Goal: Task Accomplishment & Management: Use online tool/utility

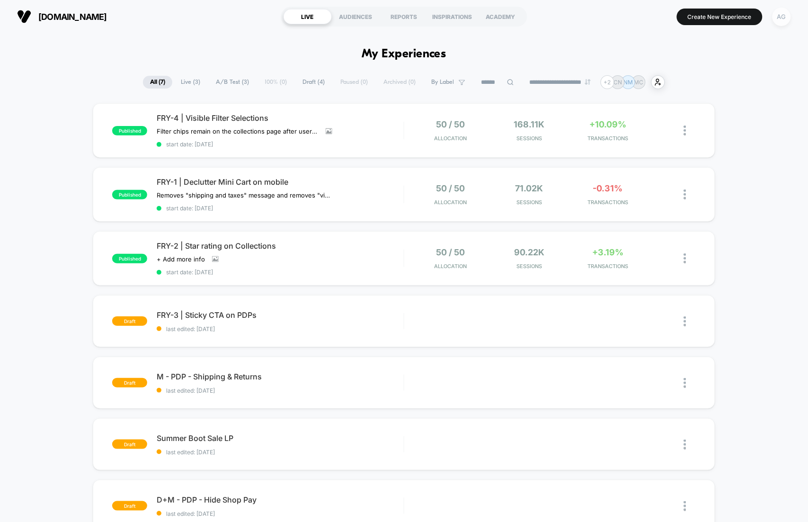
click at [778, 22] on div "AG" at bounding box center [781, 17] width 18 height 18
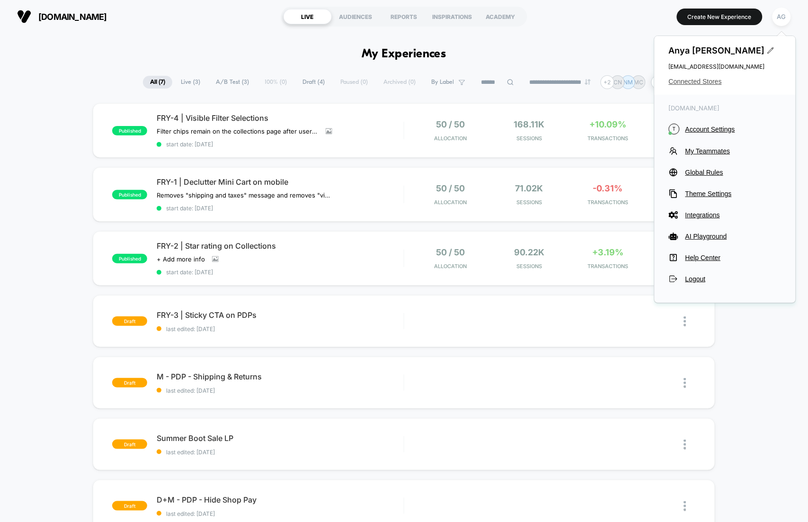
click at [700, 78] on span "Connected Stores" at bounding box center [725, 82] width 113 height 8
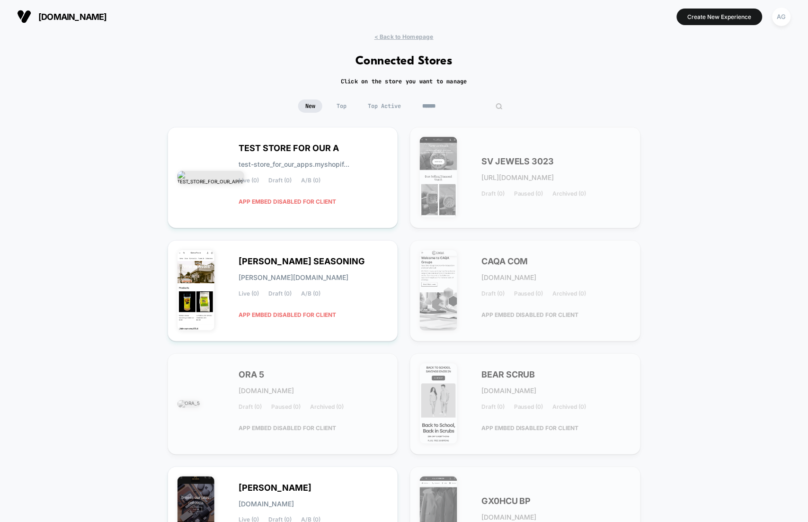
click at [457, 103] on input at bounding box center [462, 105] width 95 height 13
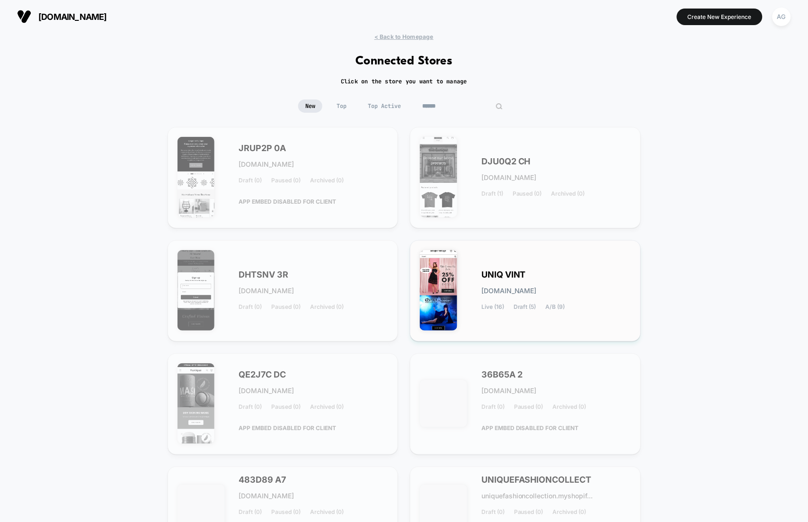
type input "******"
click at [459, 265] on div "UNIQ VINT uniq-vint.myshopify.com Live (16) Draft (5) A/B (9)" at bounding box center [525, 290] width 211 height 81
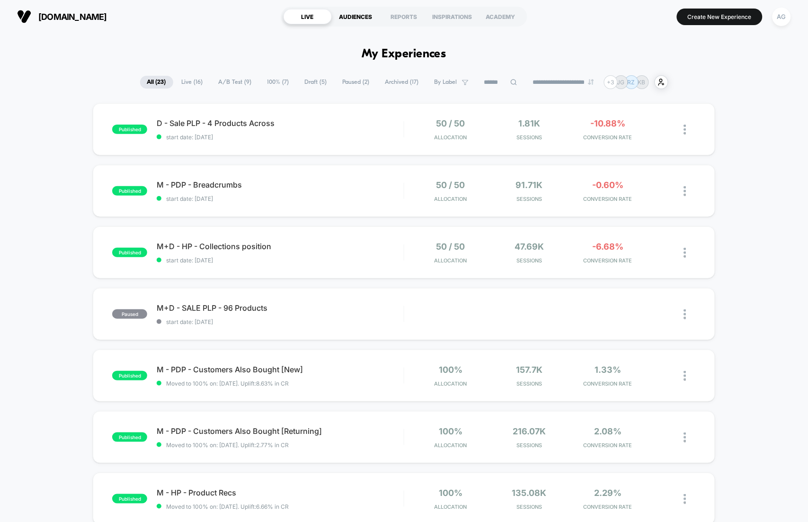
click at [357, 22] on div "AUDIENCES" at bounding box center [356, 16] width 48 height 15
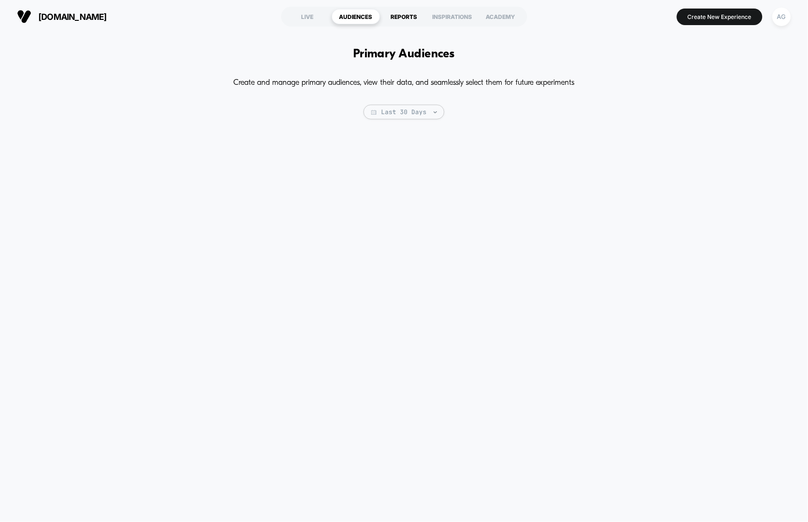
click at [404, 20] on div "REPORTS" at bounding box center [404, 16] width 48 height 15
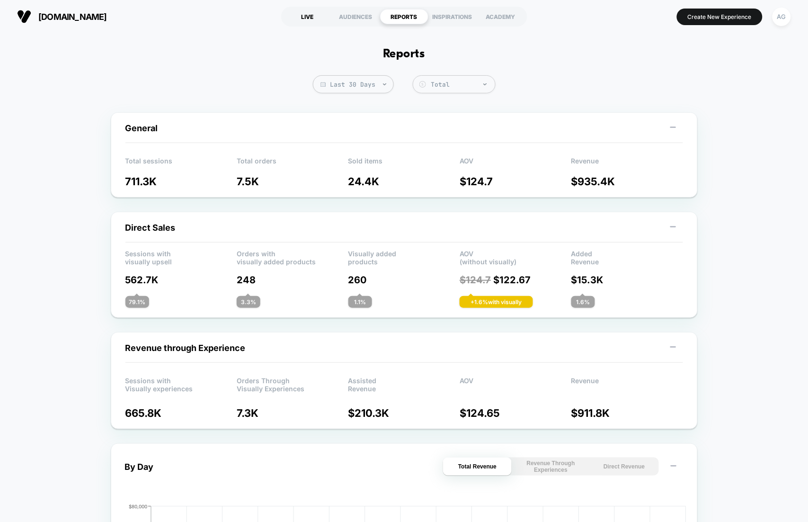
click at [316, 16] on div "LIVE" at bounding box center [307, 16] width 48 height 15
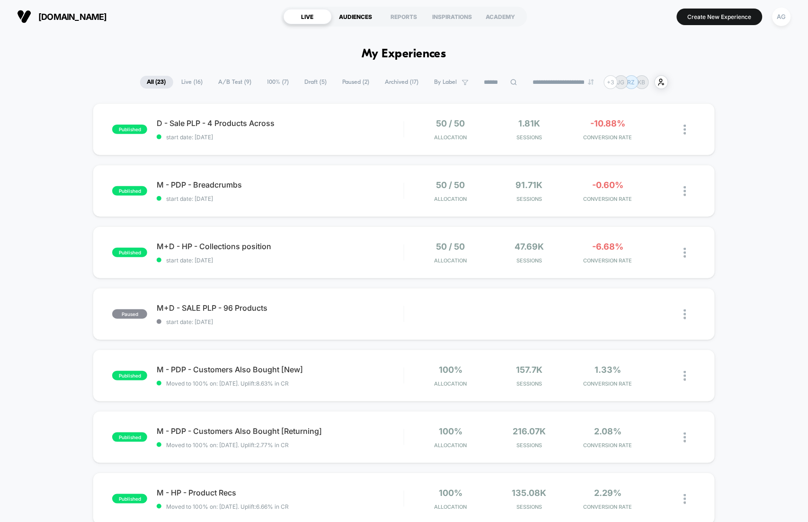
click at [357, 17] on div "AUDIENCES" at bounding box center [356, 16] width 48 height 15
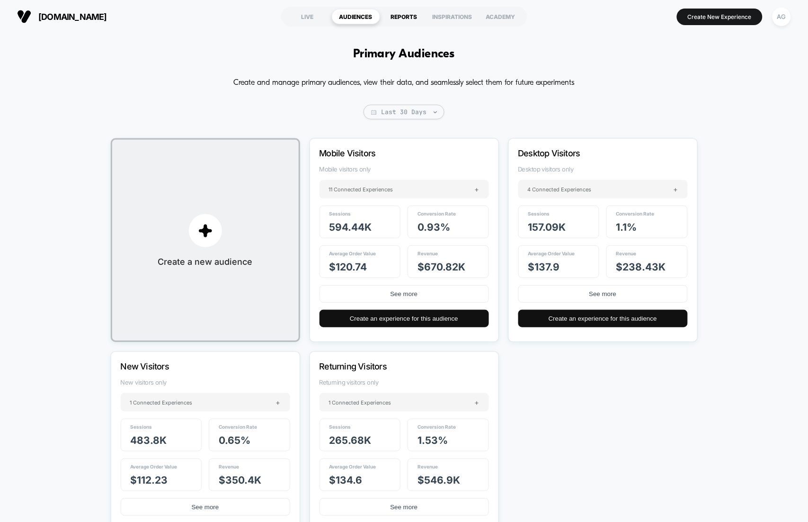
click at [401, 10] on div "REPORTS" at bounding box center [404, 16] width 48 height 15
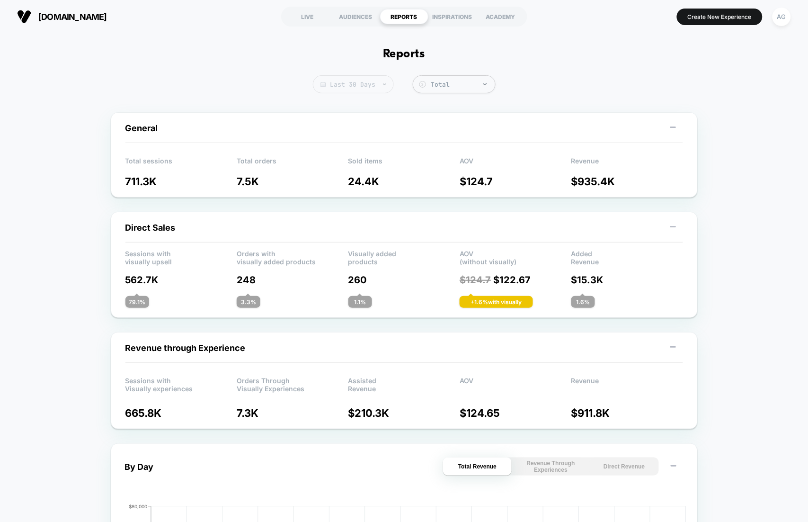
click at [365, 91] on span "Last 30 Days" at bounding box center [353, 84] width 81 height 18
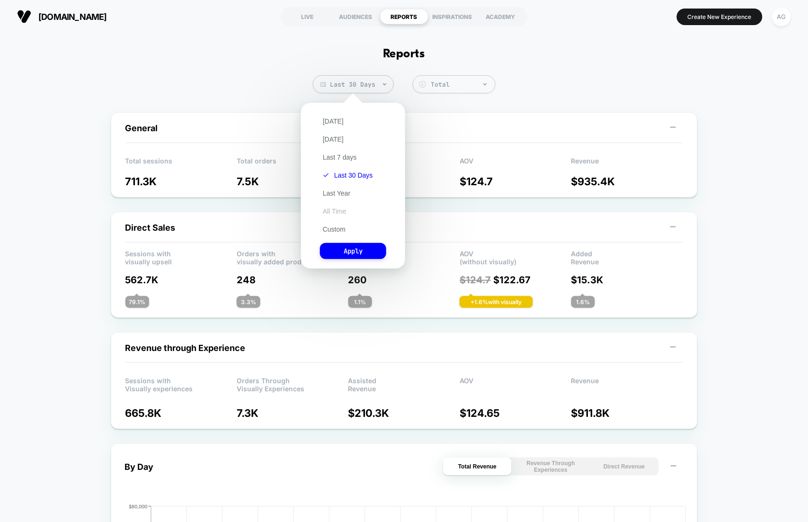
click at [333, 213] on button "All Time" at bounding box center [334, 211] width 29 height 9
click at [346, 243] on button "Apply" at bounding box center [353, 251] width 66 height 16
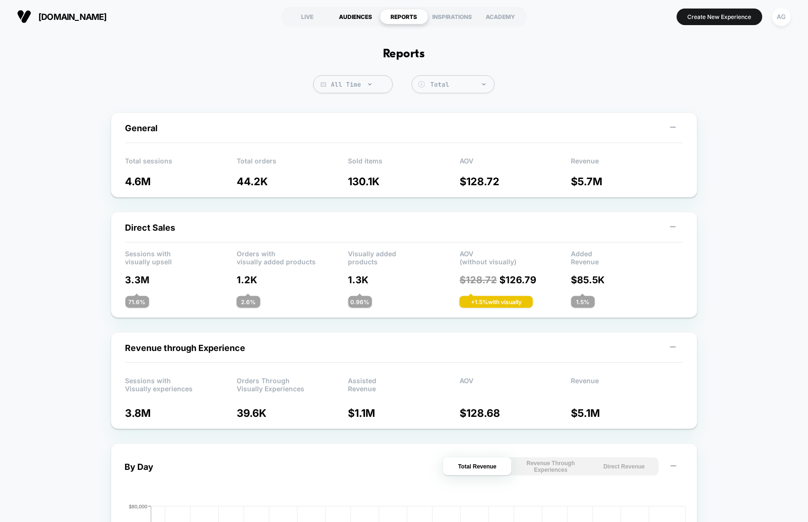
click at [345, 18] on div "AUDIENCES" at bounding box center [356, 16] width 48 height 15
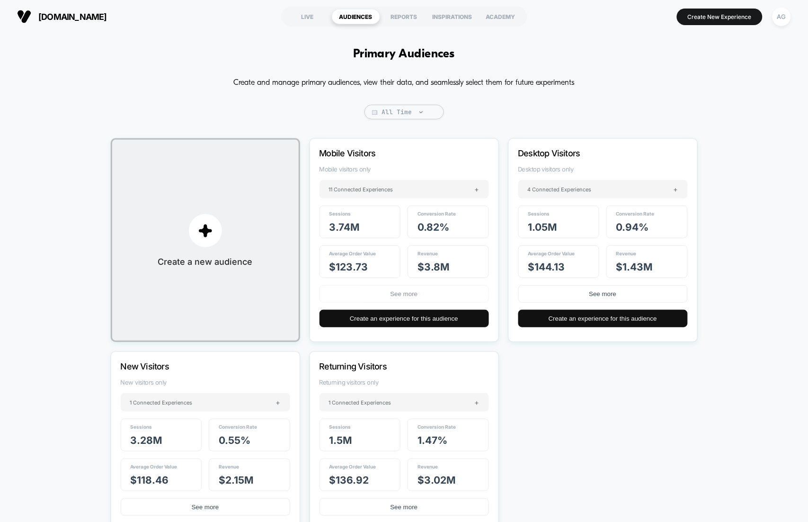
click at [413, 294] on button "See more" at bounding box center [403, 294] width 169 height 18
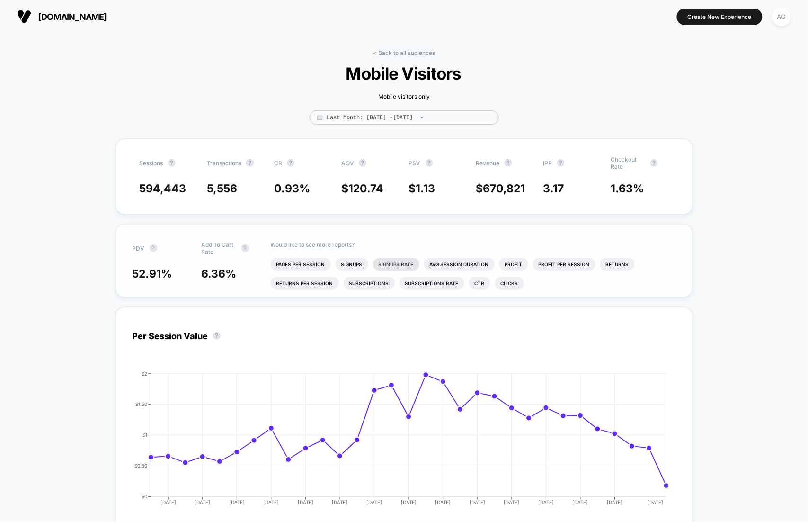
scroll to position [3, 0]
click at [382, 108] on div "< Back to all audiences Mobile Visitors Mobile visitors only Last Month: Jul 13…" at bounding box center [404, 93] width 284 height 89
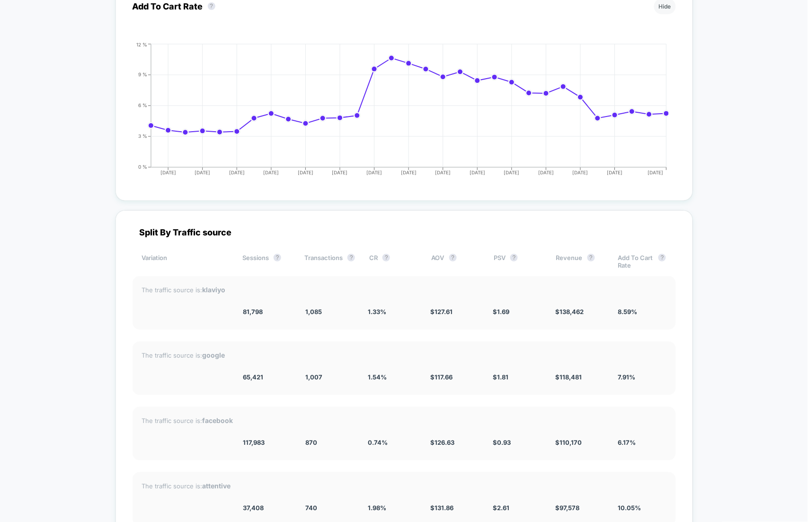
scroll to position [1299, 0]
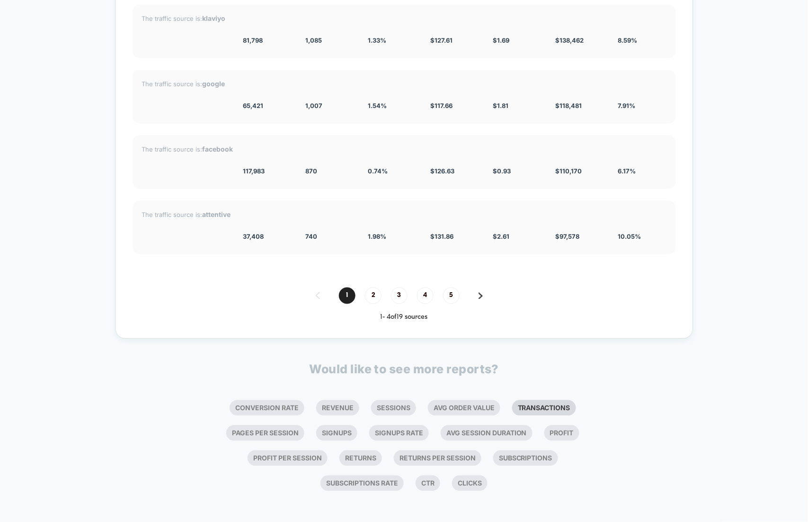
click at [525, 411] on li "Transactions" at bounding box center [544, 408] width 64 height 16
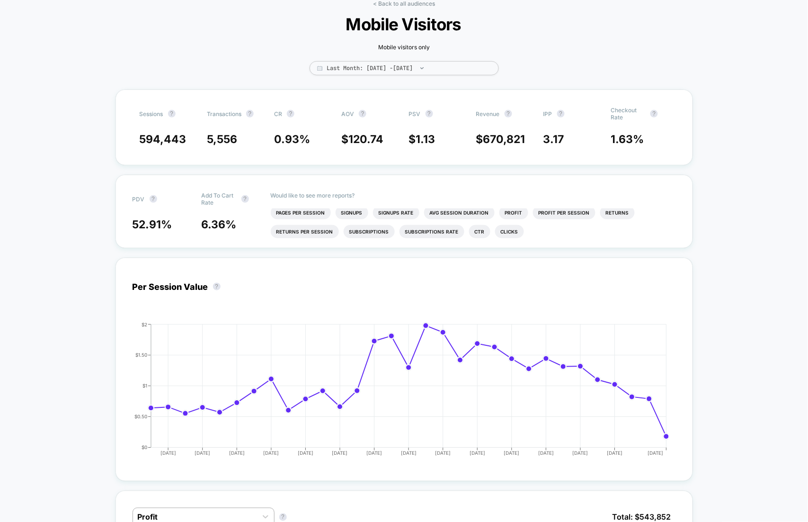
scroll to position [0, 0]
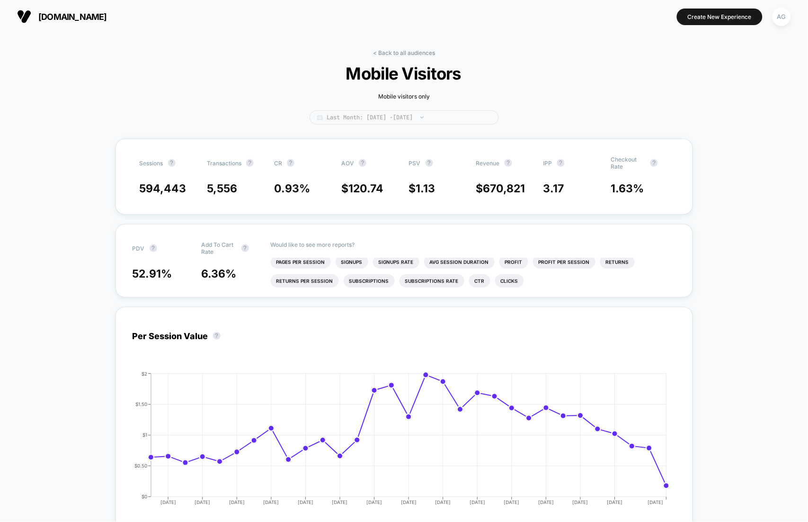
click at [398, 120] on span "Last Month: Jul 13, 2025 - Aug 12, 2025" at bounding box center [404, 117] width 189 height 14
select select "*"
select select "****"
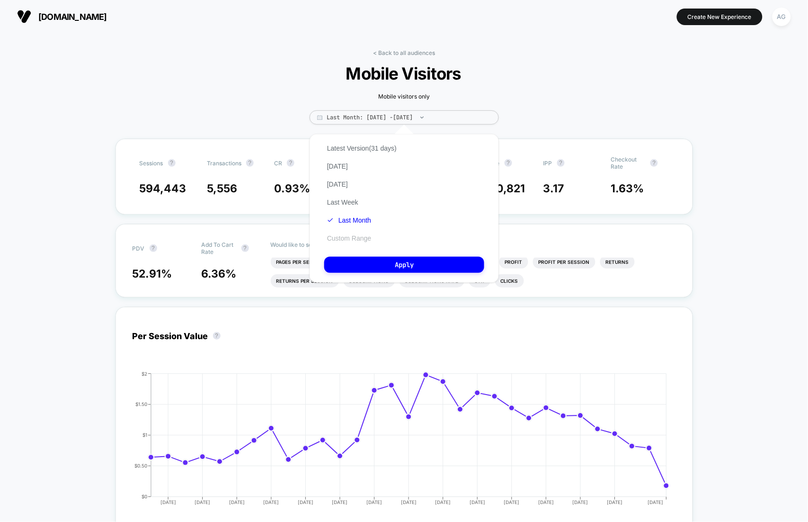
click at [350, 239] on button "Custom Range" at bounding box center [349, 238] width 50 height 9
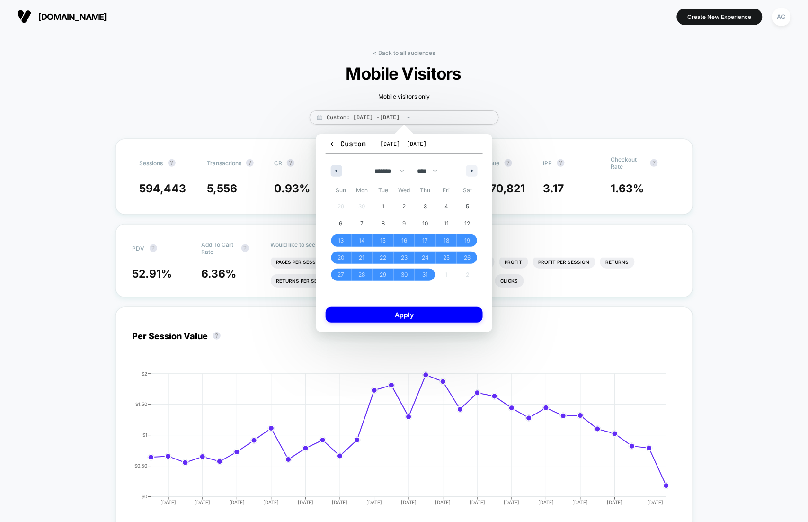
click at [339, 167] on button "button" at bounding box center [336, 170] width 11 height 11
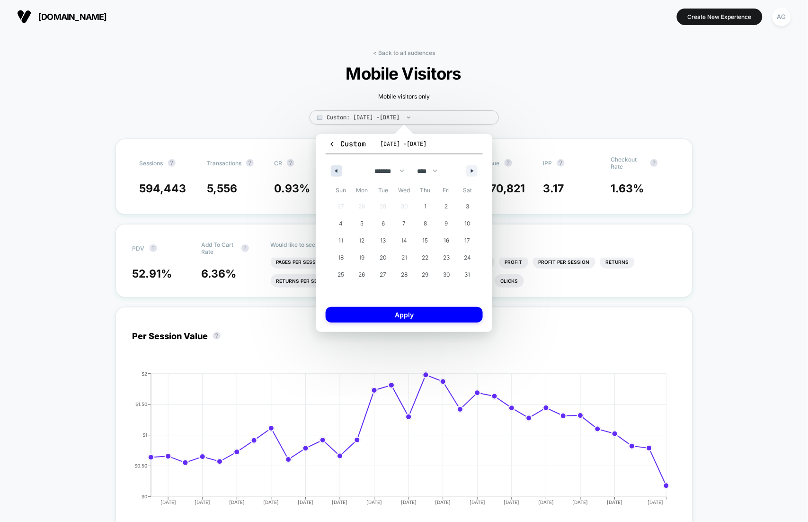
click at [339, 167] on button "button" at bounding box center [336, 170] width 11 height 11
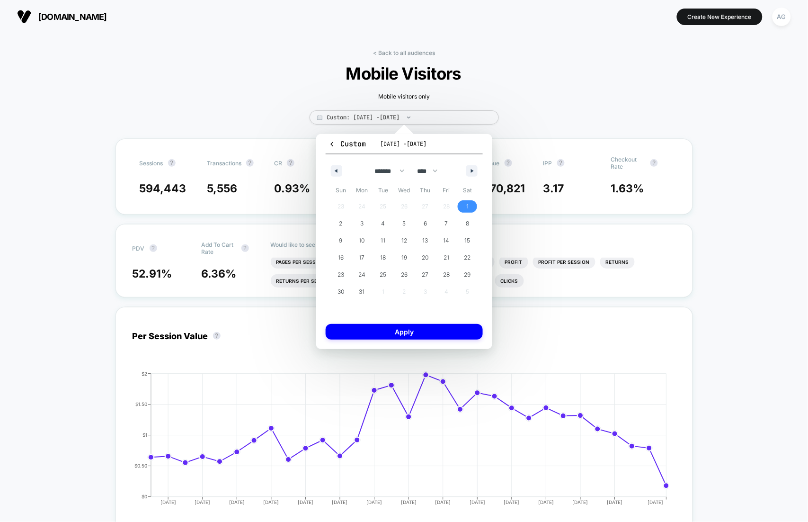
click at [467, 200] on span "1" at bounding box center [467, 206] width 2 height 17
click at [471, 172] on button "button" at bounding box center [471, 170] width 11 height 11
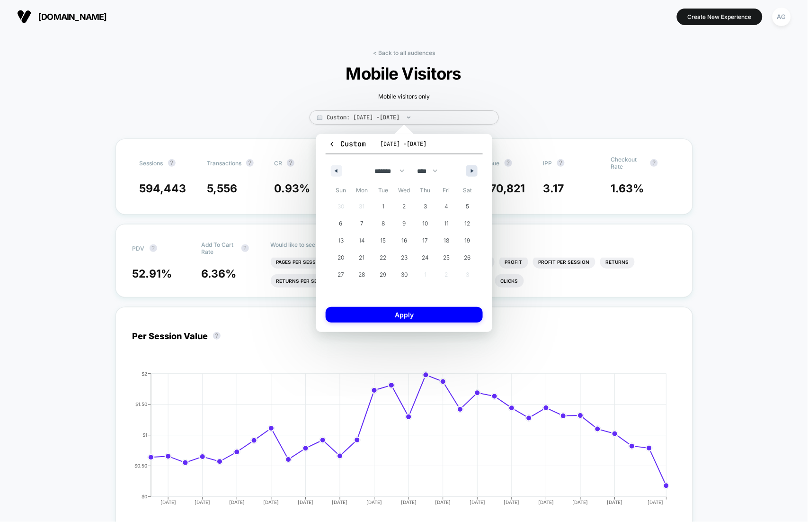
click at [471, 172] on button "button" at bounding box center [471, 170] width 11 height 11
drag, startPoint x: 364, startPoint y: 273, endPoint x: 475, endPoint y: 168, distance: 152.4
click at [475, 168] on div "******* ******** ***** ***** *** **** **** ****** ********* ******* ******** **…" at bounding box center [404, 223] width 157 height 138
click at [475, 168] on button "button" at bounding box center [471, 170] width 11 height 11
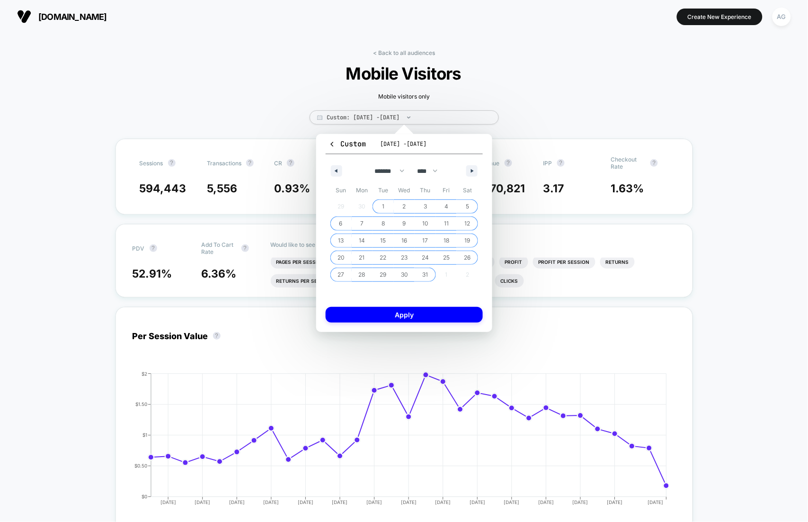
click at [425, 276] on span "31" at bounding box center [426, 274] width 6 height 17
select select "*"
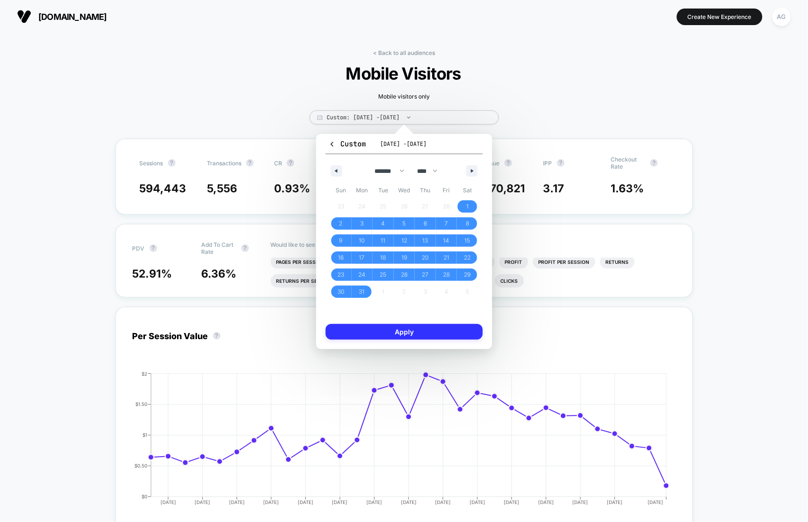
click at [415, 334] on button "Apply" at bounding box center [404, 332] width 157 height 16
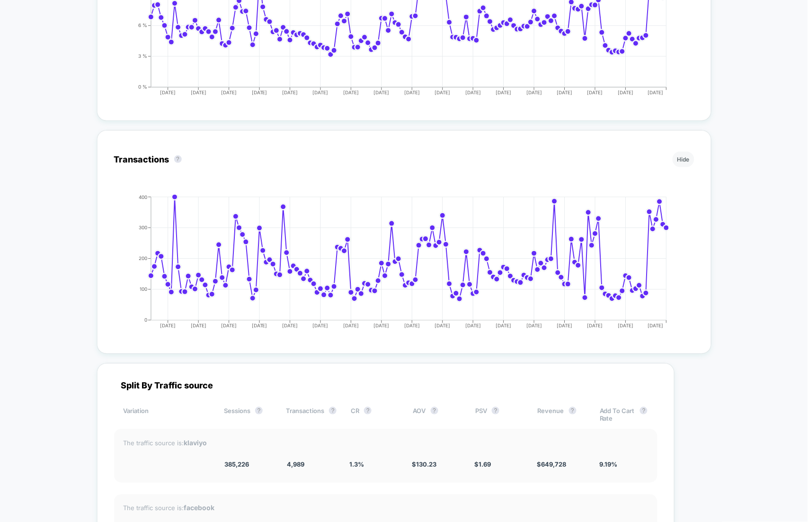
scroll to position [1016, 0]
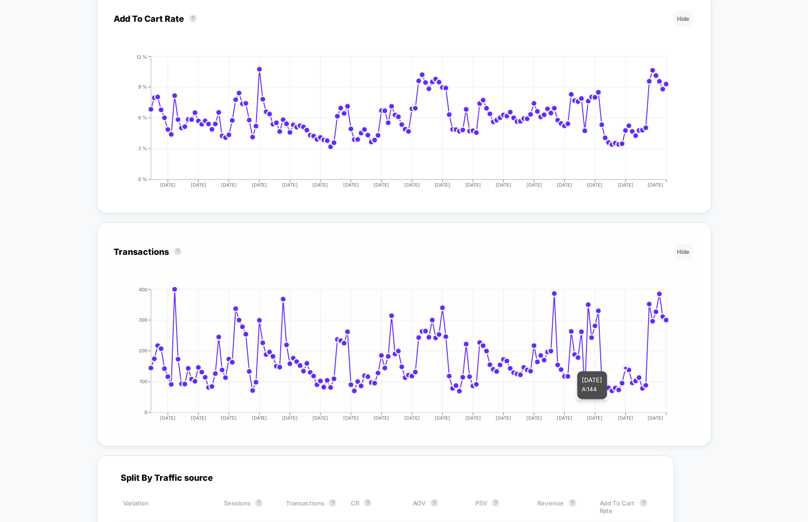
click at [625, 402] on icon "2025-03-06 2025-03-15 2025-03-24 2025-04-02 2025-04-11 2025-04-20 2025-04-29 20…" at bounding box center [394, 358] width 549 height 142
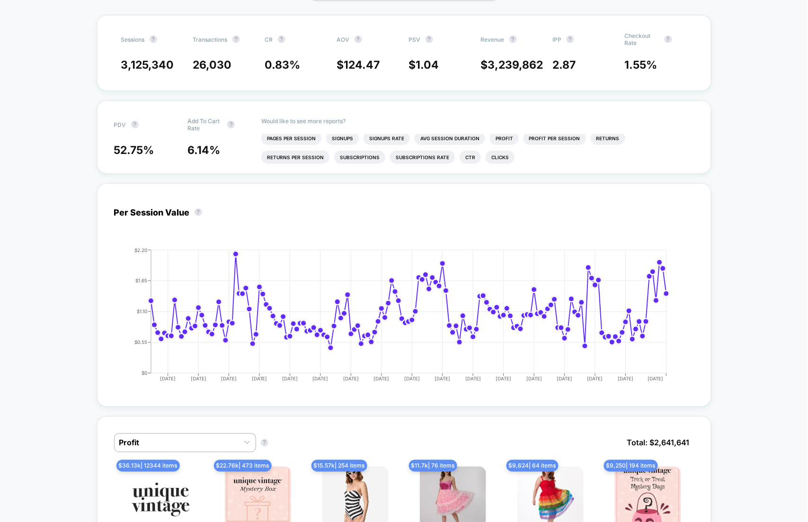
scroll to position [0, 0]
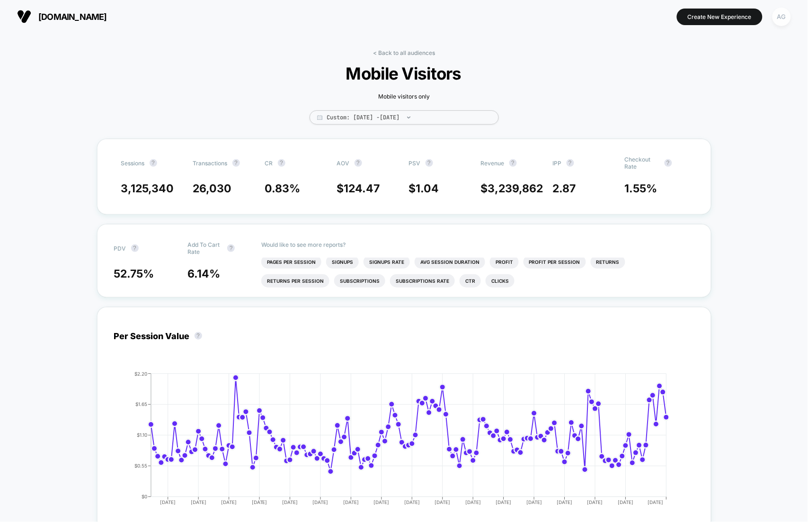
click at [779, 18] on div "AG" at bounding box center [781, 17] width 18 height 18
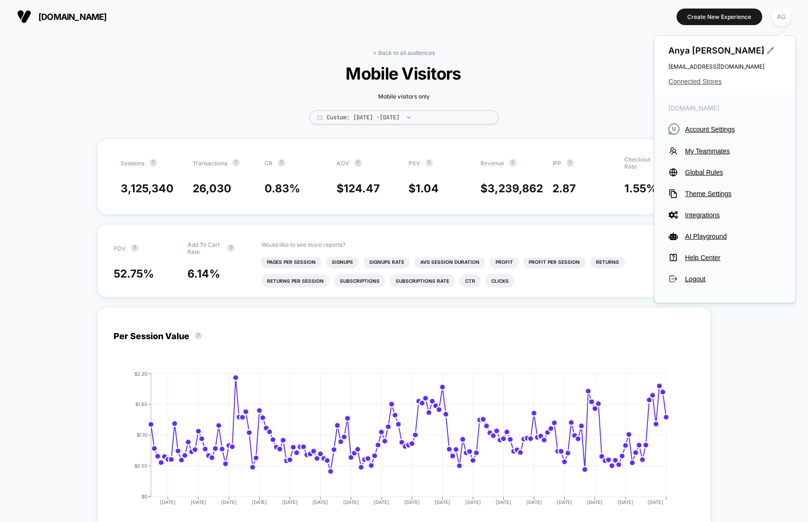
click at [696, 82] on span "Connected Stores" at bounding box center [725, 82] width 113 height 8
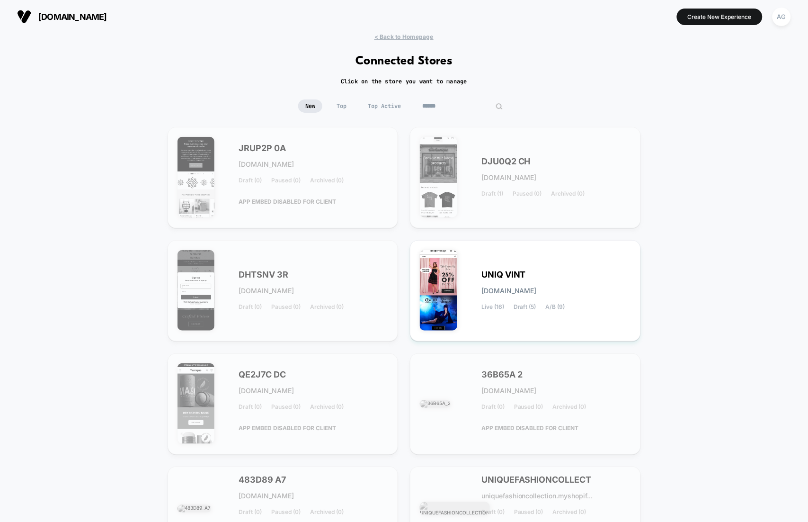
click at [459, 100] on input "******" at bounding box center [462, 105] width 95 height 13
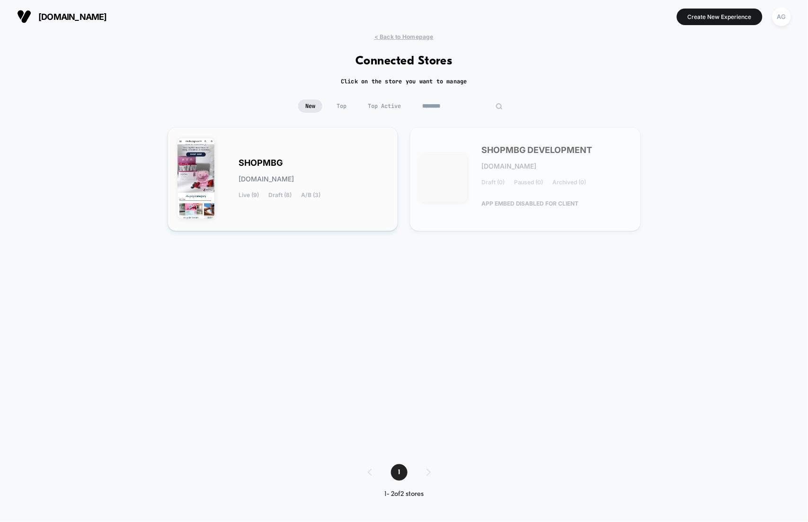
type input "********"
click at [334, 160] on div "SHOPMBG shopmbg.myshopify.com Live (9) Draft (8) A/B (3)" at bounding box center [314, 178] width 150 height 39
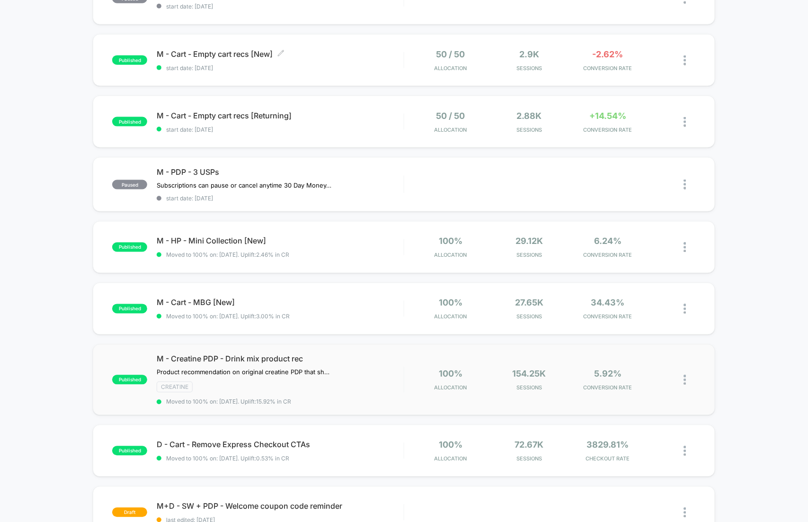
scroll to position [349, 0]
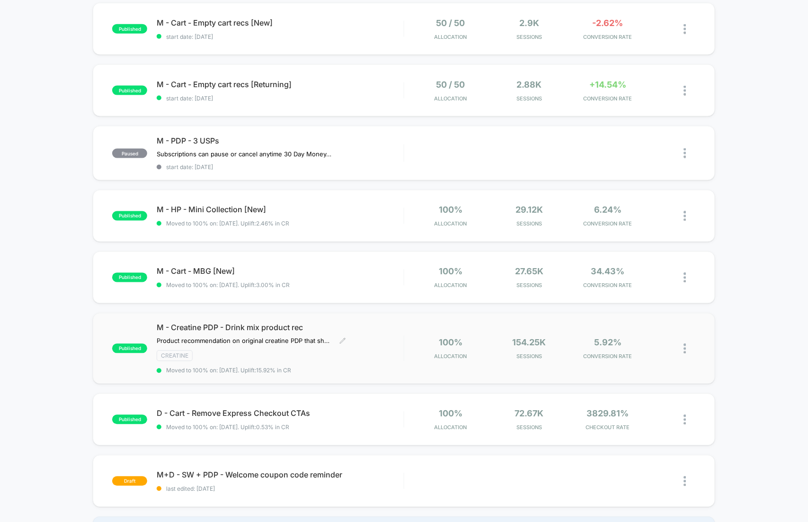
click at [303, 346] on div "M - Creatine PDP - Drink mix product rec Product recommendation on original cre…" at bounding box center [280, 348] width 247 height 51
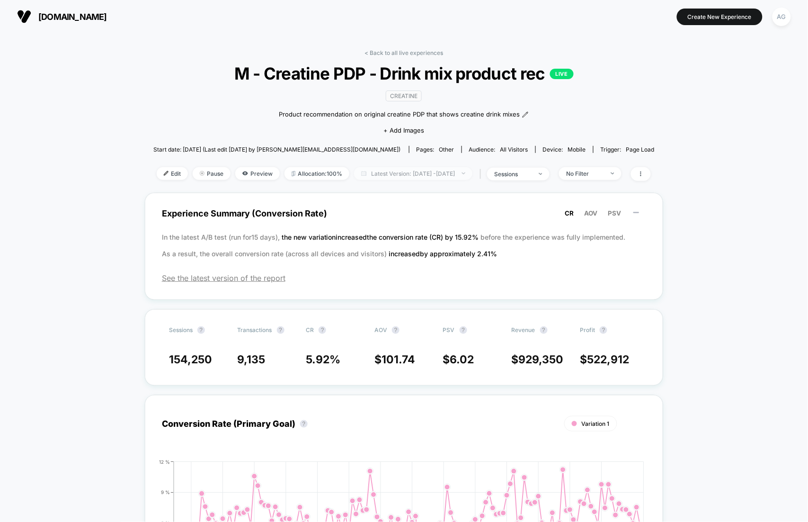
click at [399, 172] on span "Latest Version: Mar 31, 2025 - Aug 12, 2025" at bounding box center [413, 173] width 118 height 13
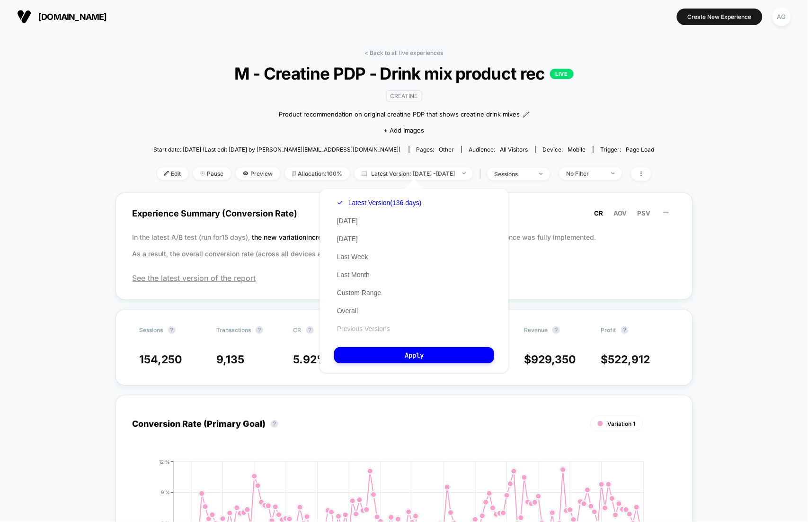
click at [349, 324] on button "Previous Versions" at bounding box center [363, 328] width 59 height 9
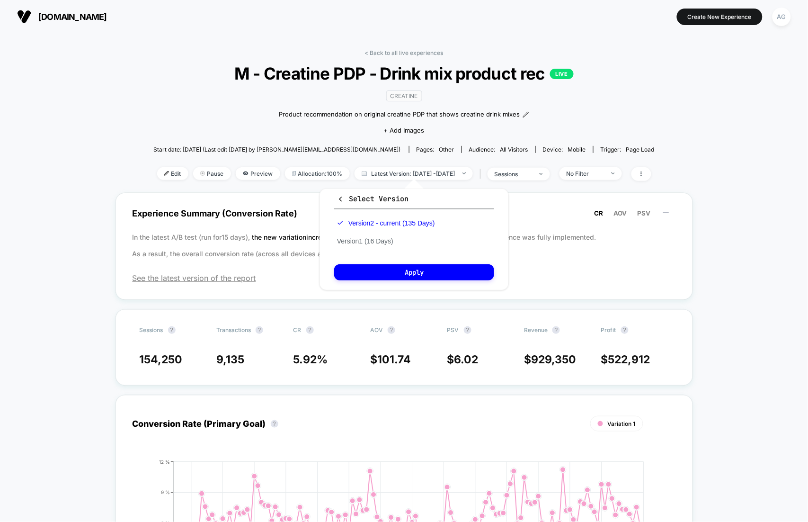
click at [359, 235] on div "Version 2 - current (135 Days) Version 1 (16 Days)" at bounding box center [386, 232] width 104 height 36
click at [359, 243] on button "Version 1 (16 Days)" at bounding box center [365, 241] width 62 height 9
click at [359, 274] on button "Apply" at bounding box center [414, 272] width 160 height 16
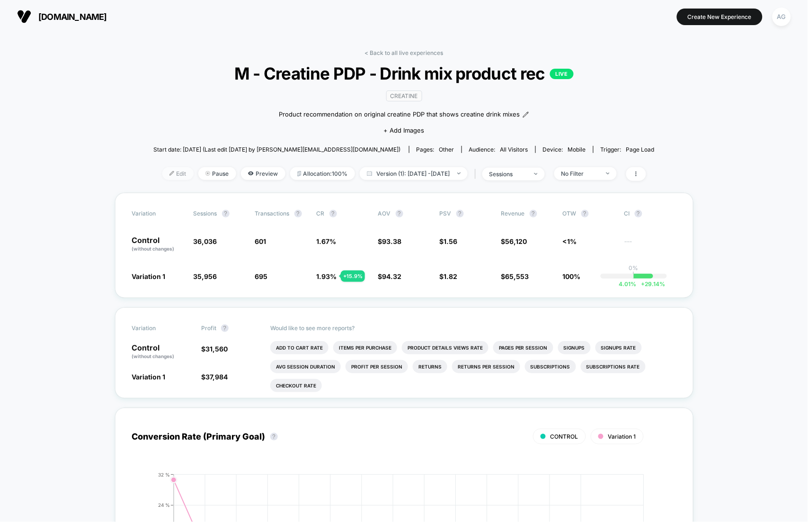
click at [162, 176] on span "Edit" at bounding box center [177, 173] width 31 height 13
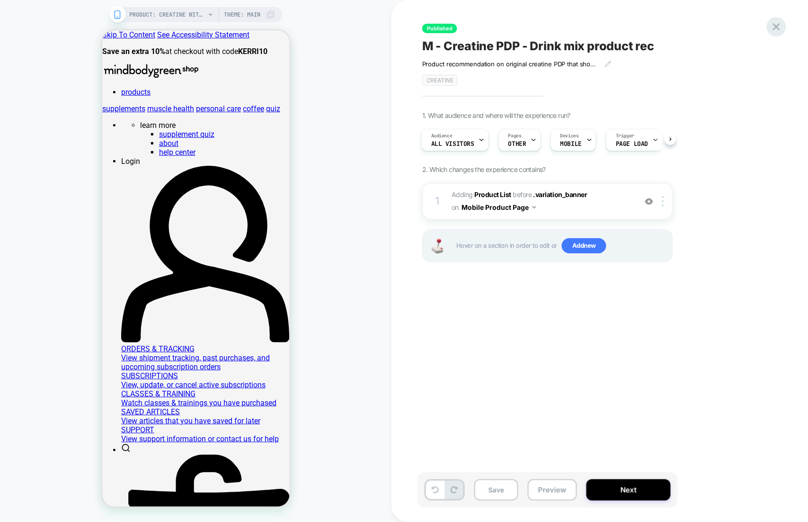
click at [774, 27] on icon at bounding box center [776, 26] width 13 height 13
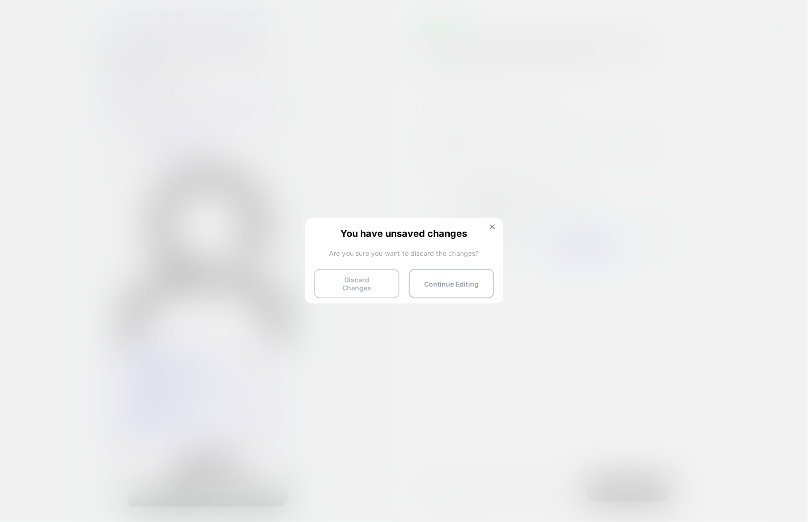
click at [355, 281] on button "Discard Changes" at bounding box center [356, 283] width 85 height 29
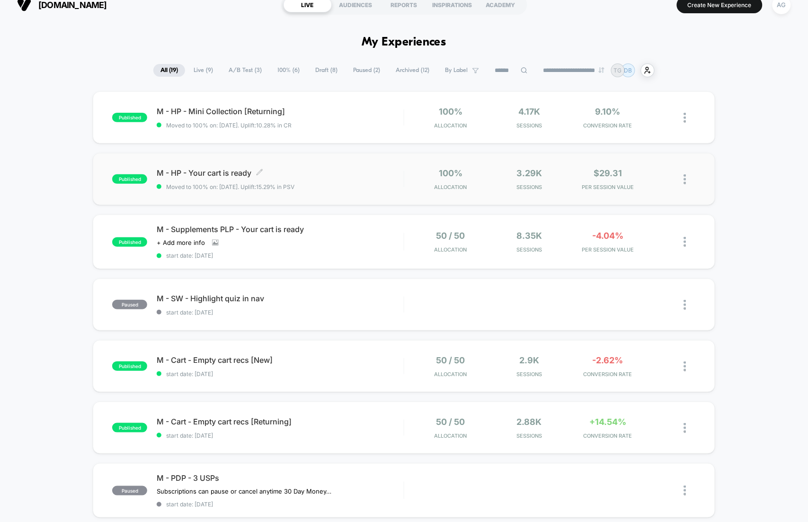
scroll to position [13, 0]
click at [323, 118] on div "M - HP - Mini Collection [Returning] Click to edit experience details Click to …" at bounding box center [280, 117] width 247 height 22
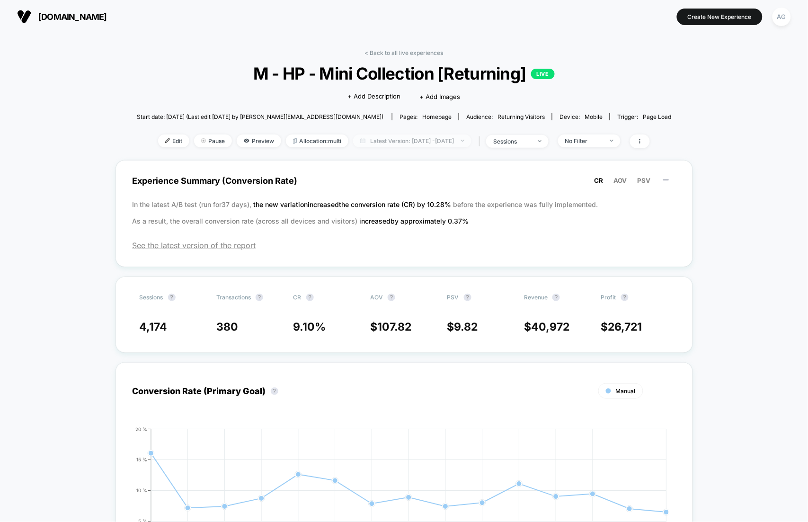
click at [399, 142] on span "Latest Version: Jul 29, 2025 - Aug 12, 2025" at bounding box center [412, 140] width 118 height 13
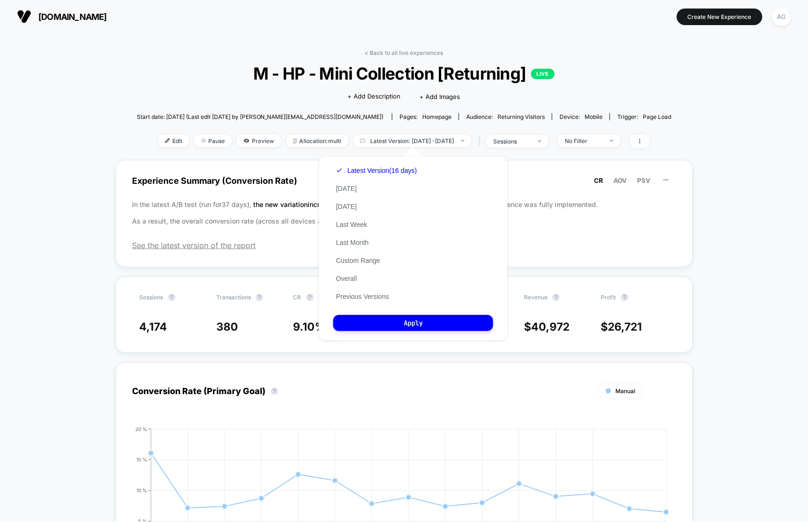
click at [373, 303] on div "Latest Version (16 days) Today Yesterday Last Week Last Month Custom Range Over…" at bounding box center [413, 248] width 189 height 185
click at [373, 289] on div "Latest Version (16 days) Today Yesterday Last Week Last Month Custom Range Over…" at bounding box center [376, 233] width 87 height 144
click at [372, 292] on button "Previous Versions" at bounding box center [362, 296] width 59 height 9
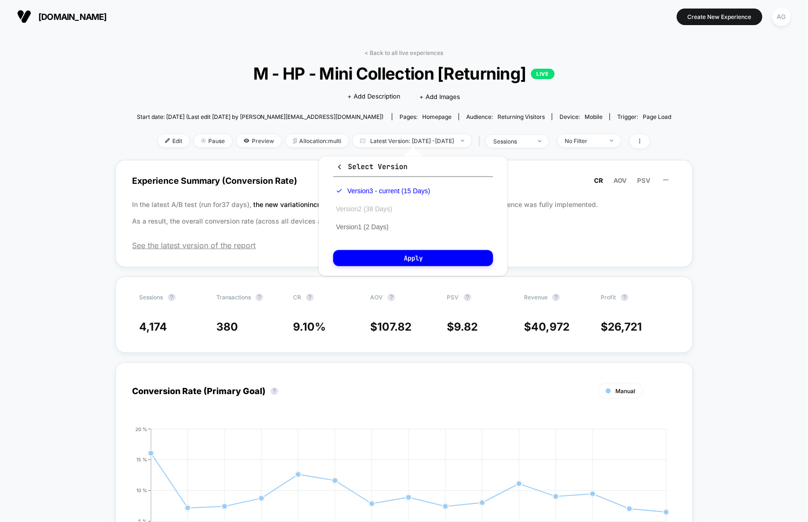
click at [368, 207] on button "Version 2 (38 Days)" at bounding box center [364, 208] width 62 height 9
click at [368, 252] on button "Apply" at bounding box center [413, 258] width 160 height 16
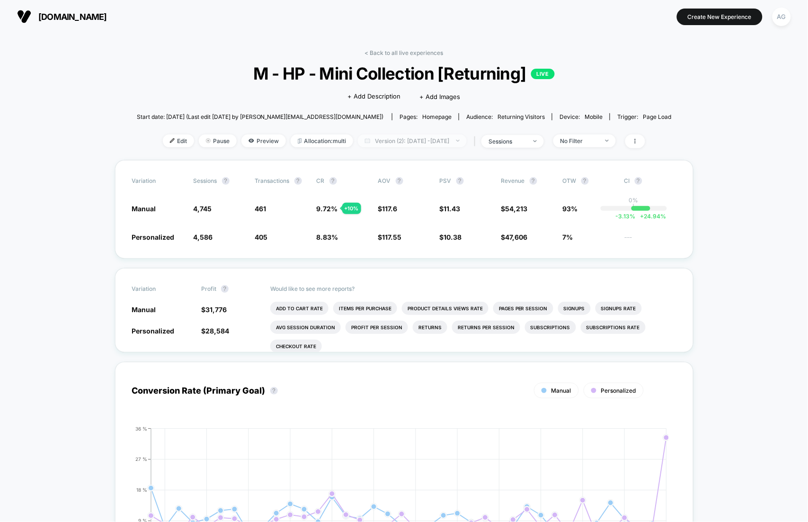
click at [392, 135] on span "Version (2): Jun 23, 2025 - Jul 30, 2025" at bounding box center [412, 140] width 109 height 13
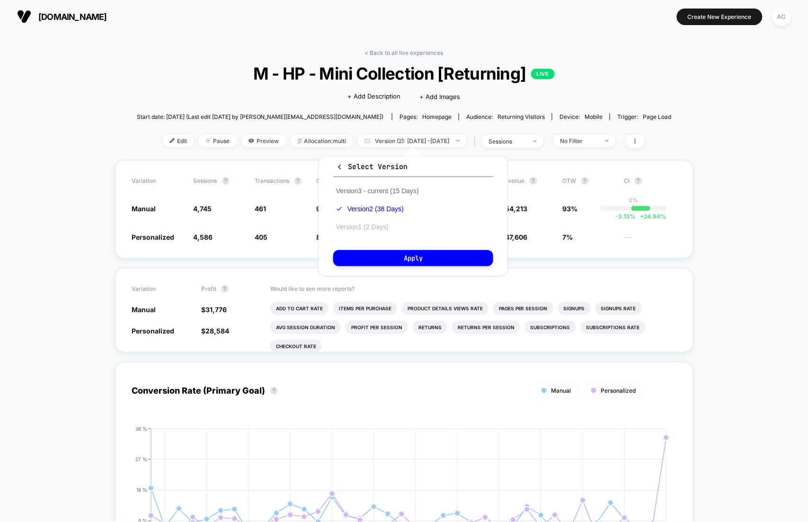
click at [373, 227] on button "Version 1 (2 Days)" at bounding box center [362, 226] width 58 height 9
click at [374, 269] on div "Select Version Version 3 - current (15 Days) Version 2 (38 Days) Version 1 (2 D…" at bounding box center [413, 216] width 189 height 120
click at [374, 262] on button "Apply" at bounding box center [413, 258] width 160 height 16
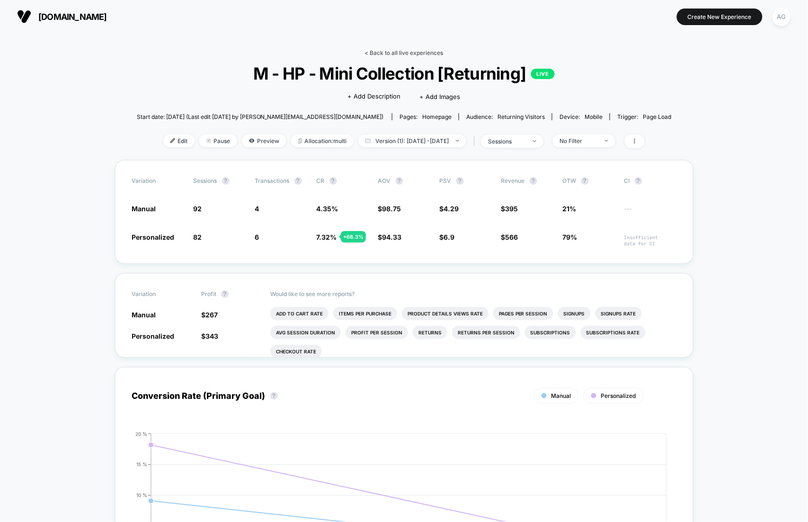
click at [393, 50] on link "< Back to all live experiences" at bounding box center [404, 52] width 79 height 7
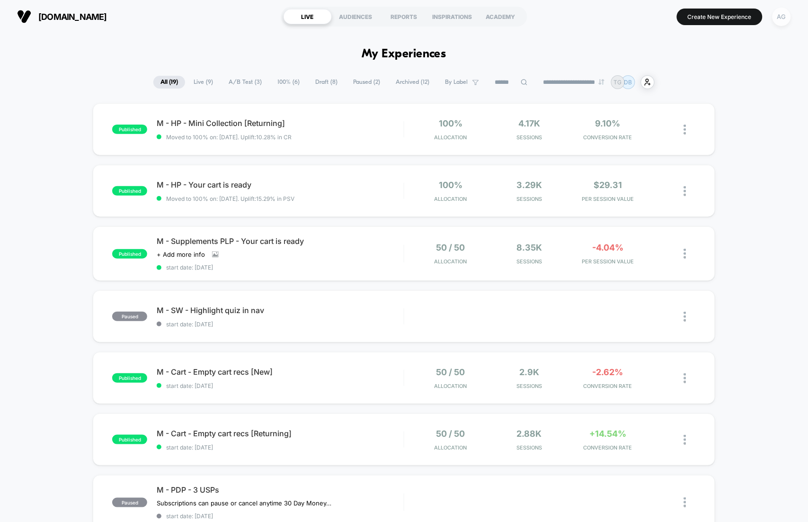
click at [789, 16] on div "AG" at bounding box center [781, 17] width 18 height 18
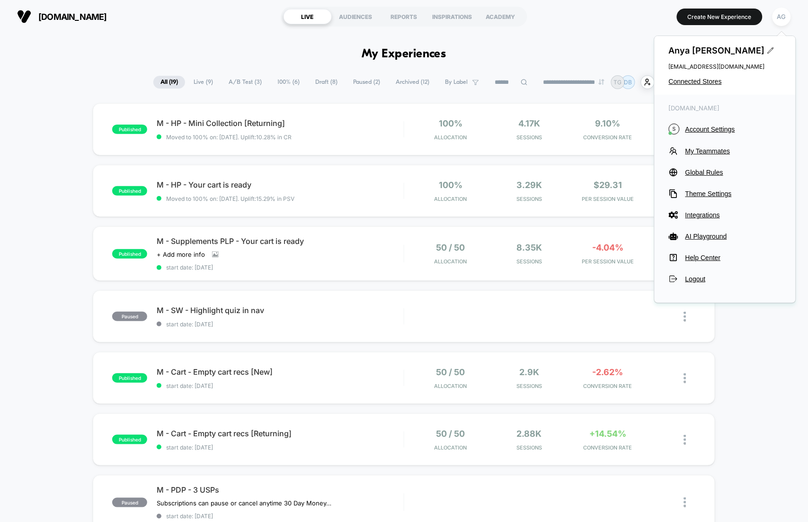
click at [698, 87] on div "Anya Geimanson anya@loomi.me Connected Stores" at bounding box center [725, 65] width 141 height 59
click at [698, 83] on span "Connected Stores" at bounding box center [725, 82] width 113 height 8
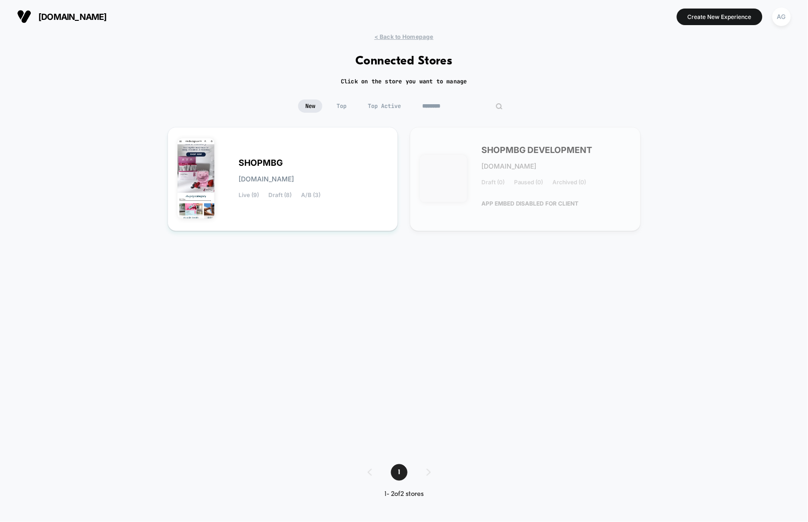
click at [461, 104] on input "********" at bounding box center [462, 105] width 95 height 13
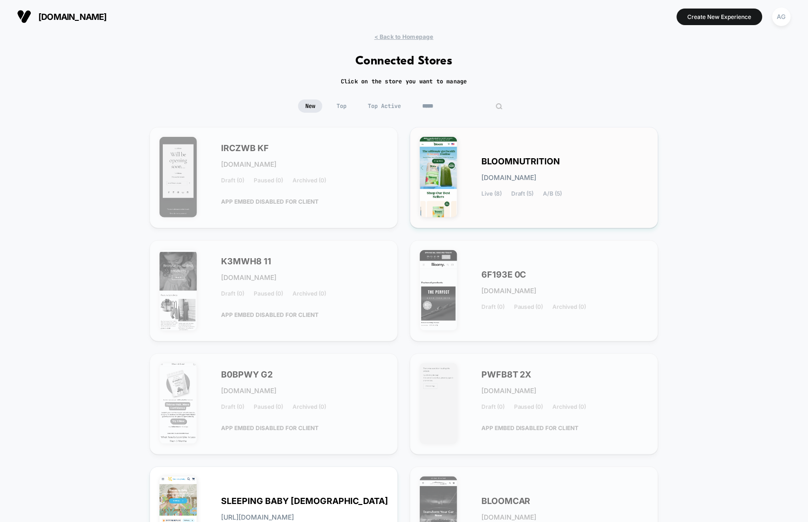
type input "*****"
click at [464, 163] on div "BLOOMNUTRITION bloomnutrition.myshopify.com Live (8) Draft (5) A/B (5)" at bounding box center [534, 177] width 229 height 81
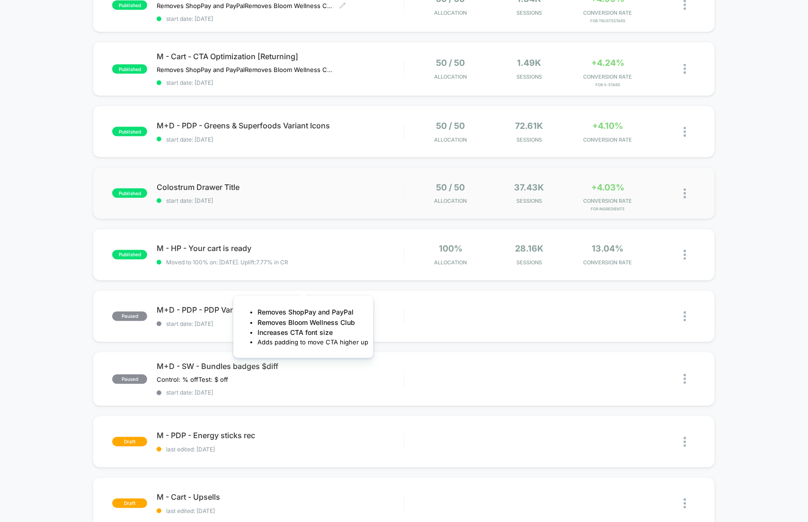
scroll to position [339, 0]
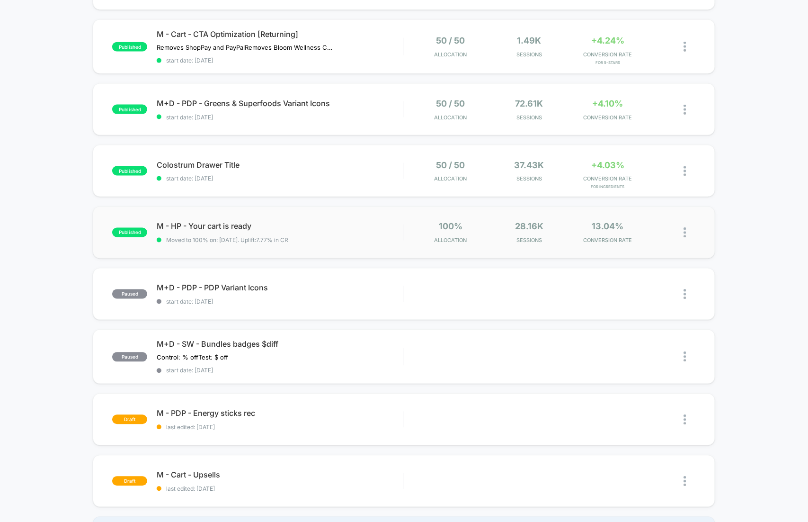
click at [304, 242] on div "published M - HP - Your cart is ready Moved to 100% on: 6/5/2025 . Uplift: 7.77…" at bounding box center [404, 232] width 622 height 52
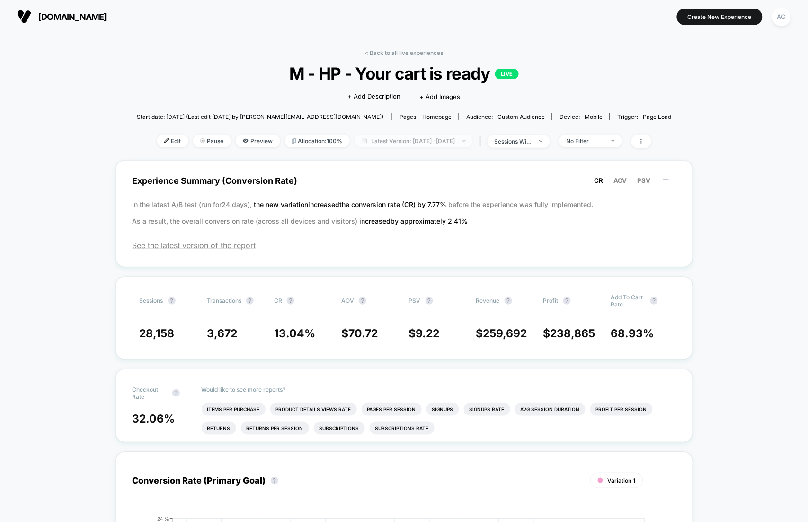
click at [389, 138] on span "Latest Version: Jun 5, 2025 - Aug 12, 2025" at bounding box center [413, 140] width 118 height 13
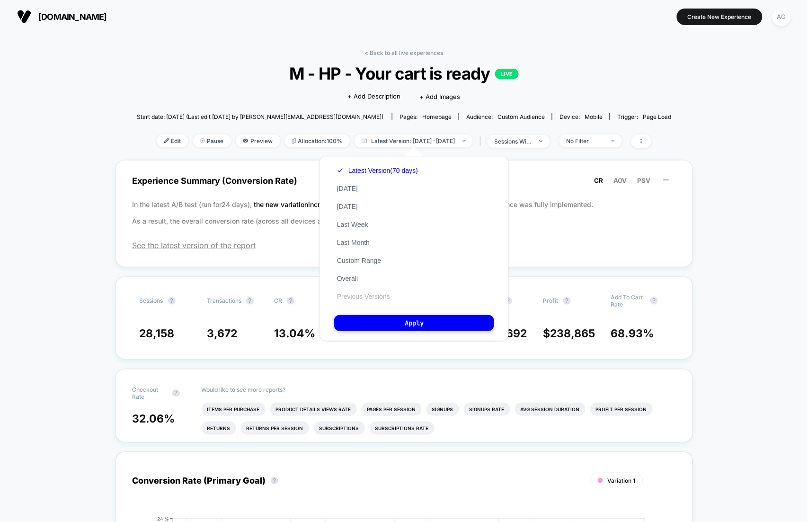
click at [380, 295] on button "Previous Versions" at bounding box center [363, 296] width 59 height 9
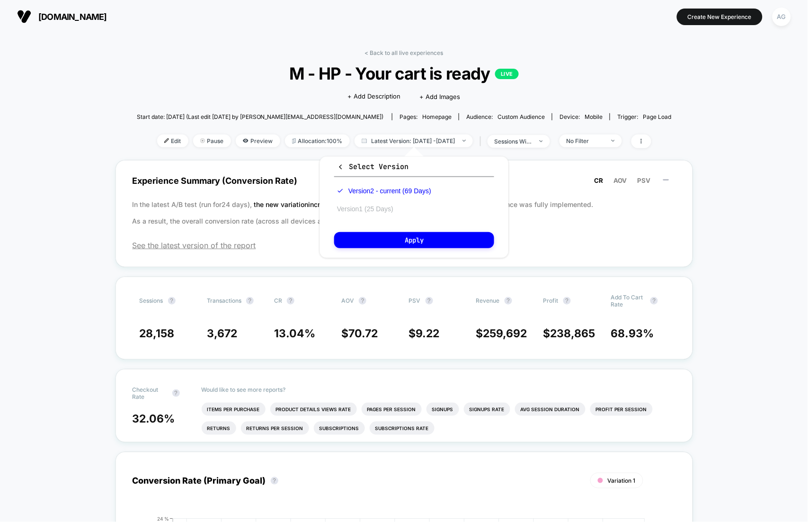
click at [366, 204] on button "Version 1 (25 Days)" at bounding box center [365, 208] width 62 height 9
click at [369, 239] on button "Apply" at bounding box center [414, 240] width 160 height 16
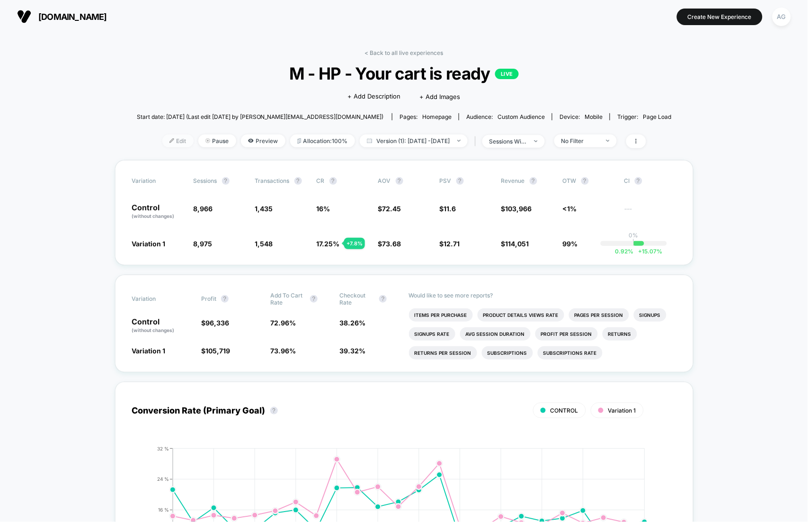
click at [166, 145] on span "Edit" at bounding box center [177, 140] width 31 height 13
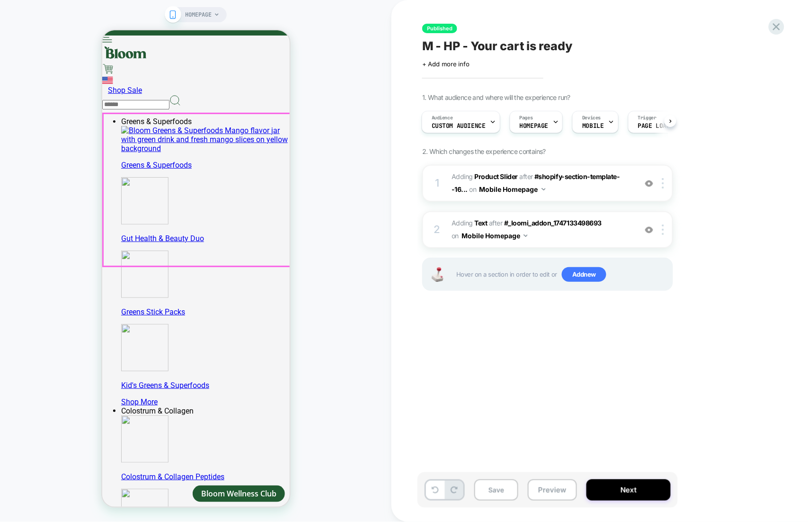
scroll to position [211, 0]
click at [773, 27] on icon at bounding box center [776, 26] width 13 height 13
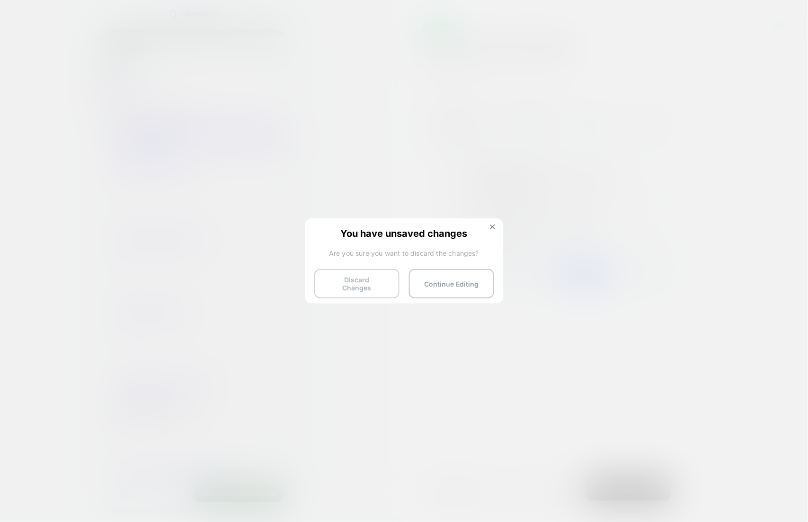
click at [350, 282] on button "Discard Changes" at bounding box center [356, 283] width 85 height 29
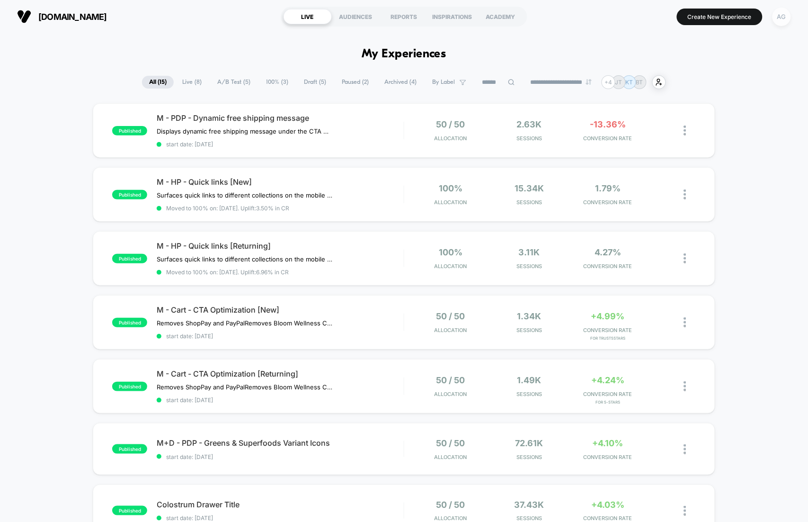
click at [782, 17] on div "AG" at bounding box center [781, 17] width 18 height 18
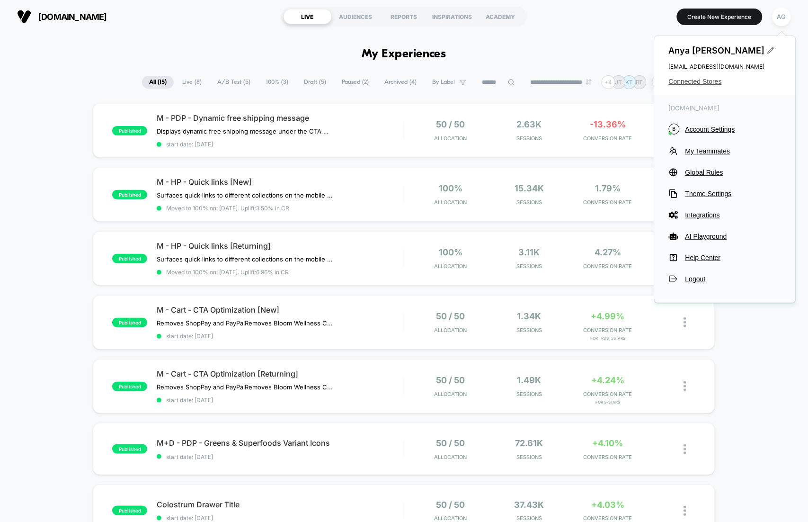
click at [712, 81] on span "Connected Stores" at bounding box center [725, 82] width 113 height 8
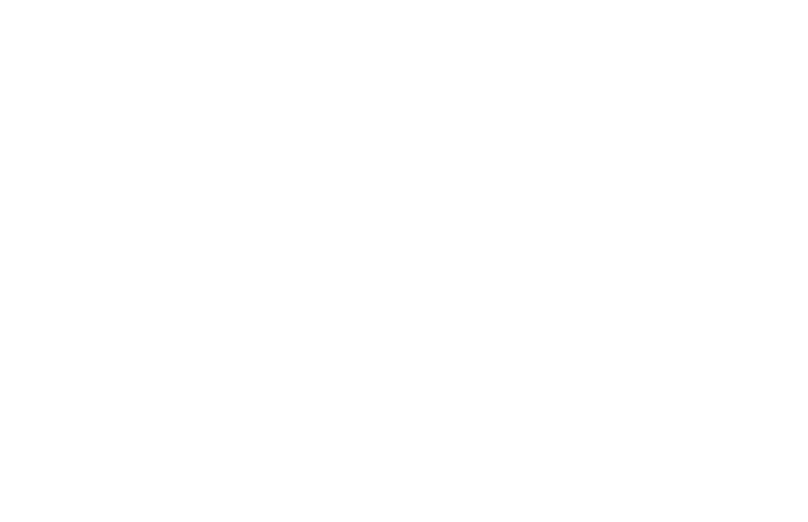
click at [712, 4] on html "Navigated to Visually.io | No-code CRO for Shopify 75" at bounding box center [404, 2] width 808 height 4
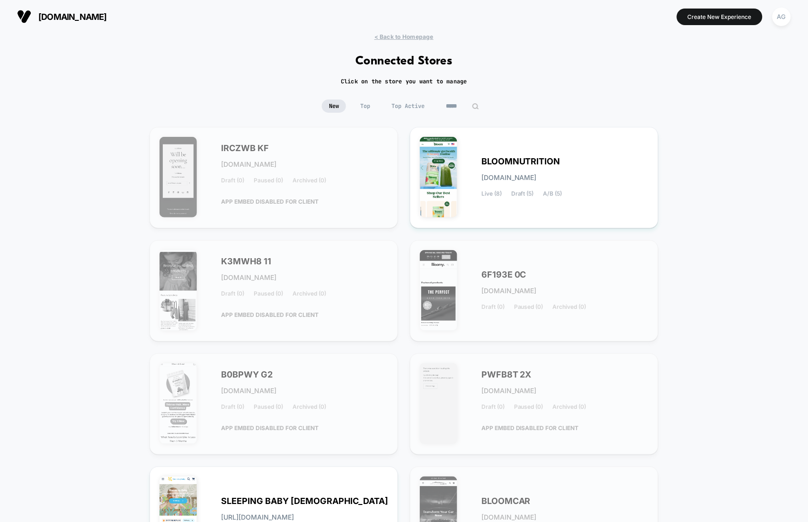
click at [441, 97] on div "< Back to Homepage Connected Stores Click on the store you want to manage New T…" at bounding box center [404, 382] width 808 height 698
click at [444, 99] on input "*****" at bounding box center [462, 105] width 95 height 13
click at [444, 100] on input "*****" at bounding box center [462, 105] width 95 height 13
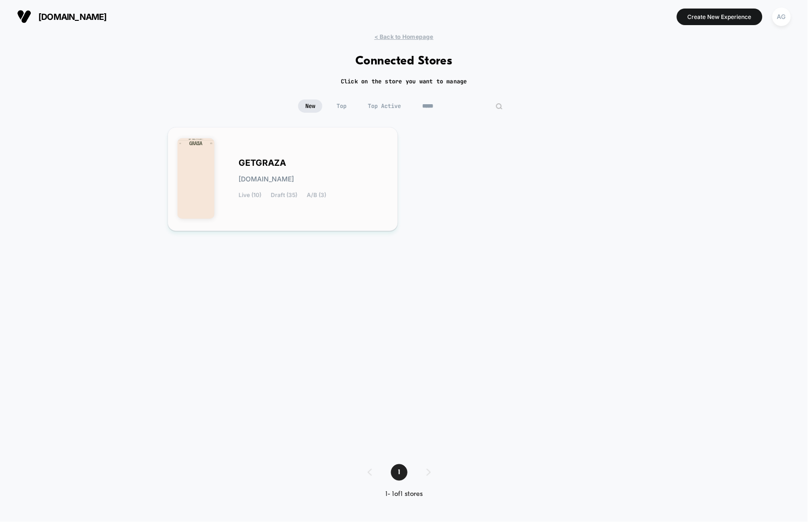
type input "*****"
click at [338, 166] on div "GETGRAZA getgraza.myshopify.com Live (10) Draft (35) A/B (3)" at bounding box center [314, 178] width 150 height 39
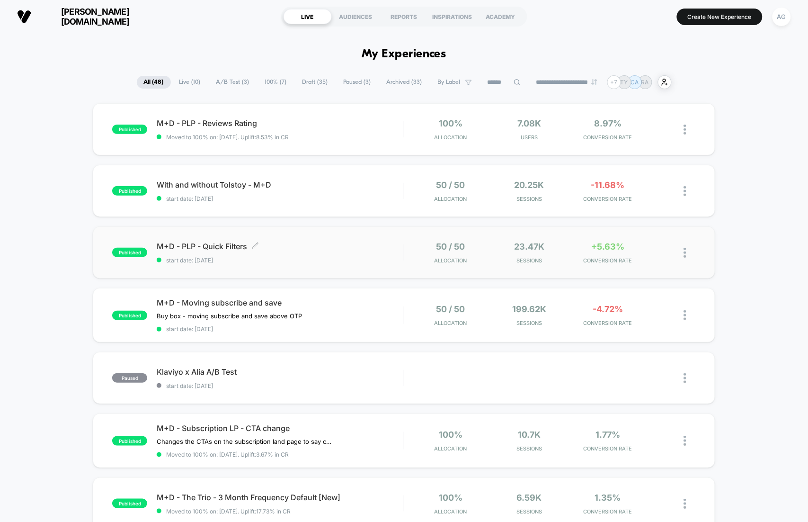
click at [314, 248] on span "M+D - PLP - Quick Filters Click to edit experience details" at bounding box center [280, 245] width 247 height 9
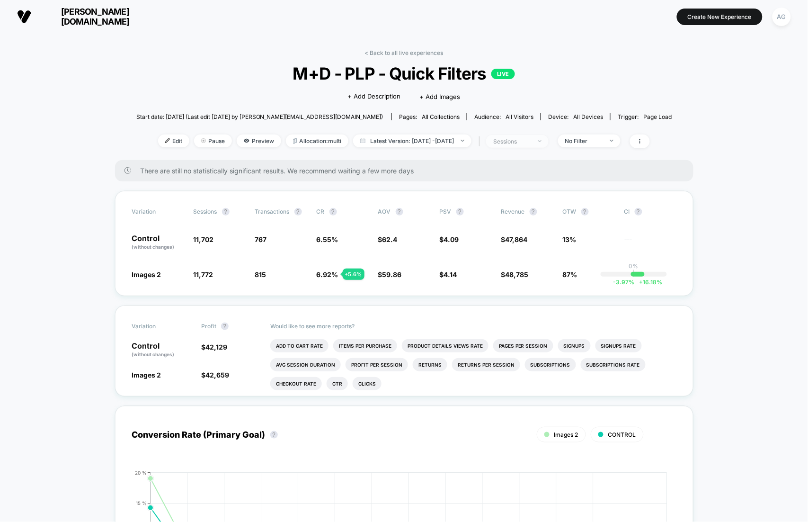
click at [533, 137] on span "sessions" at bounding box center [517, 141] width 62 height 13
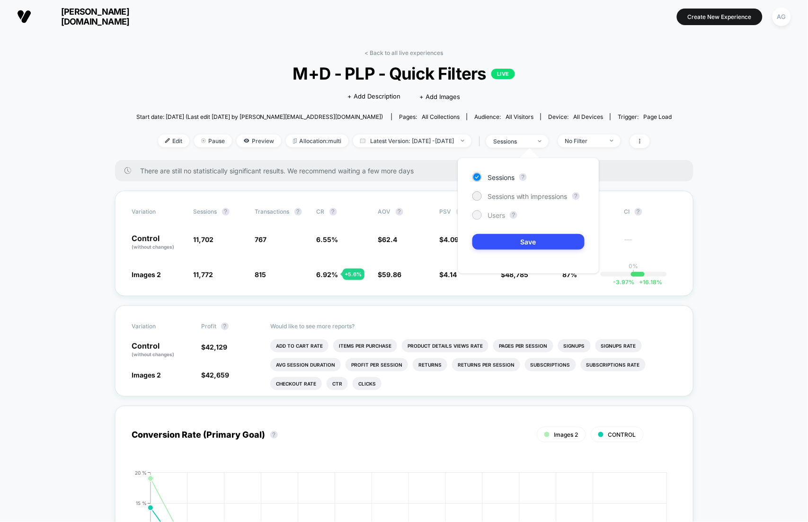
click at [496, 213] on span "Users" at bounding box center [496, 215] width 18 height 8
click at [496, 246] on button "Save" at bounding box center [528, 242] width 112 height 16
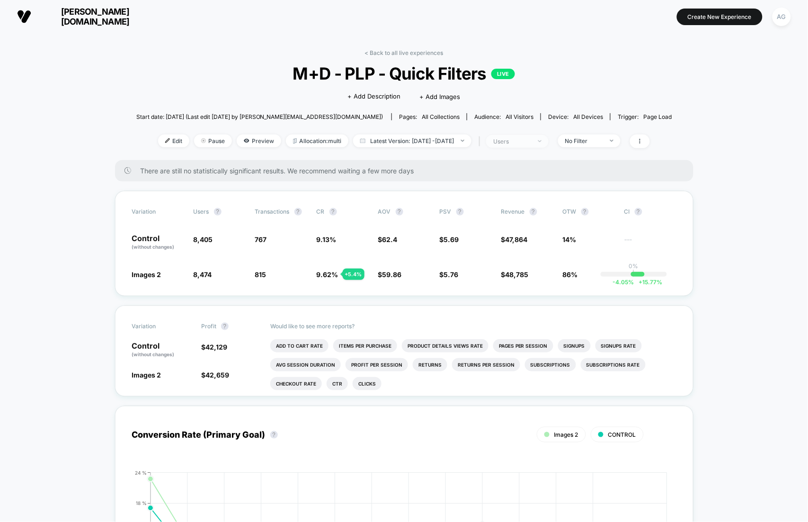
click at [522, 138] on div "users" at bounding box center [512, 141] width 38 height 7
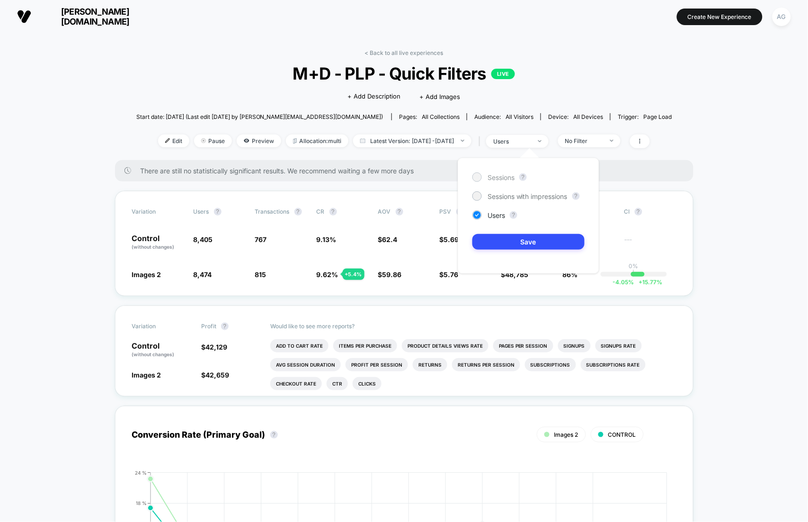
click at [505, 178] on span "Sessions" at bounding box center [500, 177] width 27 height 8
click at [523, 246] on button "Save" at bounding box center [528, 242] width 112 height 16
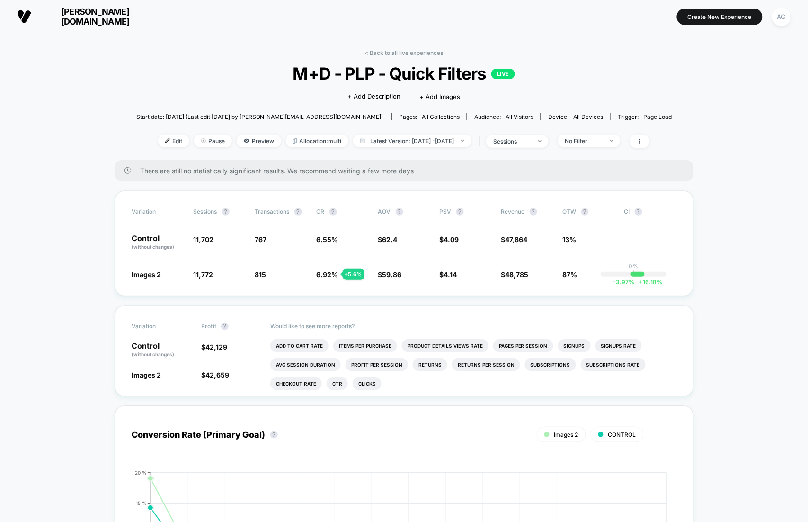
scroll to position [0, 0]
click at [608, 144] on span "No Filter" at bounding box center [589, 140] width 62 height 13
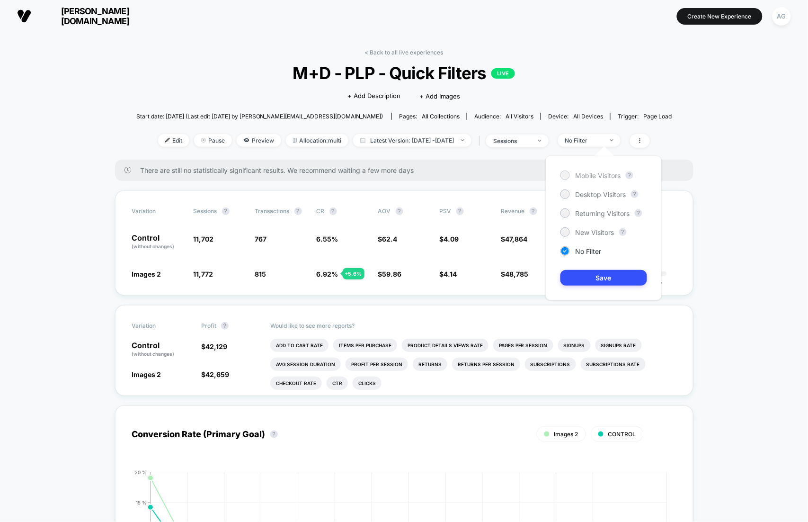
click at [594, 173] on span "Mobile Visitors" at bounding box center [598, 175] width 45 height 8
click at [605, 275] on button "Save" at bounding box center [603, 278] width 87 height 16
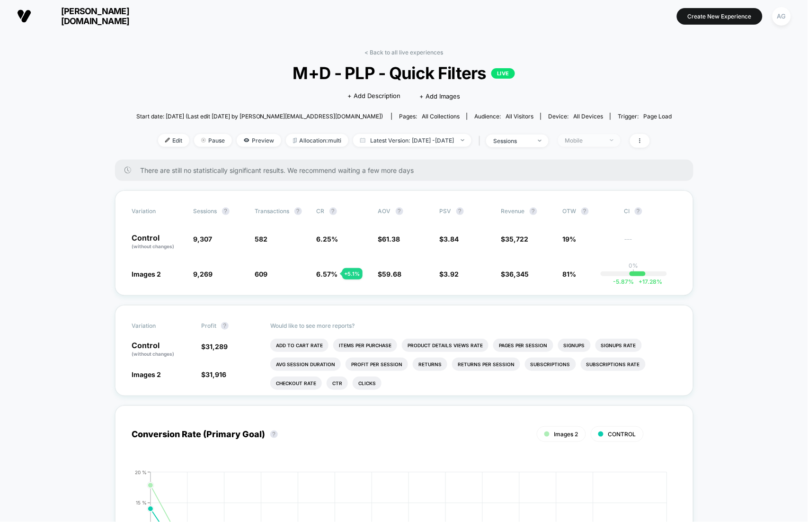
click at [597, 144] on span "Mobile" at bounding box center [589, 140] width 62 height 13
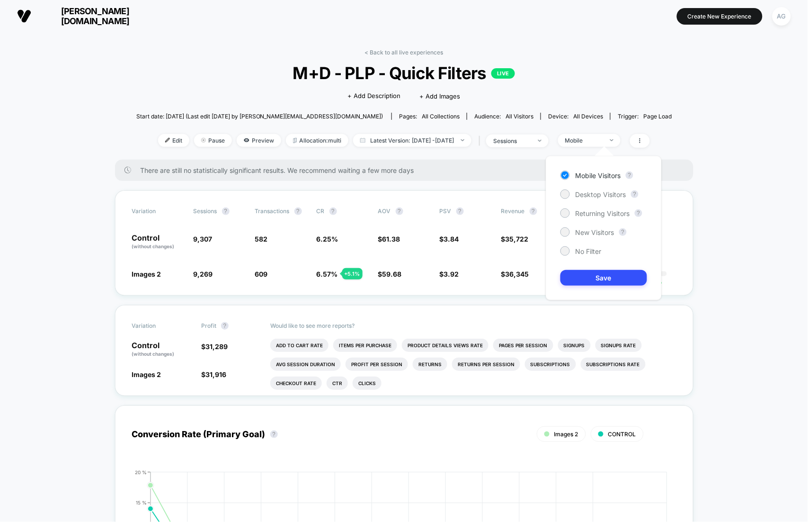
click at [383, 58] on div "< Back to all live experiences M+D - PLP - Quick Filters LIVE Click to edit exp…" at bounding box center [404, 104] width 536 height 111
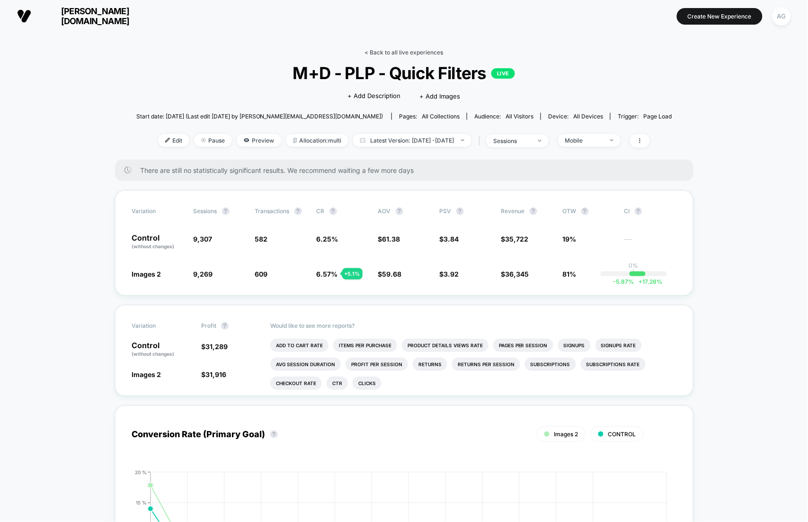
click at [383, 53] on link "< Back to all live experiences" at bounding box center [404, 52] width 79 height 7
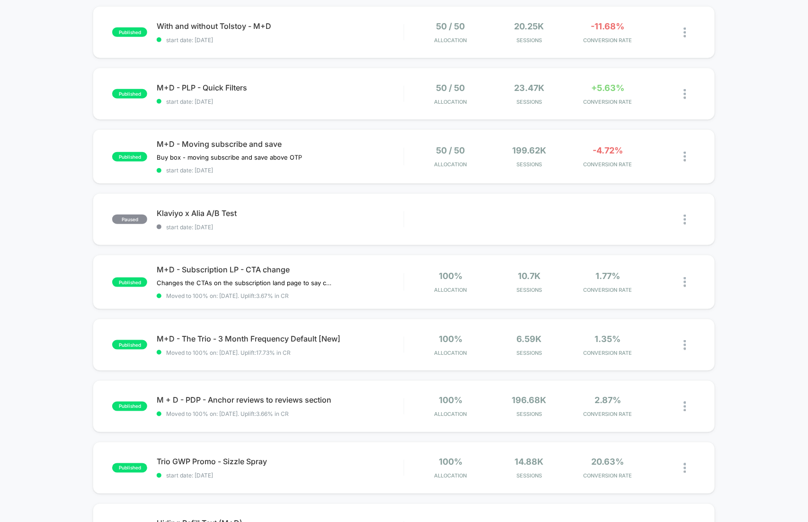
scroll to position [177, 0]
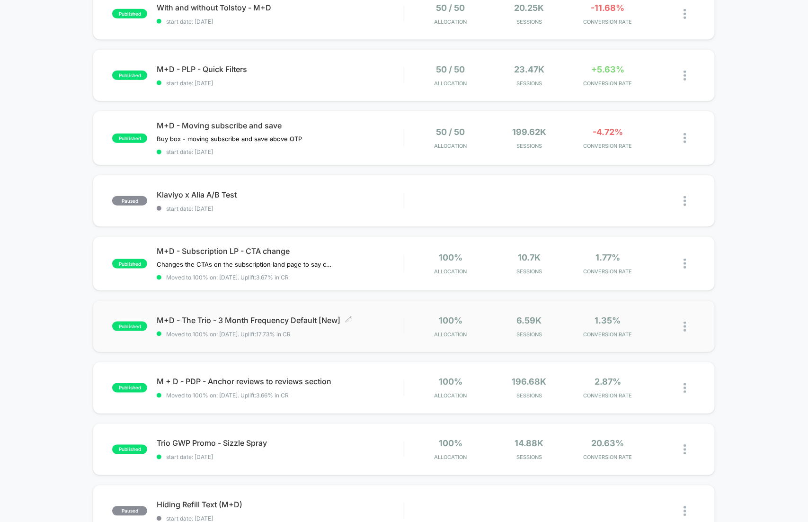
click at [345, 332] on span "Moved to 100% on: 7/23/2025 . Uplift: 17.73% in CR" at bounding box center [280, 333] width 247 height 7
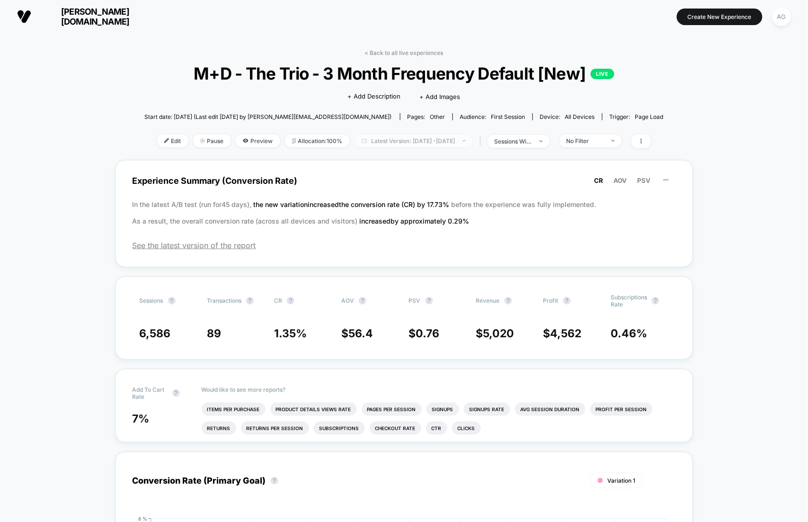
click at [414, 138] on span "Latest Version: Jul 23, 2025 - Aug 12, 2025" at bounding box center [413, 140] width 118 height 13
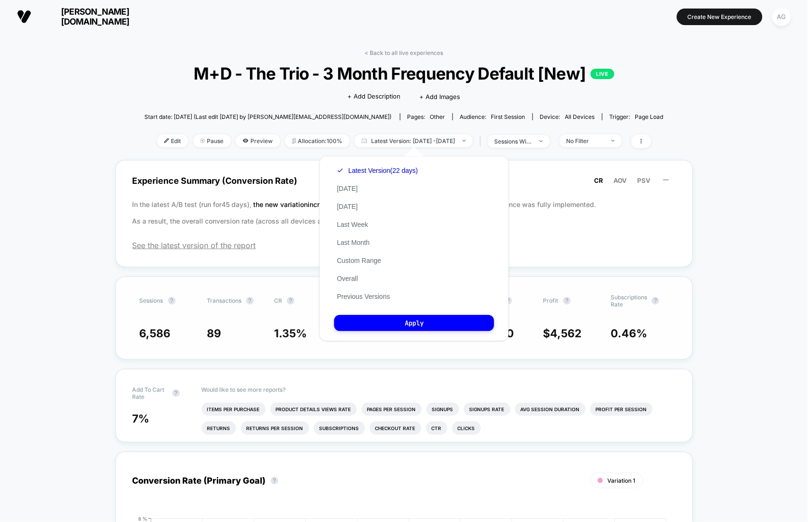
click at [376, 294] on button "Previous Versions" at bounding box center [363, 296] width 59 height 9
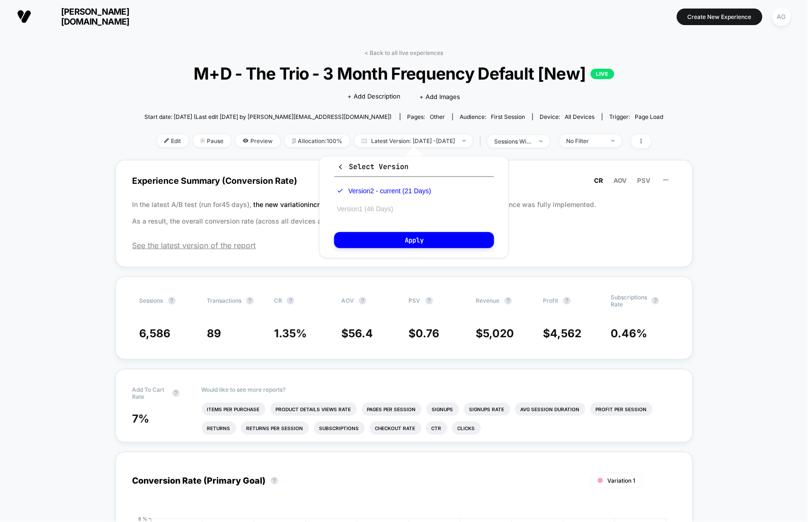
click at [374, 210] on button "Version 1 (46 Days)" at bounding box center [365, 208] width 62 height 9
click at [374, 236] on button "Apply" at bounding box center [414, 240] width 160 height 16
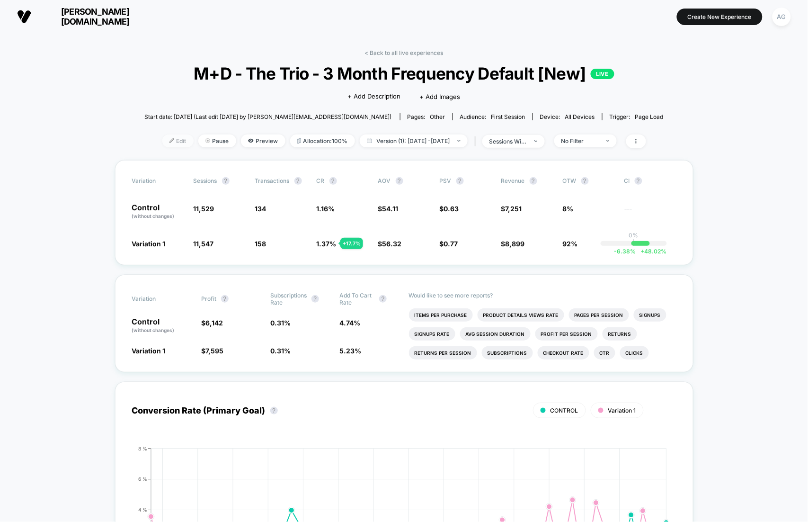
click at [164, 146] on span "Edit" at bounding box center [177, 140] width 31 height 13
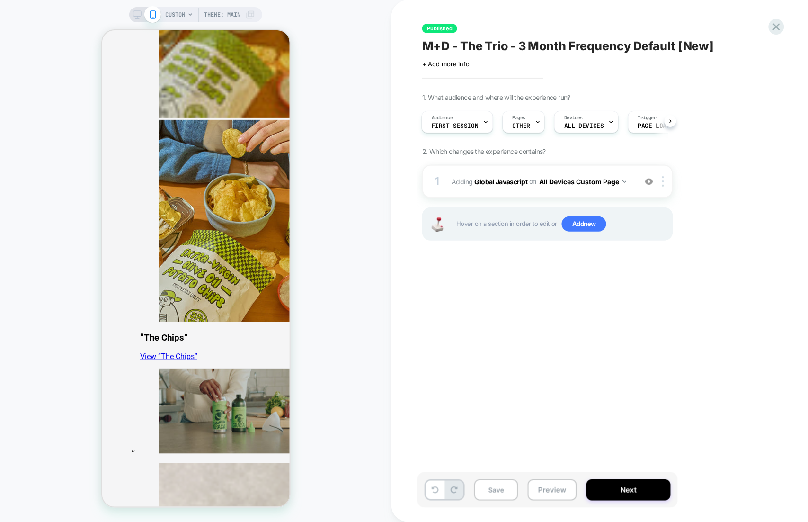
scroll to position [2072, 0]
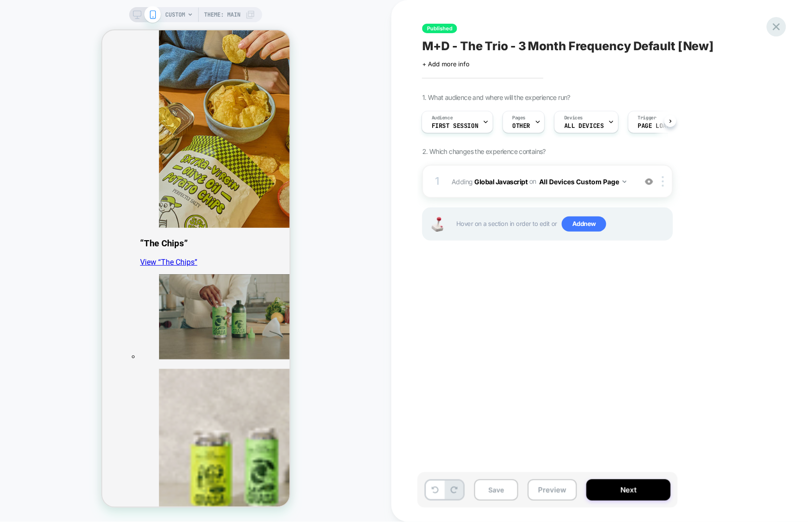
click at [779, 29] on icon at bounding box center [776, 26] width 13 height 13
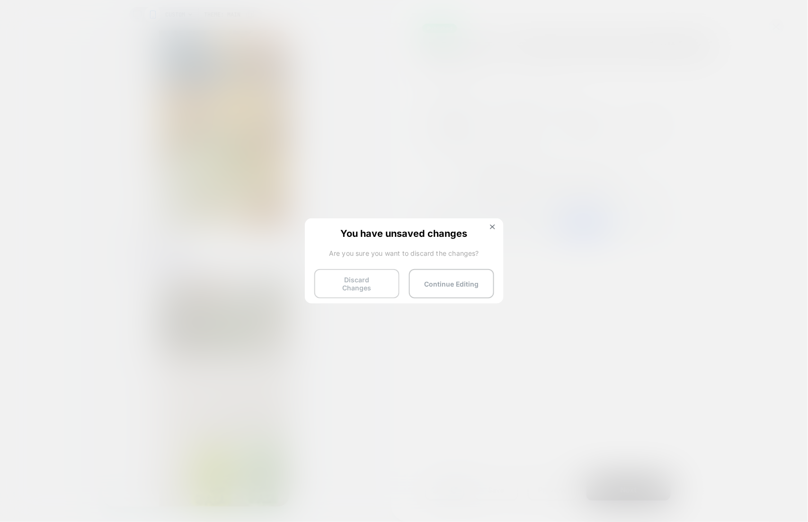
click at [354, 273] on button "Discard Changes" at bounding box center [356, 283] width 85 height 29
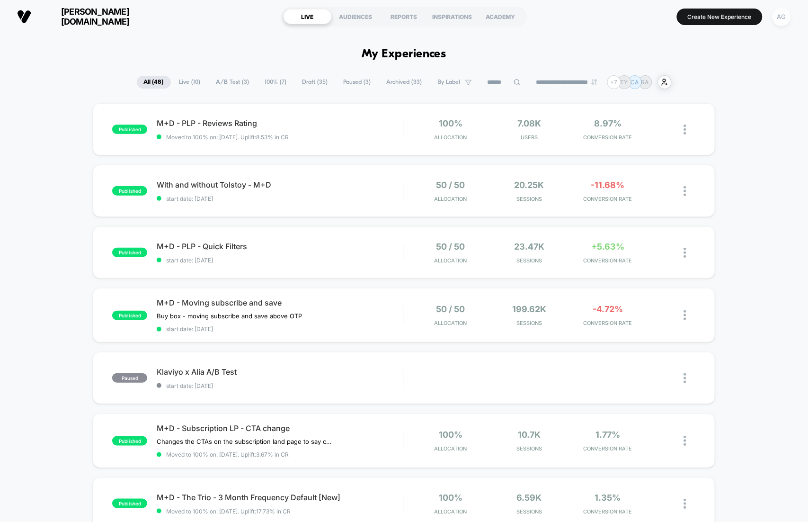
click at [780, 20] on div "AG" at bounding box center [781, 17] width 18 height 18
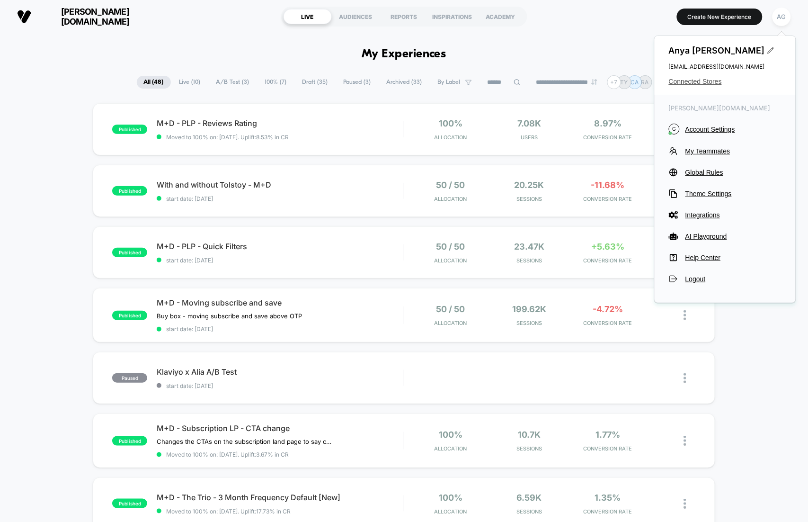
click at [692, 83] on span "Connected Stores" at bounding box center [725, 82] width 113 height 8
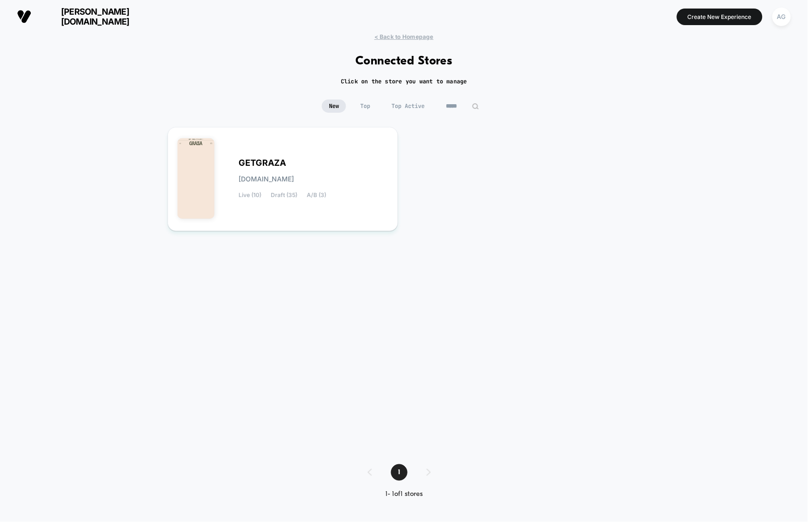
click at [464, 108] on input "*****" at bounding box center [462, 105] width 47 height 13
click at [464, 108] on input "*****" at bounding box center [462, 105] width 95 height 13
type input "******"
click at [340, 176] on div "GOPUREORGANICS gopureorganics.myshopify.com Live (0) Draft (1) A/B (0)" at bounding box center [314, 178] width 150 height 39
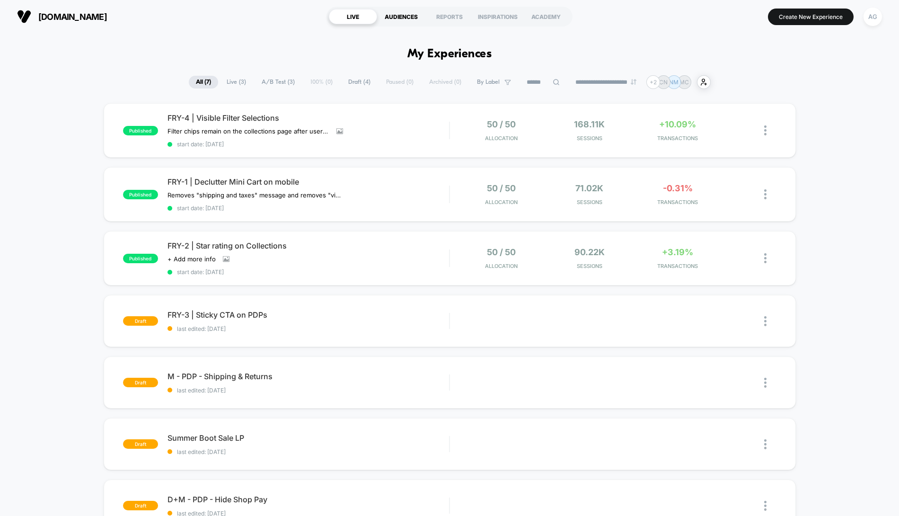
click at [411, 14] on div "AUDIENCES" at bounding box center [401, 16] width 48 height 15
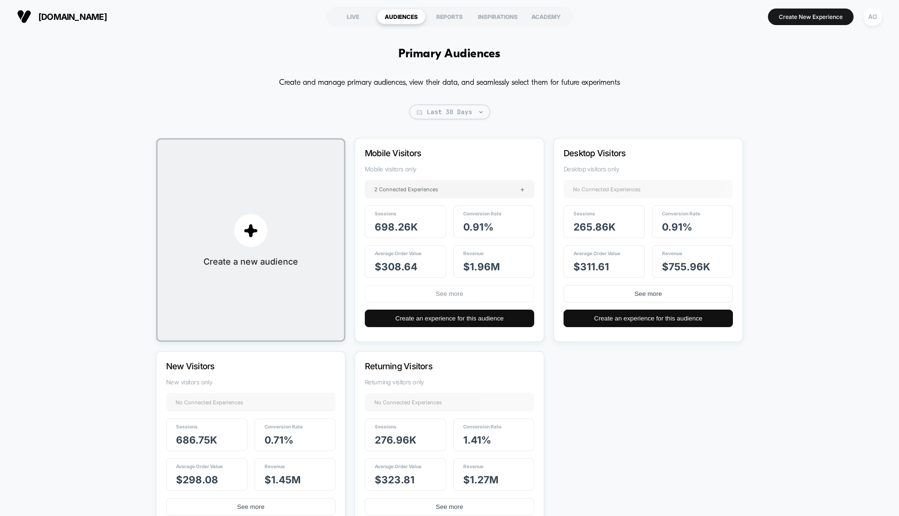
click at [425, 291] on button "See more" at bounding box center [449, 294] width 169 height 18
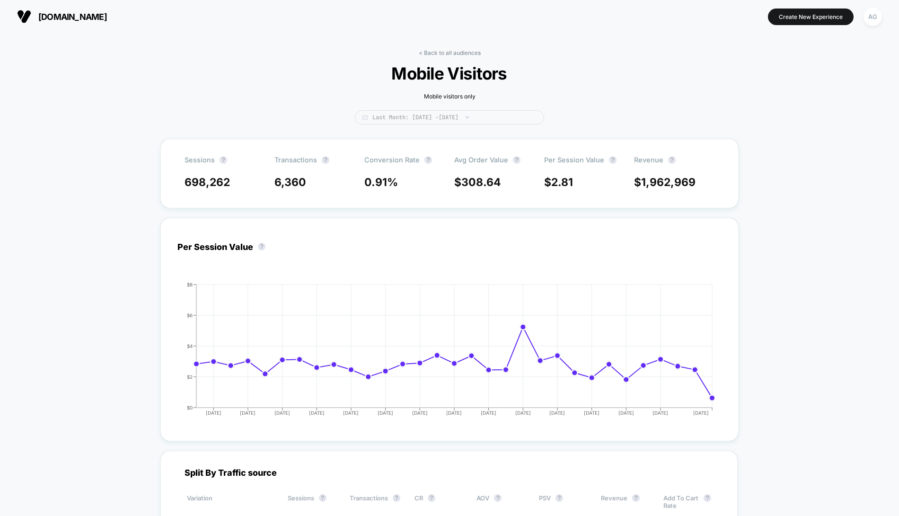
click at [428, 119] on span "Last Month: [DATE] - [DATE]" at bounding box center [449, 117] width 189 height 14
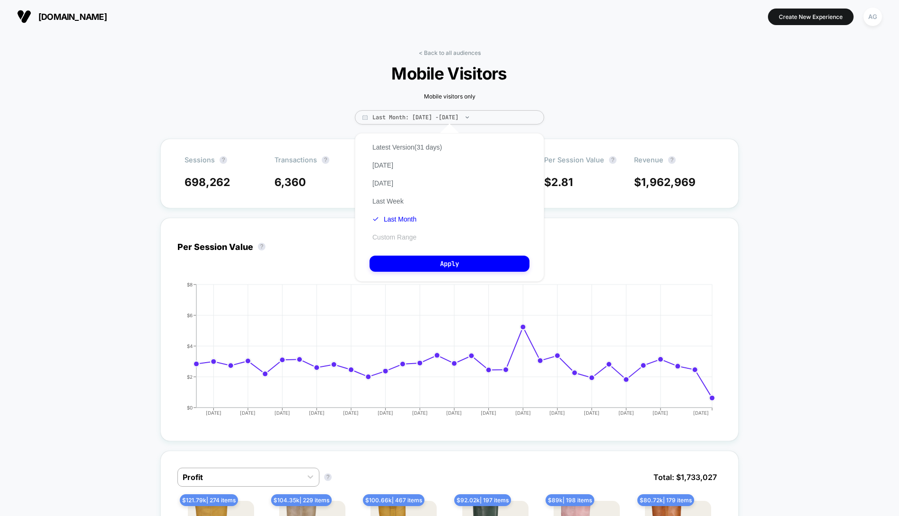
click at [398, 237] on button "Custom Range" at bounding box center [395, 237] width 50 height 9
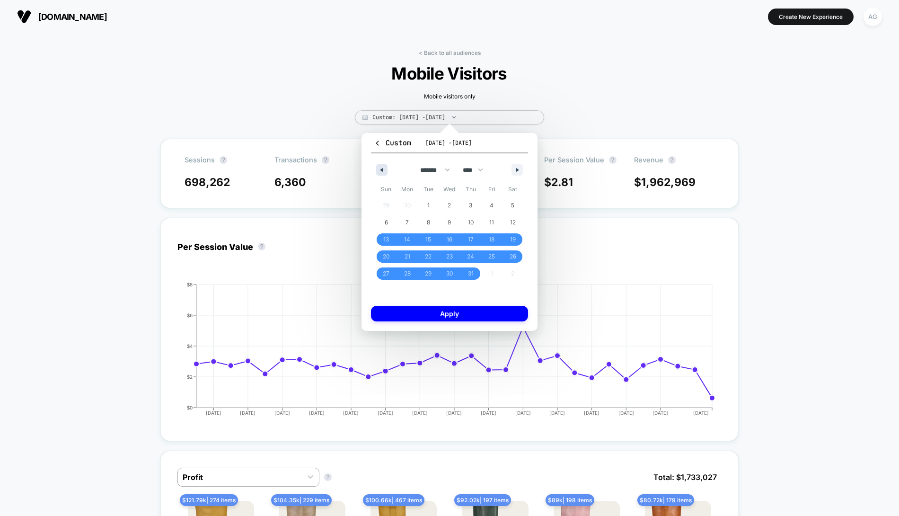
click at [382, 167] on button "button" at bounding box center [381, 169] width 11 height 11
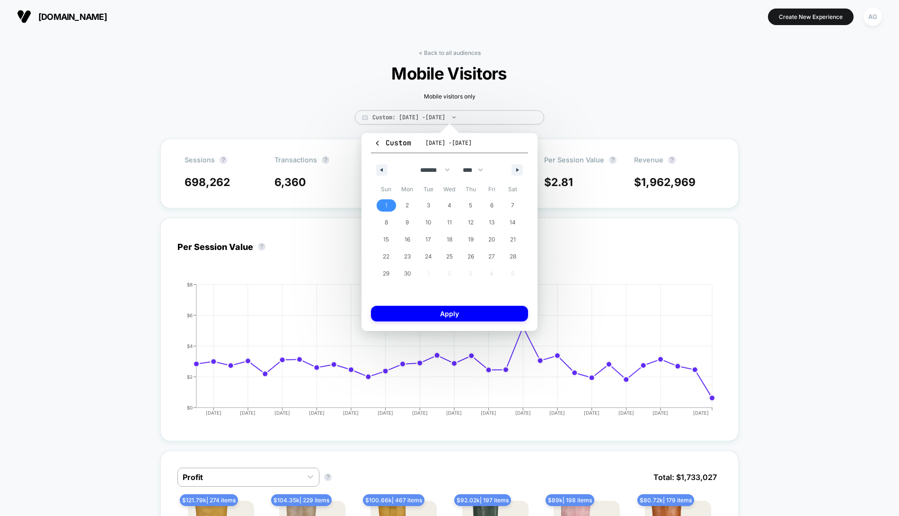
click at [384, 206] on span "1" at bounding box center [386, 205] width 21 height 12
click at [518, 168] on icon "button" at bounding box center [518, 170] width 5 height 4
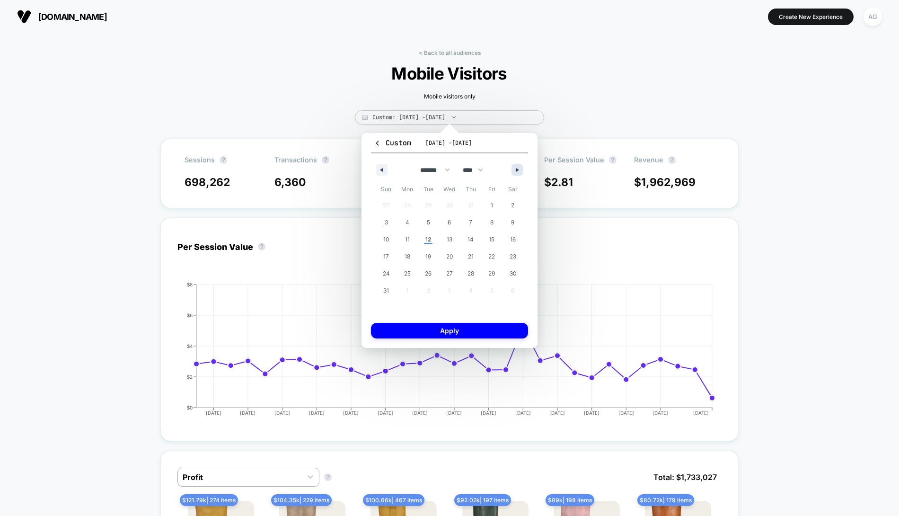
click at [518, 168] on icon "button" at bounding box center [518, 170] width 5 height 4
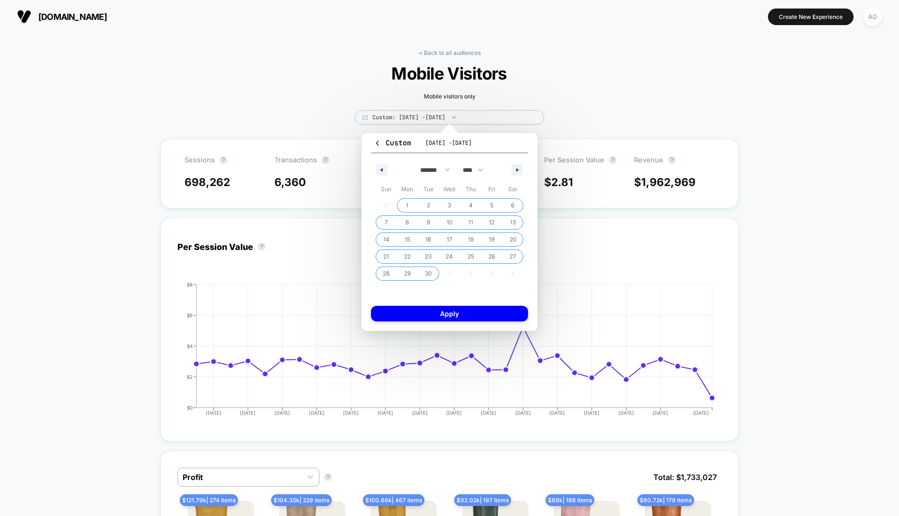
click at [430, 270] on span "30" at bounding box center [428, 273] width 7 height 17
select select "*"
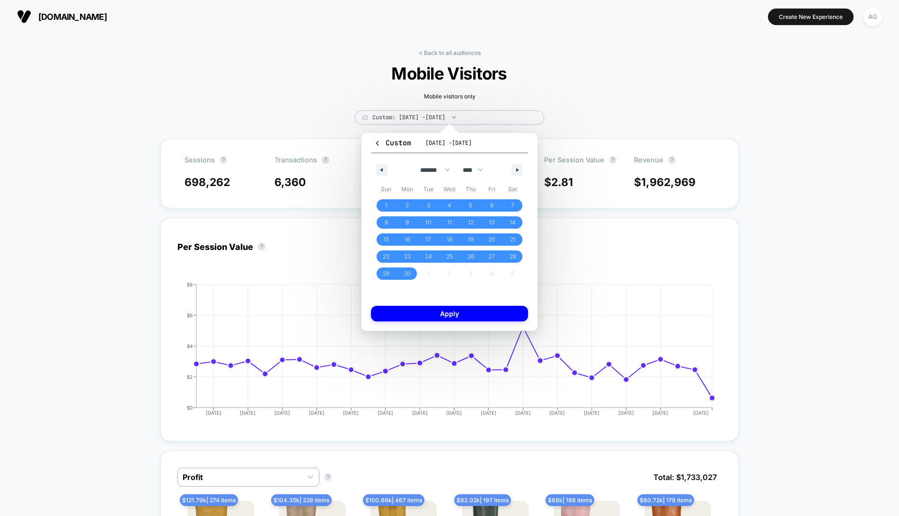
click at [433, 326] on div "Custom Jul 13, 2025 - Aug 12, 2025 ******* ******** ***** ***** *** **** **** *…" at bounding box center [450, 232] width 176 height 198
click at [434, 320] on button "Apply" at bounding box center [449, 314] width 157 height 16
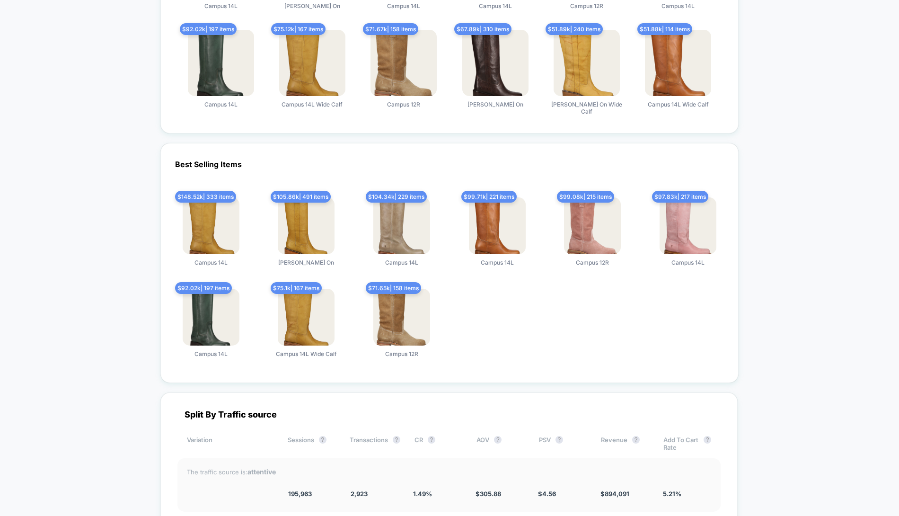
scroll to position [558, 0]
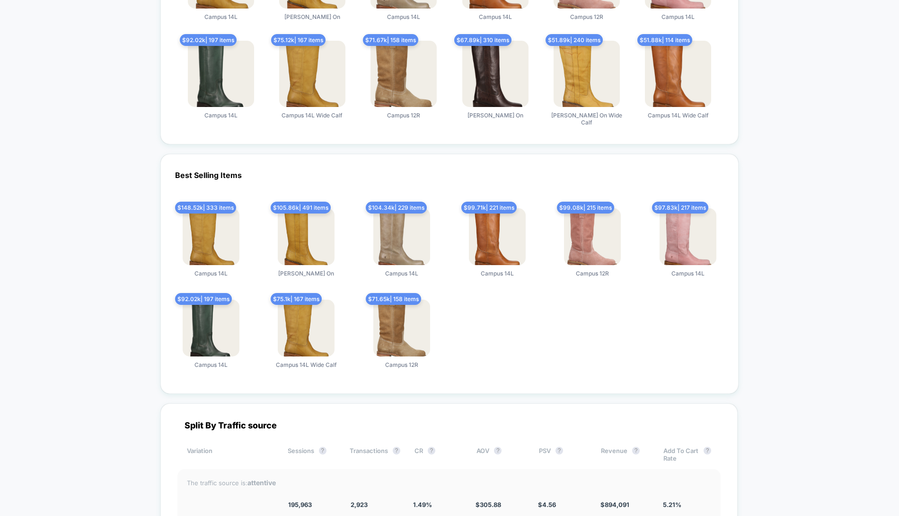
click at [406, 316] on img at bounding box center [401, 328] width 57 height 57
click at [399, 331] on img at bounding box center [401, 328] width 57 height 57
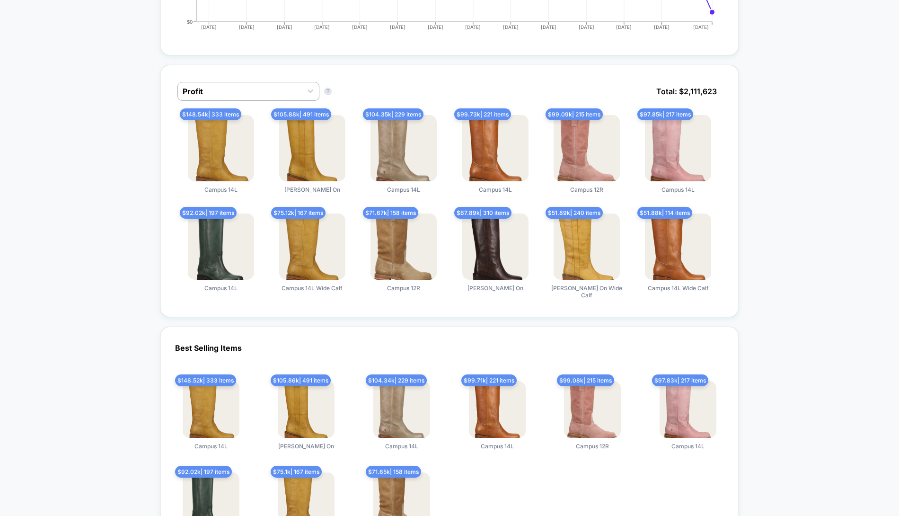
scroll to position [381, 0]
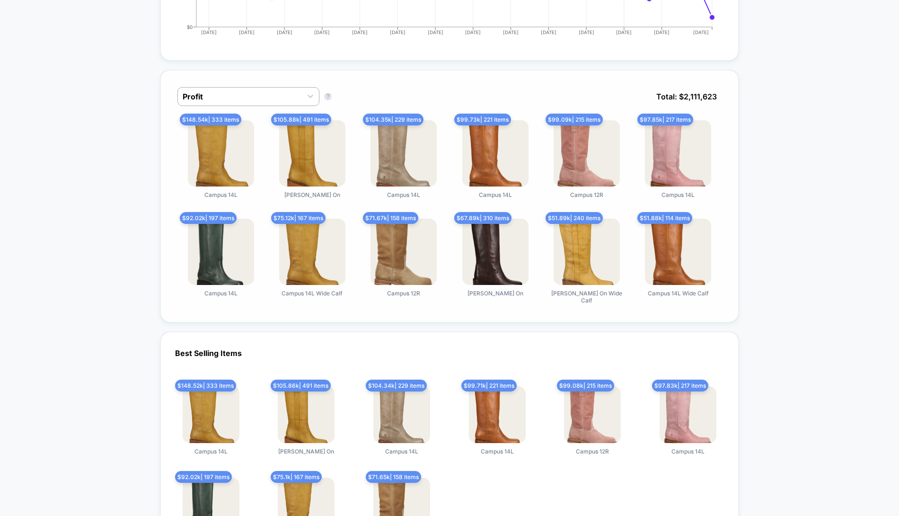
click at [294, 83] on div "Profit Profit ? Total: $ 2,111,623 $ 148.54k | 333 items Campus 14L $ 105.88k |…" at bounding box center [449, 196] width 578 height 252
click at [294, 89] on div "Profit" at bounding box center [240, 96] width 124 height 15
click at [294, 91] on div at bounding box center [240, 96] width 115 height 11
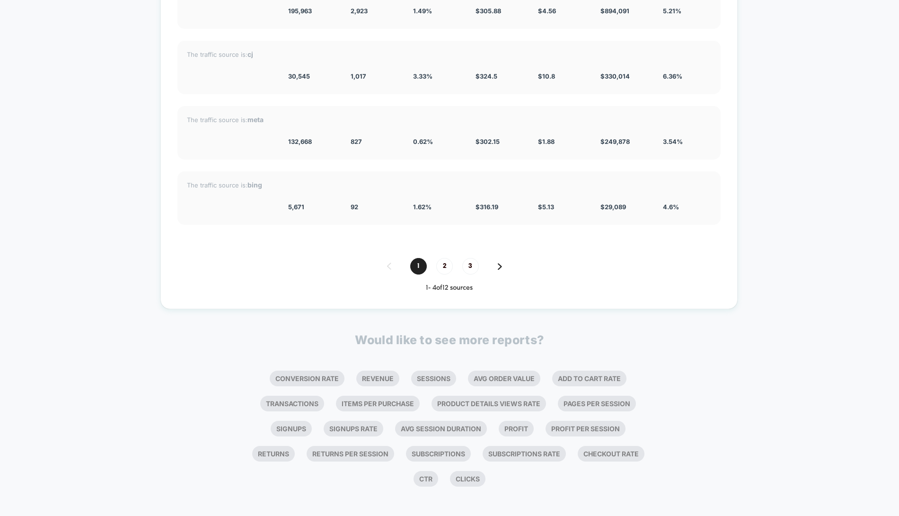
scroll to position [0, 0]
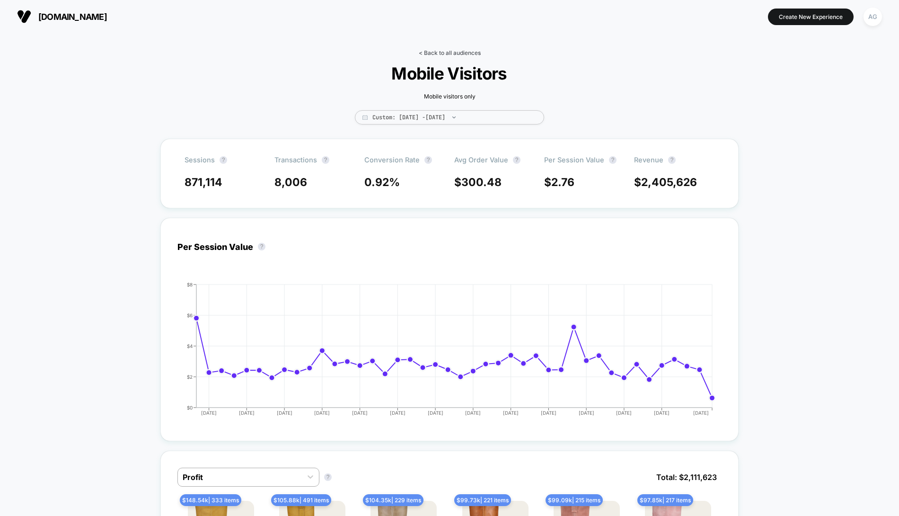
click at [434, 53] on link "< Back to all audiences" at bounding box center [450, 52] width 62 height 7
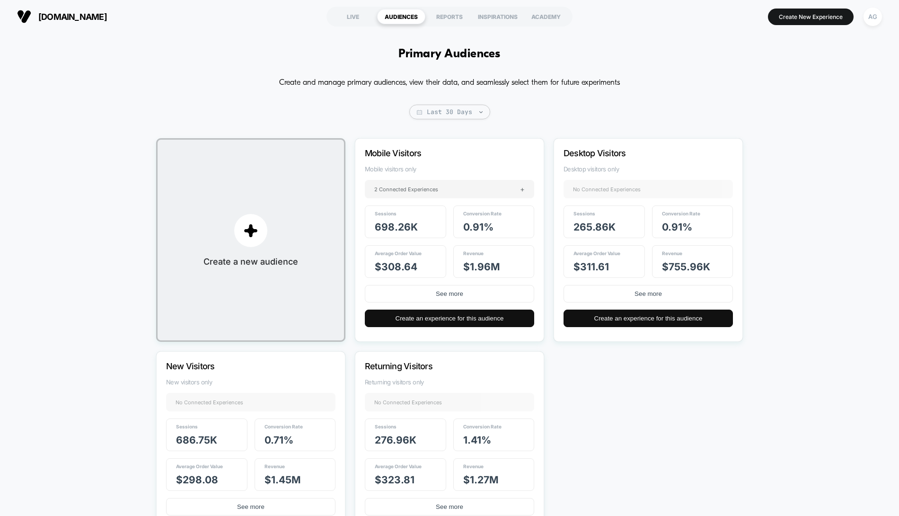
click at [446, 28] on section "LIVE AUDIENCES REPORTS INSPIRATIONS ACADEMY" at bounding box center [449, 17] width 285 height 24
click at [446, 16] on div "REPORTS" at bounding box center [449, 16] width 48 height 15
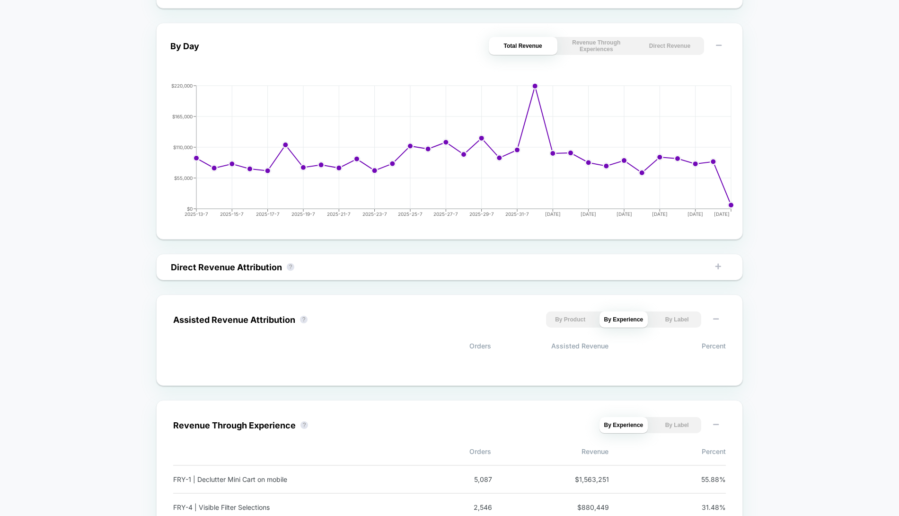
scroll to position [494, 0]
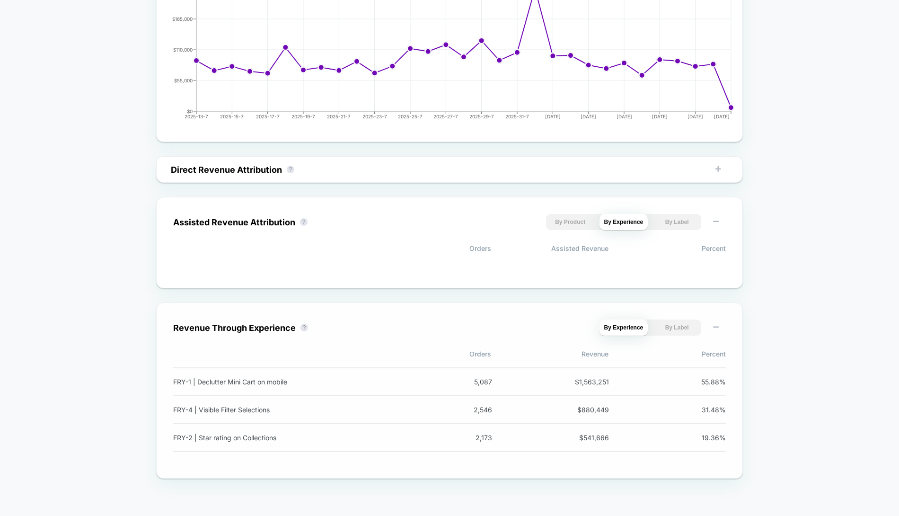
click at [243, 384] on div "FRY-1 | Declutter Mini Cart on mobile" at bounding box center [297, 382] width 249 height 8
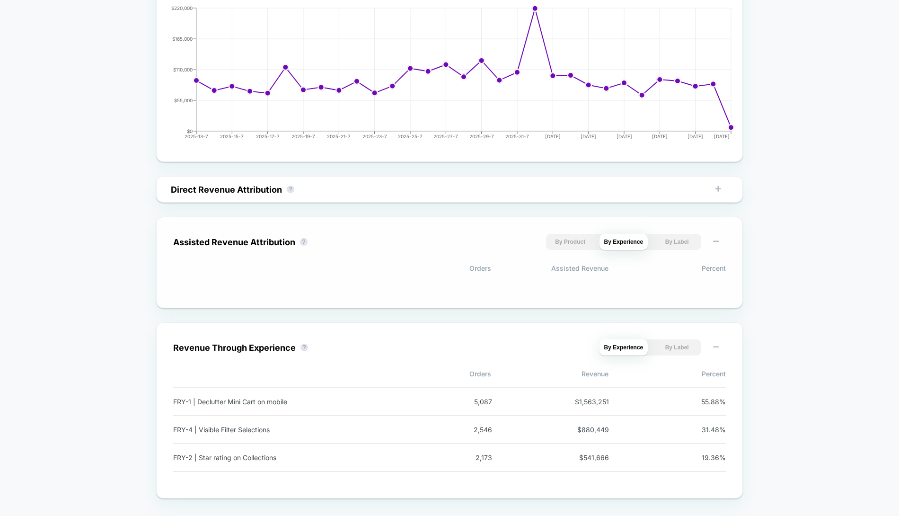
click at [579, 237] on button "By Product" at bounding box center [570, 242] width 49 height 16
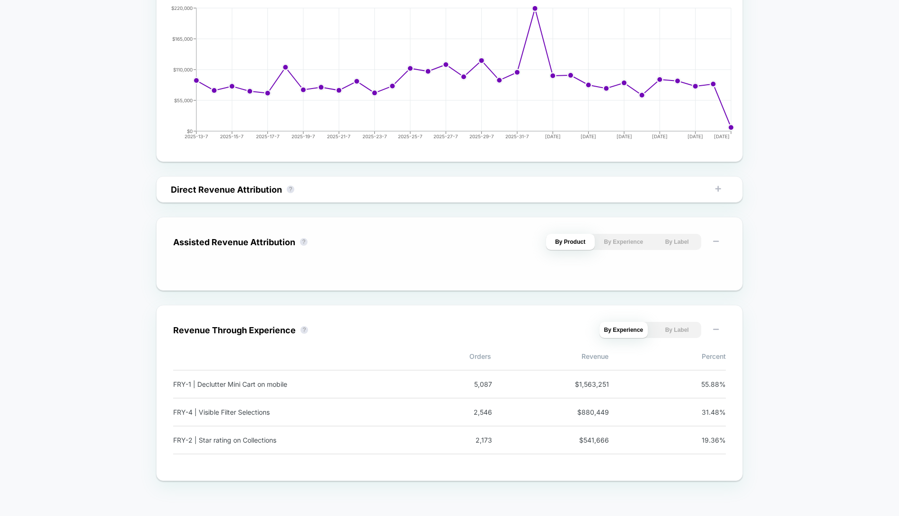
click at [605, 242] on button "By Experience" at bounding box center [624, 242] width 49 height 16
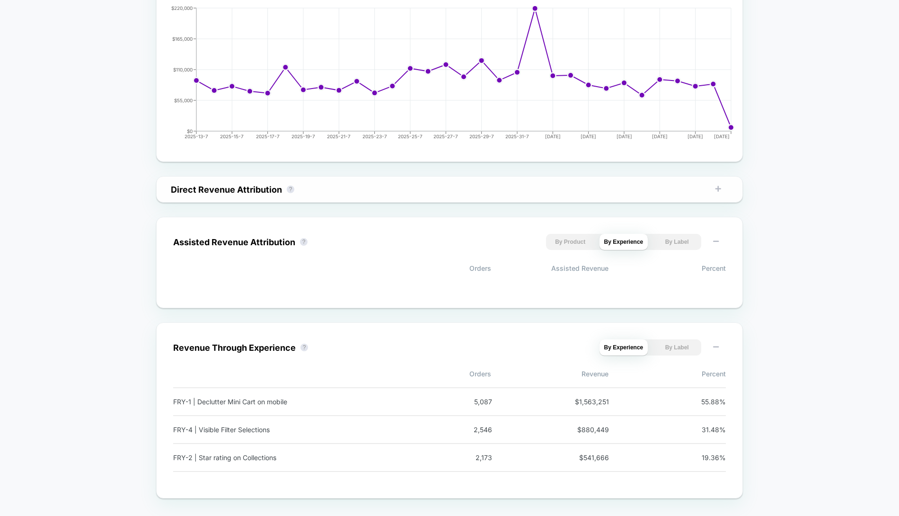
click at [412, 192] on div "Direct Revenue Attribution ? By Product By Experience By Label" at bounding box center [449, 189] width 576 height 16
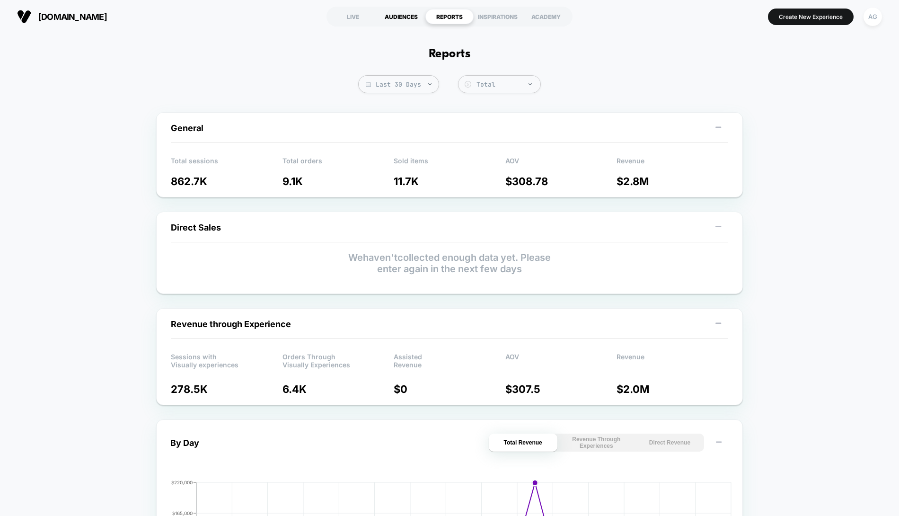
click at [387, 19] on div "AUDIENCES" at bounding box center [401, 16] width 48 height 15
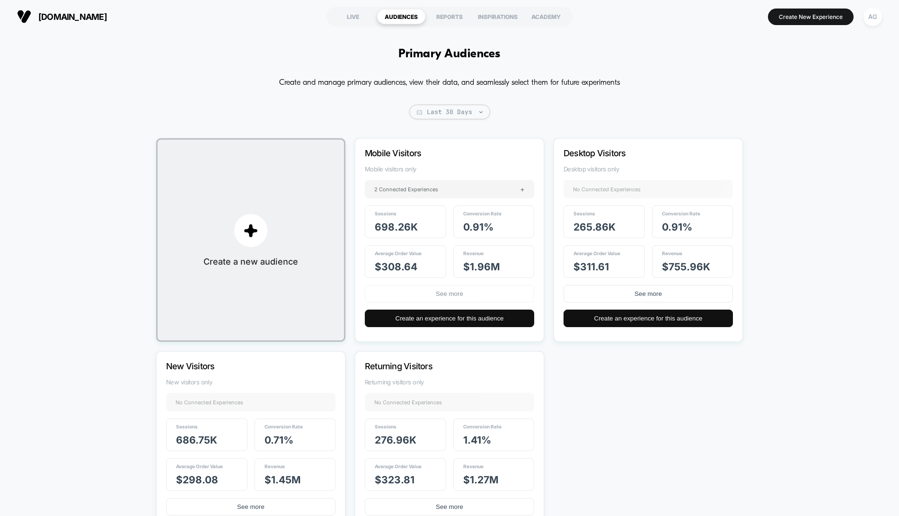
click at [423, 294] on button "See more" at bounding box center [449, 294] width 169 height 18
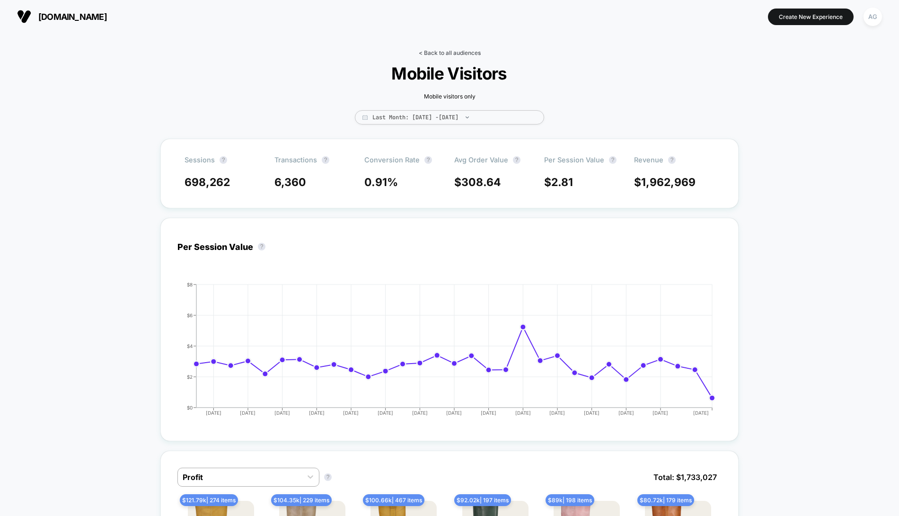
click at [435, 54] on link "< Back to all audiences" at bounding box center [450, 52] width 62 height 7
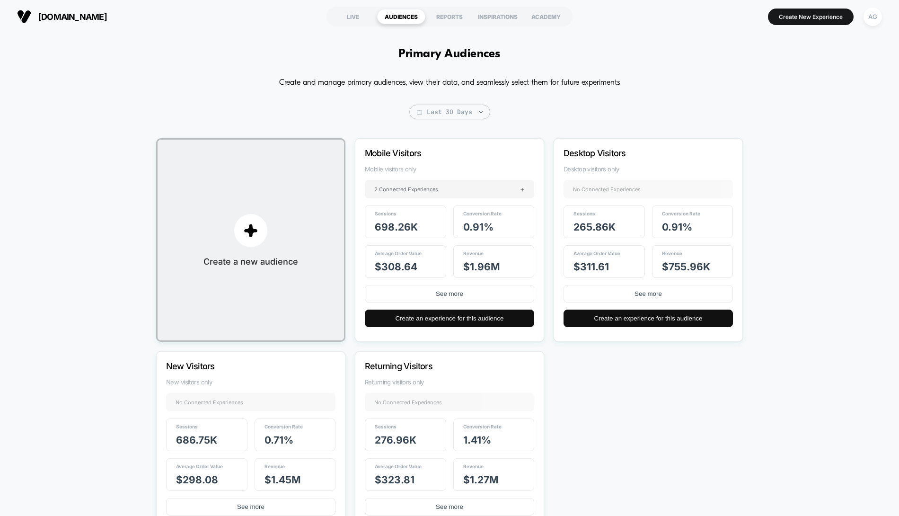
scroll to position [62, 0]
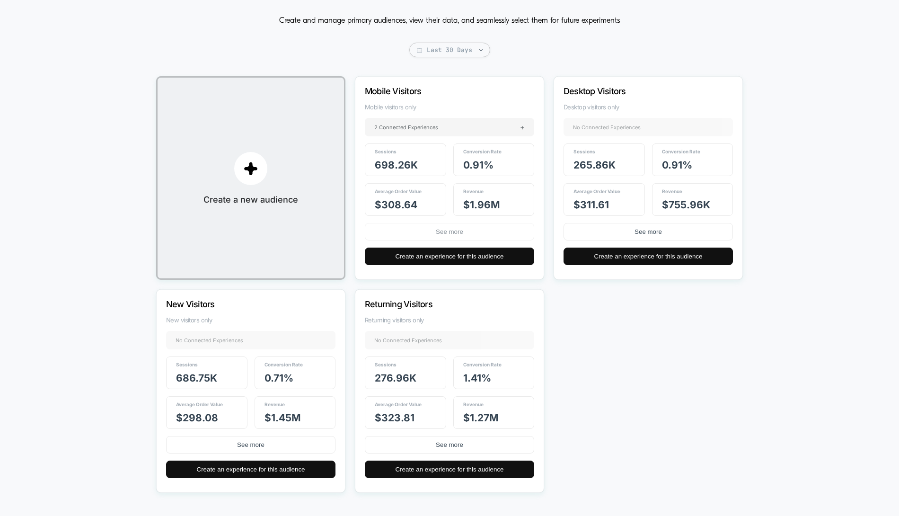
click at [437, 226] on button "See more" at bounding box center [449, 232] width 169 height 18
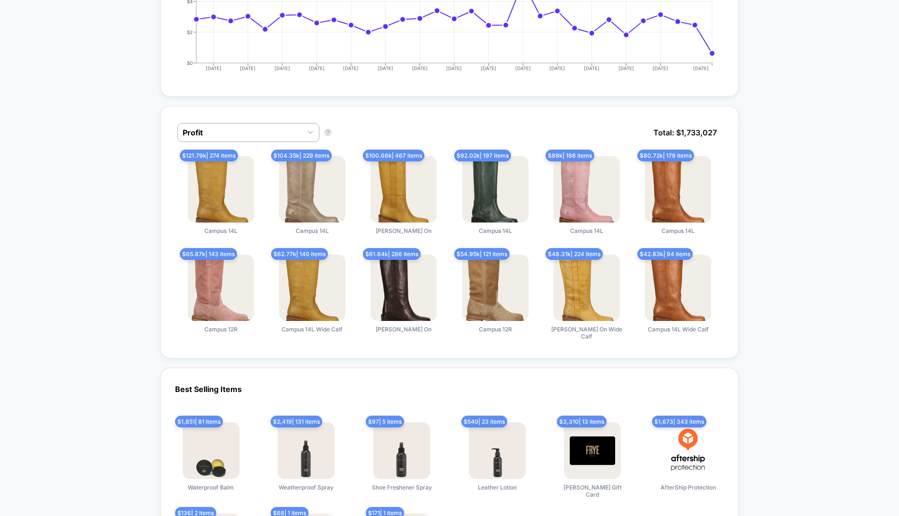
scroll to position [353, 0]
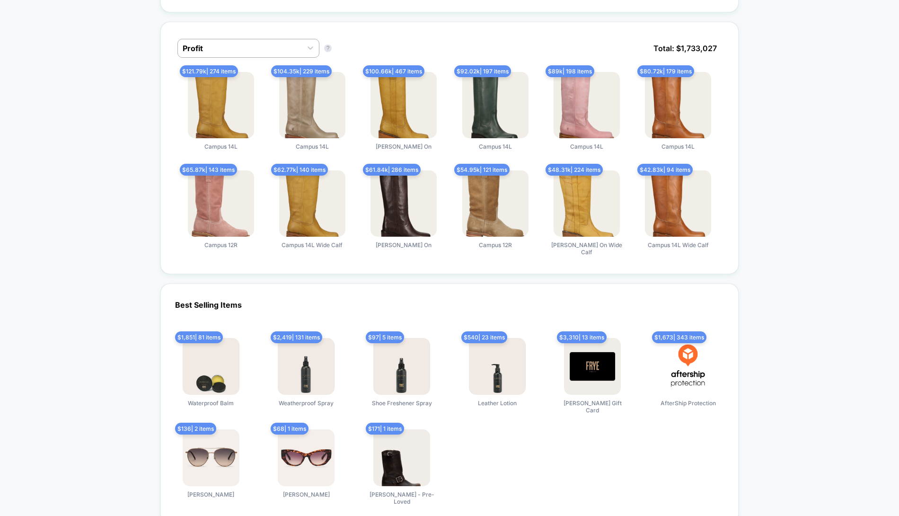
scroll to position [438, 0]
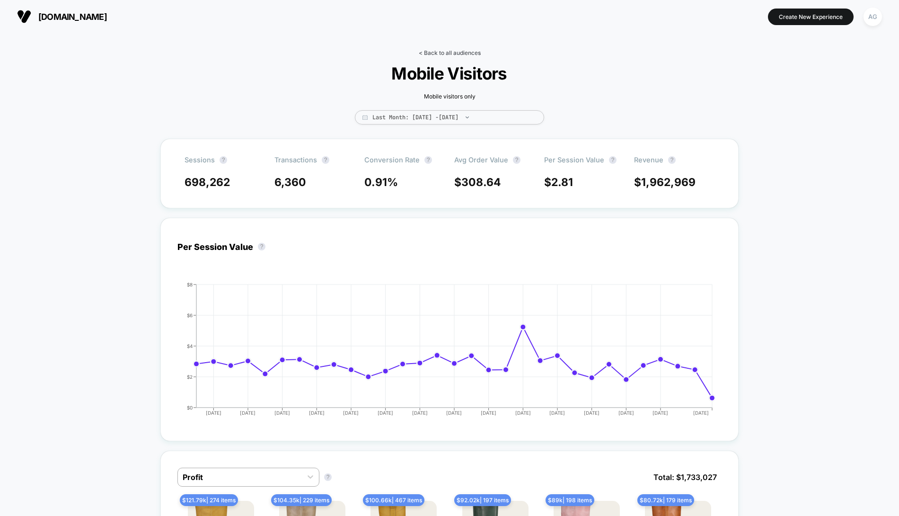
click at [439, 55] on link "< Back to all audiences" at bounding box center [450, 52] width 62 height 7
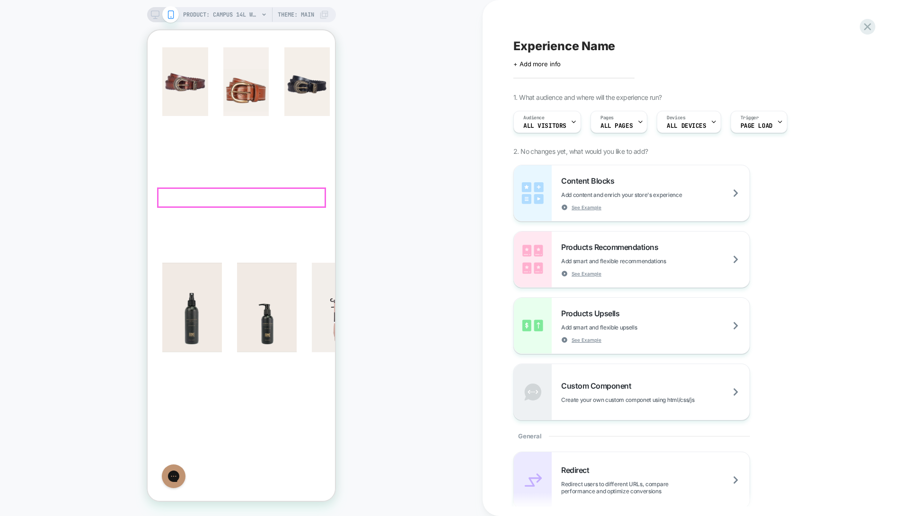
scroll to position [230, 0]
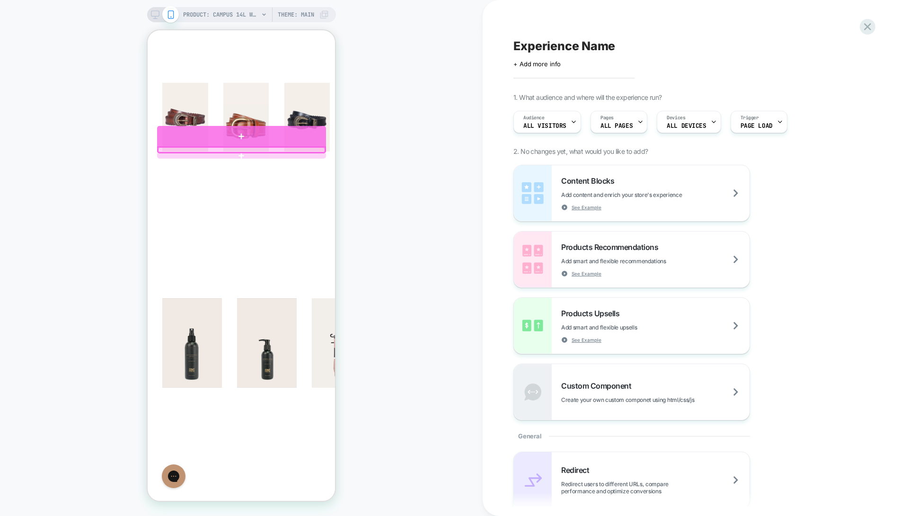
click at [239, 138] on div at bounding box center [241, 136] width 169 height 21
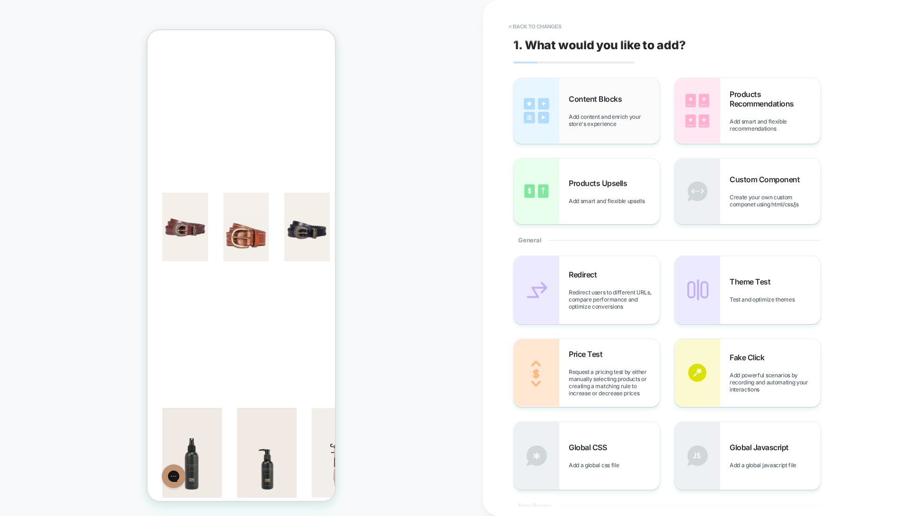
scroll to position [116, 0]
click at [588, 118] on span "Add content and enrich your store's experience" at bounding box center [614, 120] width 91 height 14
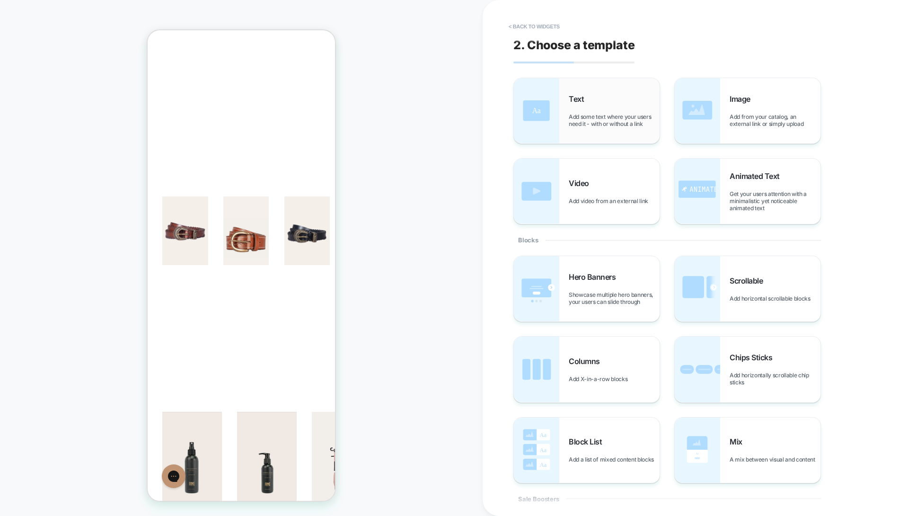
click at [595, 130] on div "Text Add some text where your users need it - with or without a link" at bounding box center [587, 110] width 146 height 65
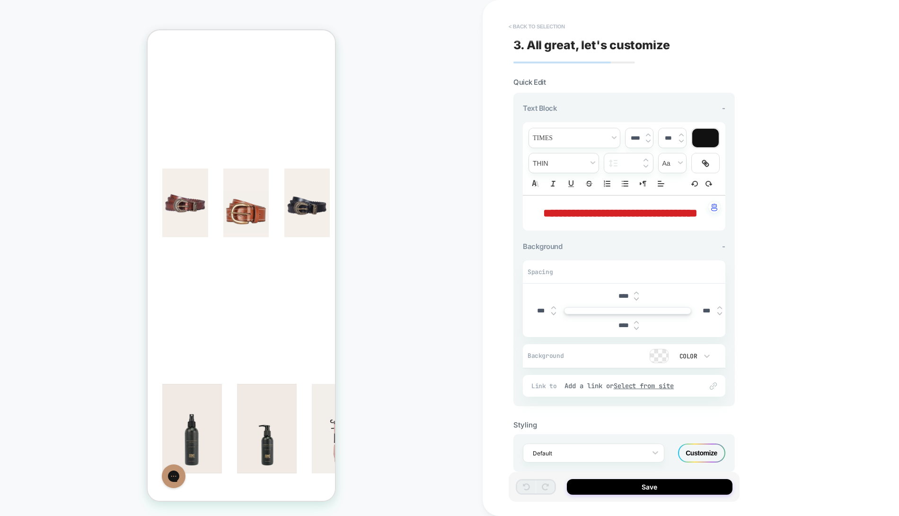
click at [512, 26] on button "< Back to selection" at bounding box center [537, 26] width 66 height 15
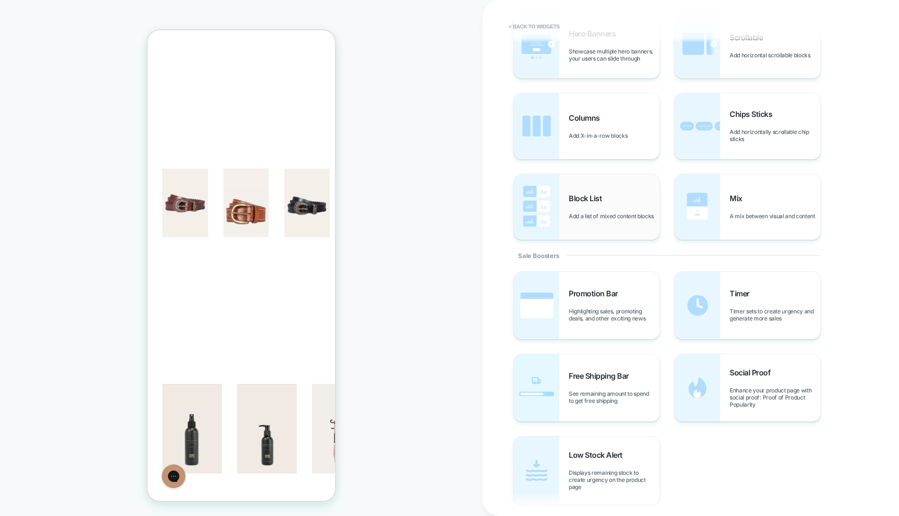
scroll to position [261, 0]
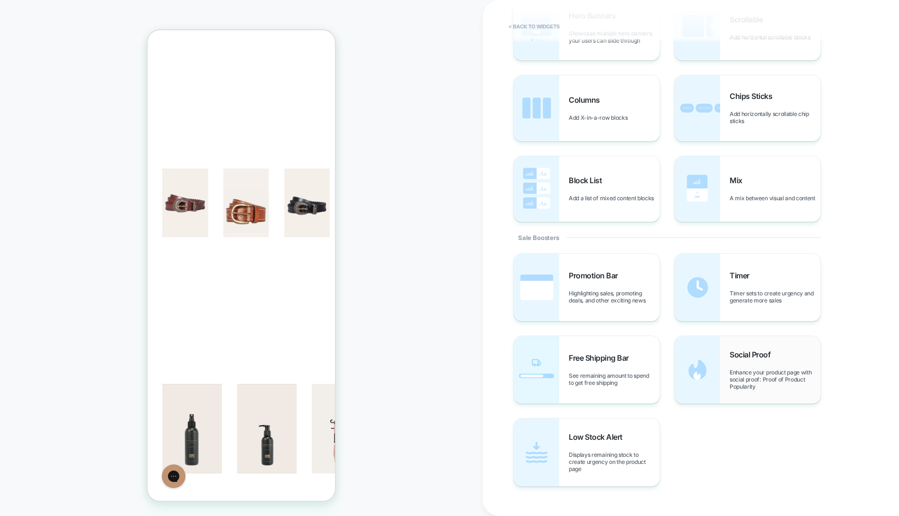
click at [762, 380] on span "Enhance your product page with social proof: Proof of Product Popularity" at bounding box center [775, 379] width 91 height 21
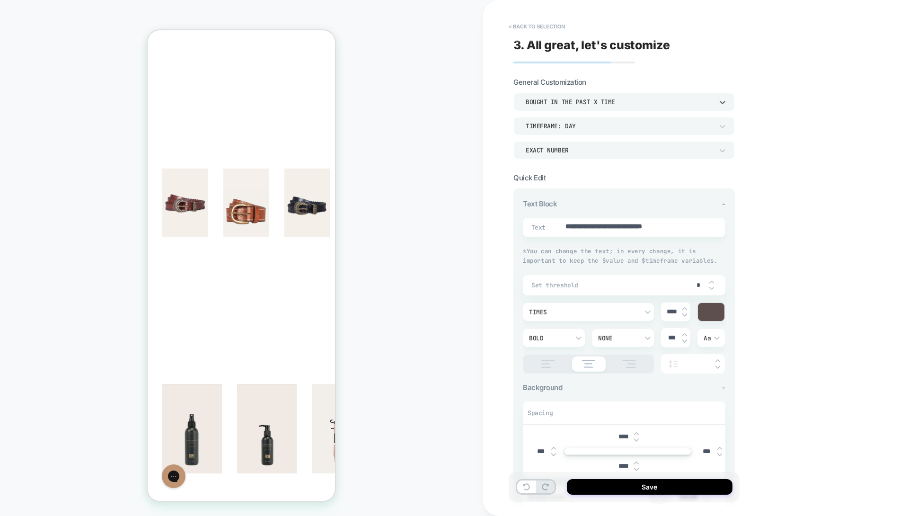
click at [607, 103] on div "bought in the past x time" at bounding box center [619, 102] width 187 height 8
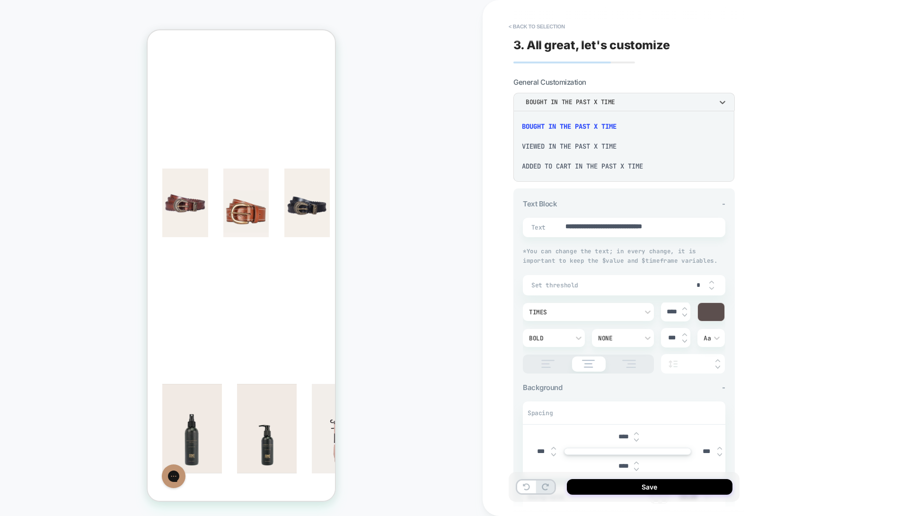
click at [599, 145] on div "viewed in the past x time" at bounding box center [623, 146] width 213 height 20
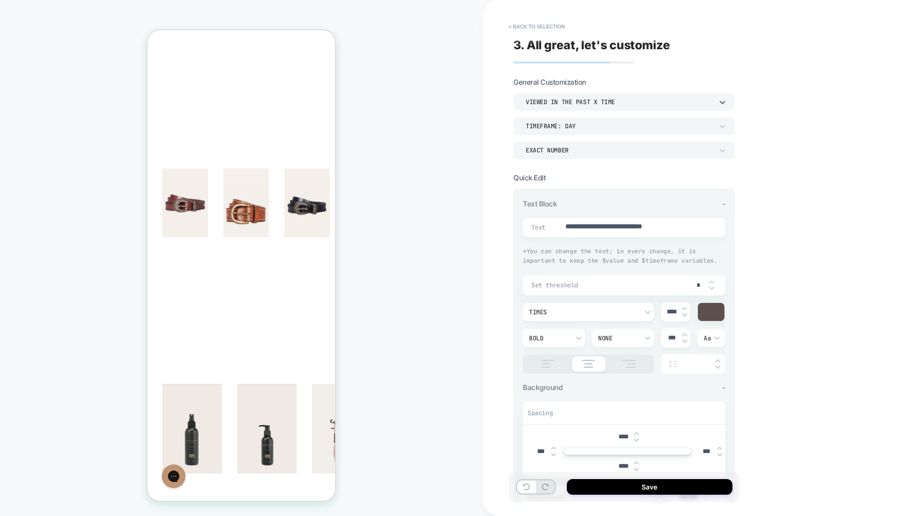
click at [593, 122] on div "TIMEFRAME: day" at bounding box center [619, 126] width 187 height 8
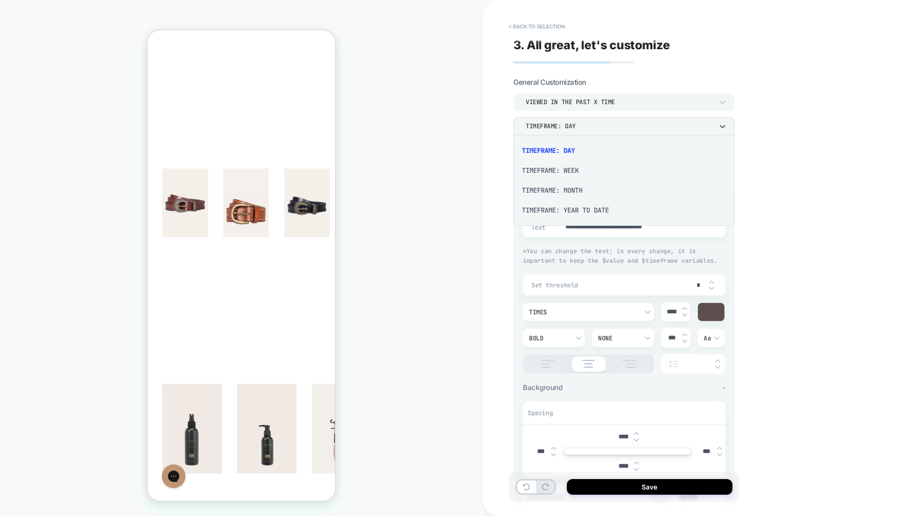
click at [586, 172] on div "TIMEFRAME: WEEK" at bounding box center [623, 170] width 213 height 20
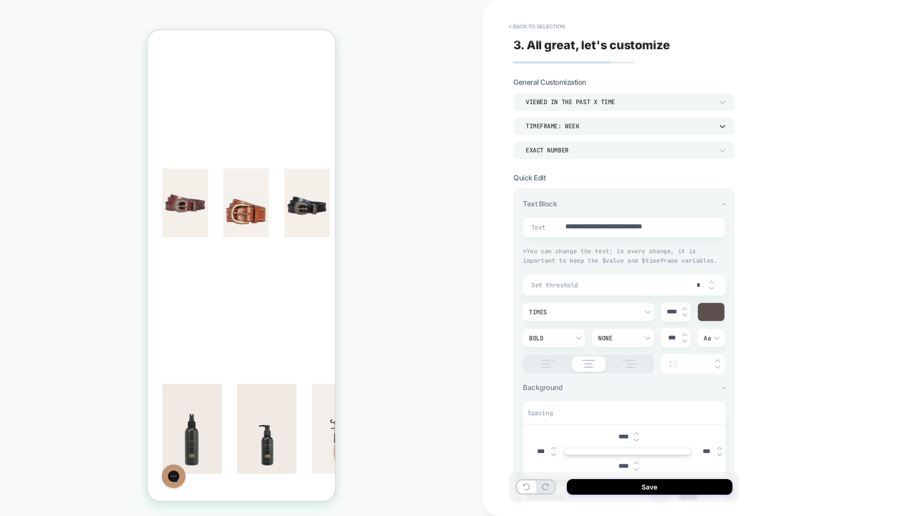
click at [577, 123] on div "TIMEFRAME: WEEK" at bounding box center [619, 126] width 187 height 8
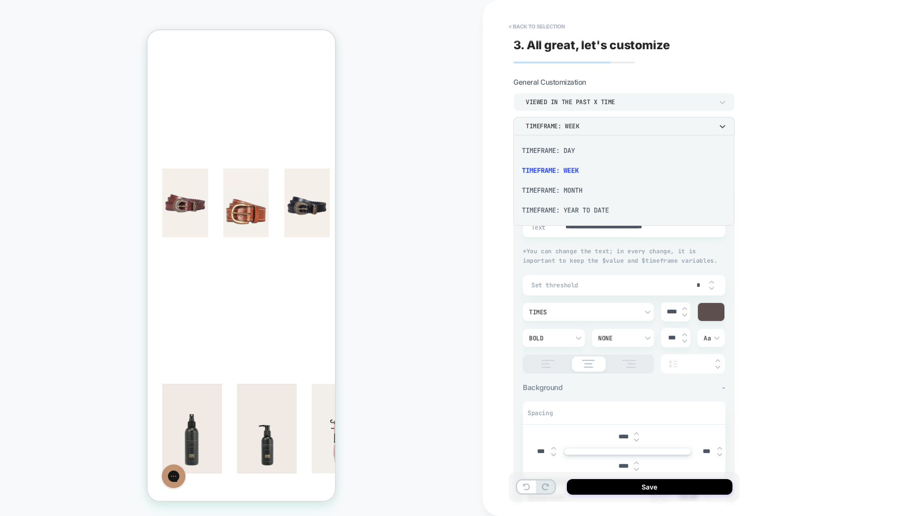
click at [576, 151] on div "TIMEFRAME: DAY" at bounding box center [623, 151] width 213 height 20
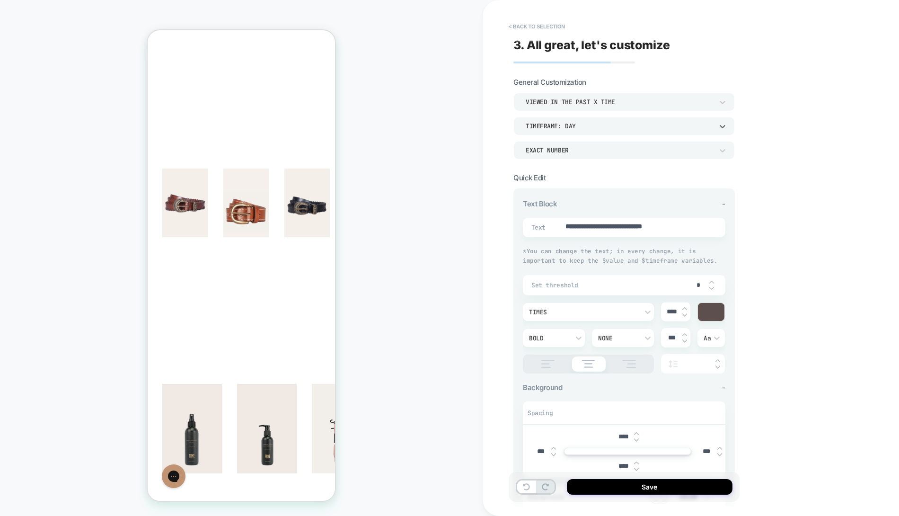
click at [555, 360] on img at bounding box center [548, 364] width 24 height 8
type textarea "*"
type textarea "**********"
type textarea "*"
type textarea "**********"
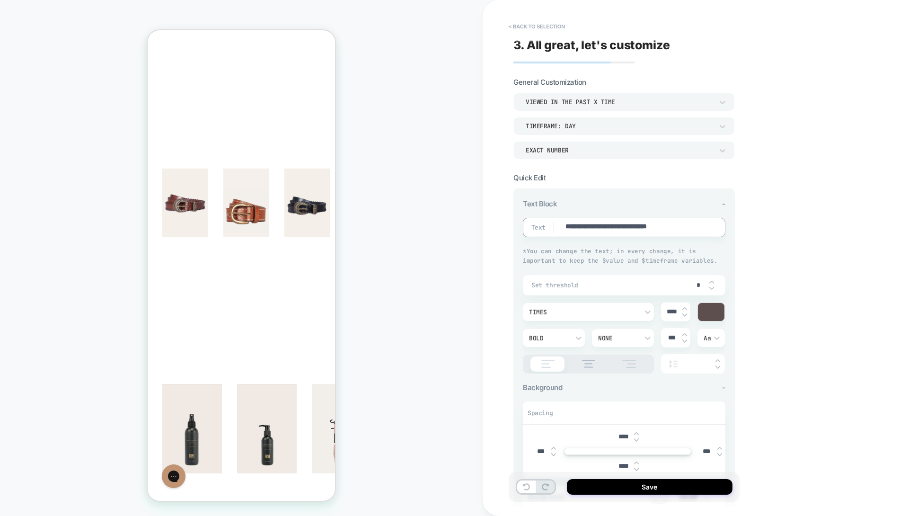
type textarea "*"
type textarea "**********"
type textarea "*"
type textarea "**********"
type textarea "*"
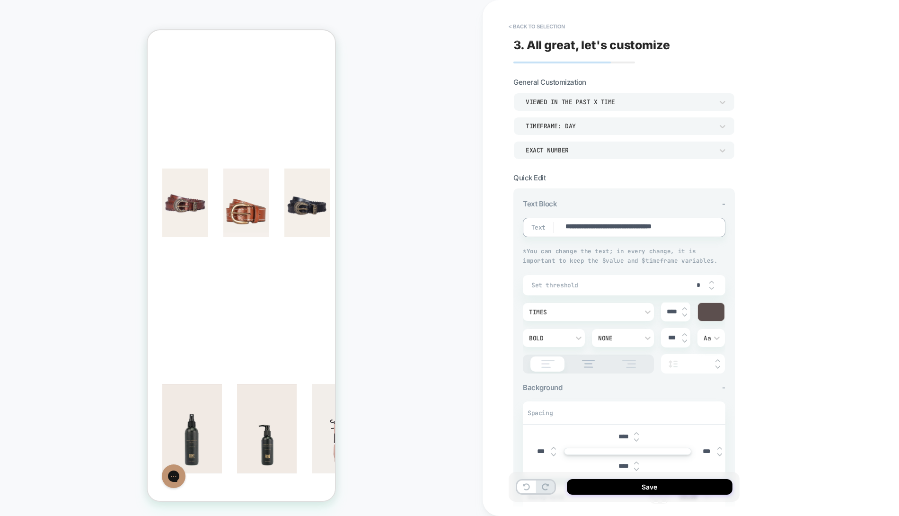
type textarea "**********"
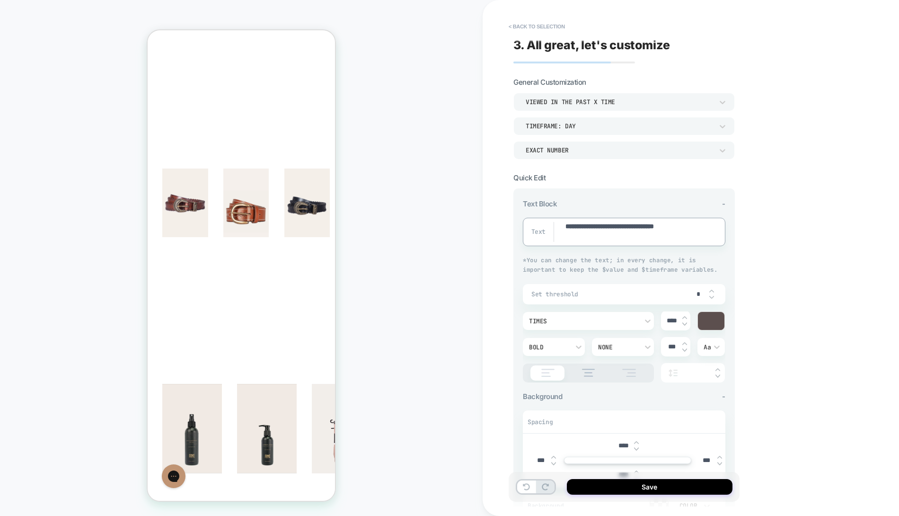
type textarea "*"
type textarea "**********"
type textarea "*"
type textarea "**********"
type textarea "*"
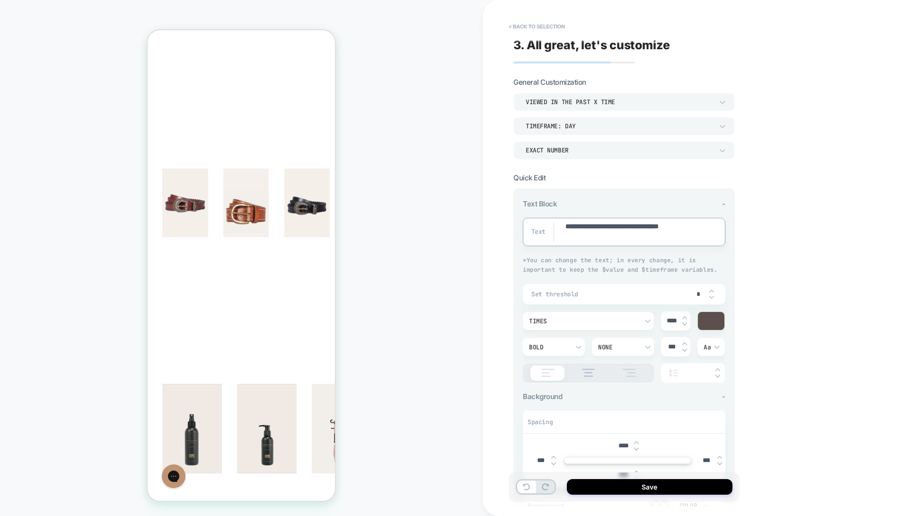
type textarea "**********"
type textarea "*"
type textarea "**********"
type textarea "*"
type textarea "**********"
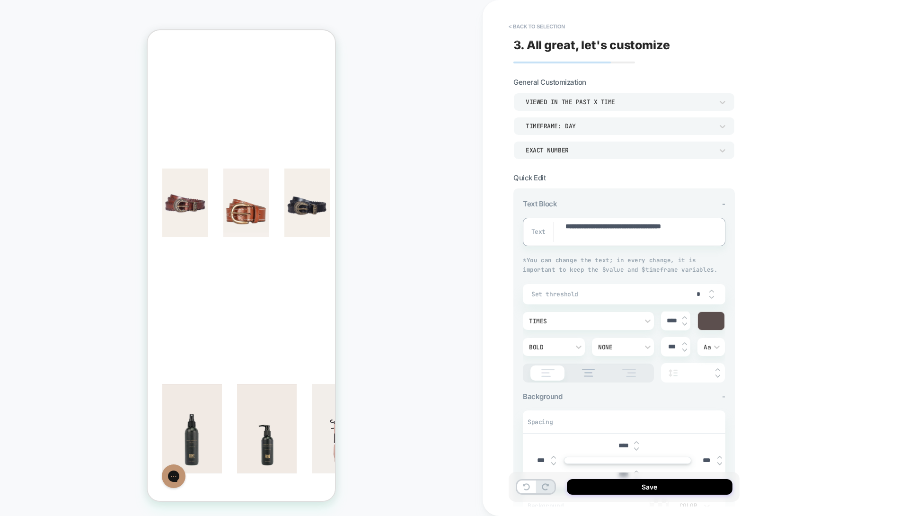
type textarea "*"
type textarea "**********"
type textarea "*"
type textarea "**********"
type textarea "*"
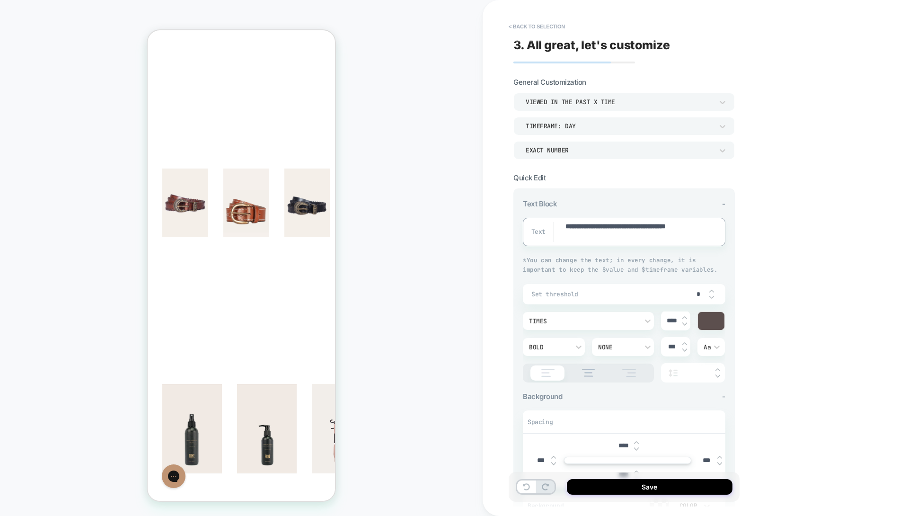
type textarea "**********"
type textarea "*"
click at [538, 456] on input "***" at bounding box center [540, 460] width 21 height 8
type input "****"
type textarea "*"
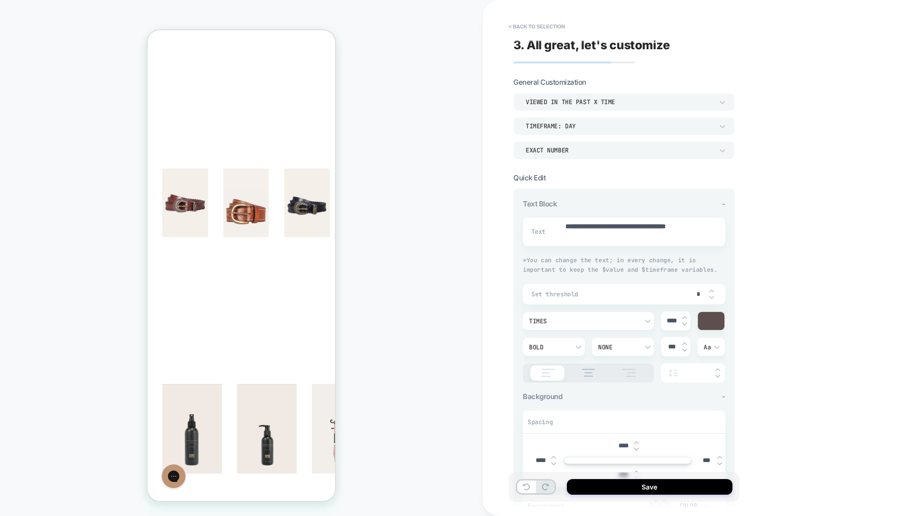
type input "****"
type textarea "*"
type input "****"
type textarea "*"
type input "****"
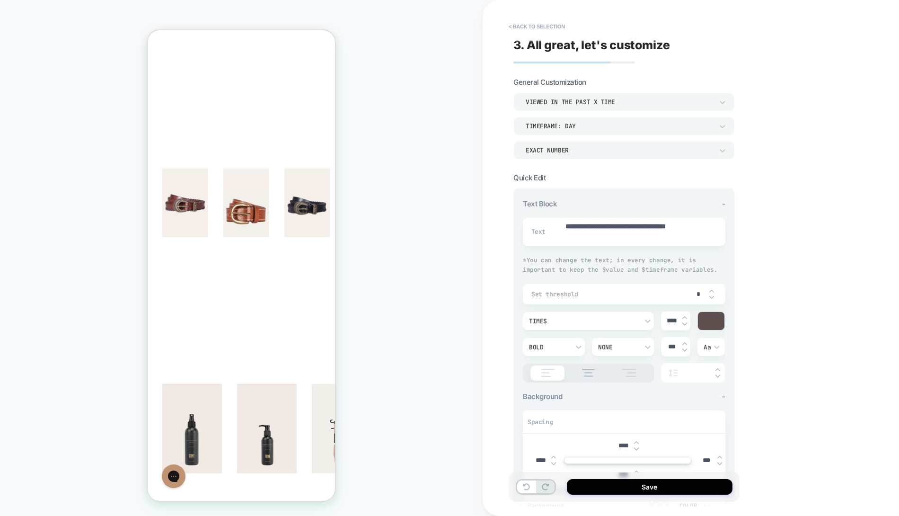
type textarea "*"
type input "****"
type textarea "*"
type input "****"
type textarea "*"
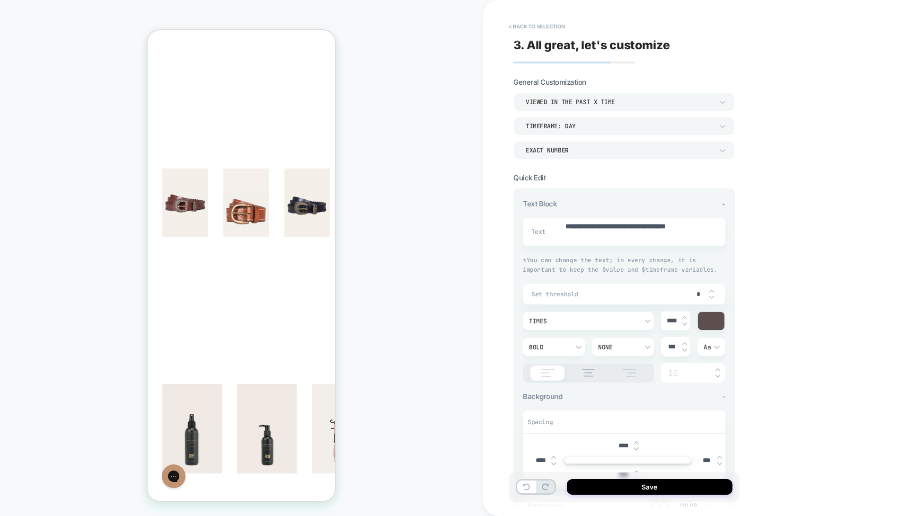
type input "****"
type textarea "*"
type input "****"
type textarea "*"
type input "****"
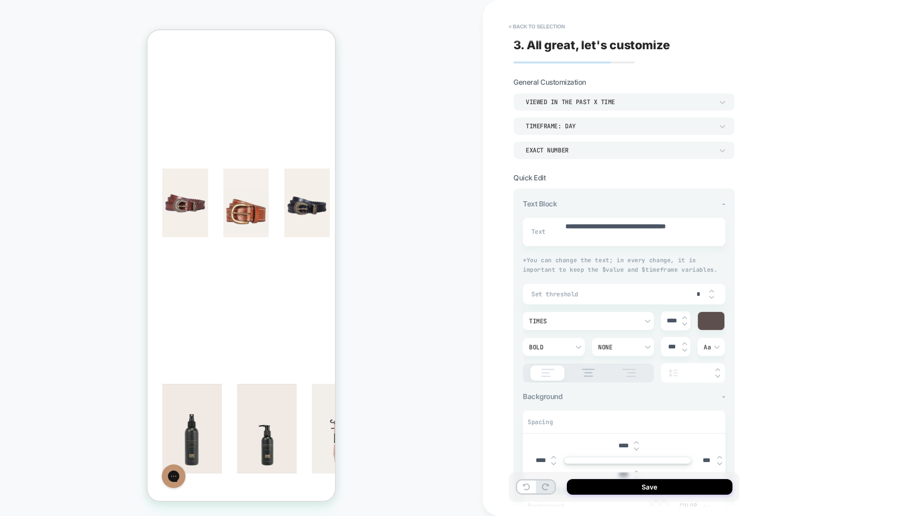
type textarea "*"
type input "*****"
type textarea "*"
type input "*****"
type textarea "*"
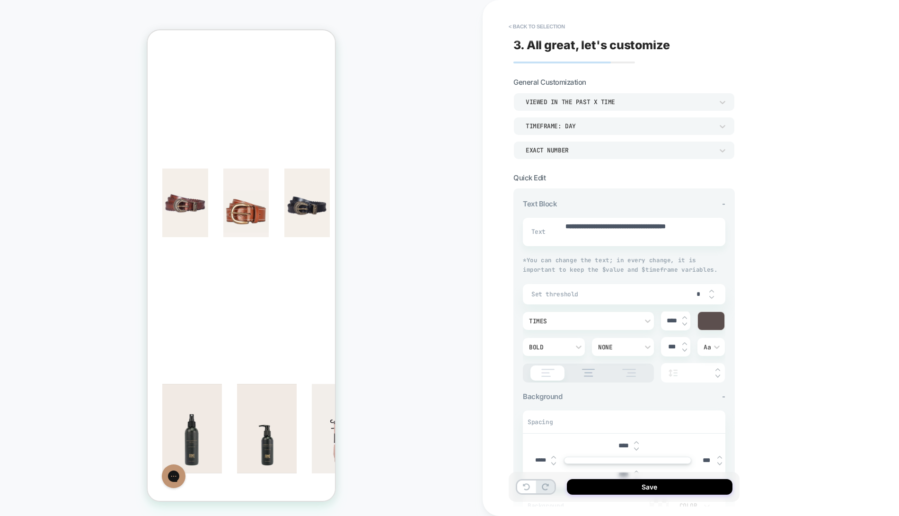
type input "*****"
type textarea "*"
type input "*****"
type textarea "*"
type input "*****"
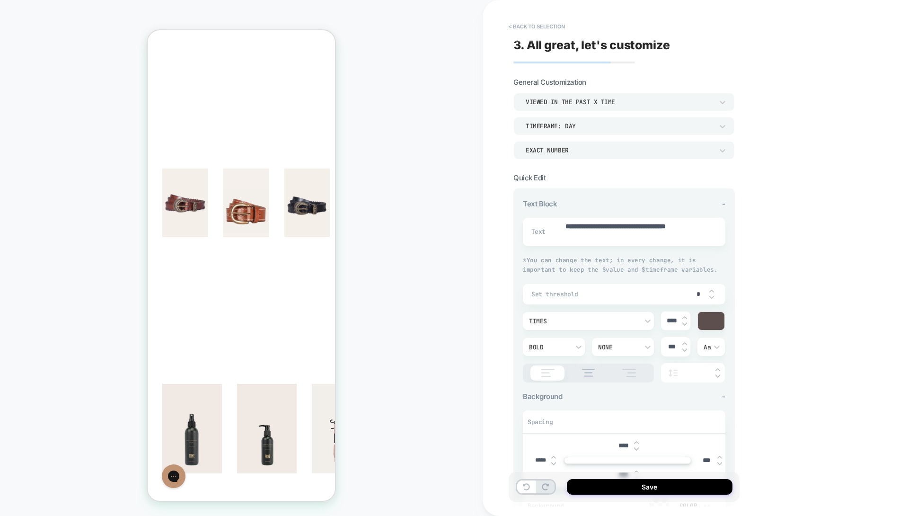
type textarea "*"
type input "*****"
type textarea "*"
type input "*****"
type textarea "*"
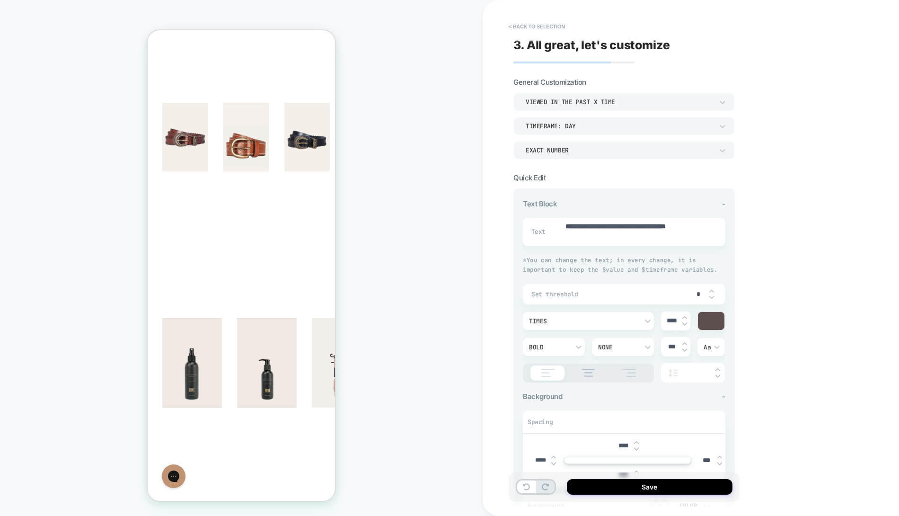
scroll to position [269, 0]
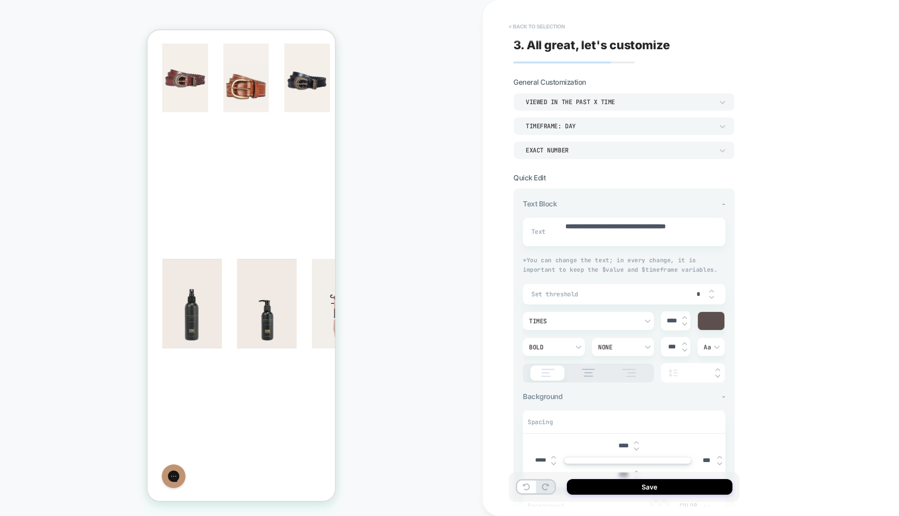
click at [515, 22] on button "< Back to selection" at bounding box center [537, 26] width 66 height 15
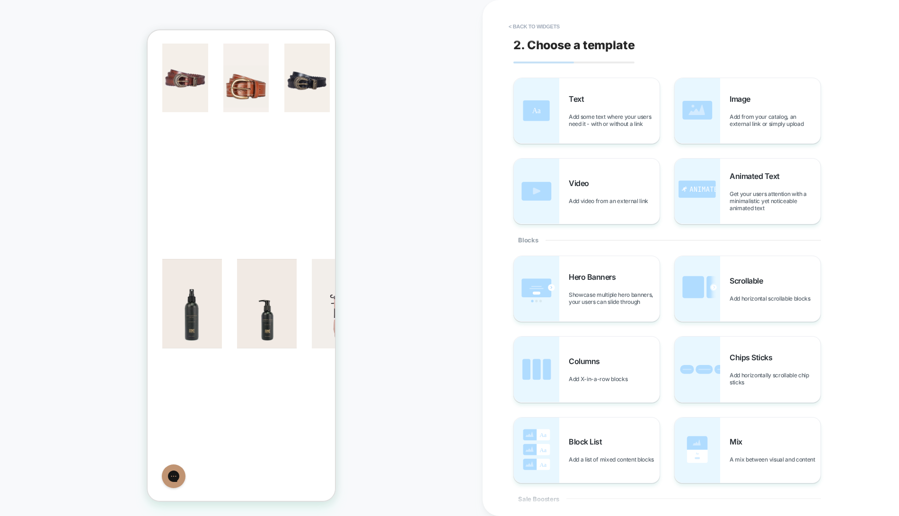
click at [515, 22] on button "< Back to widgets" at bounding box center [534, 26] width 61 height 15
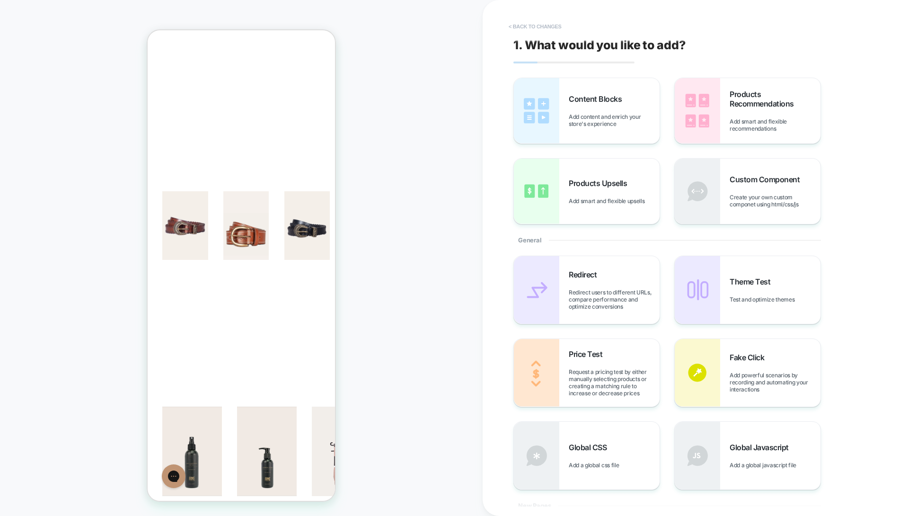
scroll to position [116, 0]
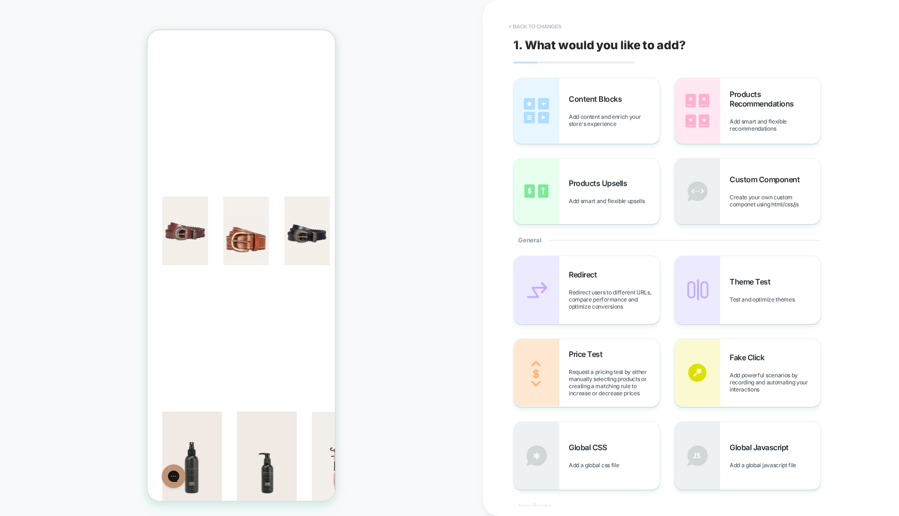
click at [515, 22] on button "< Back to changes" at bounding box center [535, 26] width 62 height 15
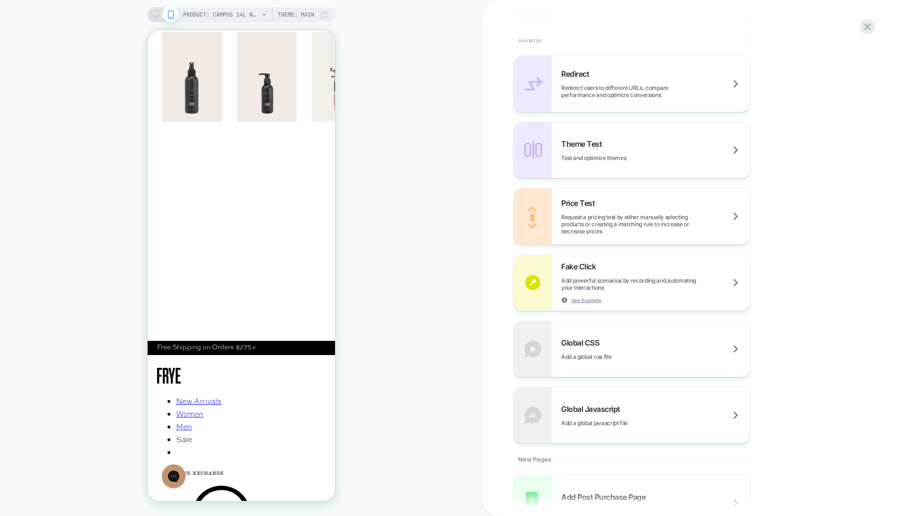
scroll to position [473, 0]
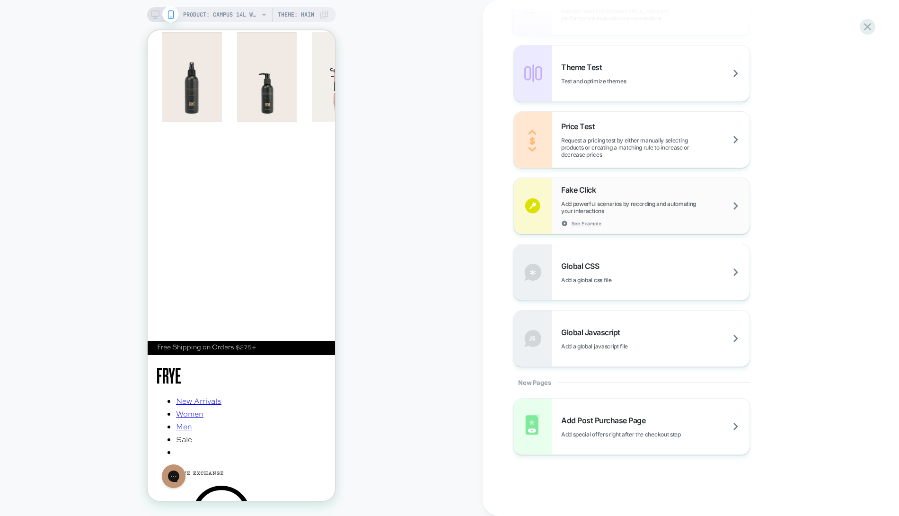
click at [621, 204] on span "Add powerful scenarios by recording and automating your interactions" at bounding box center [655, 207] width 188 height 14
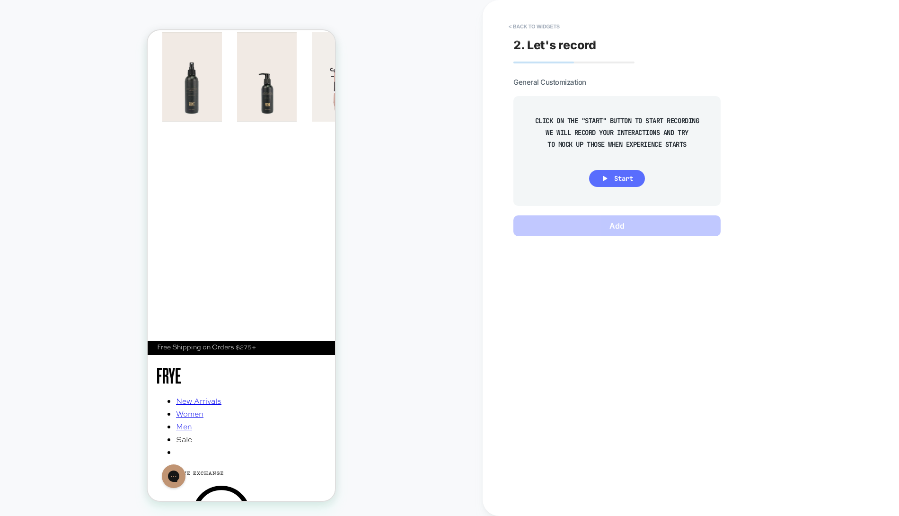
click at [620, 178] on span "Start" at bounding box center [623, 178] width 19 height 9
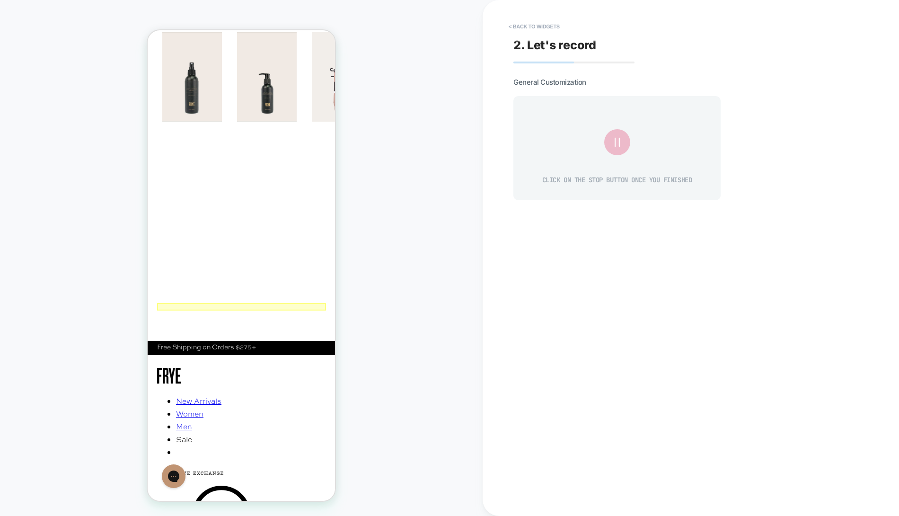
click at [262, 304] on div at bounding box center [241, 307] width 169 height 8
click at [273, 315] on div "Fake Click" at bounding box center [294, 315] width 62 height 11
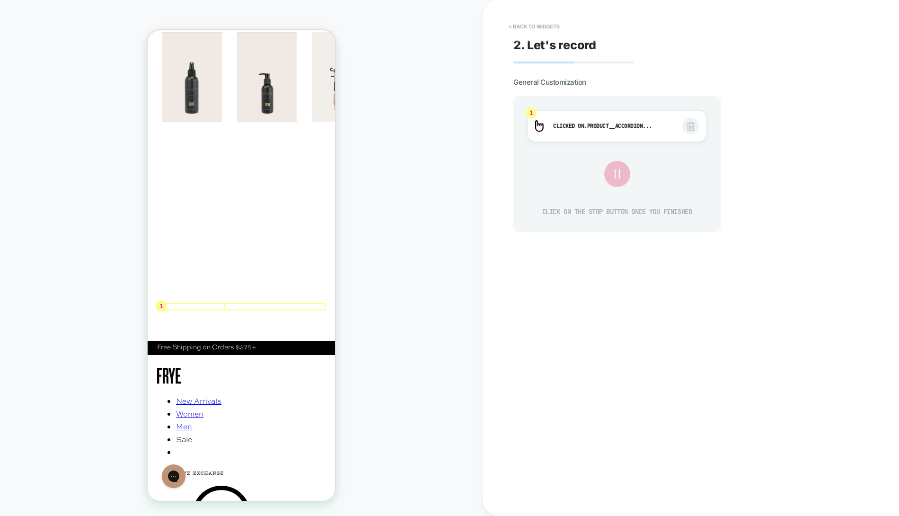
click at [619, 174] on icon at bounding box center [617, 174] width 16 height 16
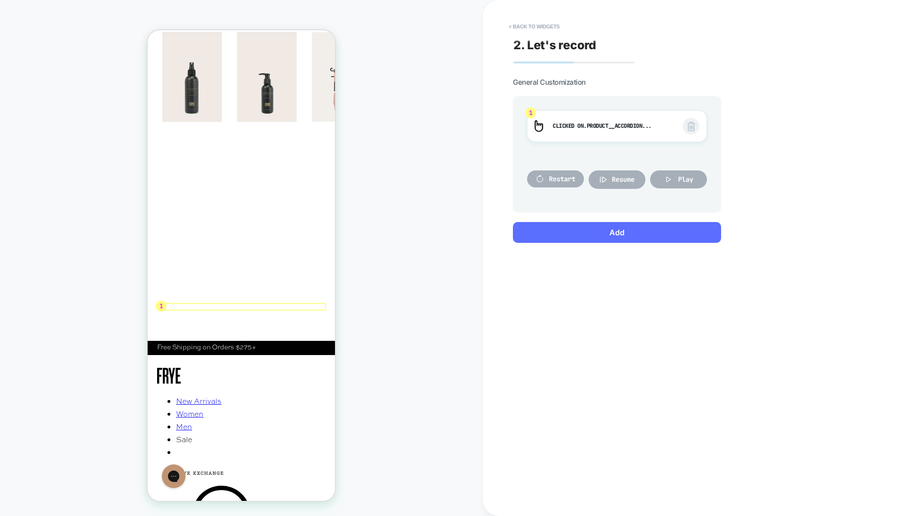
click at [625, 239] on button "Add" at bounding box center [617, 232] width 208 height 21
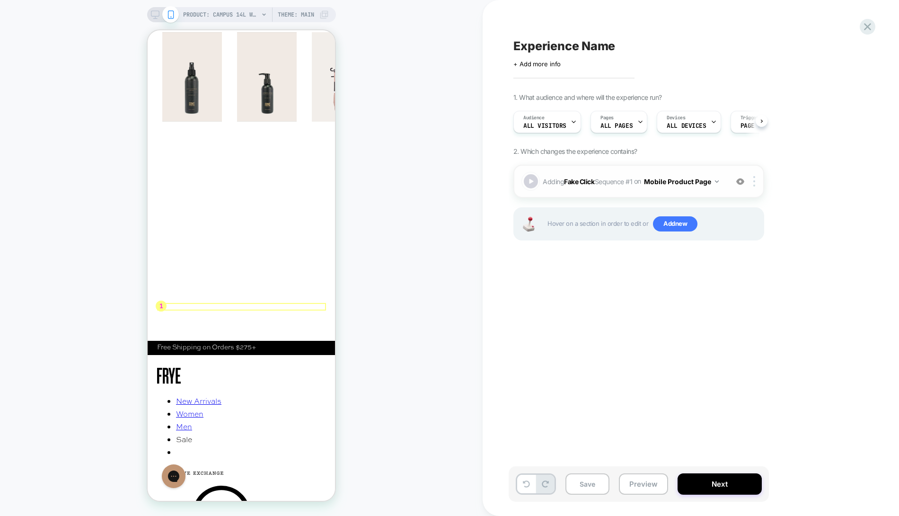
scroll to position [0, 0]
click at [527, 181] on div at bounding box center [531, 181] width 17 height 17
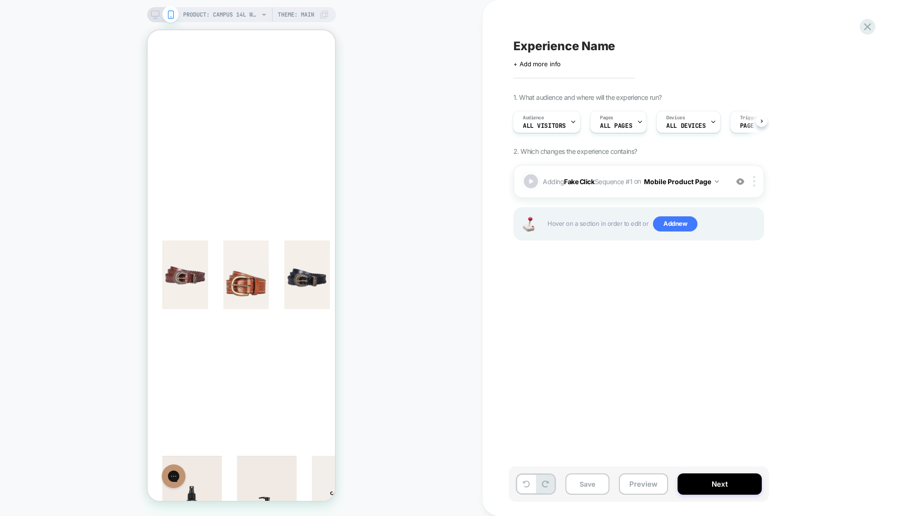
scroll to position [0, 0]
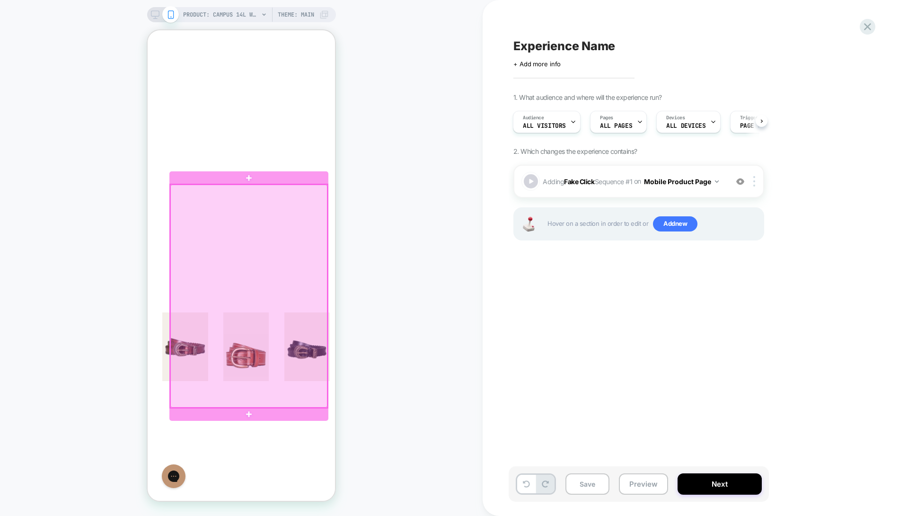
click at [317, 213] on div at bounding box center [248, 296] width 157 height 223
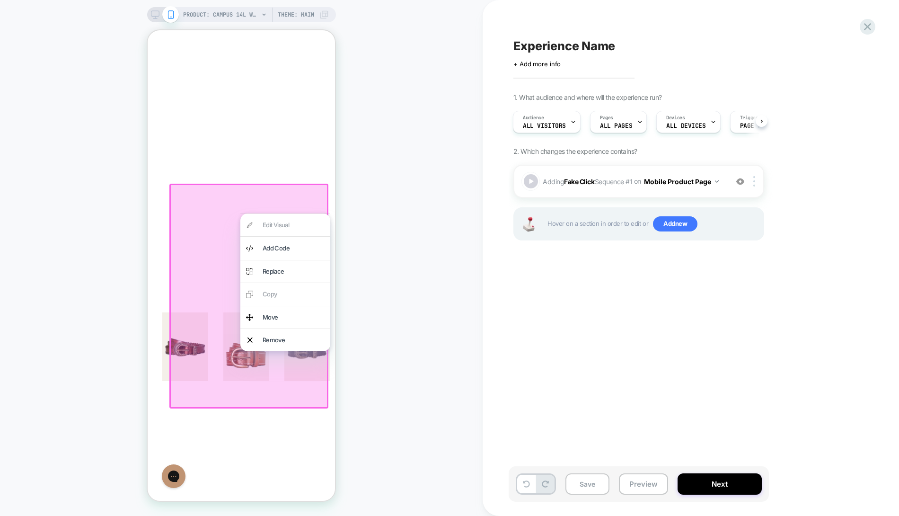
click at [215, 227] on div at bounding box center [248, 296] width 159 height 225
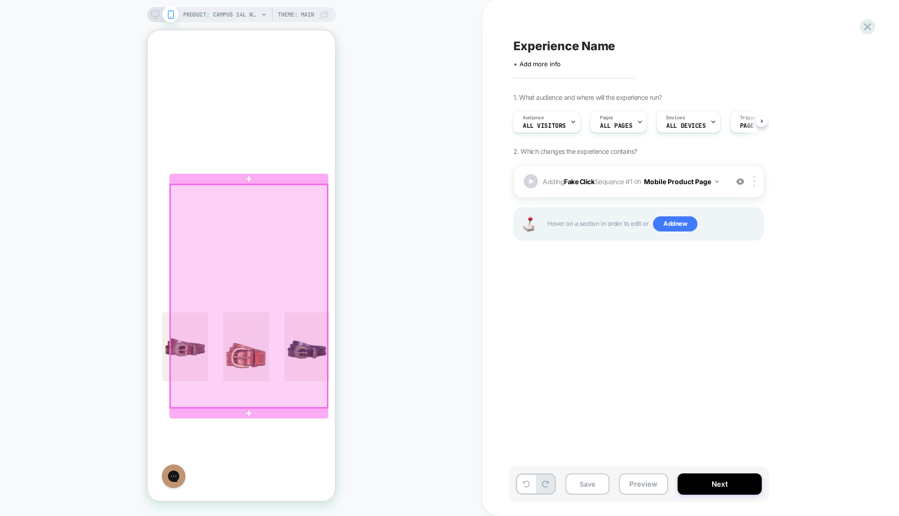
click at [273, 208] on div at bounding box center [248, 296] width 157 height 223
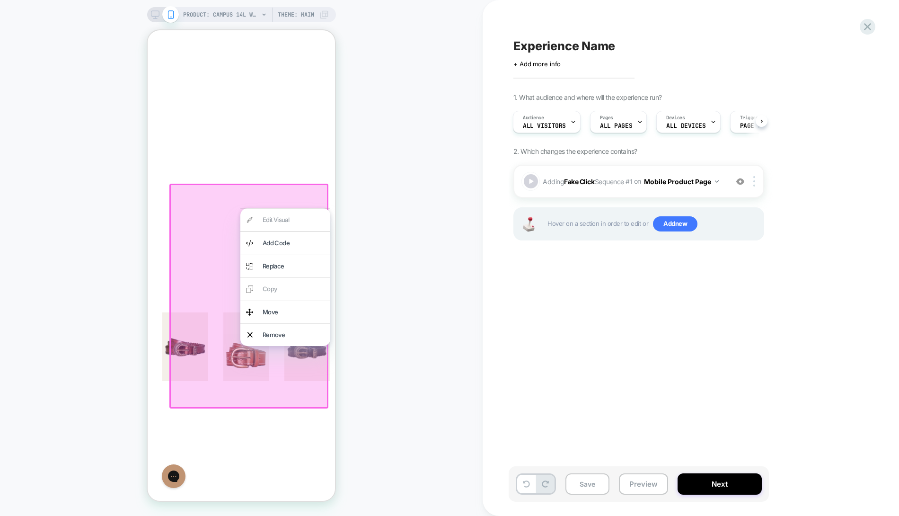
click at [214, 195] on div at bounding box center [248, 296] width 159 height 225
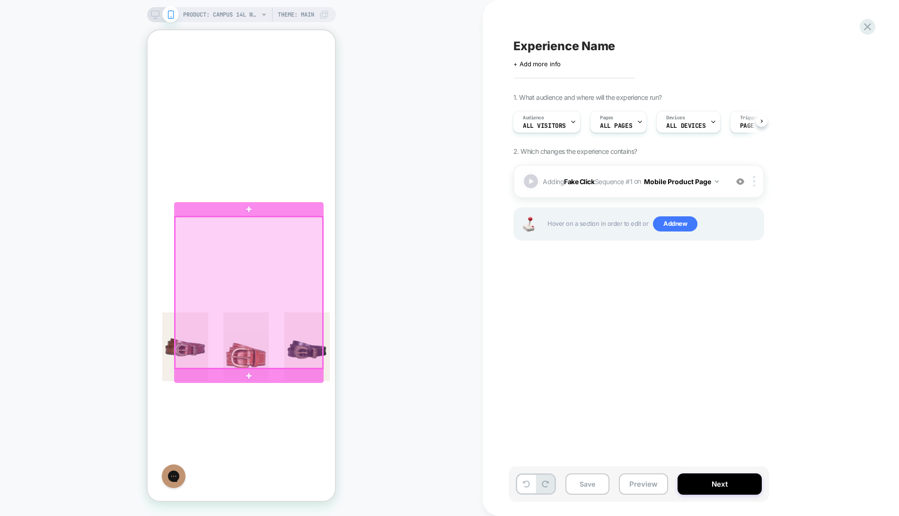
click at [273, 329] on div at bounding box center [249, 292] width 148 height 151
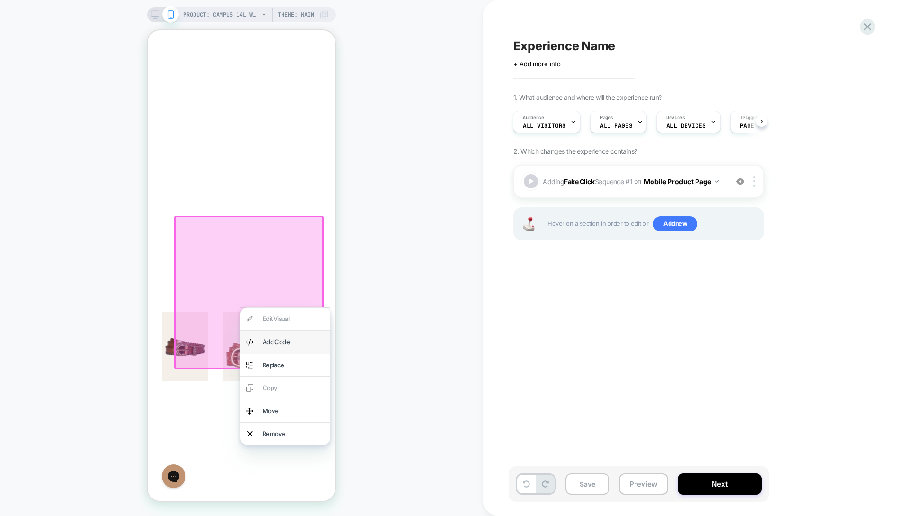
click at [275, 338] on div "Add Code" at bounding box center [294, 342] width 62 height 11
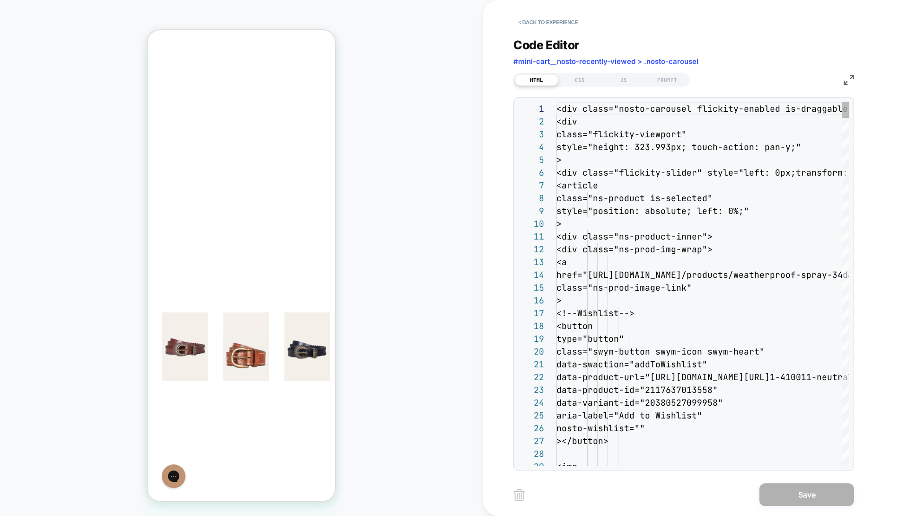
scroll to position [128, 0]
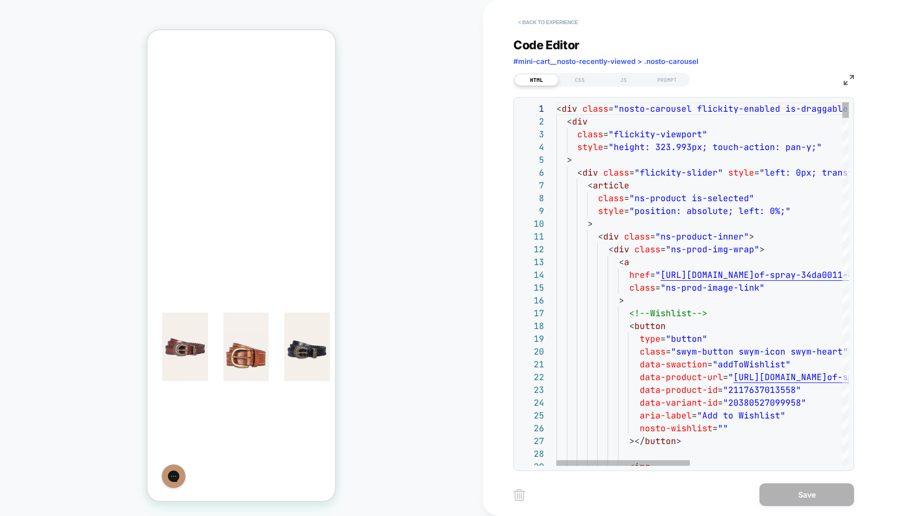
click at [553, 25] on button "< Back to experience" at bounding box center [548, 22] width 69 height 15
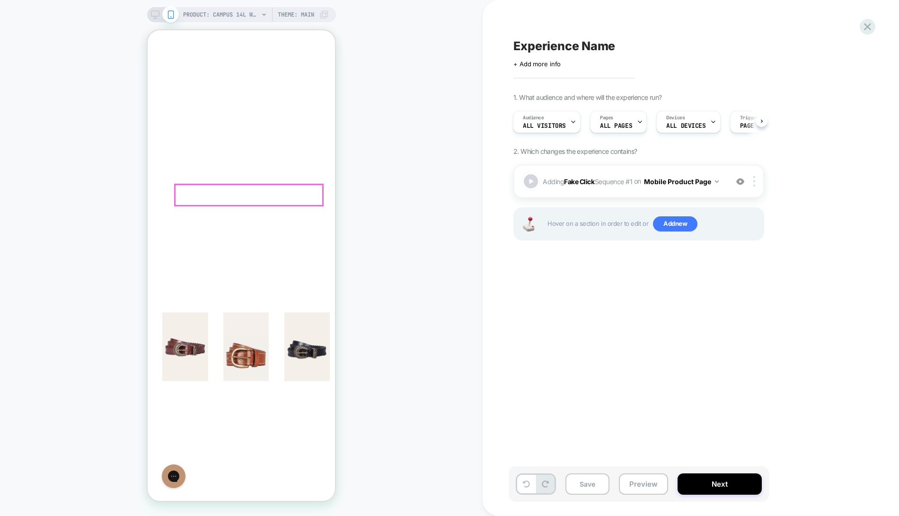
scroll to position [0, 0]
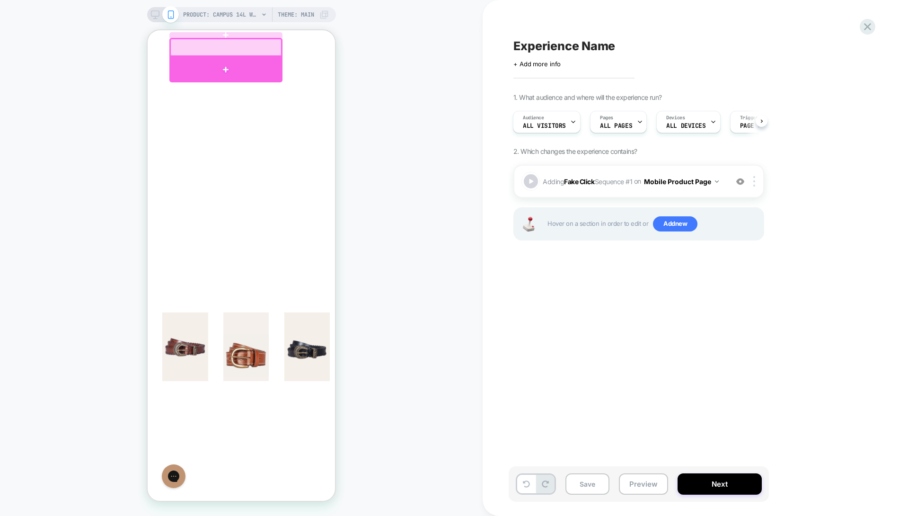
click at [261, 65] on div at bounding box center [226, 70] width 114 height 26
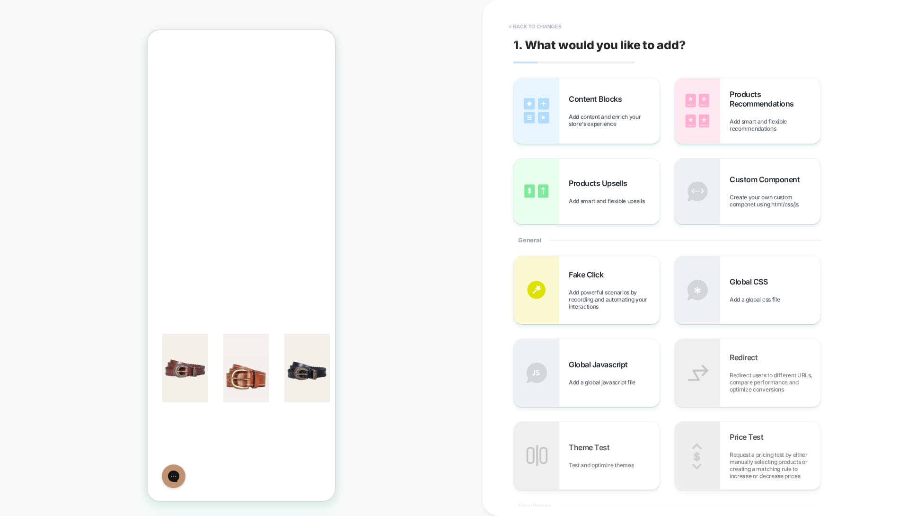
click at [515, 26] on button "< Back to changes" at bounding box center [535, 26] width 62 height 15
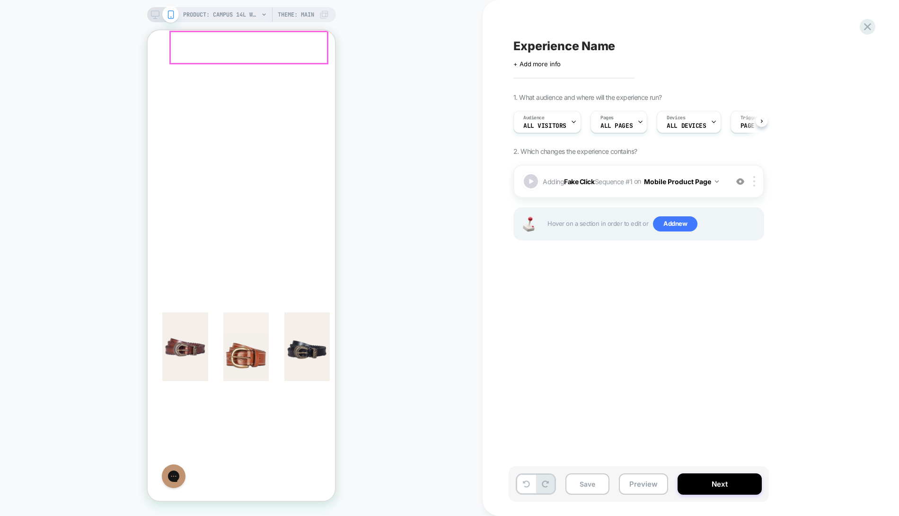
scroll to position [0, 0]
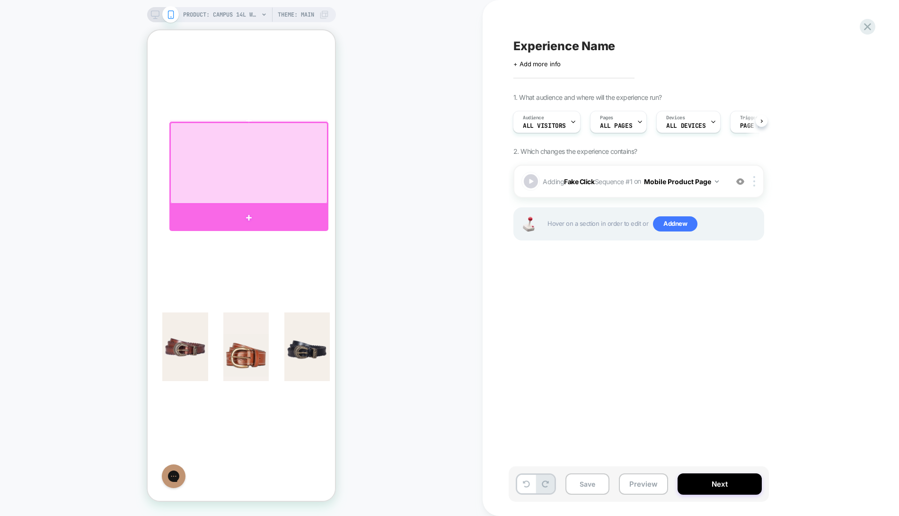
click at [195, 214] on div at bounding box center [248, 217] width 159 height 27
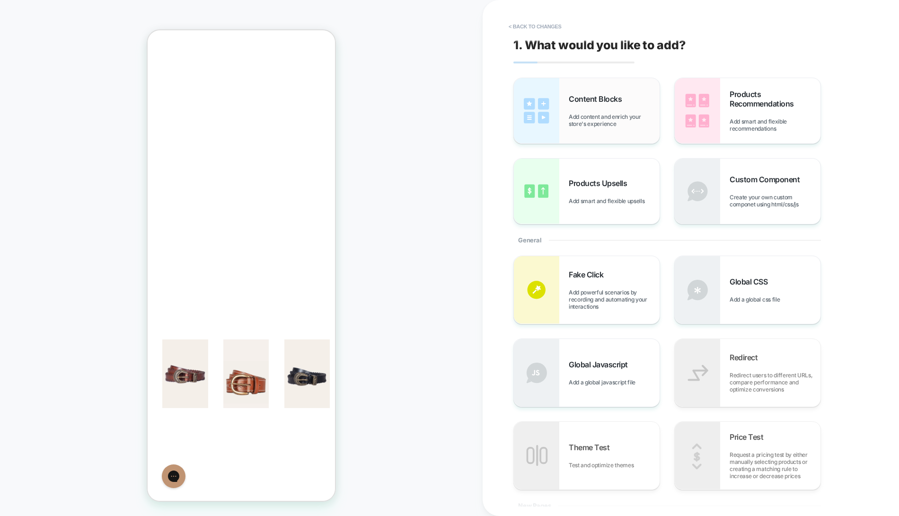
click at [622, 124] on span "Add content and enrich your store's experience" at bounding box center [614, 120] width 91 height 14
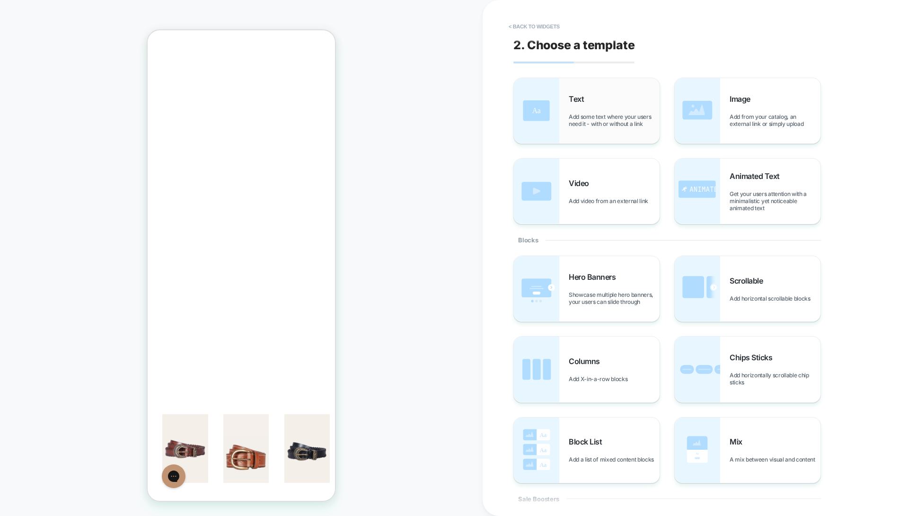
click at [616, 124] on span "Add some text where your users need it - with or without a link" at bounding box center [614, 120] width 91 height 14
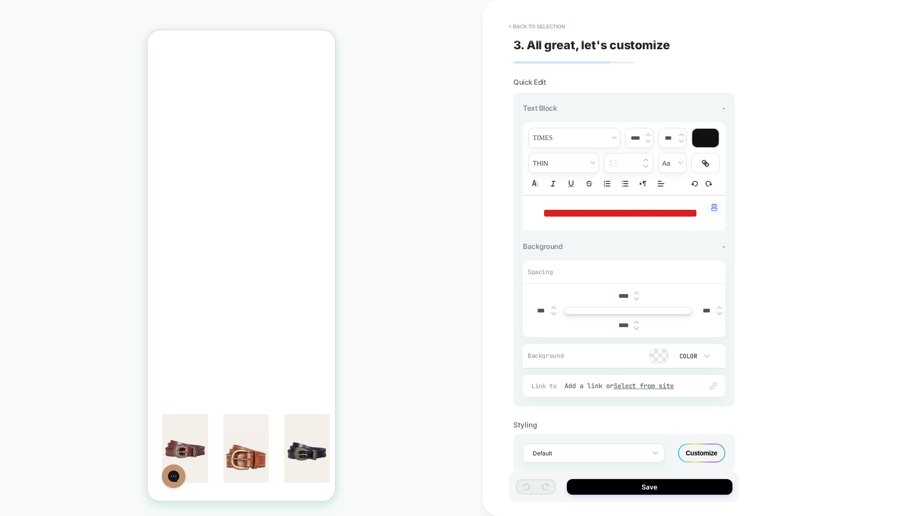
click at [606, 210] on span "**********" at bounding box center [620, 212] width 154 height 11
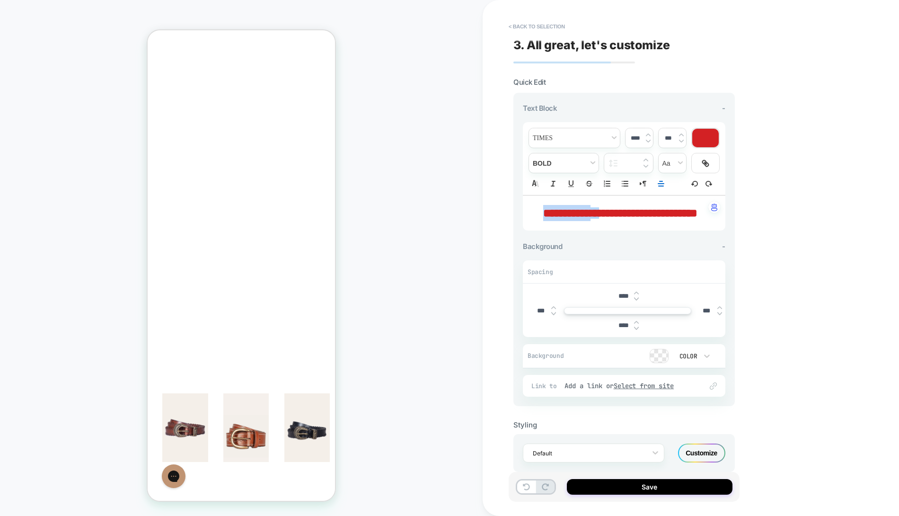
click at [591, 215] on span "**********" at bounding box center [566, 212] width 47 height 11
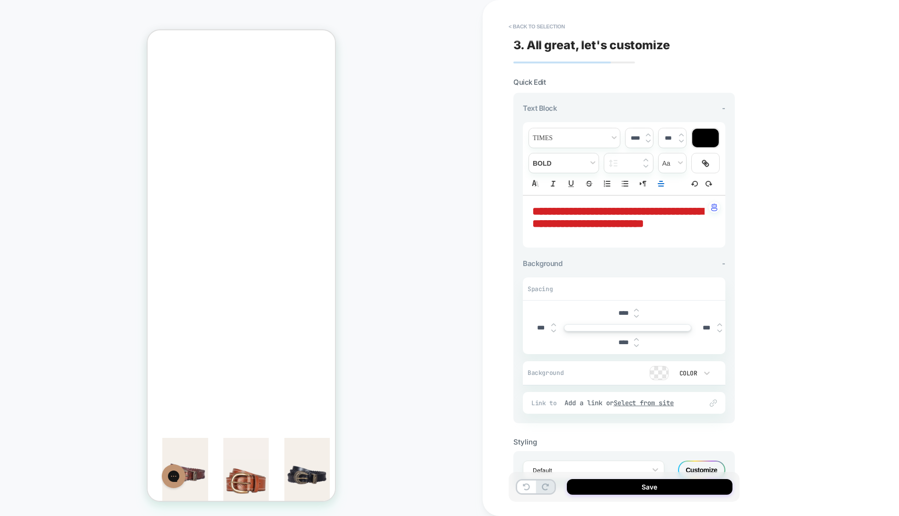
click at [616, 215] on span "**********" at bounding box center [617, 217] width 171 height 24
click at [601, 215] on span "**********" at bounding box center [566, 210] width 69 height 11
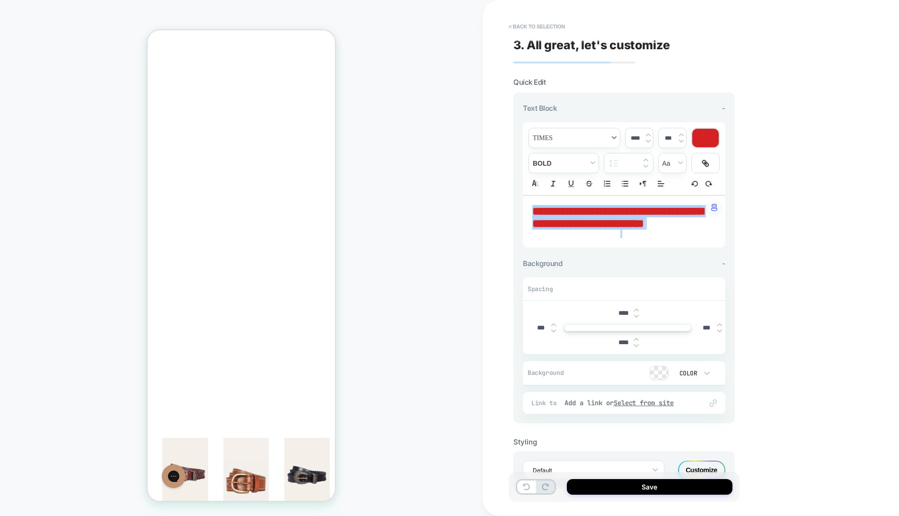
click at [557, 143] on span "font" at bounding box center [574, 137] width 91 height 19
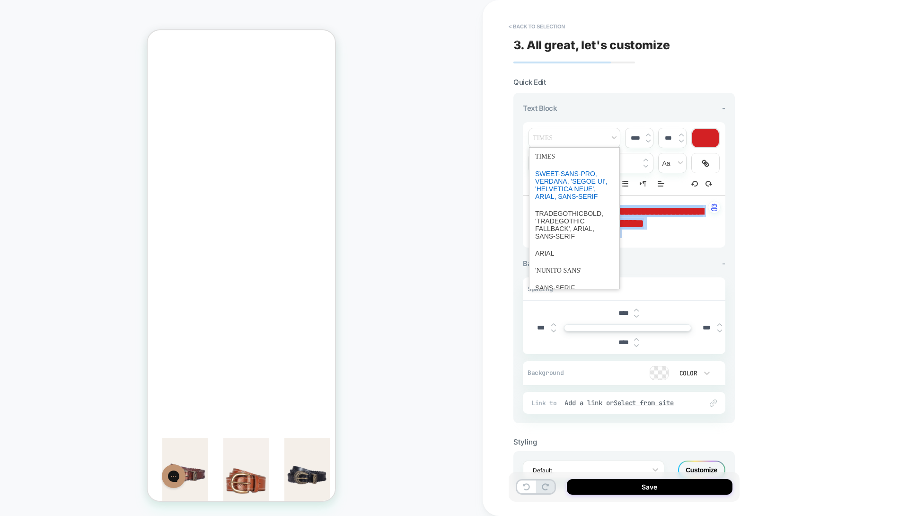
click at [558, 177] on span "font" at bounding box center [574, 185] width 79 height 40
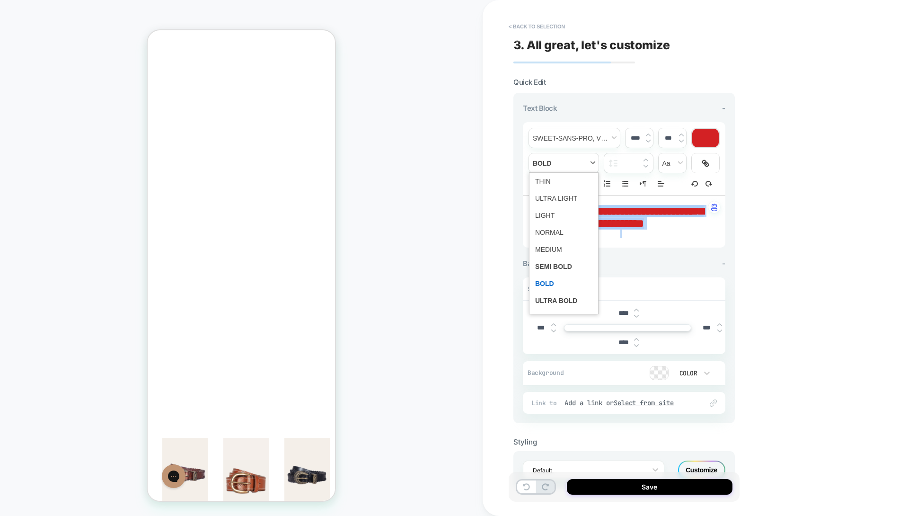
click at [566, 153] on span "fontWeight" at bounding box center [564, 162] width 70 height 19
click at [548, 268] on span "fontWeight" at bounding box center [563, 266] width 57 height 17
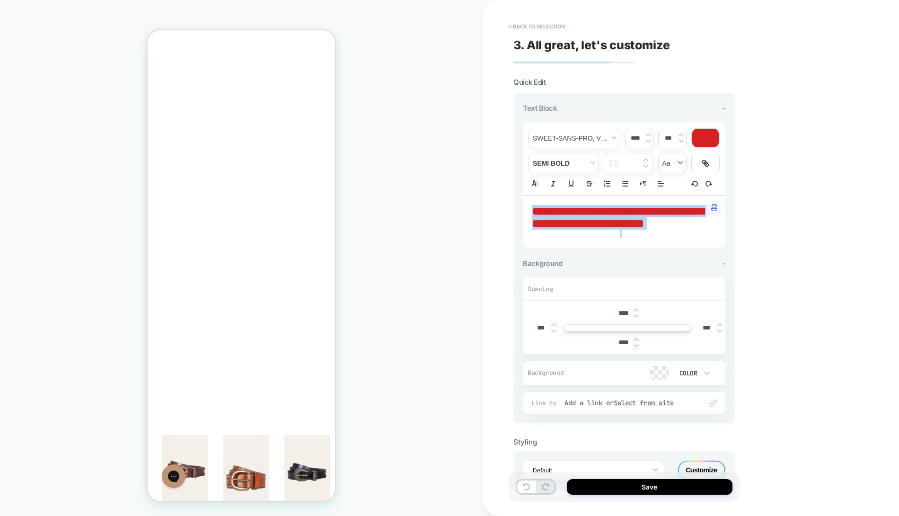
click at [672, 162] on span "transform" at bounding box center [672, 162] width 27 height 19
click at [673, 194] on span "transform" at bounding box center [672, 198] width 15 height 17
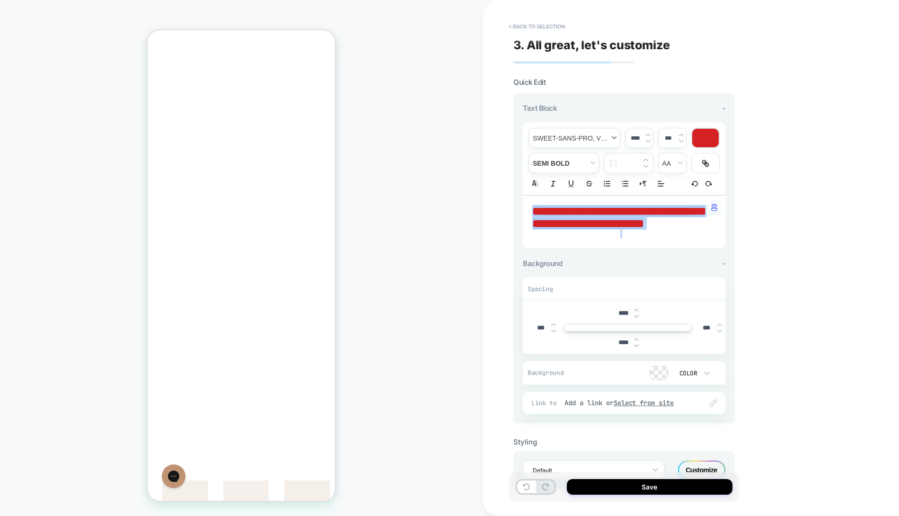
click at [567, 135] on span "font" at bounding box center [574, 137] width 91 height 19
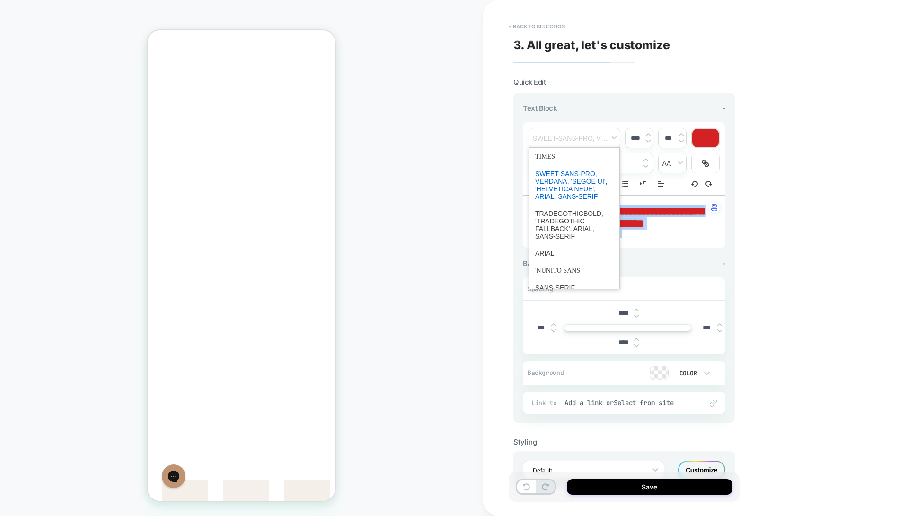
click at [562, 185] on span "font" at bounding box center [574, 185] width 79 height 40
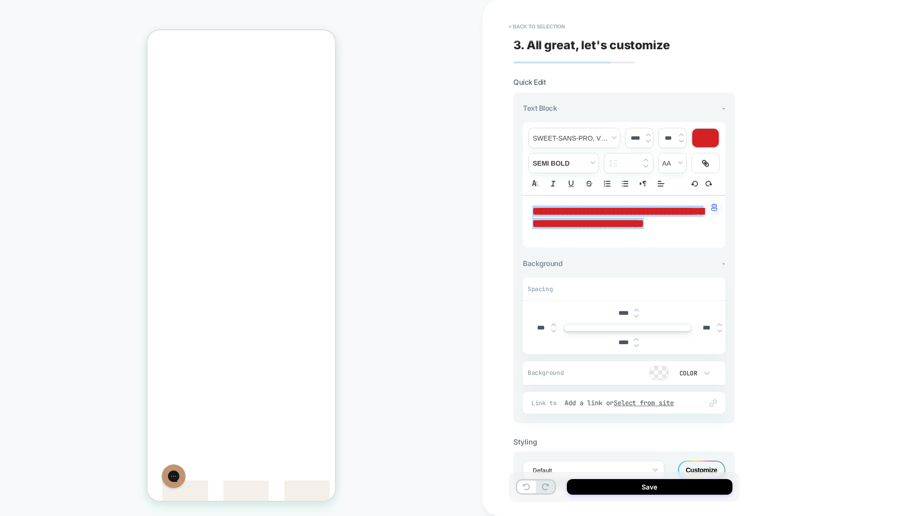
click at [629, 138] on input "****" at bounding box center [635, 137] width 19 height 7
type input "****"
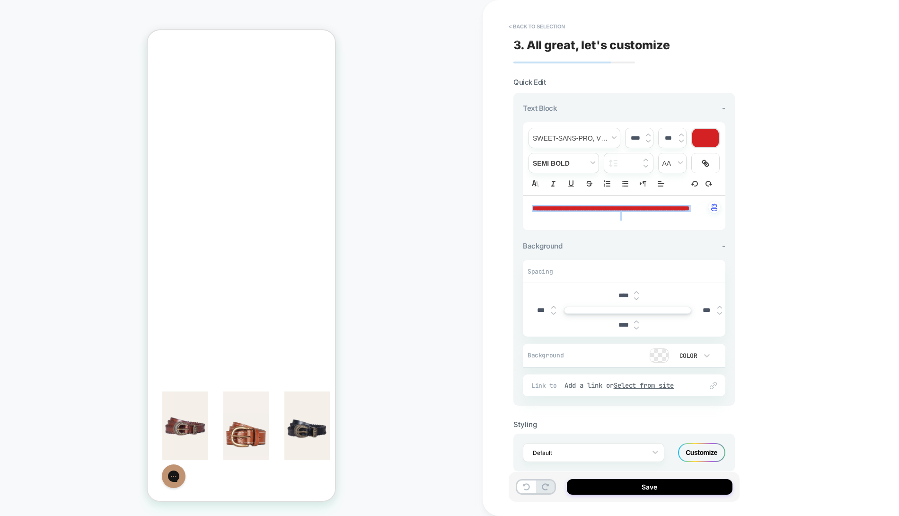
click at [695, 142] on div at bounding box center [705, 138] width 27 height 18
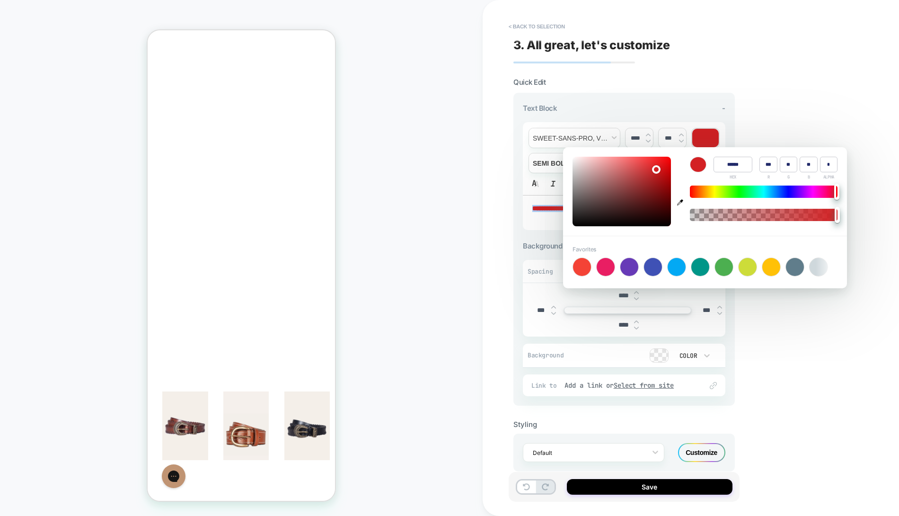
type input "******"
type input "**"
type input "*"
click at [665, 221] on div at bounding box center [622, 192] width 98 height 70
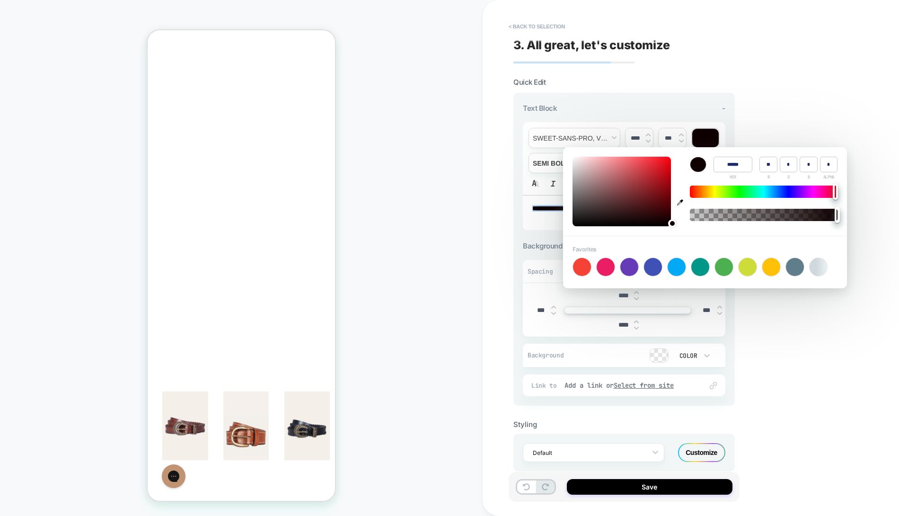
click at [850, 82] on div "**********" at bounding box center [691, 258] width 416 height 516
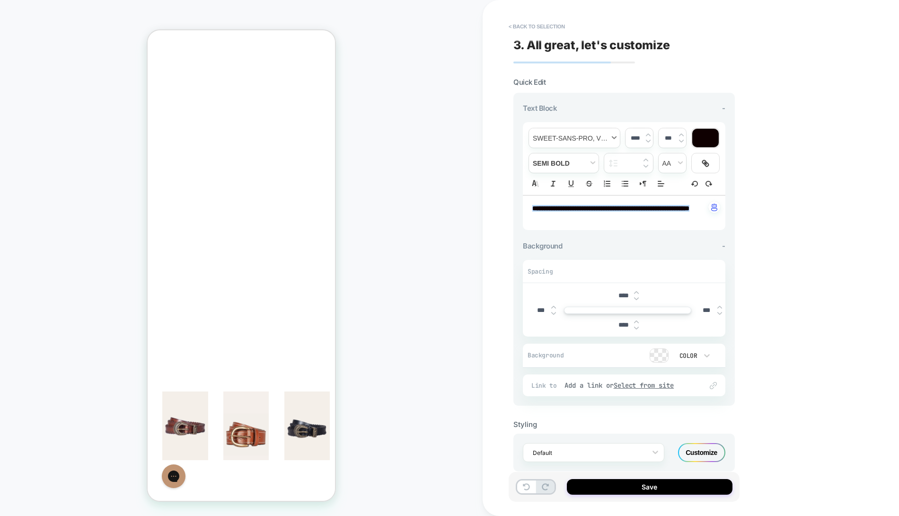
click at [558, 146] on span "font" at bounding box center [574, 137] width 91 height 19
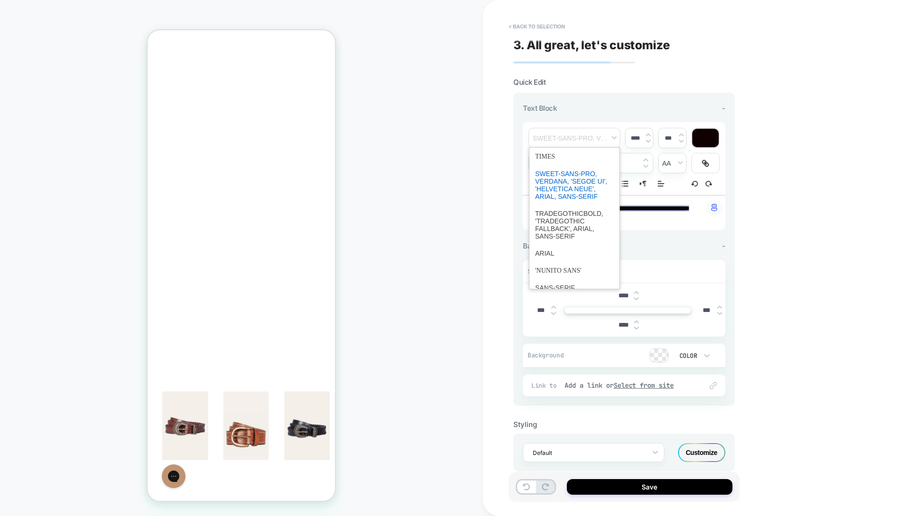
click at [557, 185] on span "font" at bounding box center [574, 185] width 79 height 40
click at [558, 142] on span "font" at bounding box center [574, 137] width 91 height 19
click at [558, 159] on span "font" at bounding box center [574, 157] width 79 height 18
click at [562, 143] on span "font" at bounding box center [574, 137] width 91 height 19
click at [565, 216] on span "font" at bounding box center [574, 225] width 79 height 40
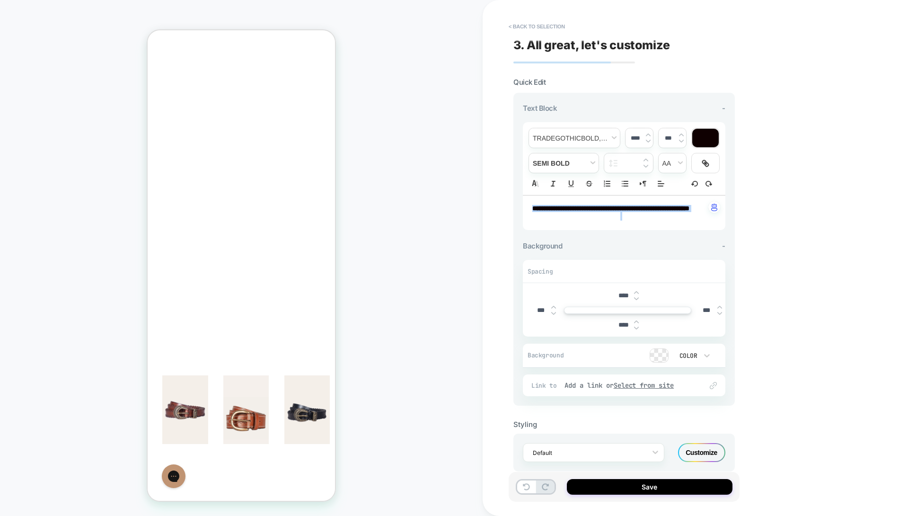
scroll to position [0, 0]
click at [704, 457] on div "Customize" at bounding box center [701, 452] width 47 height 19
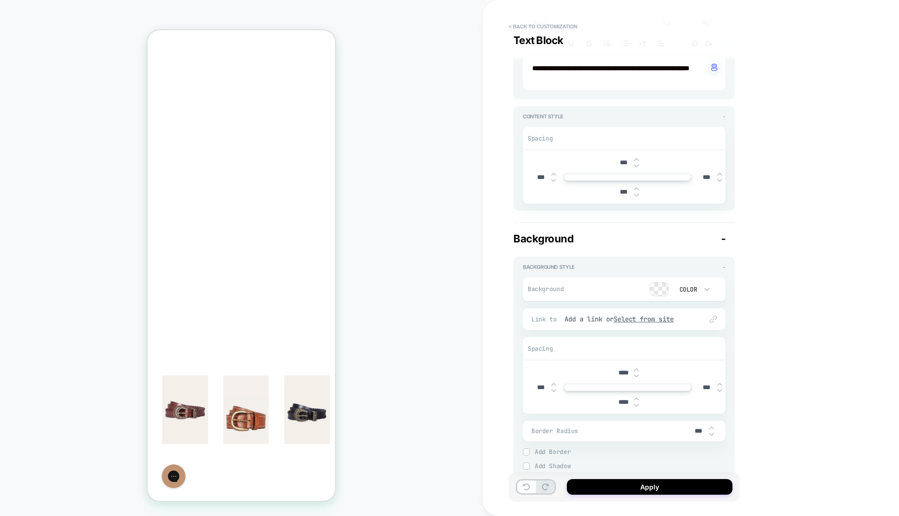
scroll to position [213, 0]
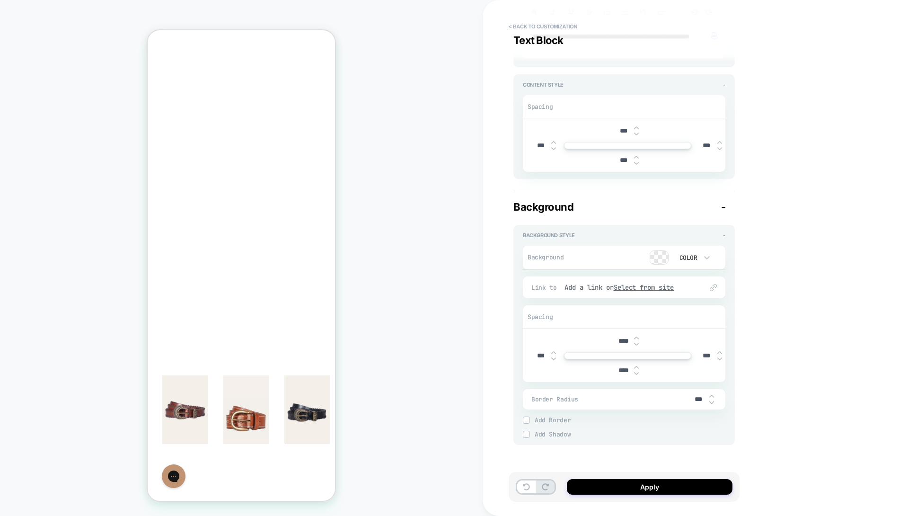
click at [694, 399] on input "***" at bounding box center [698, 399] width 21 height 8
type input "***"
click at [567, 420] on span "Add Border" at bounding box center [630, 420] width 191 height 8
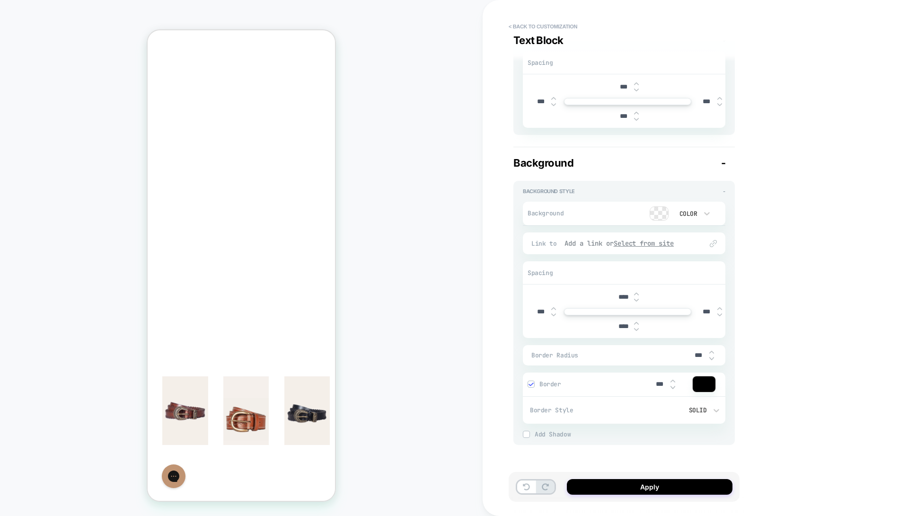
scroll to position [157, 0]
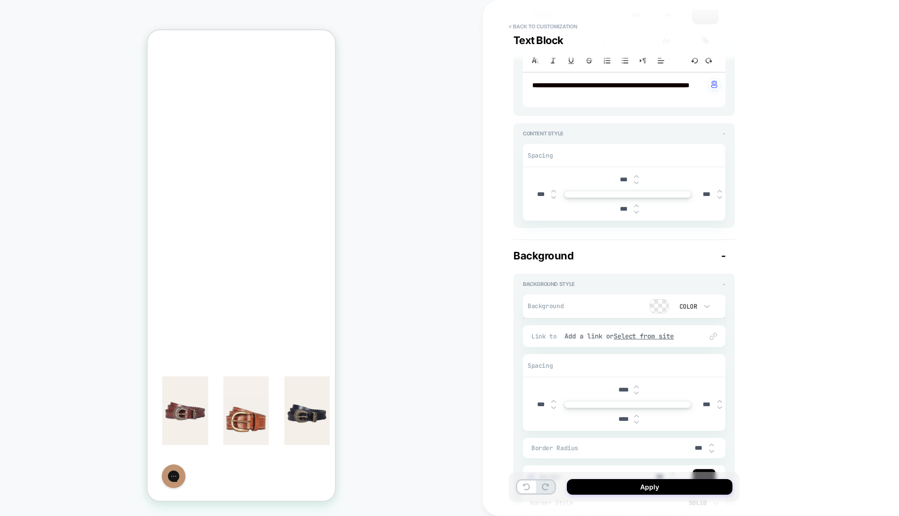
click at [620, 184] on input "***" at bounding box center [623, 180] width 21 height 8
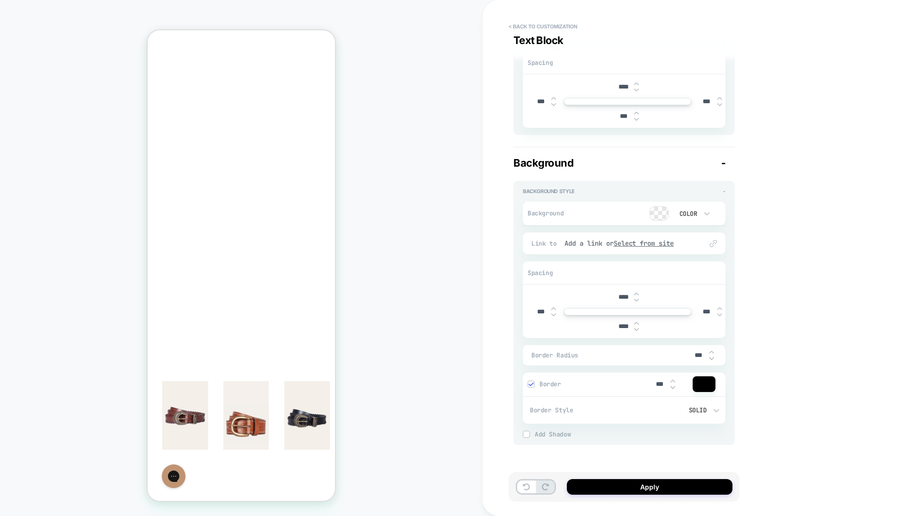
type input "****"
click at [622, 324] on input "****" at bounding box center [623, 326] width 21 height 8
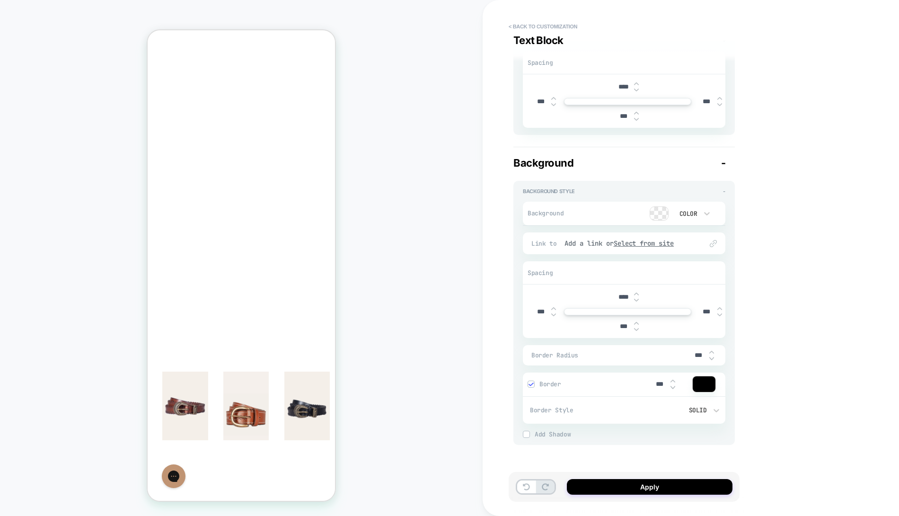
type input "****"
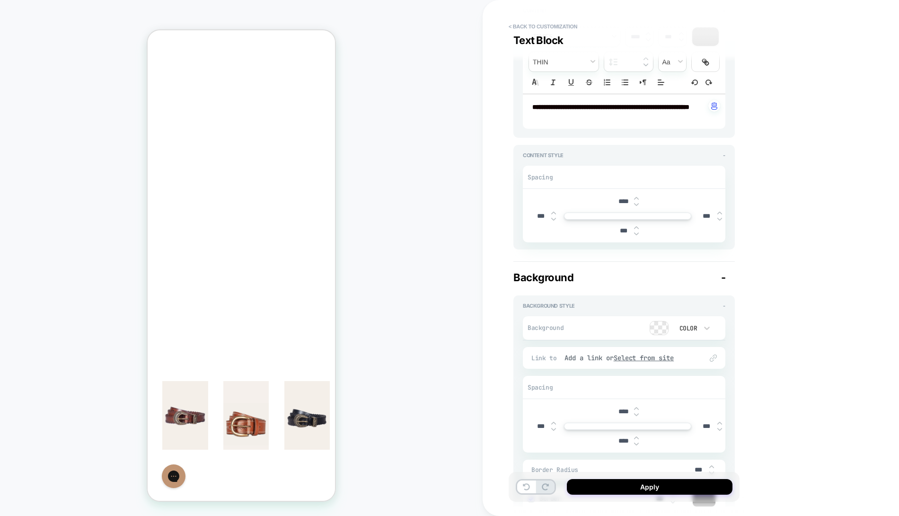
scroll to position [70, 0]
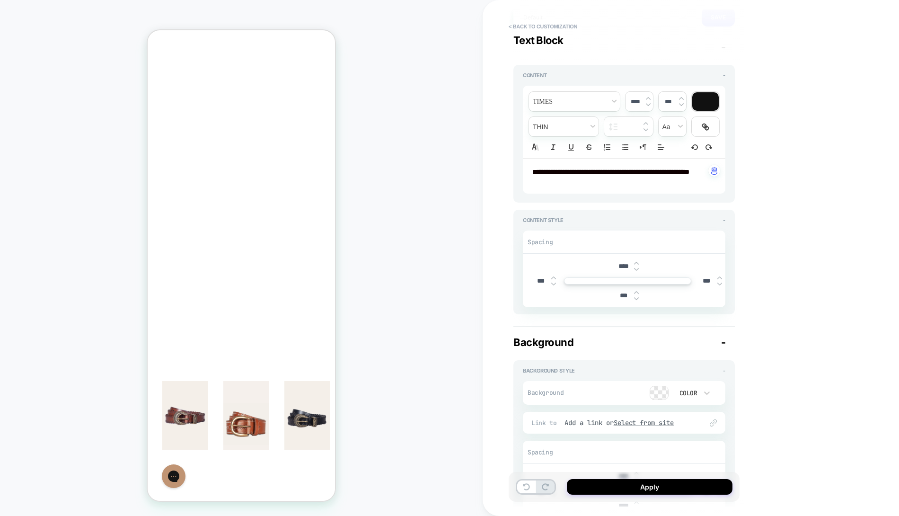
click at [617, 300] on input "***" at bounding box center [623, 296] width 21 height 8
type input "***"
click at [632, 184] on p at bounding box center [620, 180] width 177 height 9
type input "****"
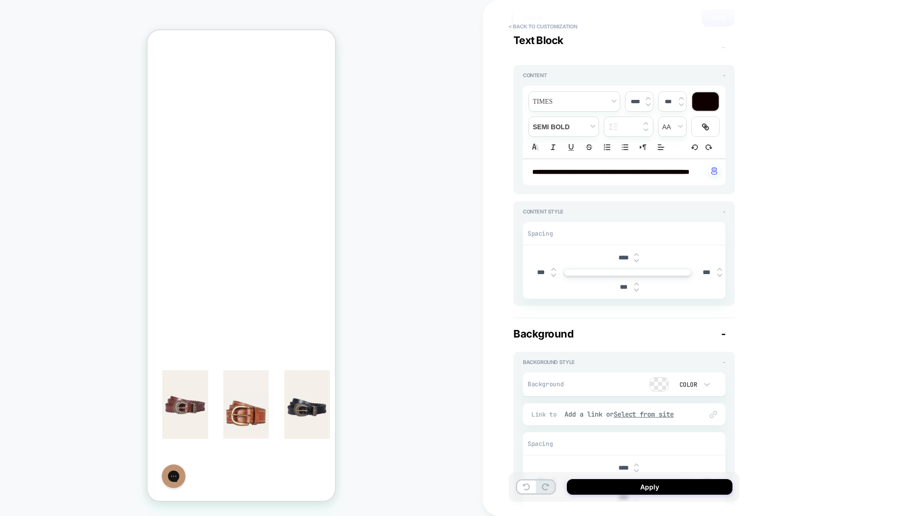
click at [623, 291] on input "***" at bounding box center [623, 287] width 21 height 8
type input "****"
click at [595, 163] on div "**********" at bounding box center [624, 172] width 203 height 26
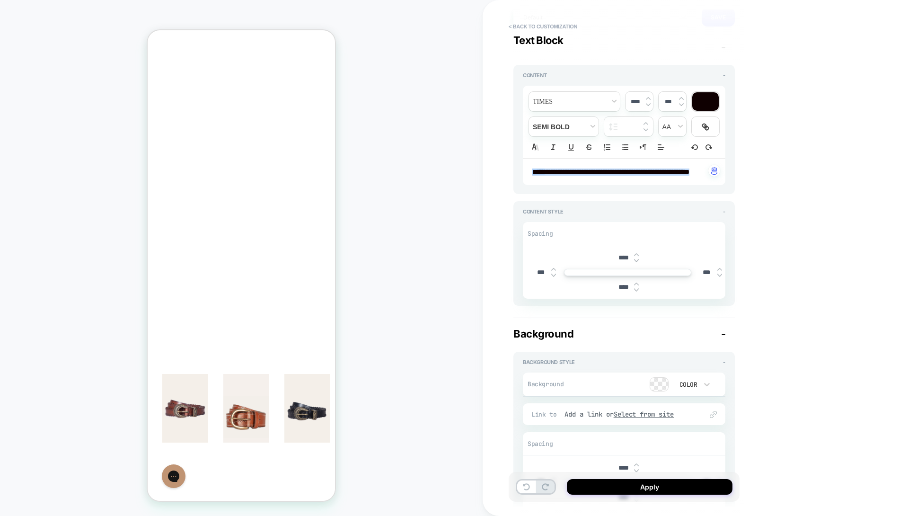
click at [595, 163] on div "**********" at bounding box center [624, 172] width 203 height 26
click at [646, 97] on img at bounding box center [648, 99] width 5 height 4
type input "****"
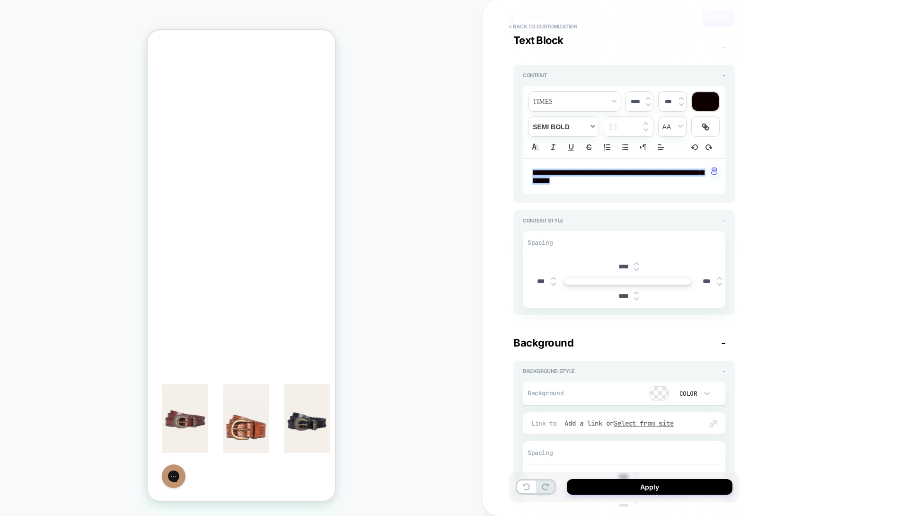
click at [565, 126] on span "fontWeight" at bounding box center [564, 126] width 70 height 19
click at [552, 194] on span "fontWeight" at bounding box center [563, 195] width 57 height 17
click at [557, 129] on span "fontWeight" at bounding box center [564, 126] width 70 height 19
click at [556, 180] on span "fontWeight" at bounding box center [563, 178] width 57 height 17
click at [566, 106] on span "font" at bounding box center [574, 101] width 91 height 19
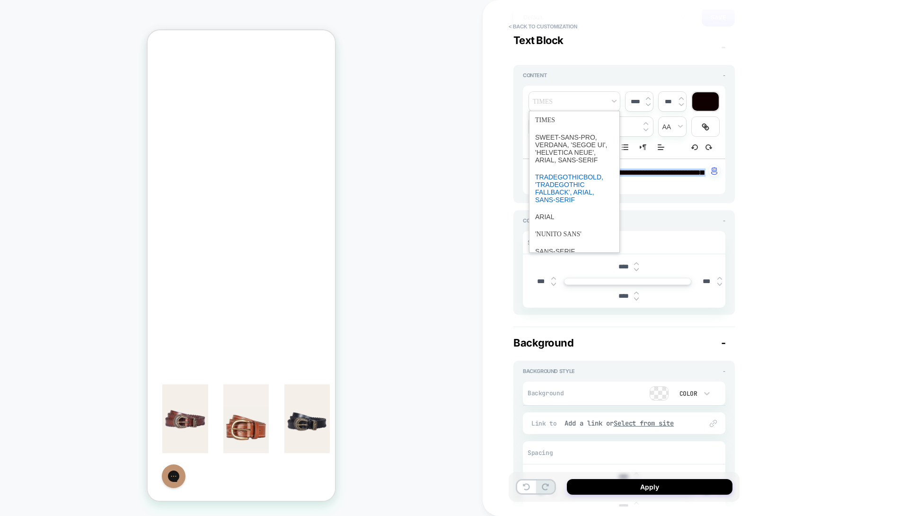
click at [565, 196] on span "font" at bounding box center [574, 188] width 79 height 40
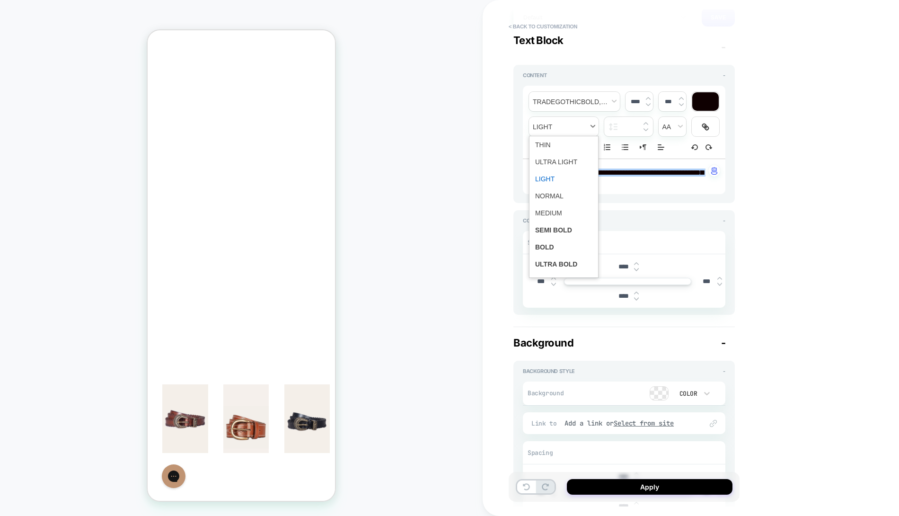
click at [564, 125] on span "fontWeight" at bounding box center [564, 126] width 70 height 19
click at [554, 209] on span "fontWeight" at bounding box center [563, 212] width 57 height 17
click at [566, 102] on span "font" at bounding box center [574, 101] width 91 height 19
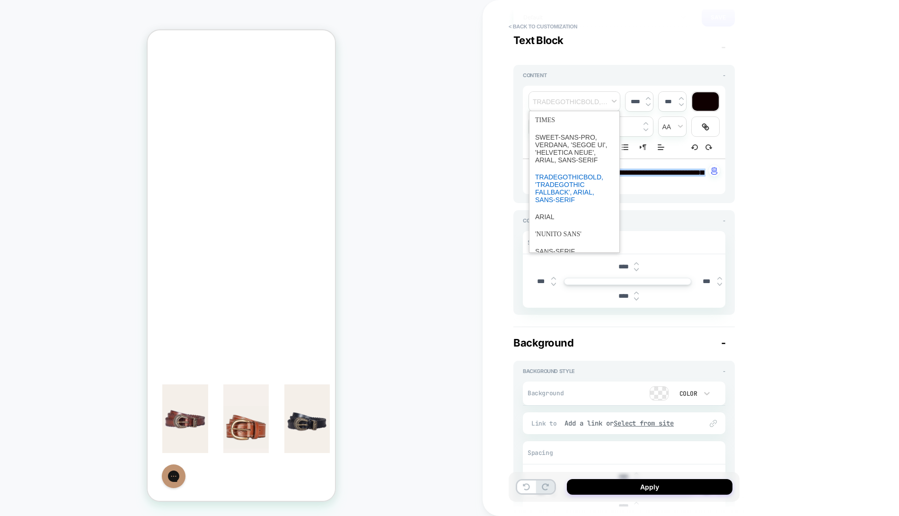
click at [570, 194] on span "font" at bounding box center [574, 188] width 79 height 40
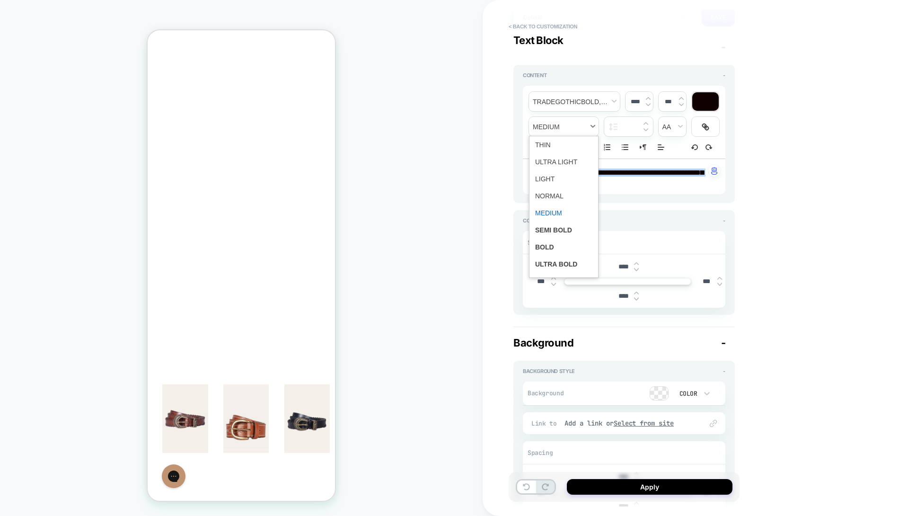
click at [579, 125] on span "fontWeight" at bounding box center [564, 126] width 70 height 19
click at [572, 142] on span "fontWeight" at bounding box center [563, 144] width 57 height 17
click at [811, 169] on div "**********" at bounding box center [691, 258] width 416 height 516
click at [662, 150] on line "Align" at bounding box center [660, 150] width 5 height 0
click at [657, 171] on icon "Align" at bounding box center [661, 171] width 8 height 8
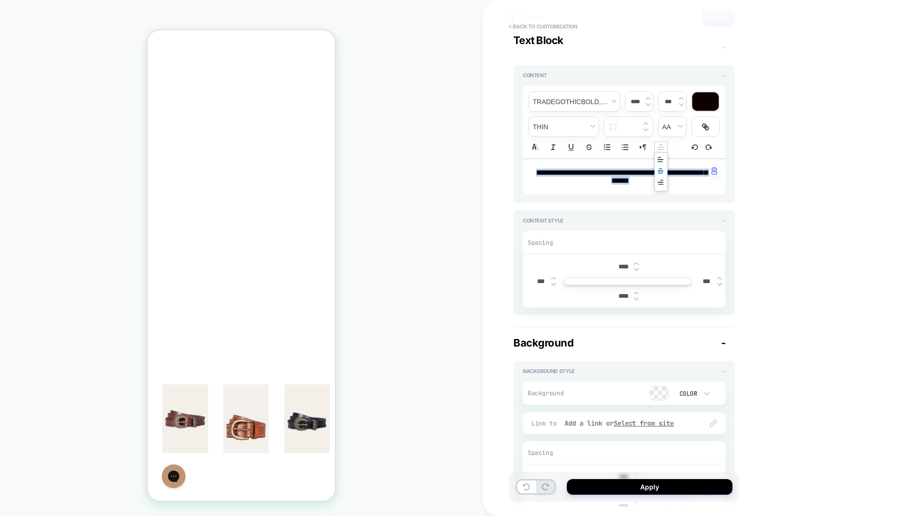
click at [660, 147] on icon "Align" at bounding box center [661, 147] width 9 height 9
click at [660, 158] on icon "Align" at bounding box center [661, 160] width 8 height 8
click at [794, 177] on div "**********" at bounding box center [691, 258] width 416 height 516
click at [628, 484] on button "Apply" at bounding box center [650, 487] width 166 height 16
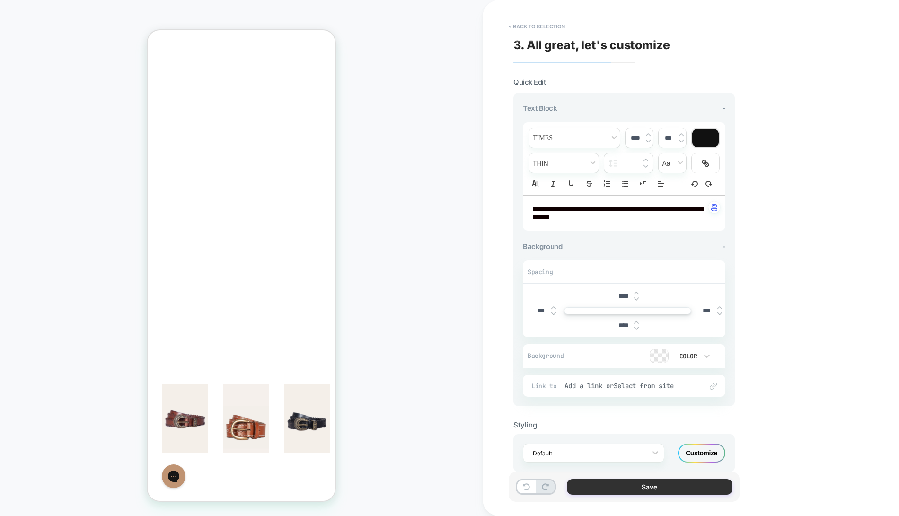
click at [656, 487] on button "Save" at bounding box center [650, 487] width 166 height 16
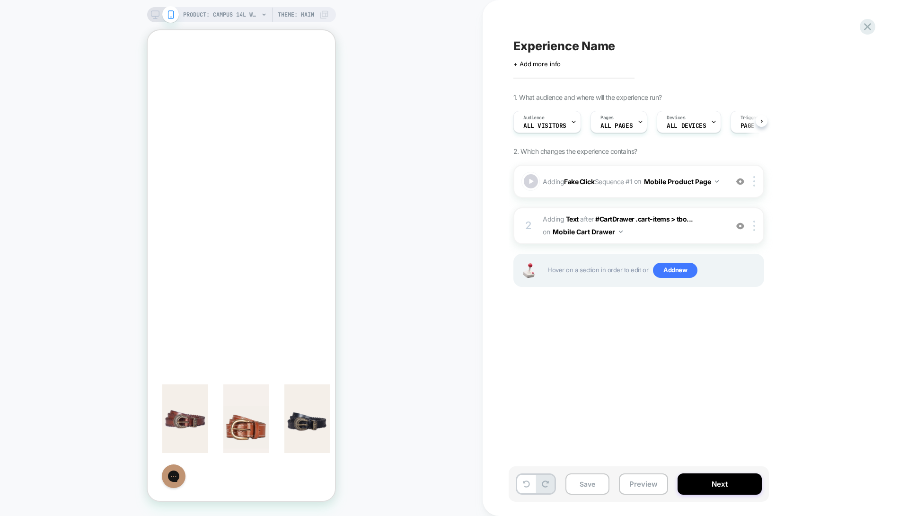
scroll to position [0, 0]
click at [756, 181] on div at bounding box center [756, 181] width 16 height 10
click at [742, 302] on div "Delete" at bounding box center [755, 309] width 84 height 26
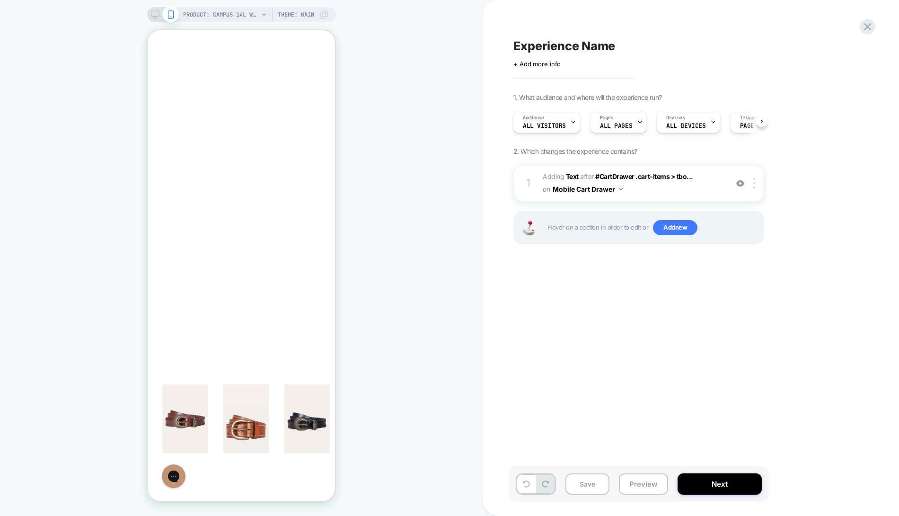
click at [567, 45] on span "Experience Name" at bounding box center [565, 46] width 102 height 14
type textarea "**********"
click at [841, 237] on div "1. What audience and where will the experience run? Audience All Visitors Pages…" at bounding box center [687, 181] width 346 height 175
click at [594, 486] on button "Save" at bounding box center [588, 483] width 44 height 21
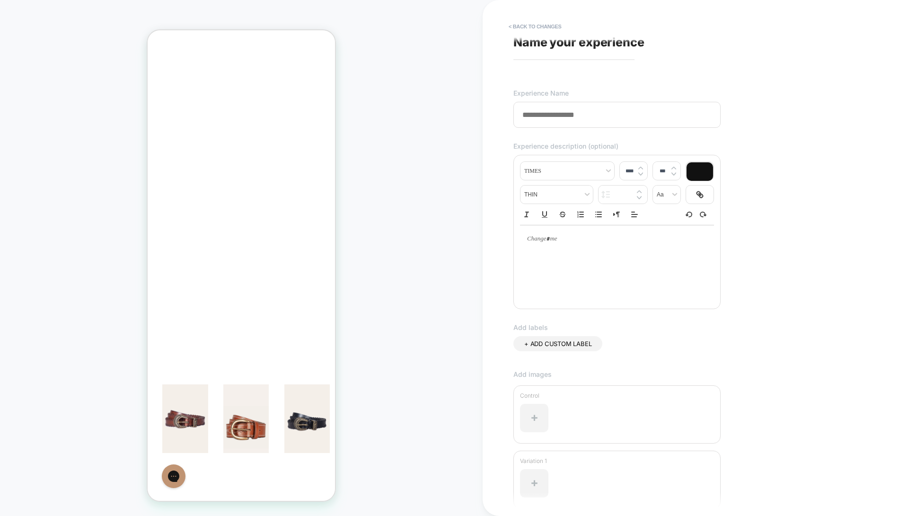
scroll to position [0, 0]
click at [540, 25] on button "< Back to changes" at bounding box center [535, 26] width 62 height 15
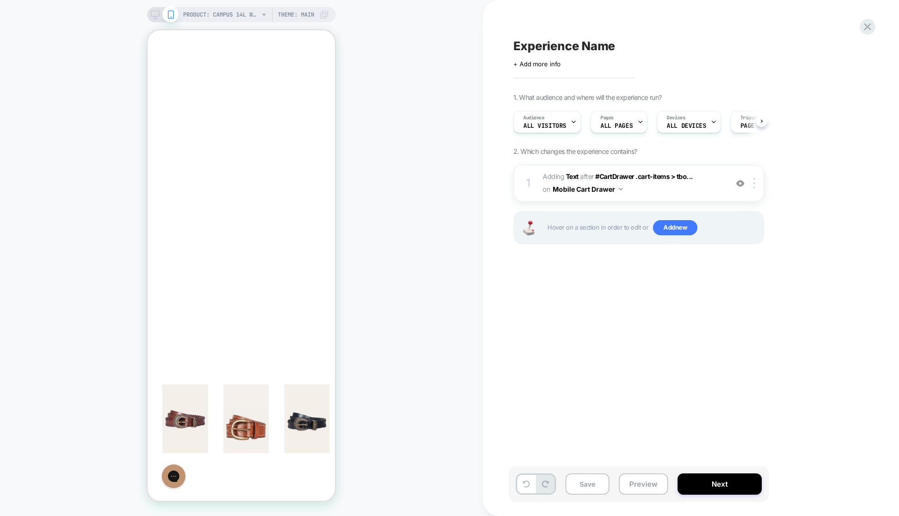
scroll to position [0, 0]
click at [565, 47] on span "Experience Name" at bounding box center [565, 46] width 102 height 14
type textarea "**********"
click at [838, 47] on icon at bounding box center [838, 46] width 5 height 4
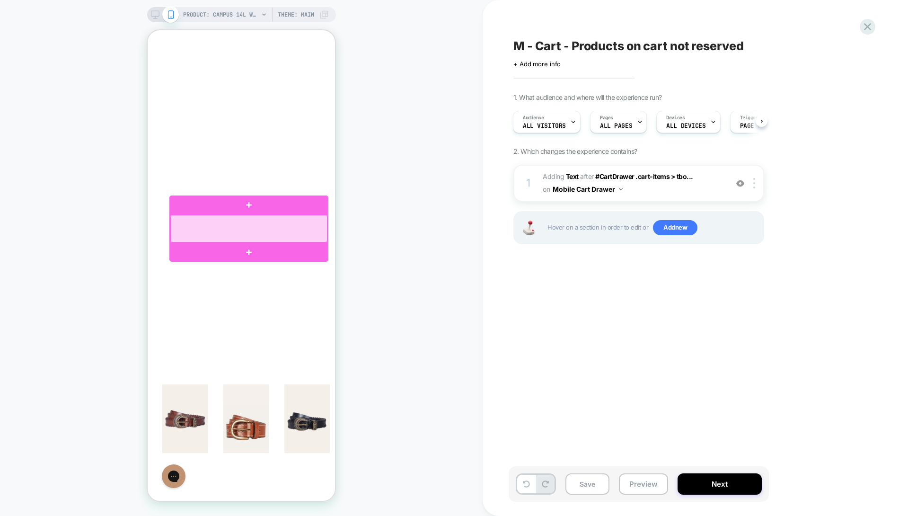
click at [307, 220] on div at bounding box center [248, 228] width 157 height 27
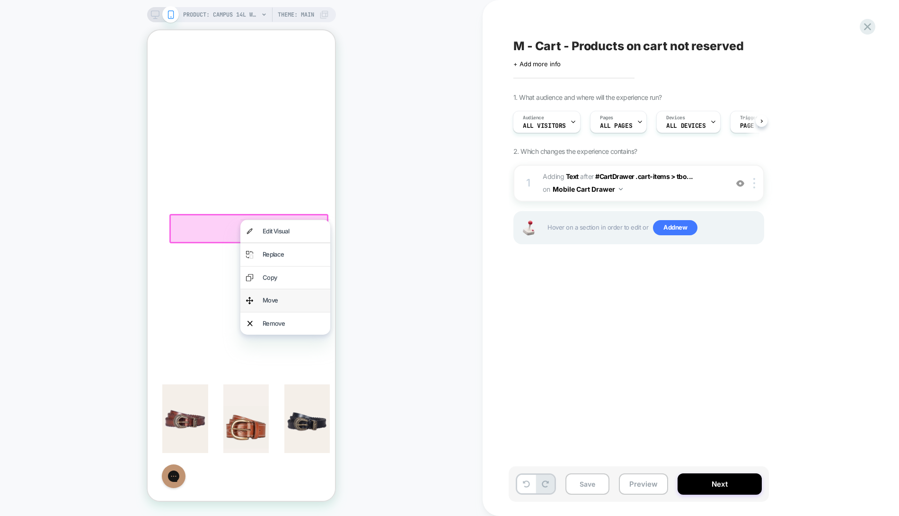
click at [303, 294] on div "Move" at bounding box center [285, 300] width 90 height 22
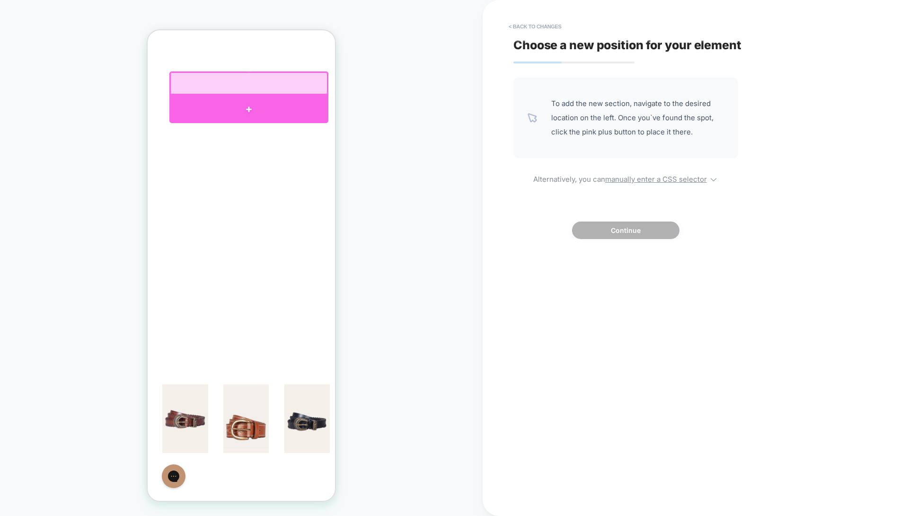
click at [262, 110] on div at bounding box center [248, 109] width 159 height 28
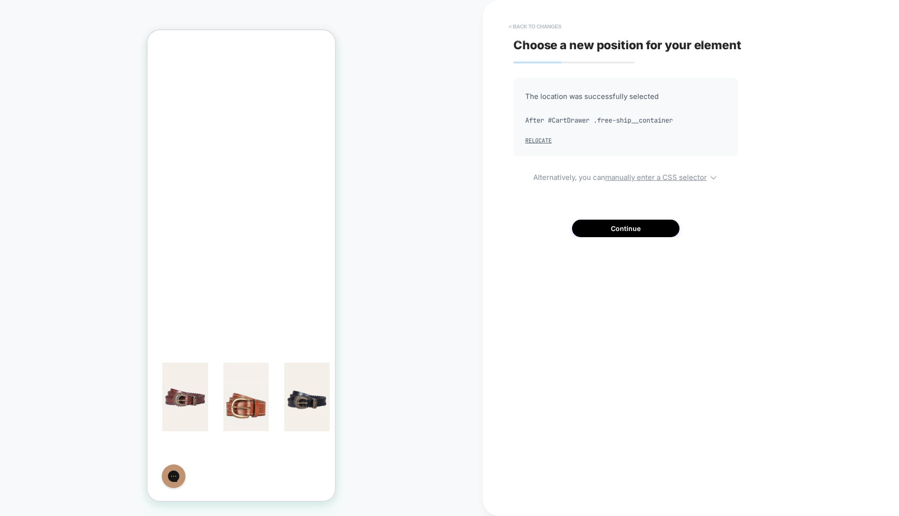
click at [527, 27] on button "< Back to changes" at bounding box center [535, 26] width 62 height 15
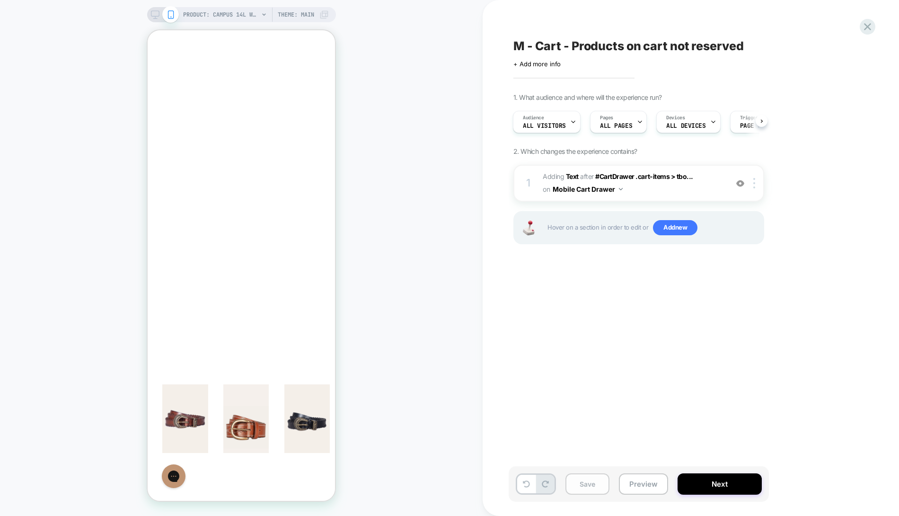
click at [594, 475] on button "Save" at bounding box center [588, 483] width 44 height 21
click at [713, 475] on button "Next" at bounding box center [720, 483] width 84 height 21
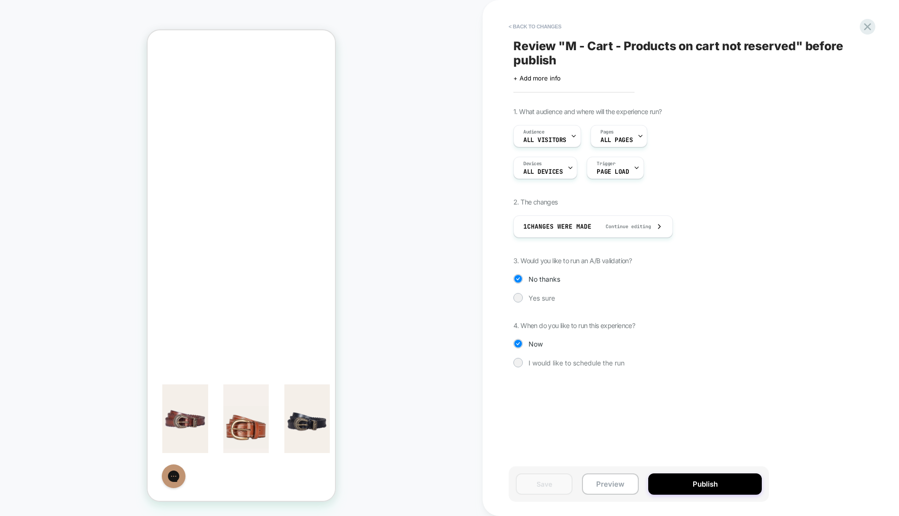
click at [392, 222] on div "PRODUCT: Campus 14L Wide Calf [banana] PRODUCT: Campus 14L Wide Calf [banana] T…" at bounding box center [241, 257] width 483 height 497
click at [865, 24] on icon at bounding box center [867, 26] width 7 height 7
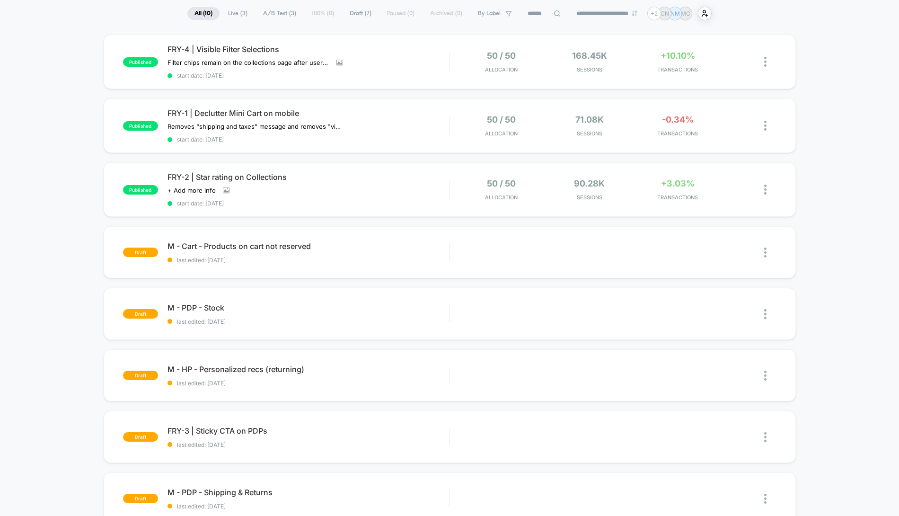
scroll to position [85, 0]
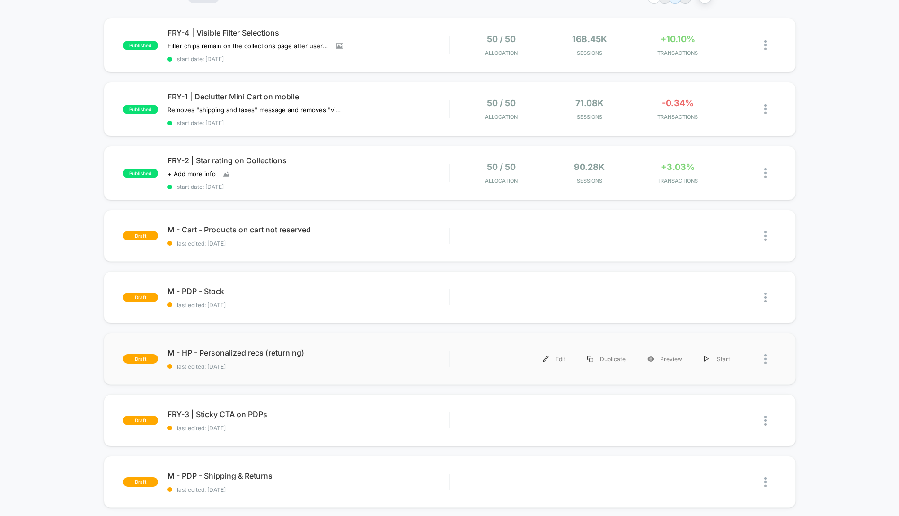
click at [352, 378] on div "draft M - HP - Personalized recs (returning) last edited: 8/12/2025 Edit Duplic…" at bounding box center [450, 359] width 692 height 52
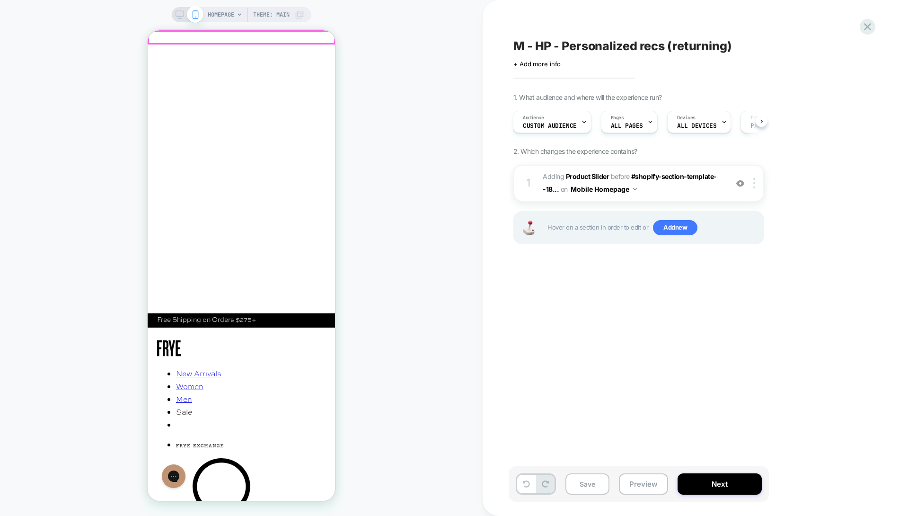
click at [224, 17] on span "HOMEPAGE" at bounding box center [221, 14] width 27 height 15
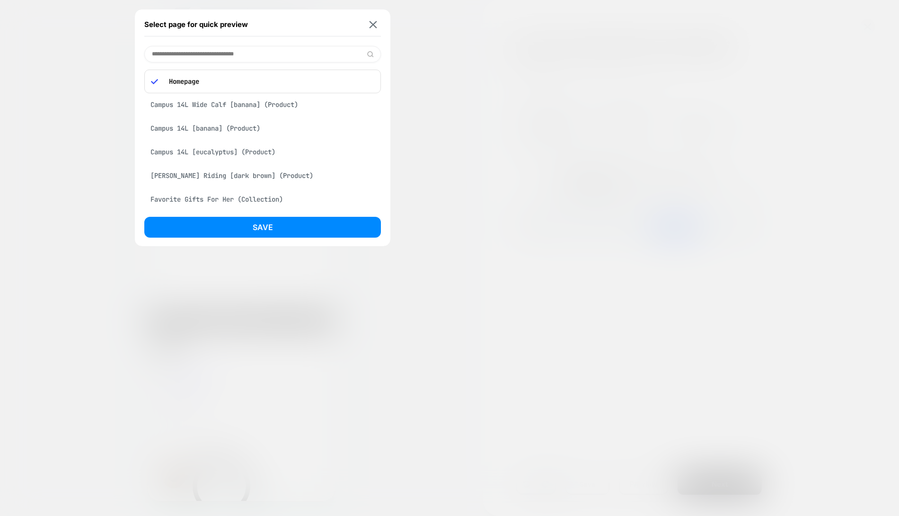
click at [218, 50] on input at bounding box center [262, 54] width 237 height 17
type input "******"
click at [213, 97] on div "Campus 14L [banana] (Product)" at bounding box center [262, 102] width 237 height 18
drag, startPoint x: 259, startPoint y: 226, endPoint x: 380, endPoint y: 196, distance: 123.9
click at [259, 226] on button "Save" at bounding box center [262, 227] width 237 height 21
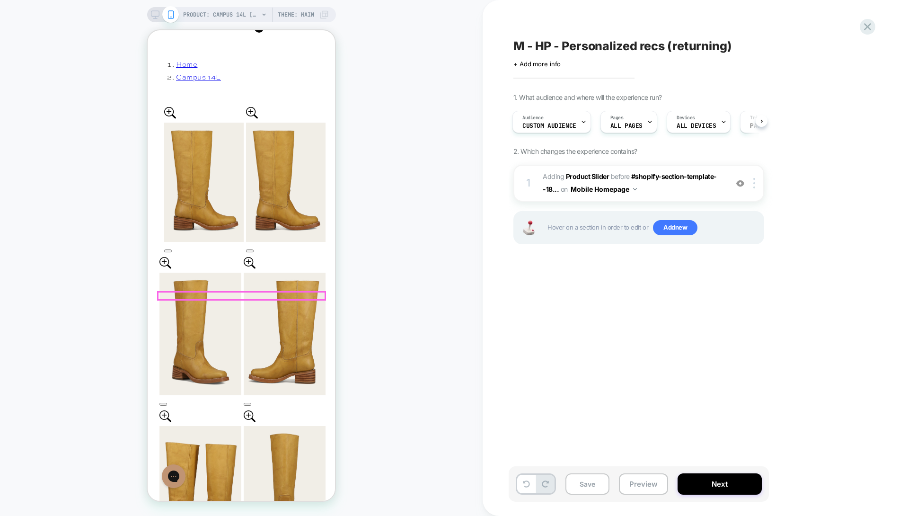
scroll to position [540, 0]
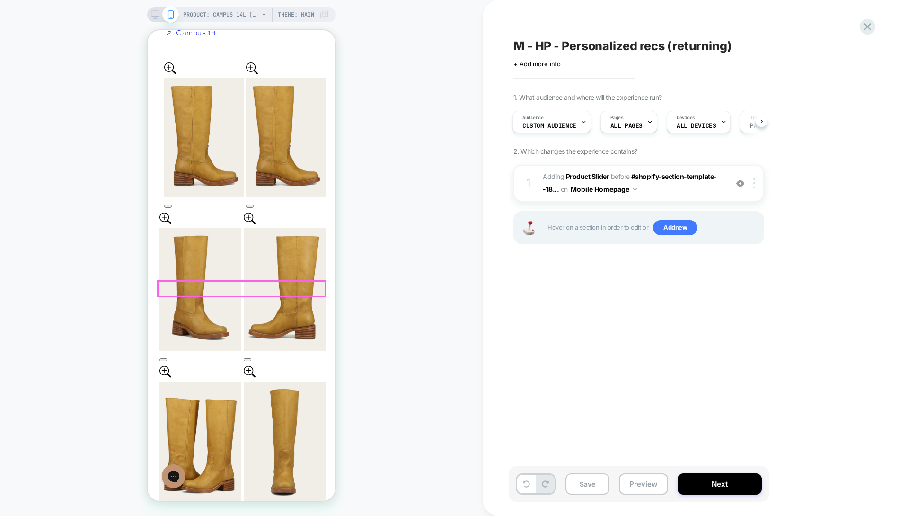
click at [871, 28] on icon at bounding box center [867, 26] width 13 height 13
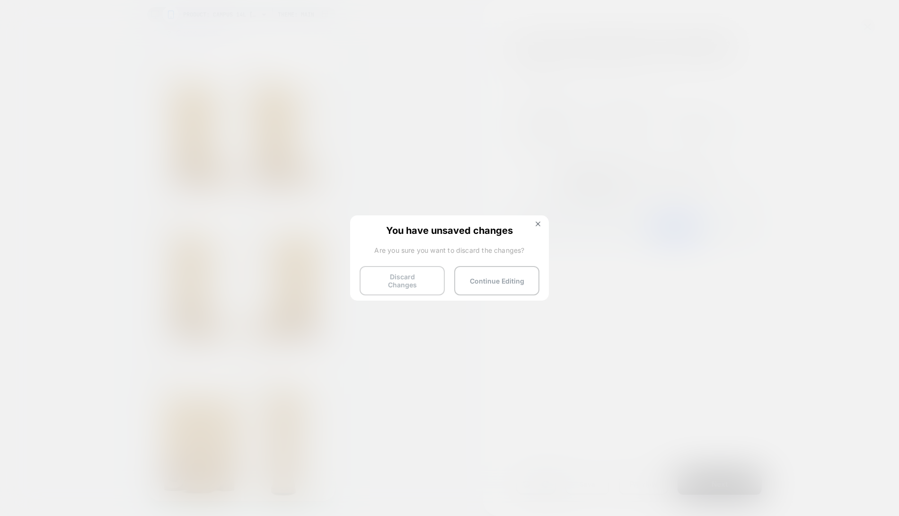
click at [415, 282] on button "Discard Changes" at bounding box center [402, 280] width 85 height 29
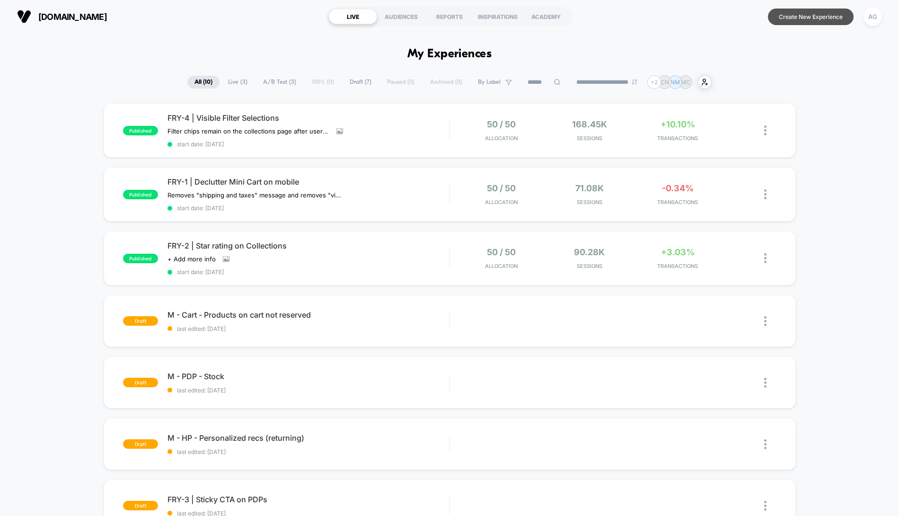
click at [814, 14] on button "Create New Experience" at bounding box center [811, 17] width 86 height 17
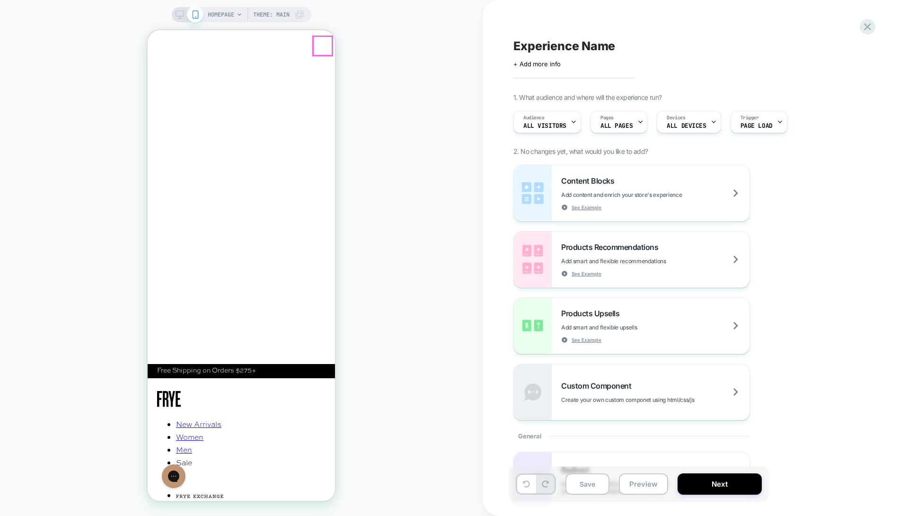
click at [164, 70] on button "Close" at bounding box center [156, 76] width 16 height 13
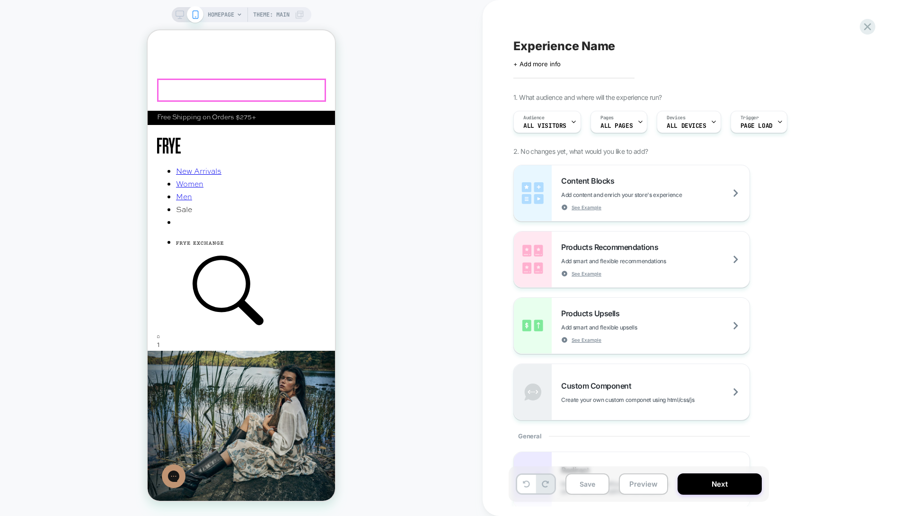
scroll to position [125, 0]
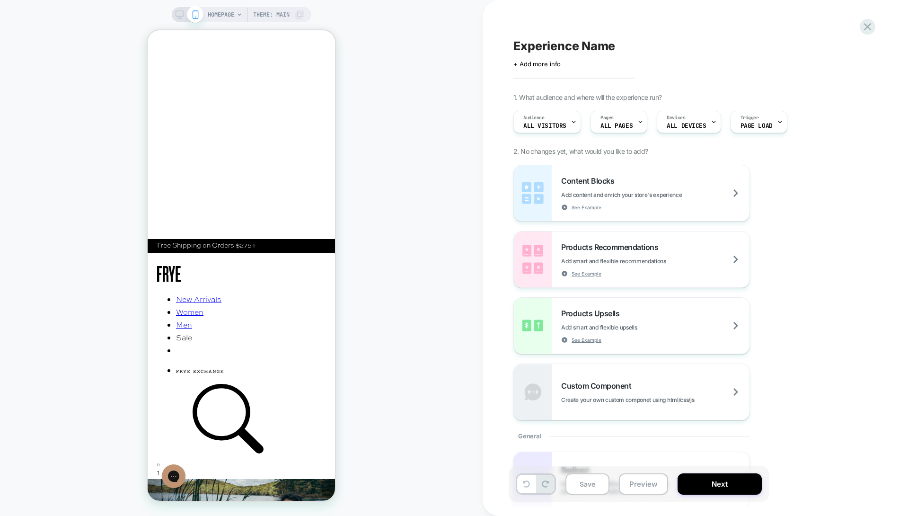
click at [235, 18] on div "HOMEPAGE Theme: MAIN" at bounding box center [256, 14] width 97 height 15
click at [224, 14] on span "HOMEPAGE" at bounding box center [221, 14] width 27 height 15
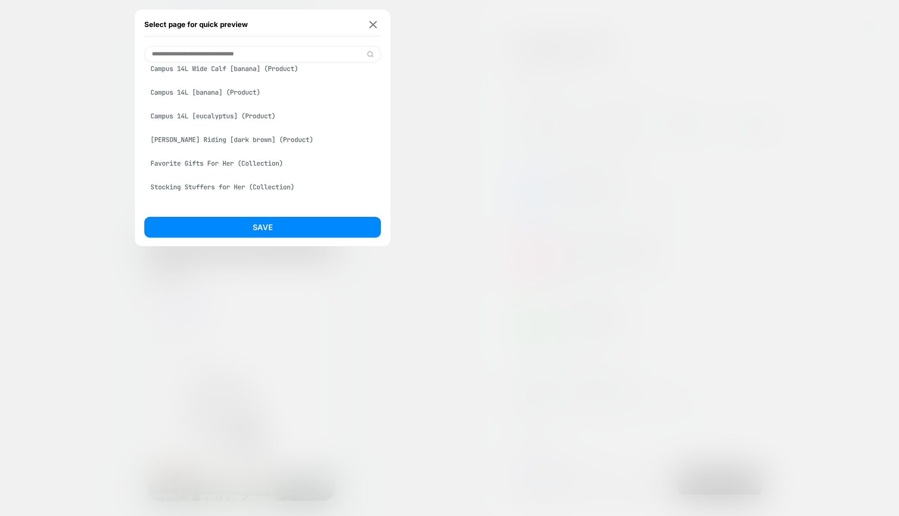
scroll to position [3, 0]
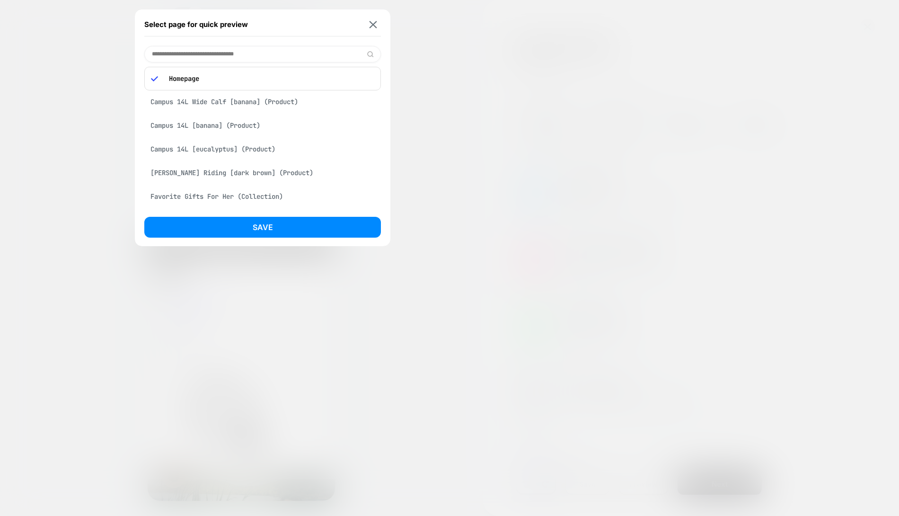
click at [248, 120] on div "Campus 14L [banana] (Product)" at bounding box center [262, 125] width 237 height 18
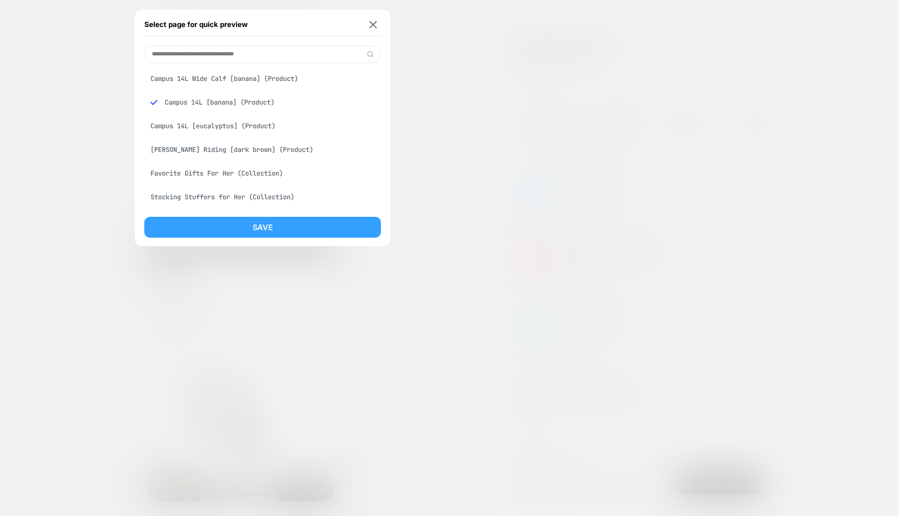
click at [254, 221] on button "Save" at bounding box center [262, 227] width 237 height 21
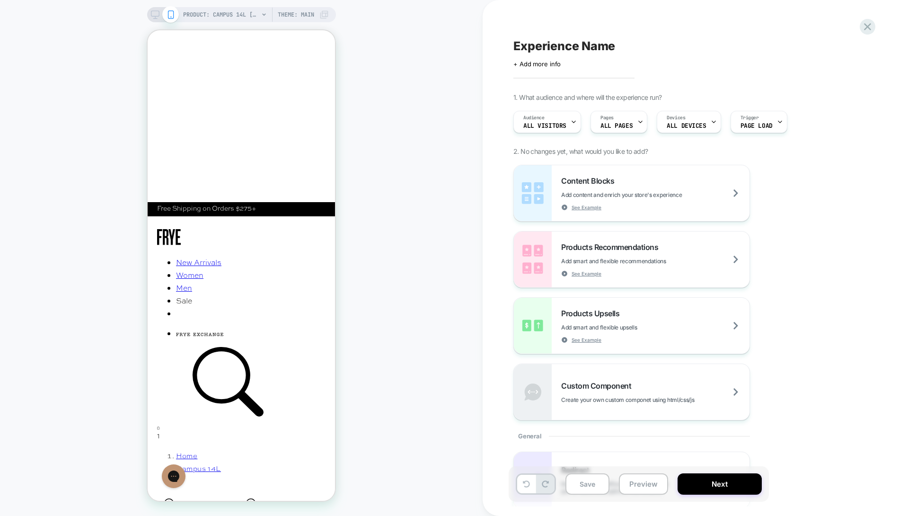
scroll to position [641, 0]
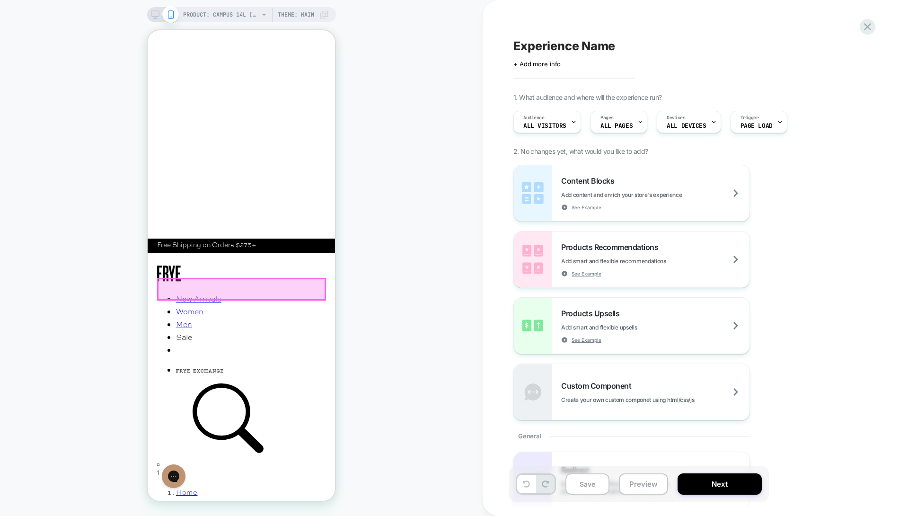
scroll to position [585, 0]
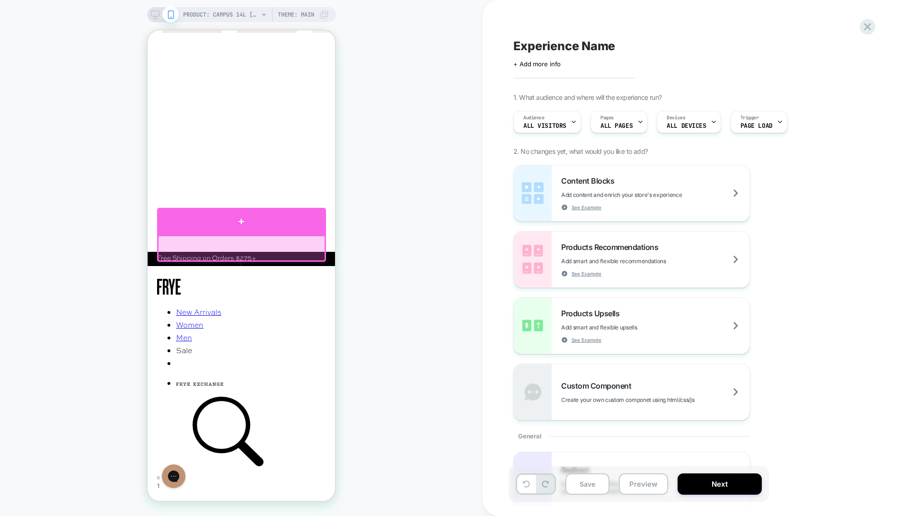
click at [266, 228] on div at bounding box center [241, 221] width 169 height 27
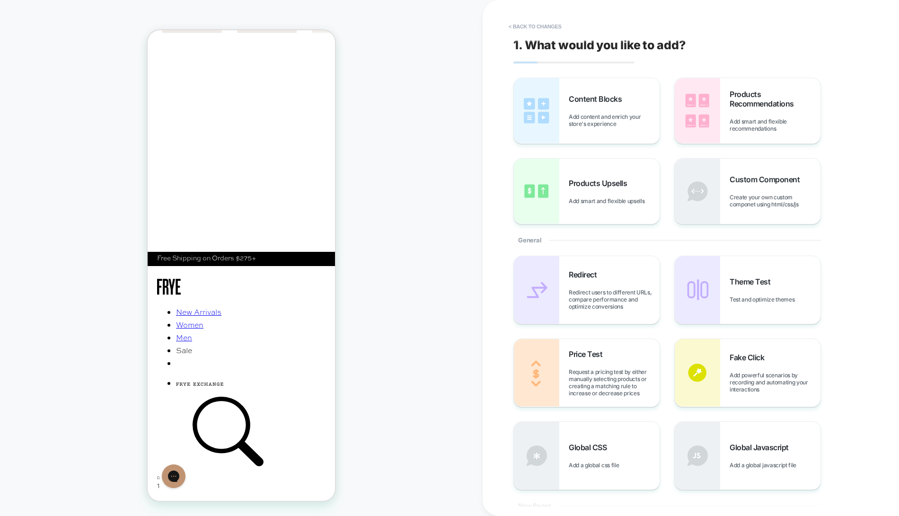
scroll to position [552, 0]
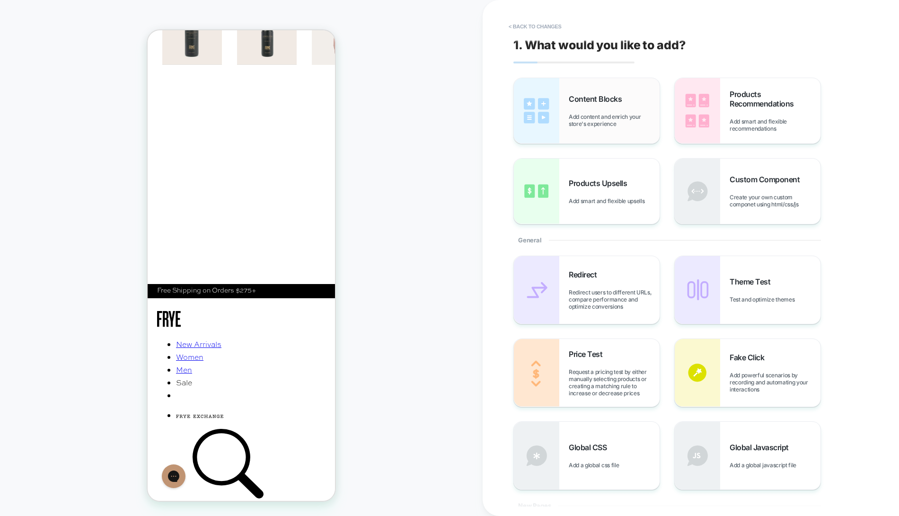
click at [579, 133] on div "Content Blocks Add content and enrich your store's experience" at bounding box center [587, 110] width 146 height 65
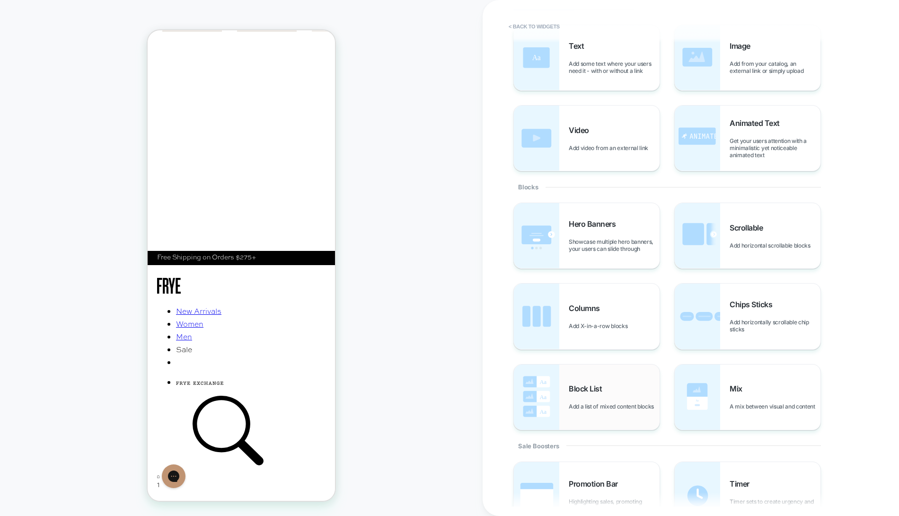
scroll to position [0, 0]
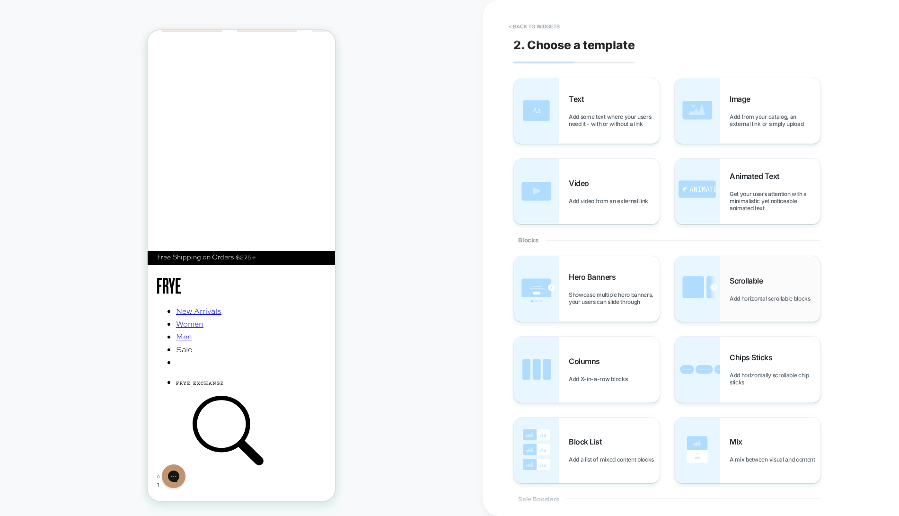
click at [701, 304] on img at bounding box center [697, 288] width 45 height 65
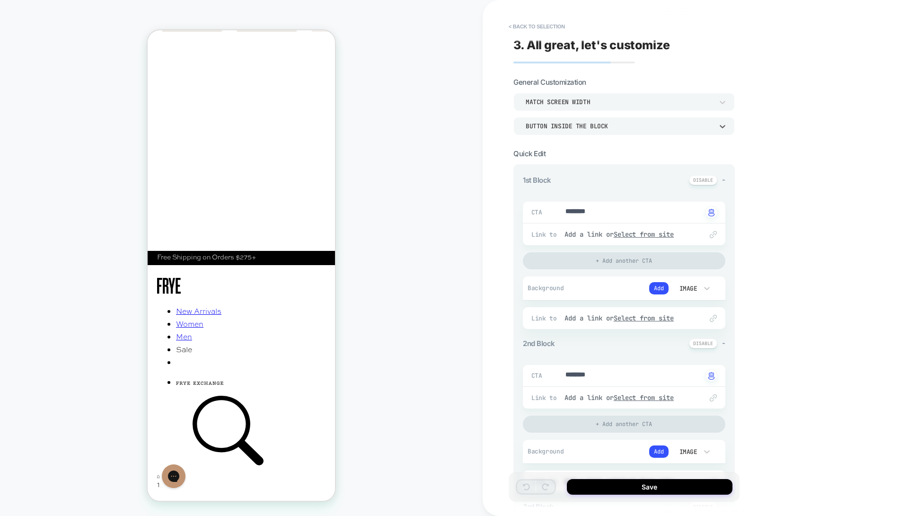
click at [606, 121] on div "Button inside the block" at bounding box center [619, 126] width 197 height 10
click at [602, 171] on div "Button below the block" at bounding box center [623, 170] width 213 height 20
click at [548, 31] on button "< Back to selection" at bounding box center [537, 26] width 66 height 15
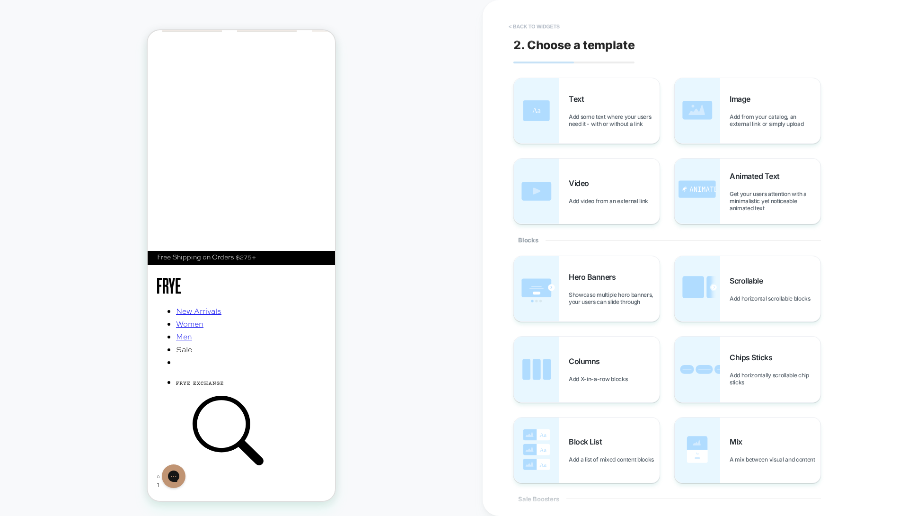
click at [548, 31] on button "< Back to widgets" at bounding box center [534, 26] width 61 height 15
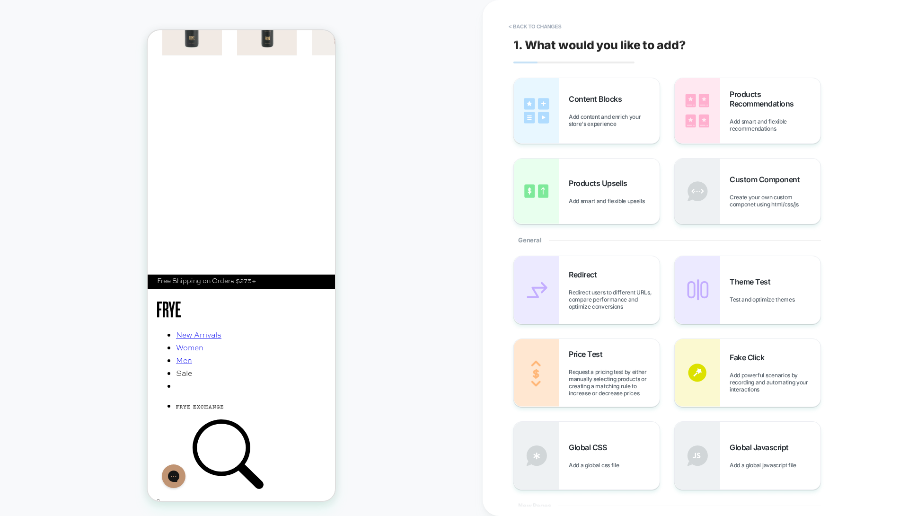
scroll to position [551, 0]
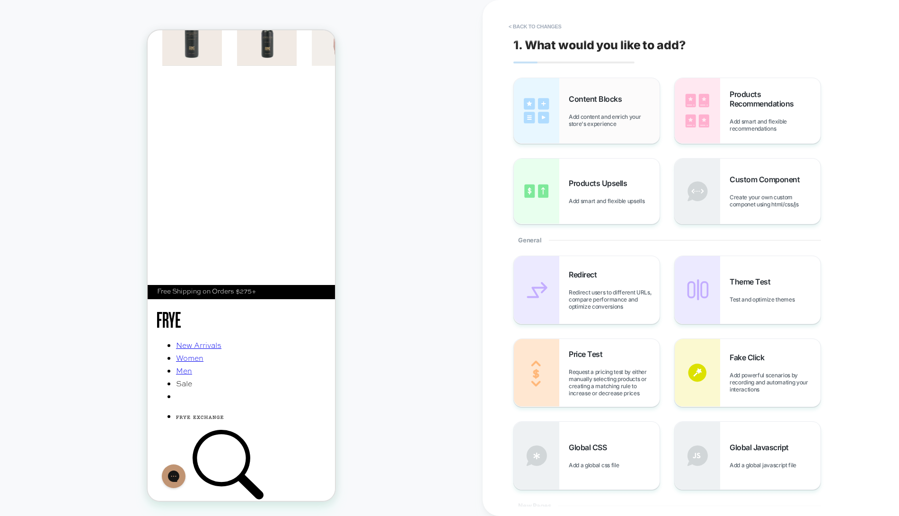
click at [576, 90] on div "Content Blocks Add content and enrich your store's experience" at bounding box center [587, 110] width 146 height 65
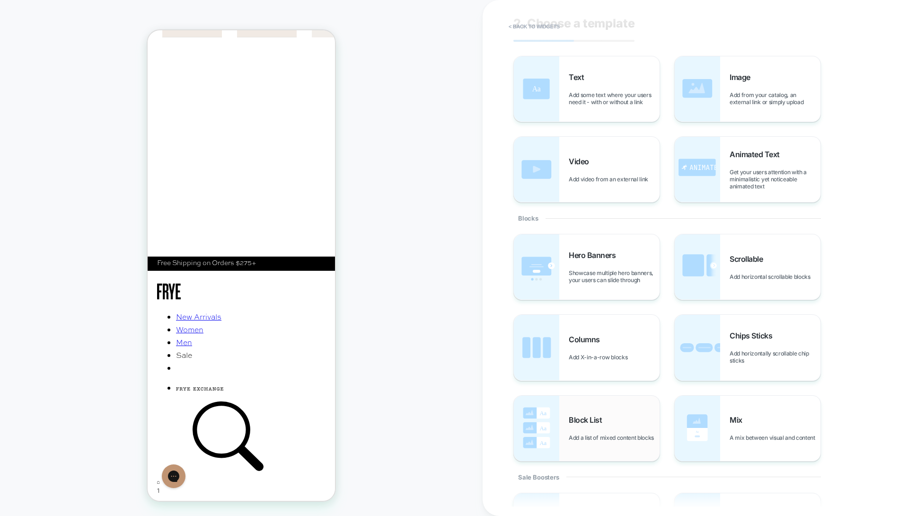
scroll to position [0, 0]
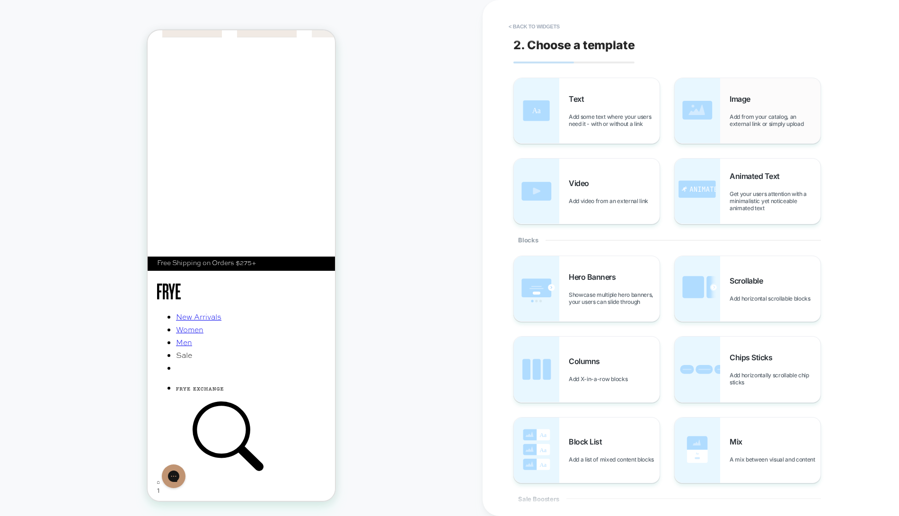
click at [692, 130] on img at bounding box center [697, 110] width 45 height 65
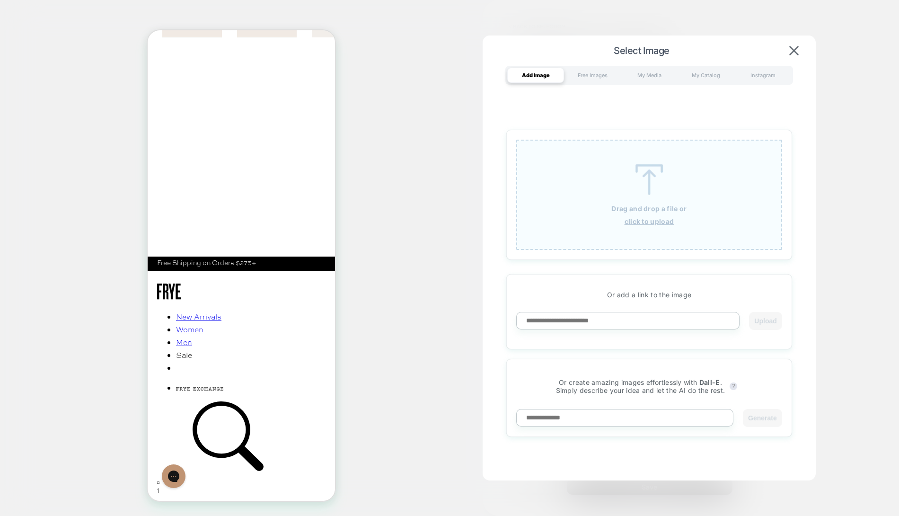
click at [645, 195] on img at bounding box center [649, 179] width 43 height 31
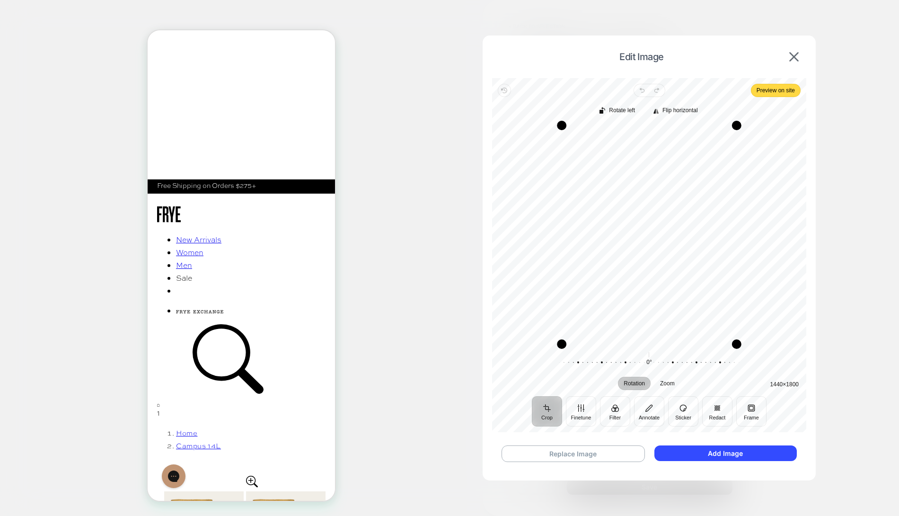
scroll to position [690, 0]
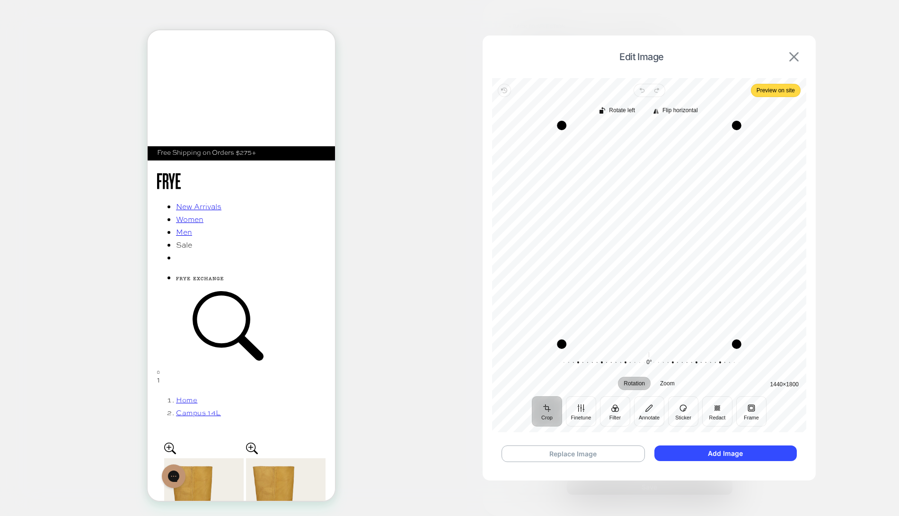
click at [794, 56] on img at bounding box center [793, 56] width 9 height 9
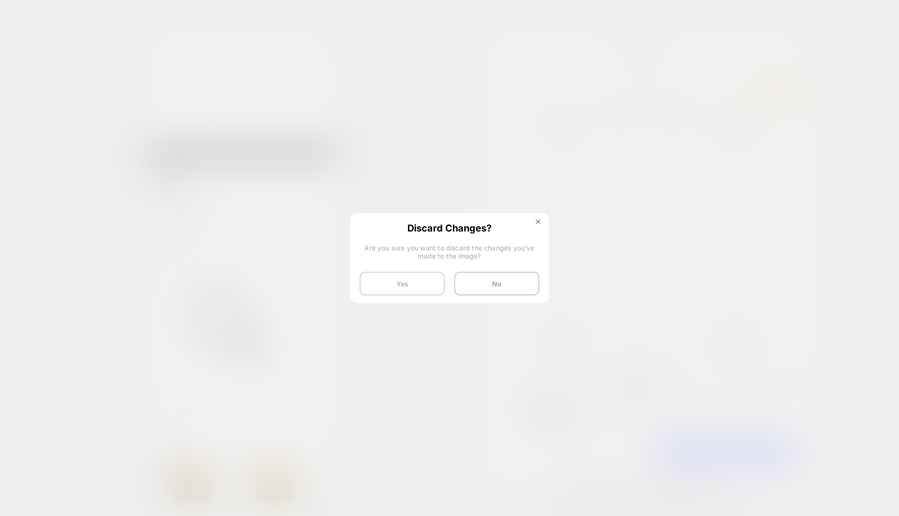
click at [418, 289] on button "Yes" at bounding box center [402, 284] width 85 height 24
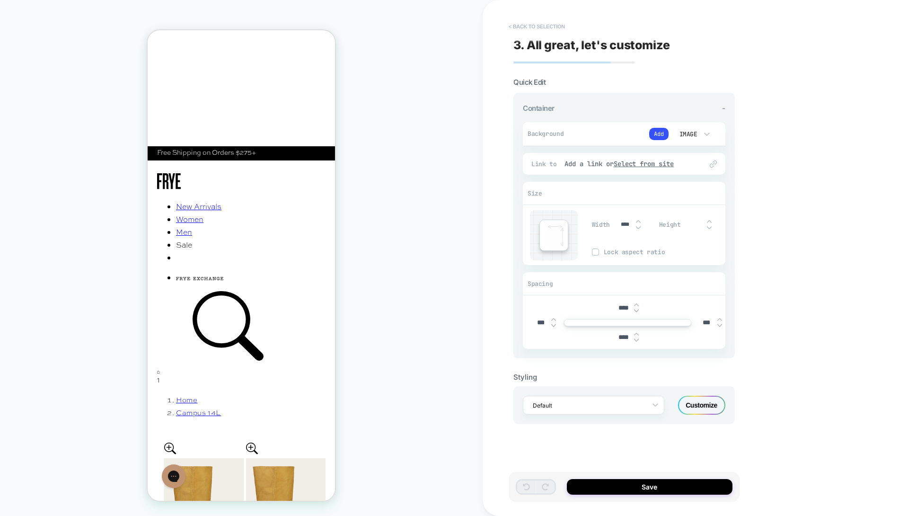
click at [540, 28] on button "< Back to selection" at bounding box center [537, 26] width 66 height 15
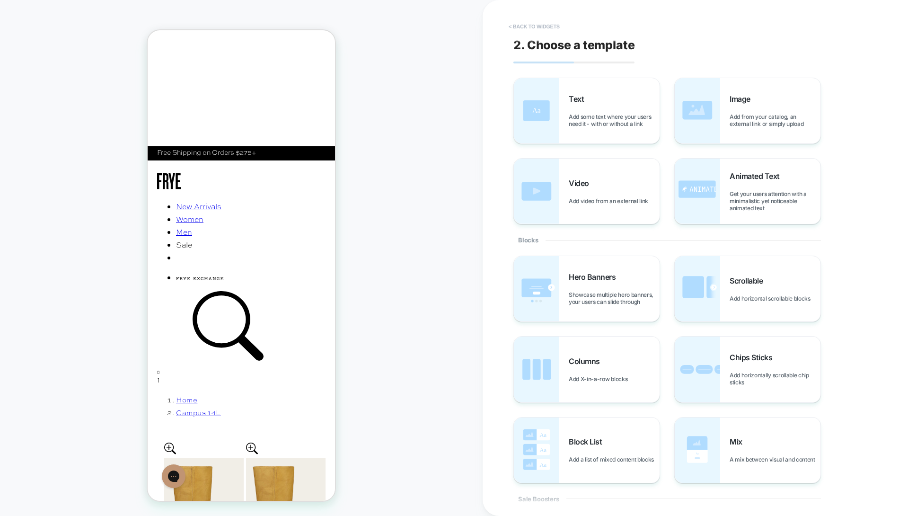
click at [540, 27] on button "< Back to widgets" at bounding box center [534, 26] width 61 height 15
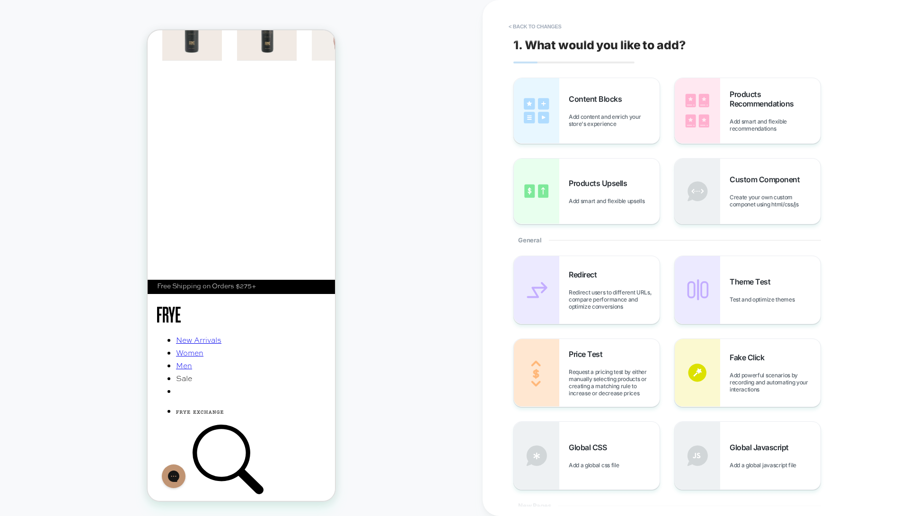
scroll to position [552, 0]
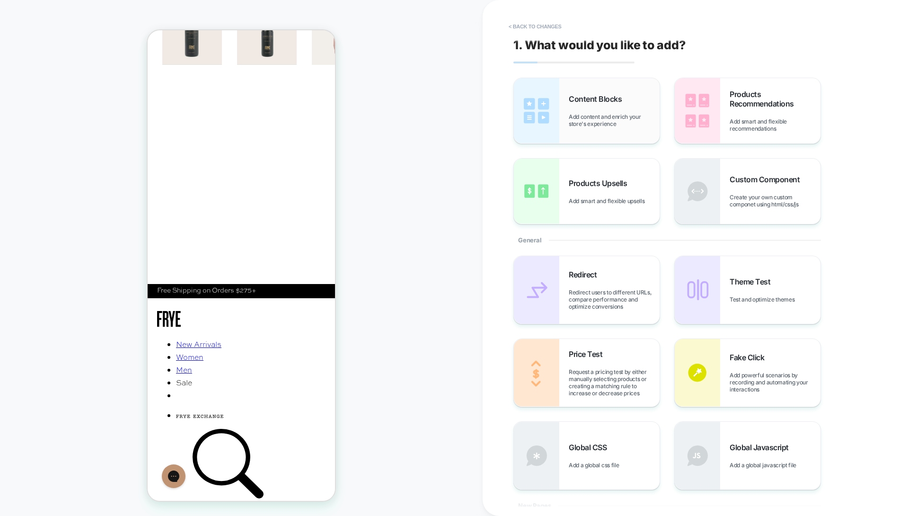
click at [572, 131] on div "Content Blocks Add content and enrich your store's experience" at bounding box center [587, 110] width 146 height 65
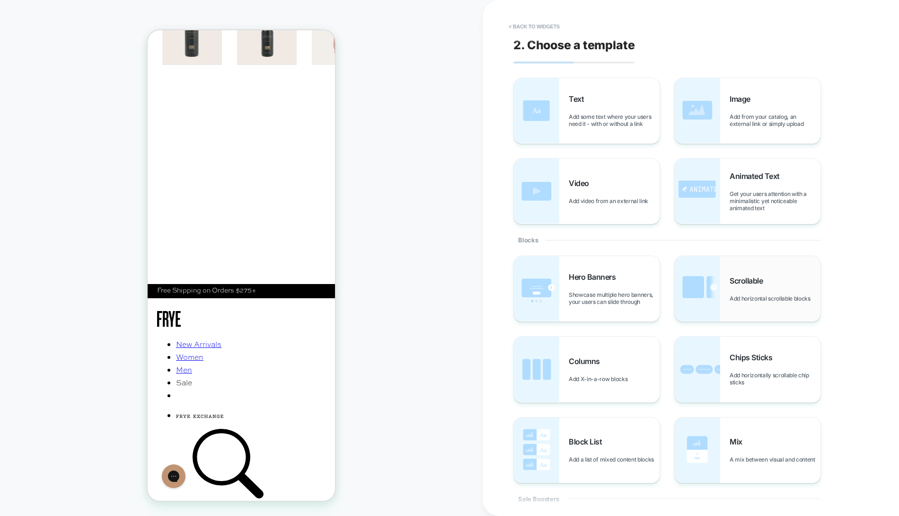
scroll to position [2, 0]
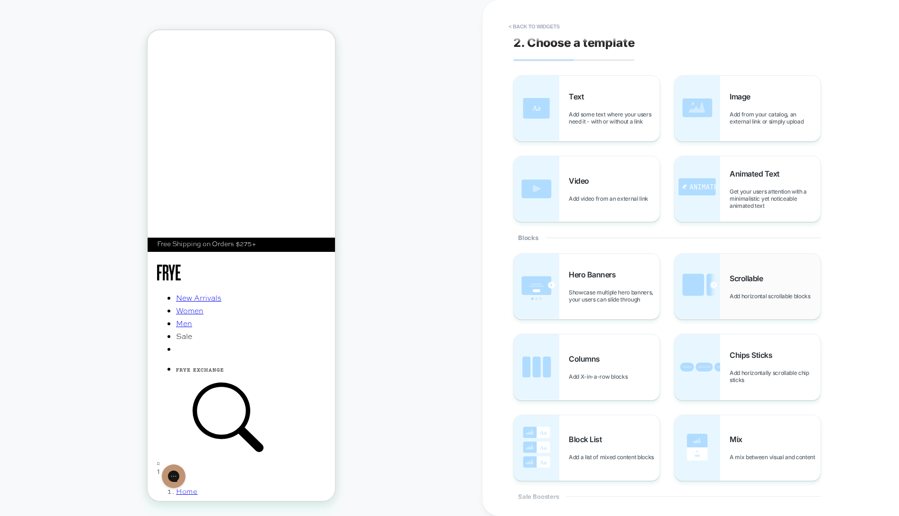
click at [699, 296] on img at bounding box center [697, 286] width 45 height 65
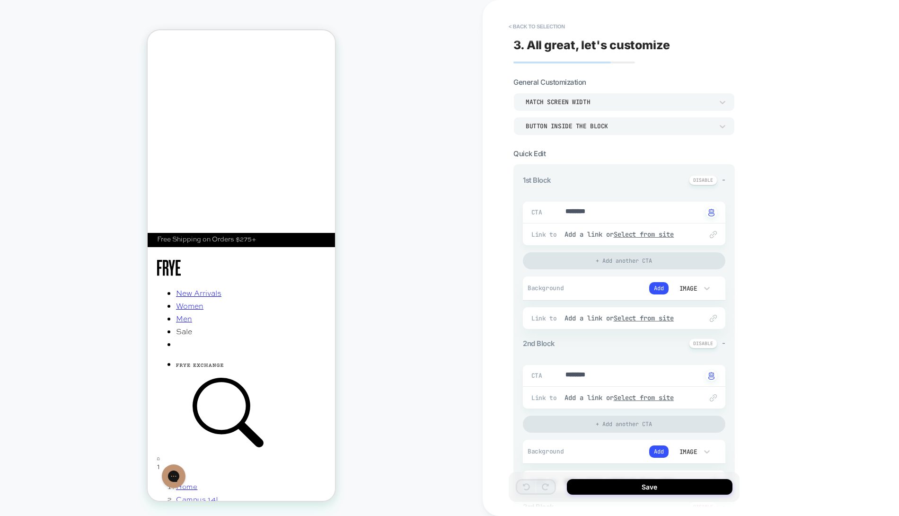
scroll to position [3, 0]
click at [644, 121] on div "Button inside the block" at bounding box center [619, 123] width 187 height 8
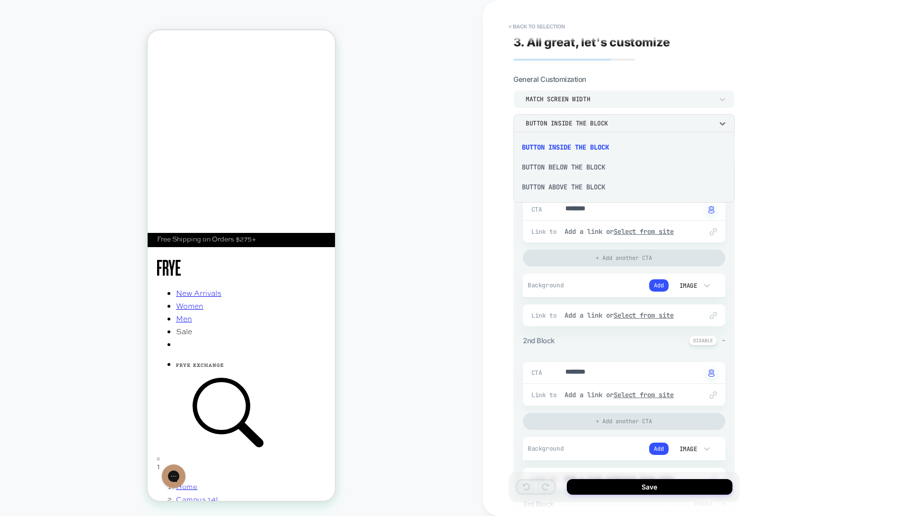
click at [602, 187] on div "Button above the block" at bounding box center [623, 187] width 213 height 20
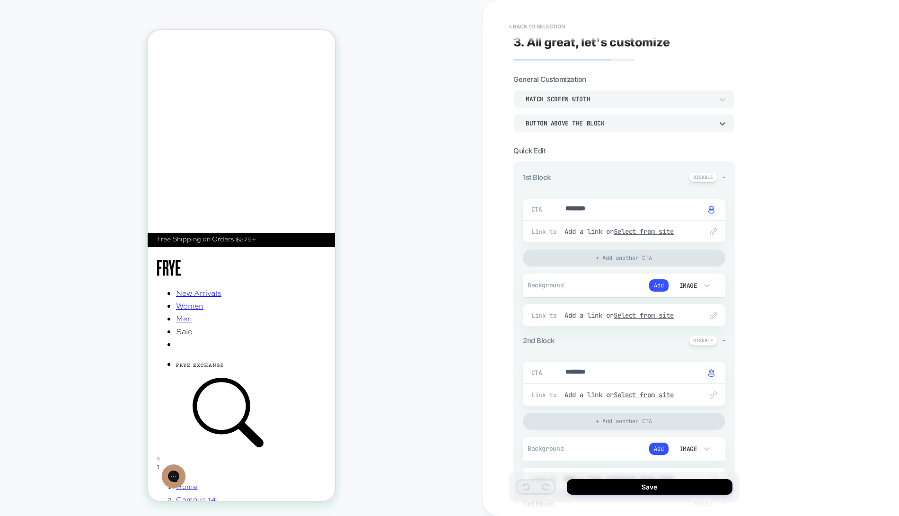
click at [611, 118] on div "Button above the block" at bounding box center [619, 123] width 197 height 10
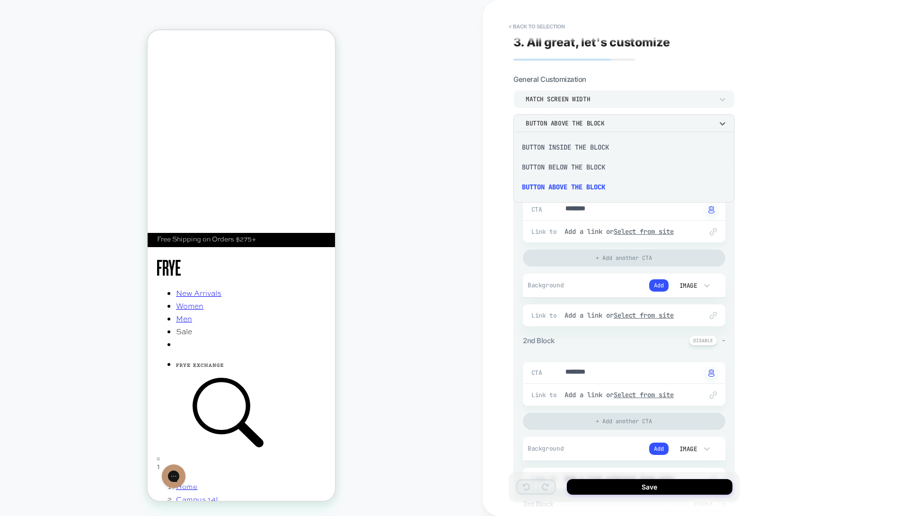
click at [596, 170] on div "Button below the block" at bounding box center [623, 167] width 213 height 20
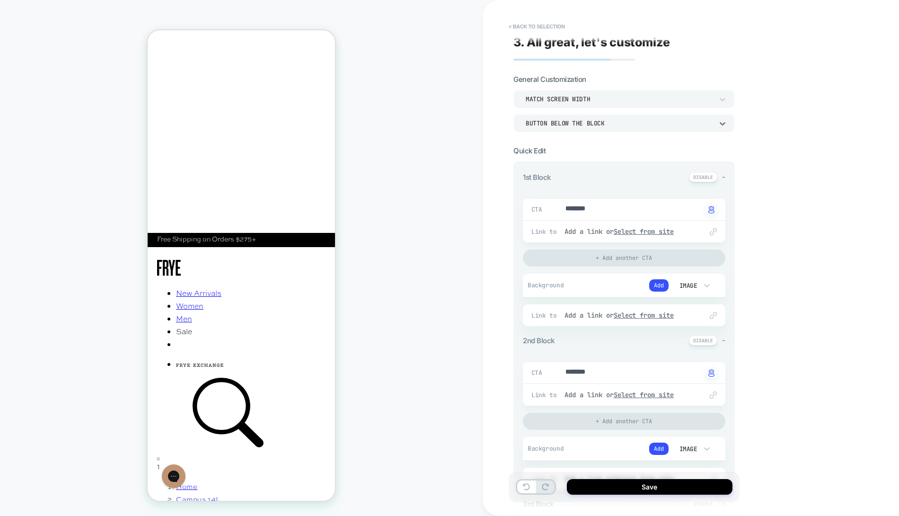
click at [589, 108] on div "Match Screen Width option Button below the block, selected. Select is focused ,…" at bounding box center [624, 111] width 221 height 42
click at [590, 102] on div "Match Screen Width" at bounding box center [619, 99] width 187 height 8
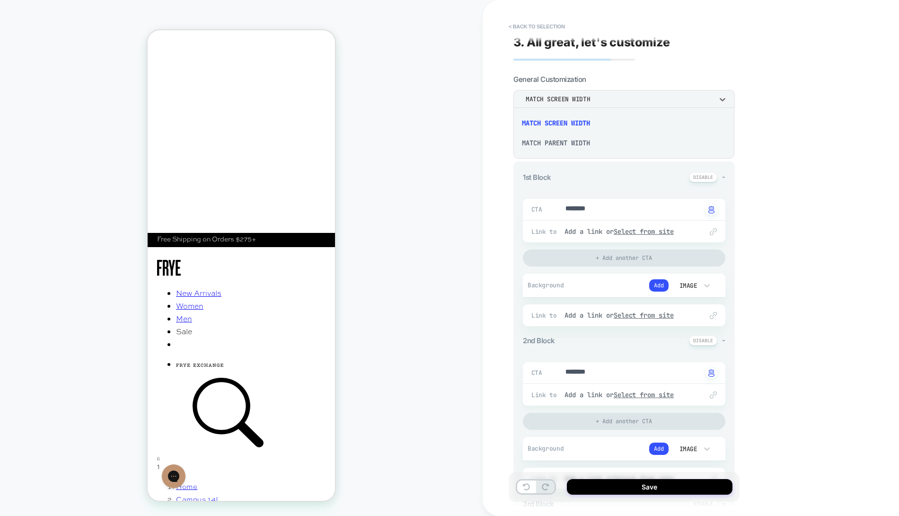
click at [586, 142] on div "Match Parent Width" at bounding box center [623, 143] width 213 height 20
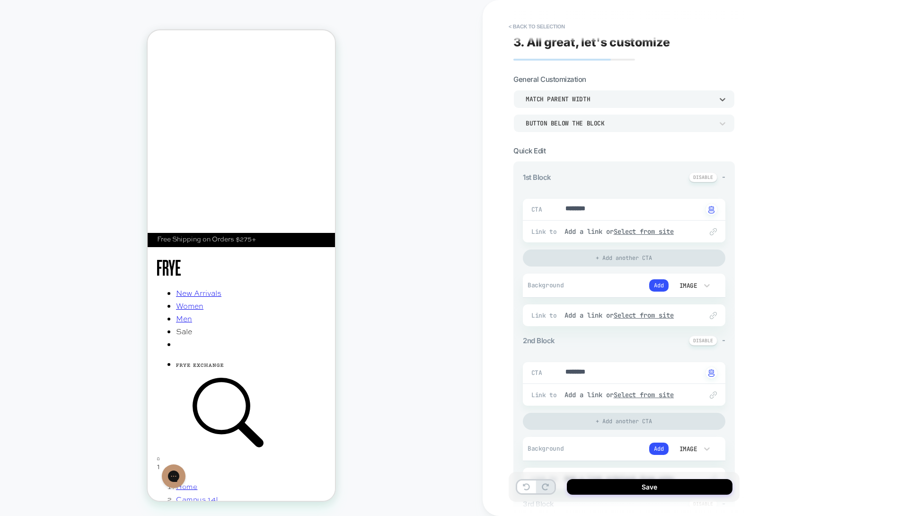
click at [590, 101] on div "Match Parent Width" at bounding box center [619, 99] width 187 height 8
click at [586, 124] on div "Match Screen Width" at bounding box center [623, 123] width 213 height 20
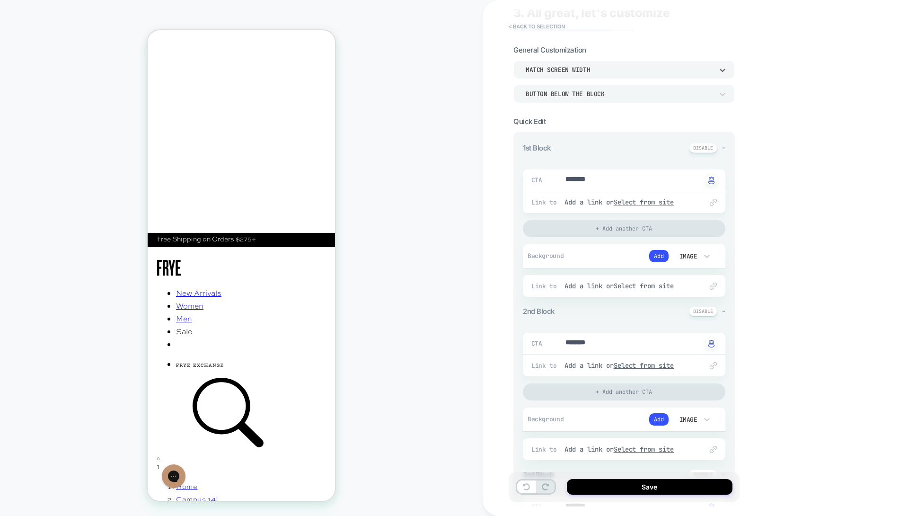
scroll to position [58, 0]
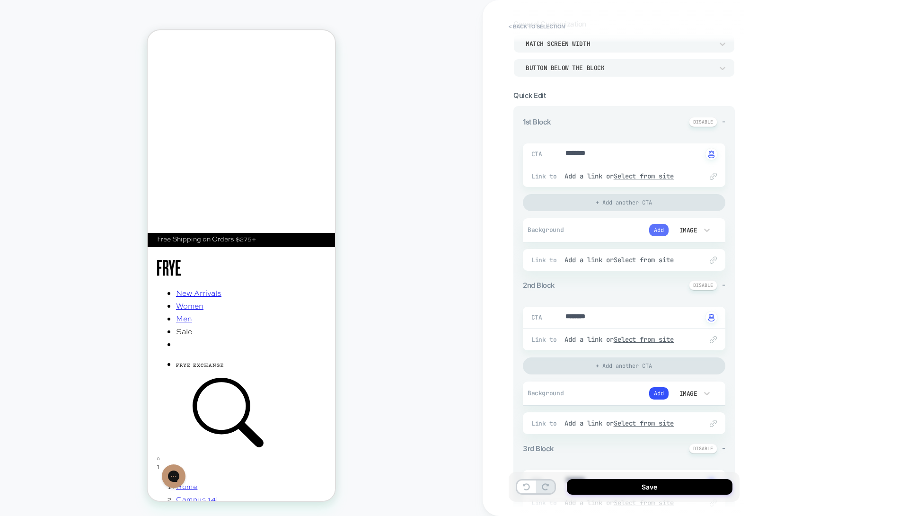
click at [659, 224] on button "Add" at bounding box center [658, 230] width 19 height 12
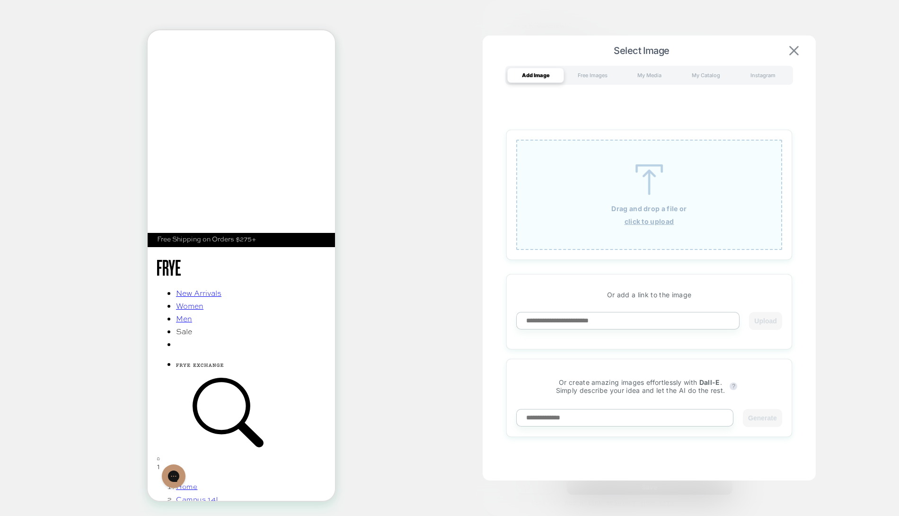
click at [796, 49] on img at bounding box center [793, 50] width 9 height 9
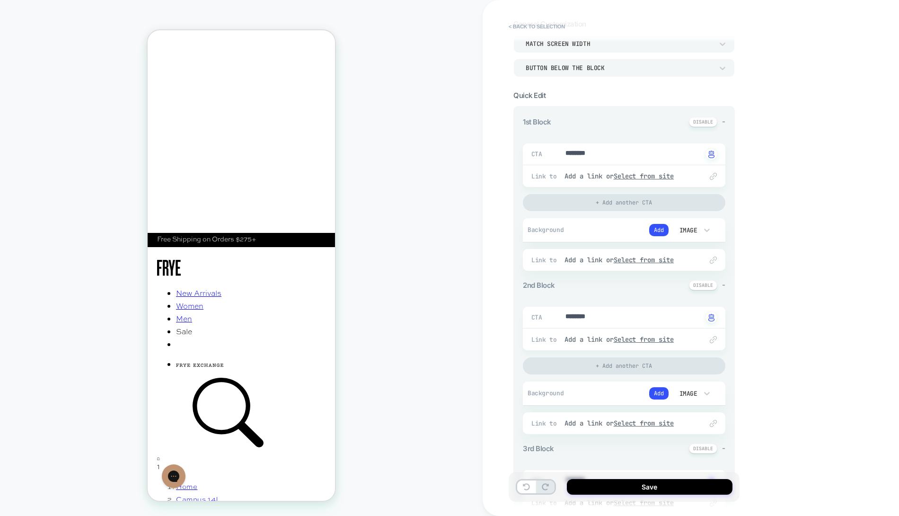
click at [692, 230] on div "Image" at bounding box center [688, 230] width 20 height 8
click at [689, 310] on div "Video" at bounding box center [692, 313] width 40 height 20
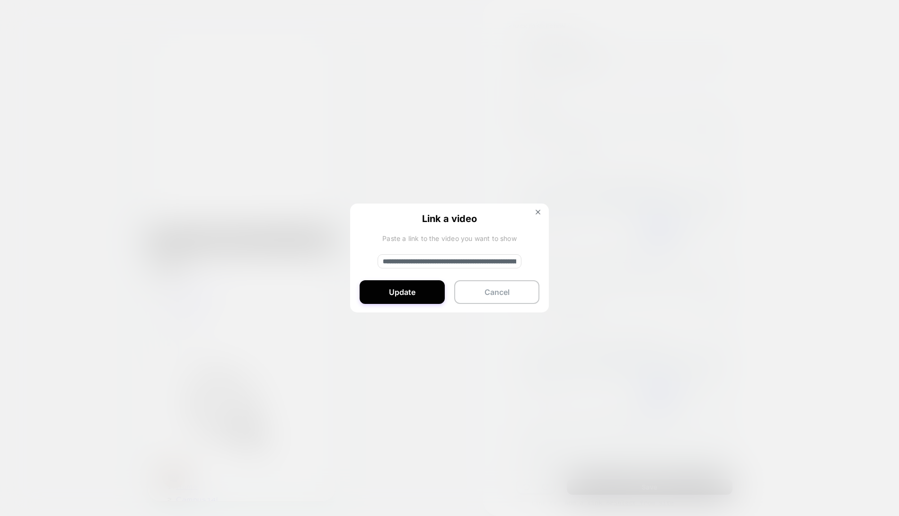
type textarea "*"
click at [485, 293] on button "Cancel" at bounding box center [496, 292] width 85 height 24
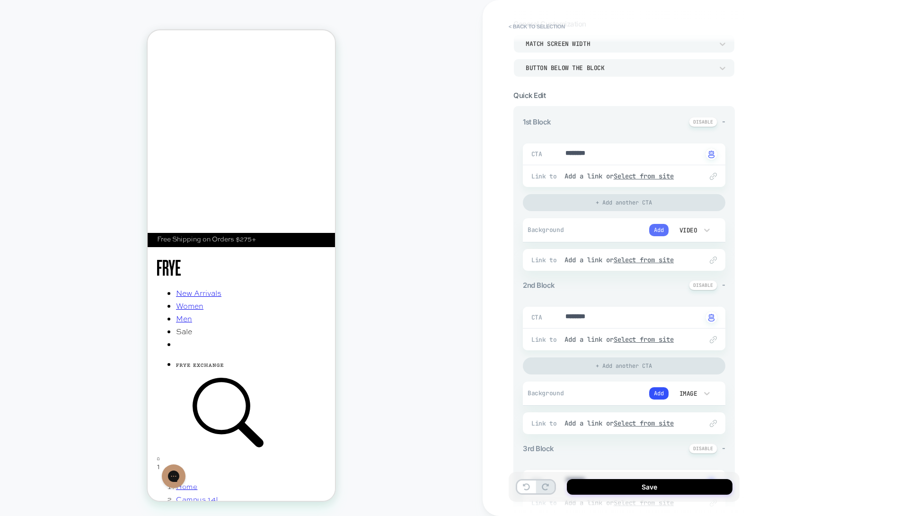
click at [660, 224] on button "Add" at bounding box center [658, 230] width 19 height 12
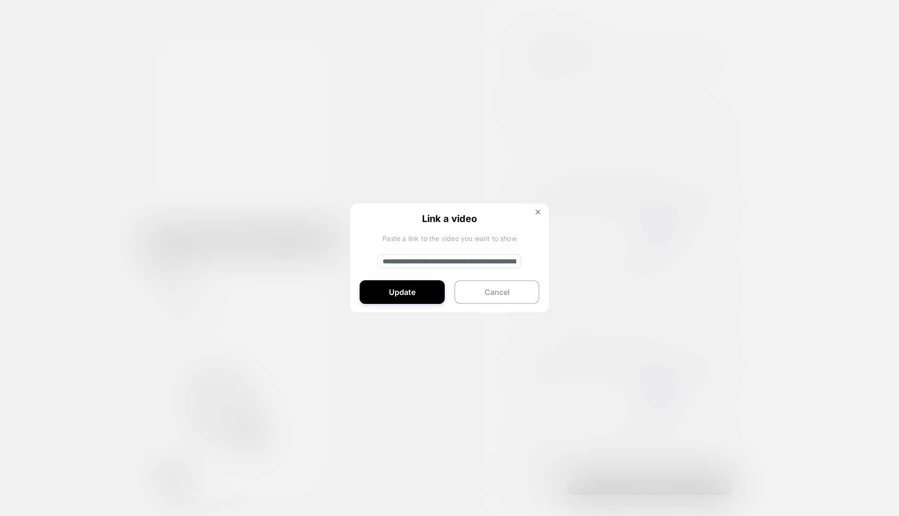
click at [494, 263] on input "**********" at bounding box center [450, 261] width 144 height 14
paste input "**********"
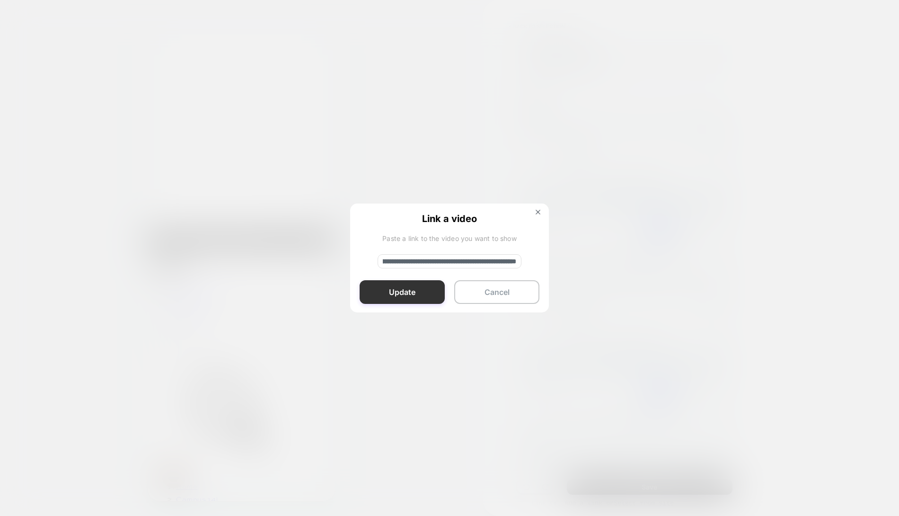
click at [410, 287] on button "Update" at bounding box center [402, 292] width 85 height 24
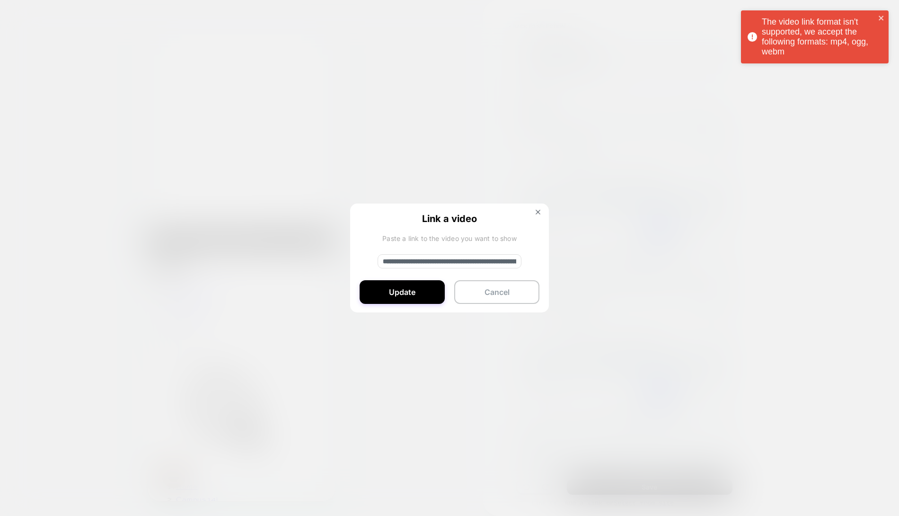
click at [467, 257] on input "**********" at bounding box center [450, 261] width 144 height 14
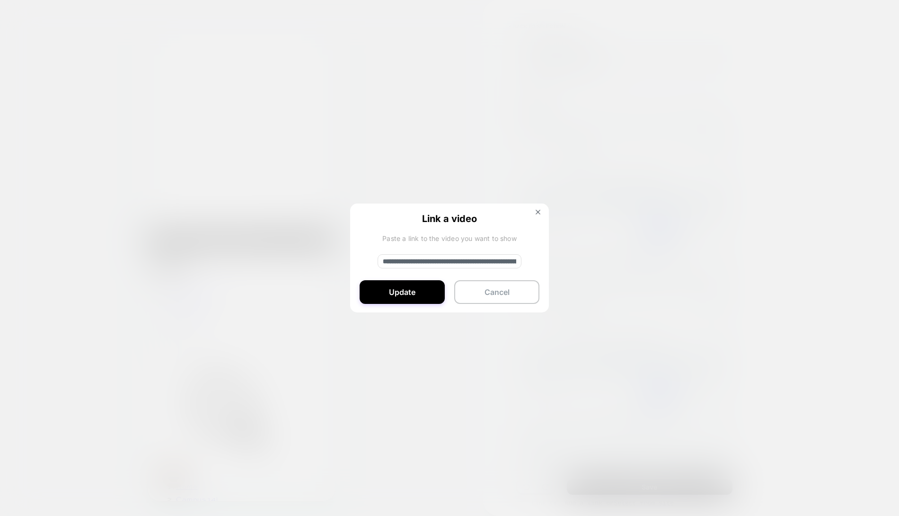
click at [467, 257] on input "**********" at bounding box center [450, 261] width 144 height 14
paste input
type input "**********"
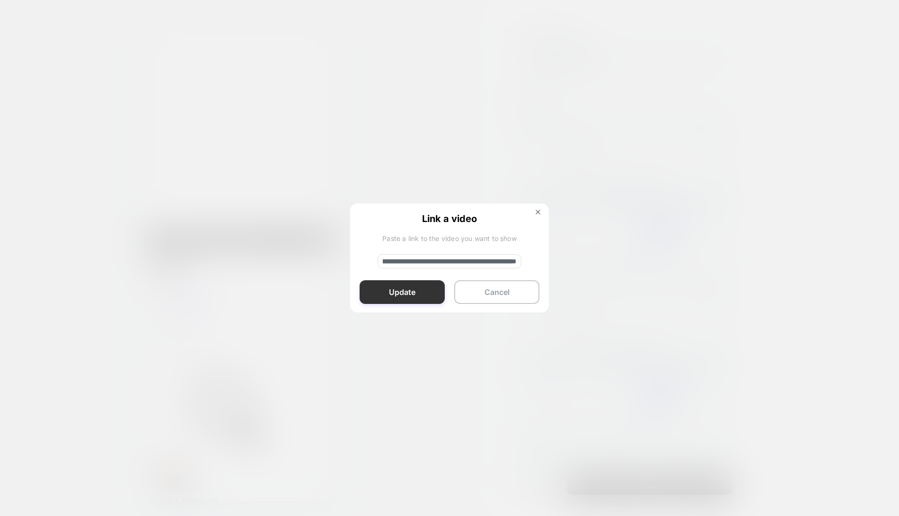
click at [414, 289] on button "Update" at bounding box center [402, 292] width 85 height 24
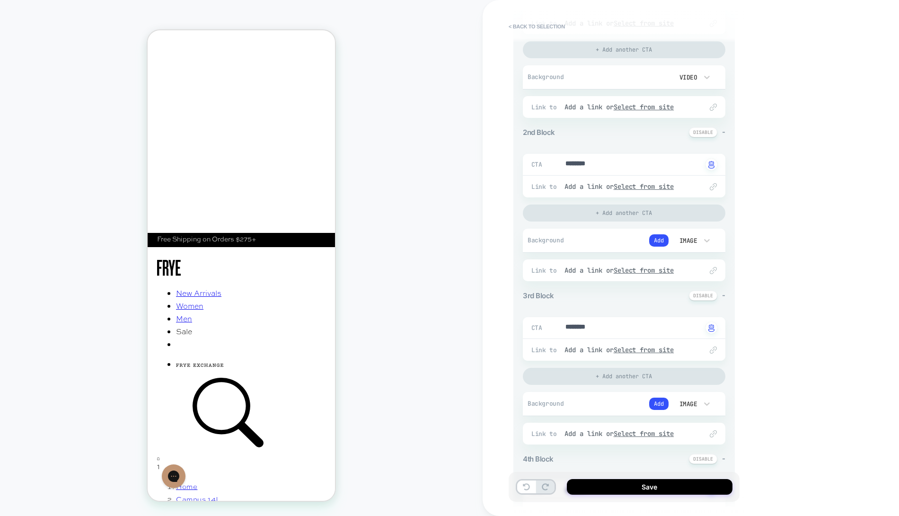
scroll to position [131, 0]
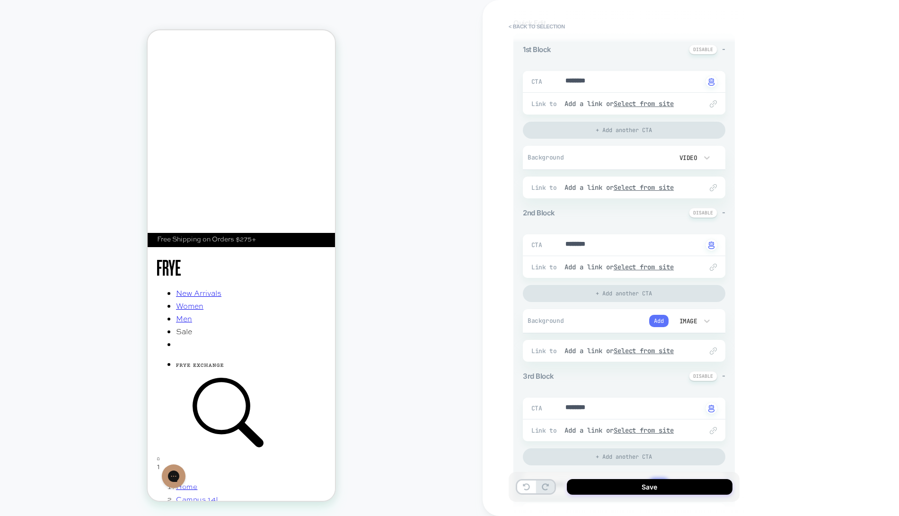
click at [658, 318] on button "Add" at bounding box center [658, 321] width 19 height 12
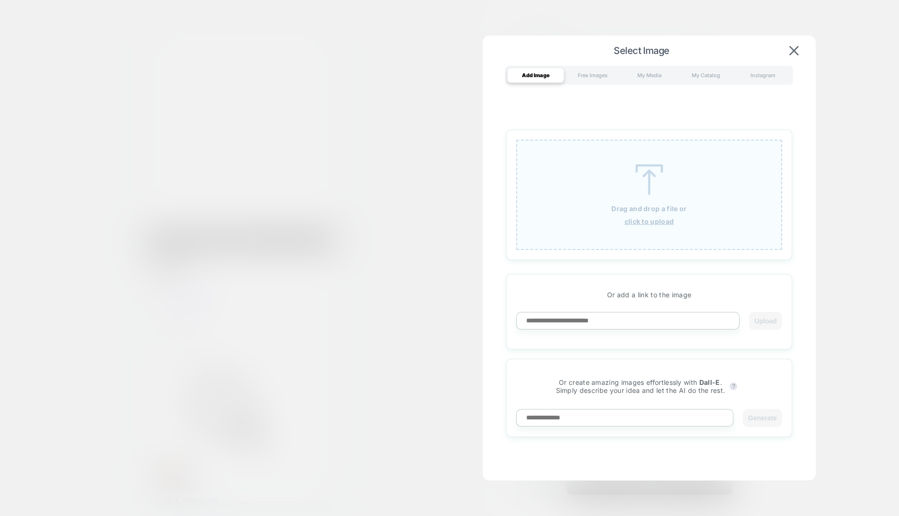
click at [641, 192] on img at bounding box center [649, 179] width 43 height 31
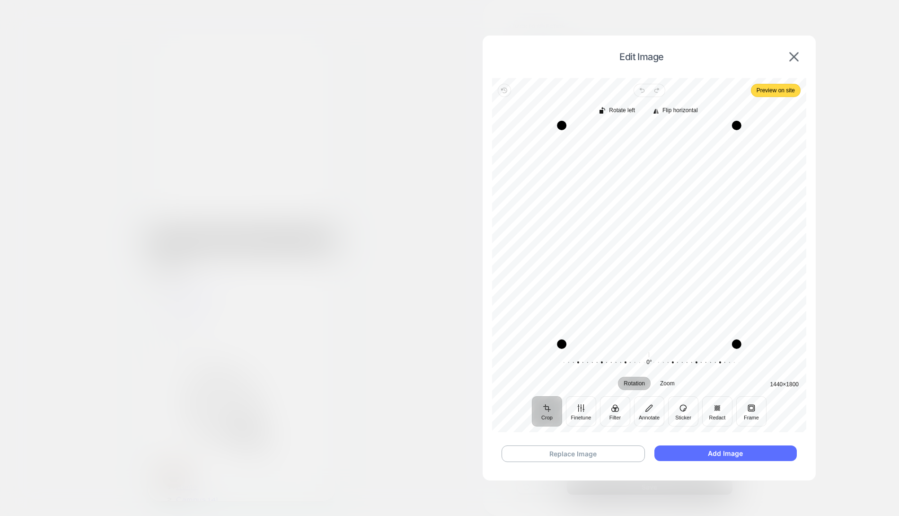
click at [724, 453] on button "Add Image" at bounding box center [726, 453] width 142 height 16
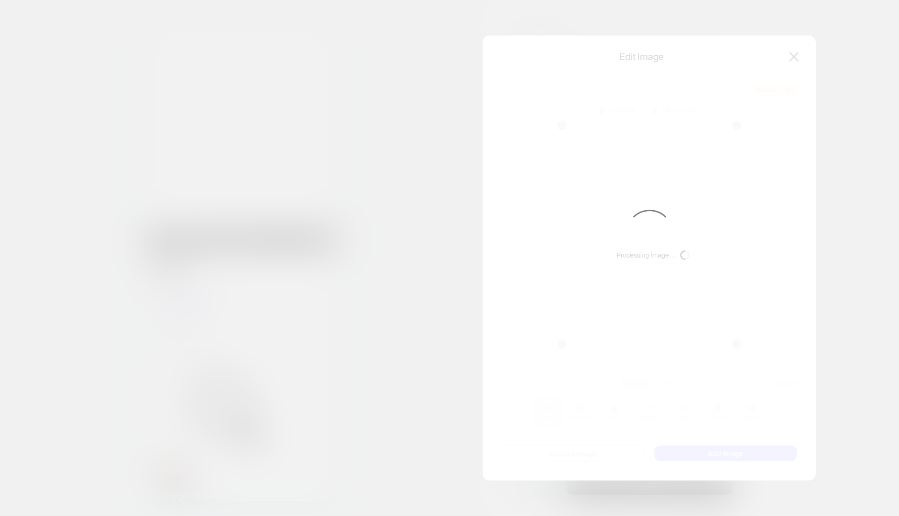
type textarea "*"
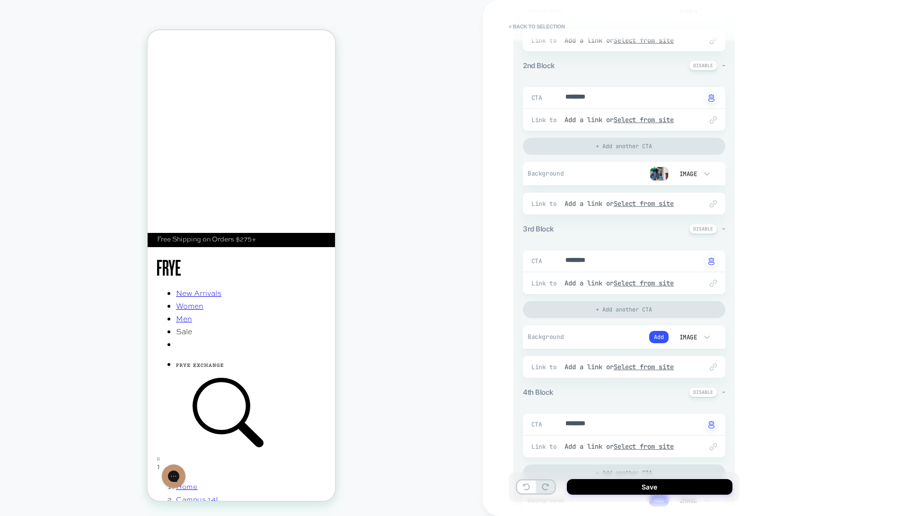
type textarea "*"
click at [611, 258] on textarea "********" at bounding box center [634, 261] width 138 height 11
type textarea "*"
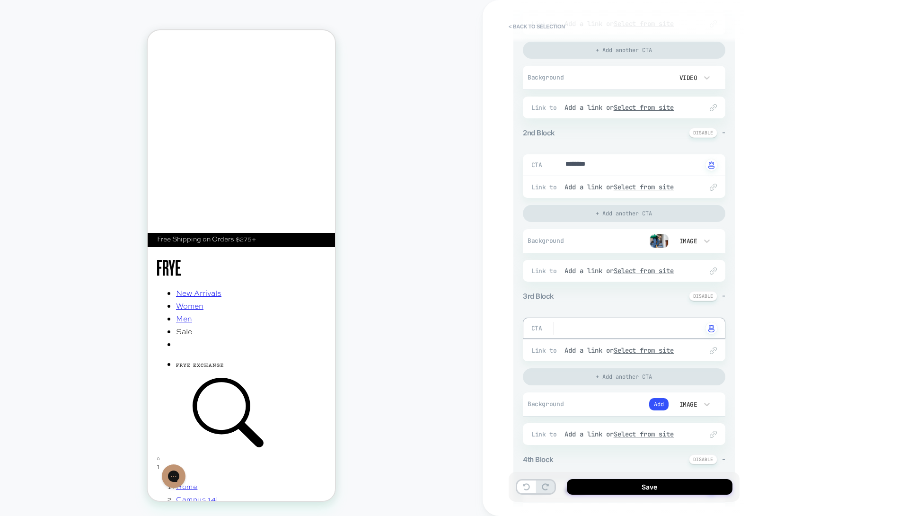
scroll to position [135, 0]
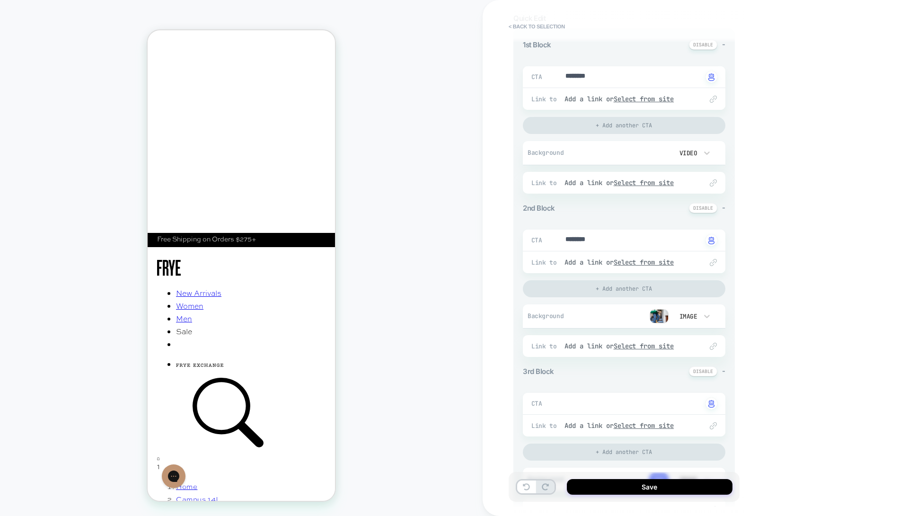
click at [605, 245] on div "CTA ******** Click to change to alternative text" at bounding box center [624, 240] width 203 height 21
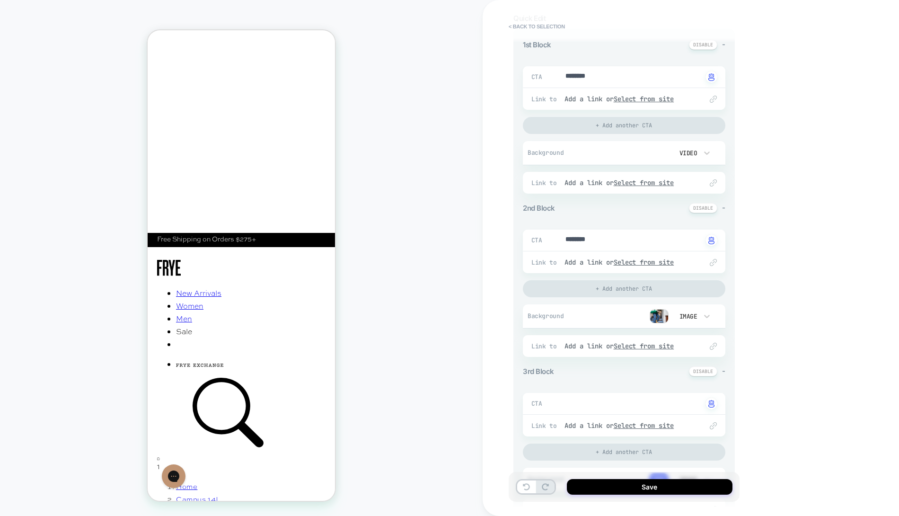
click at [605, 244] on div "CTA ******** Click to change to alternative text" at bounding box center [624, 240] width 203 height 21
type textarea "*"
click at [605, 241] on textarea "********" at bounding box center [634, 240] width 138 height 11
type textarea "*"
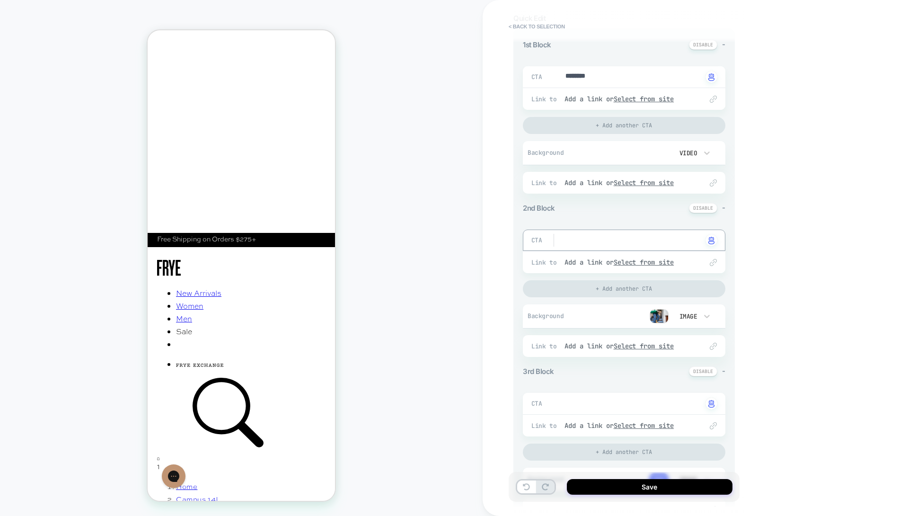
type textarea "*"
click at [604, 75] on textarea "********" at bounding box center [634, 76] width 138 height 11
type textarea "*"
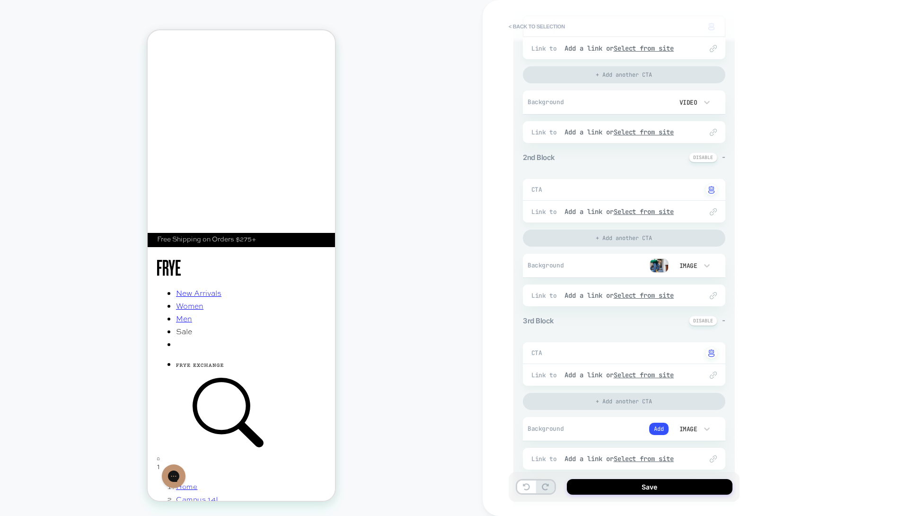
scroll to position [197, 0]
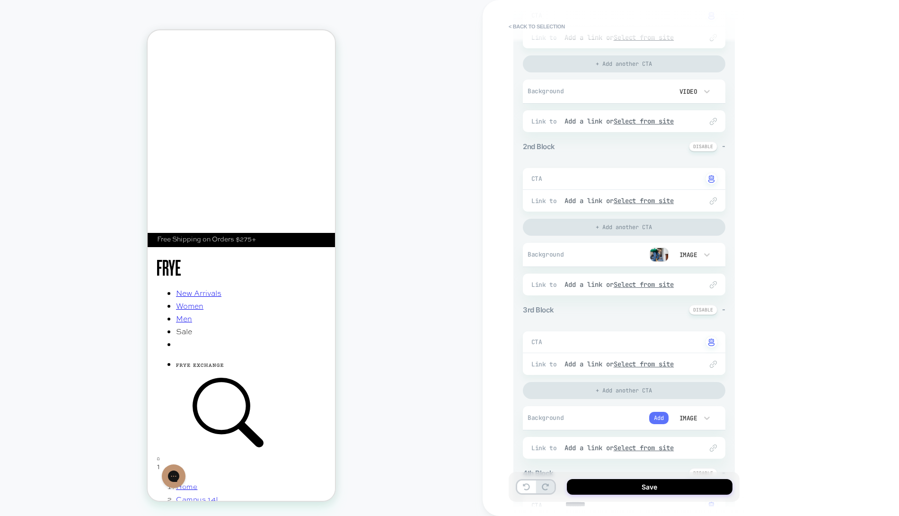
click at [660, 416] on button "Add" at bounding box center [658, 418] width 19 height 12
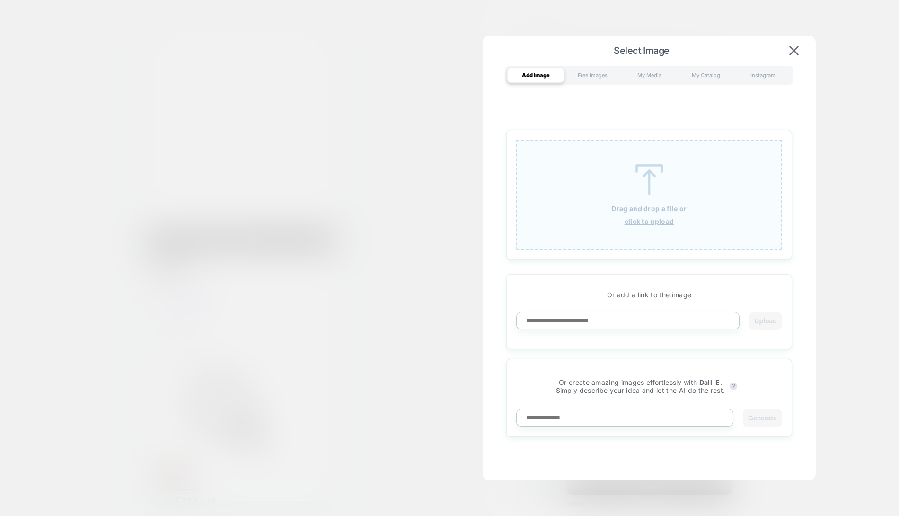
click at [646, 194] on img at bounding box center [649, 179] width 43 height 31
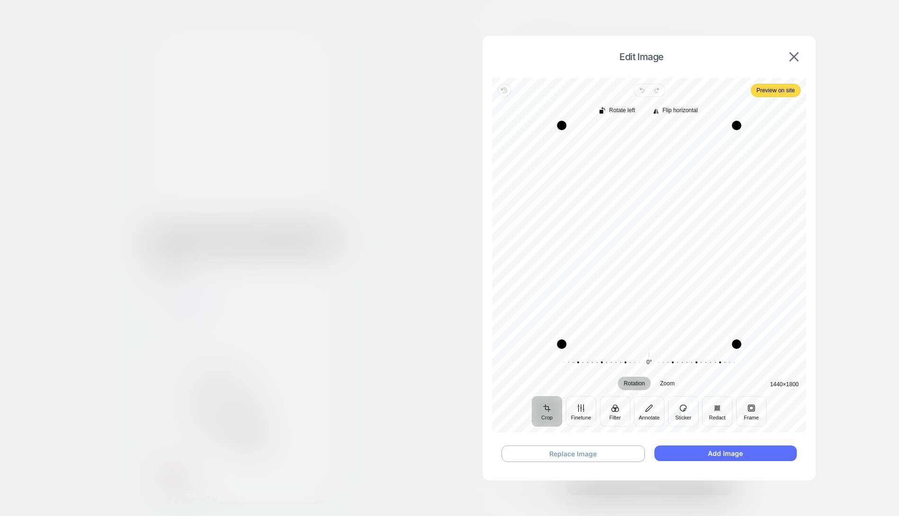
click at [721, 457] on button "Add Image" at bounding box center [726, 453] width 142 height 16
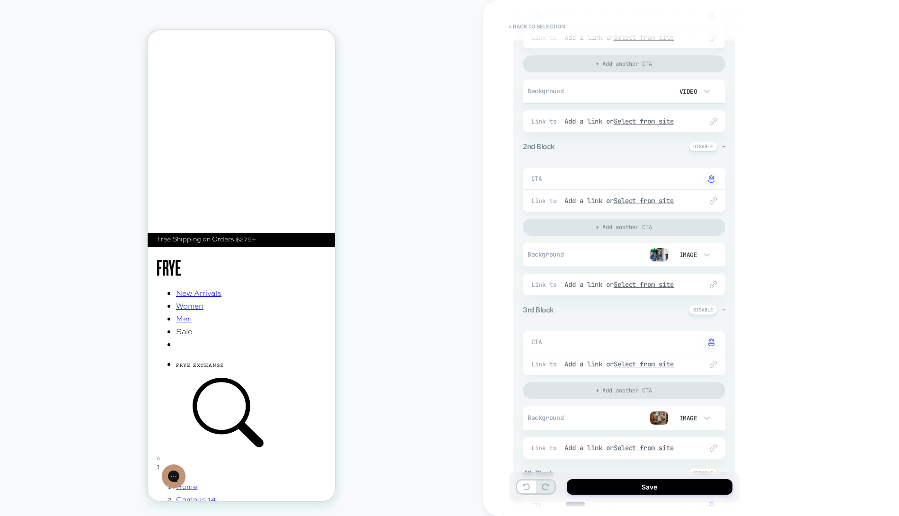
scroll to position [0, 0]
click at [658, 418] on img at bounding box center [659, 418] width 19 height 14
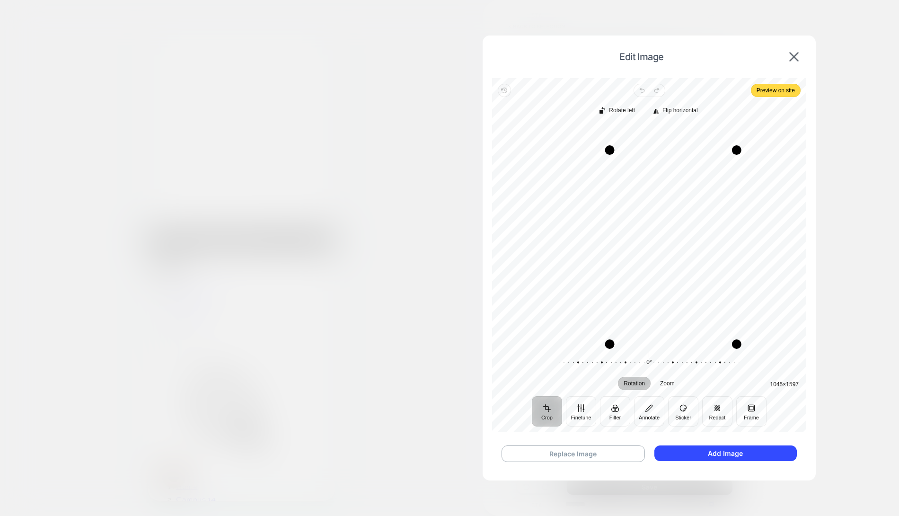
drag, startPoint x: 562, startPoint y: 126, endPoint x: 609, endPoint y: 151, distance: 52.9
click at [609, 151] on div "Drag corner tl" at bounding box center [609, 149] width 9 height 9
drag, startPoint x: 736, startPoint y: 149, endPoint x: 689, endPoint y: 164, distance: 49.1
click at [689, 164] on div "Drag corner tr" at bounding box center [689, 163] width 9 height 9
click at [771, 86] on span "Preview on site" at bounding box center [776, 90] width 38 height 11
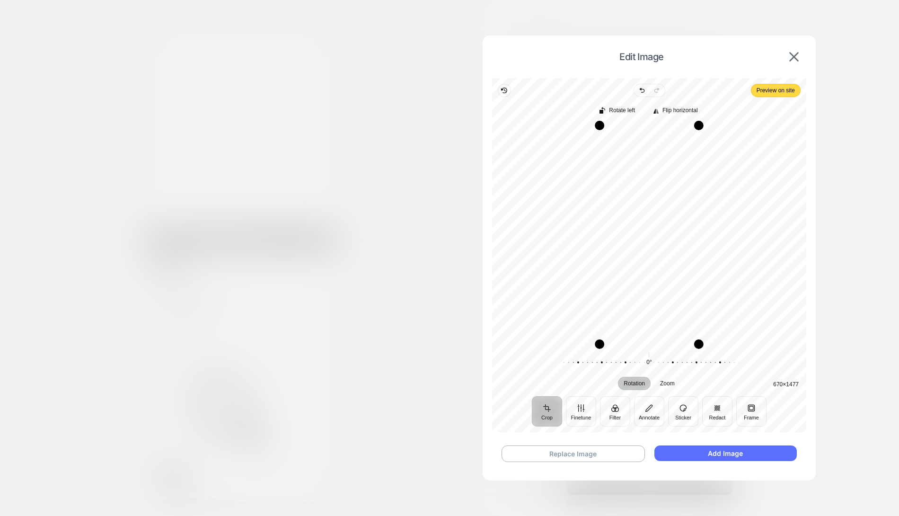
click at [725, 455] on button "Add Image" at bounding box center [726, 453] width 142 height 16
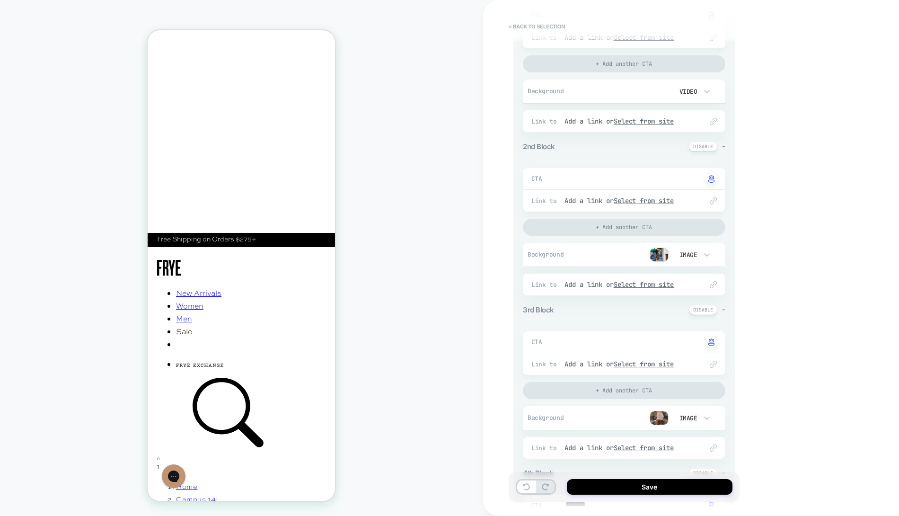
click at [691, 416] on div "Image" at bounding box center [688, 418] width 20 height 8
click at [681, 426] on div at bounding box center [449, 258] width 899 height 516
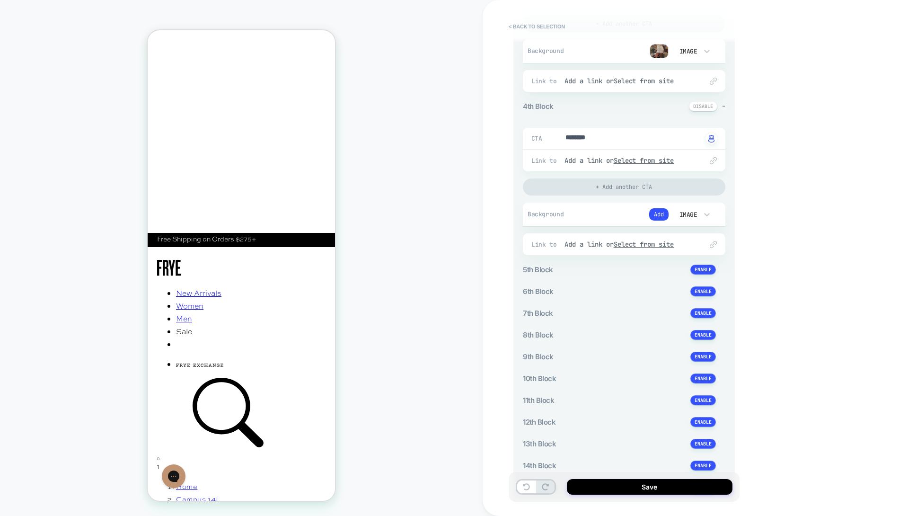
scroll to position [671, 0]
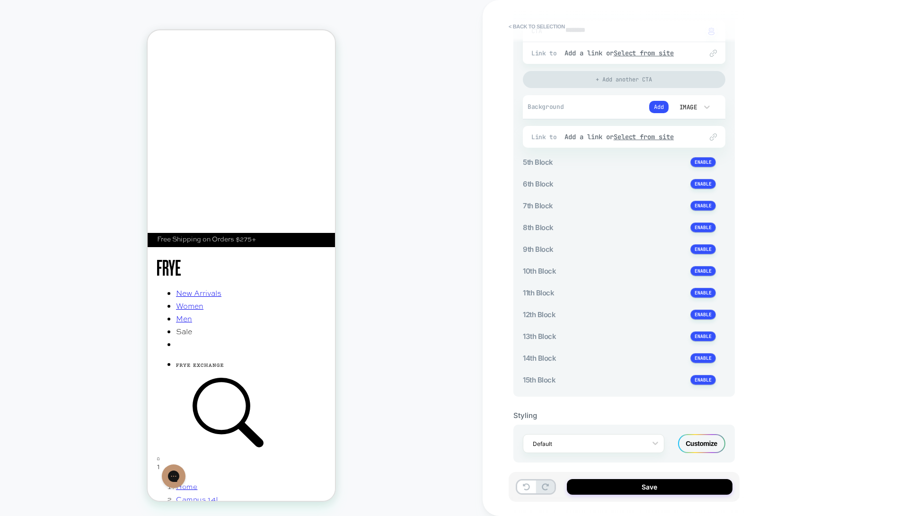
click at [708, 436] on div "Customize" at bounding box center [701, 443] width 47 height 19
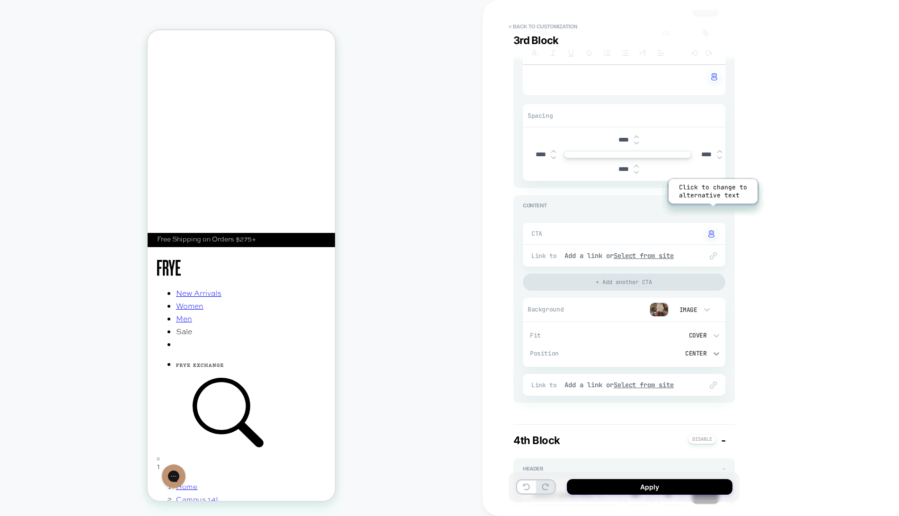
scroll to position [1271, 0]
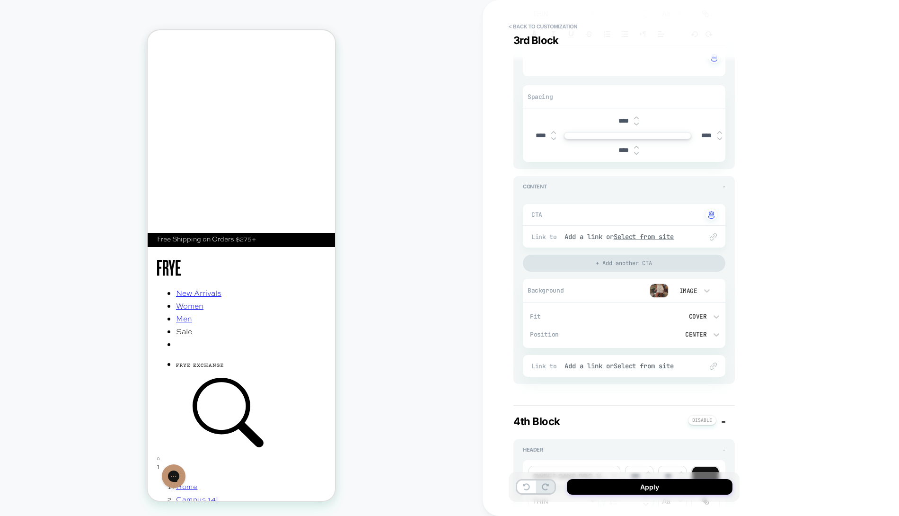
click at [701, 313] on div "Cover" at bounding box center [672, 316] width 70 height 8
click at [679, 355] on div "Contain" at bounding box center [676, 356] width 90 height 20
click at [698, 330] on div "Center" at bounding box center [672, 334] width 70 height 8
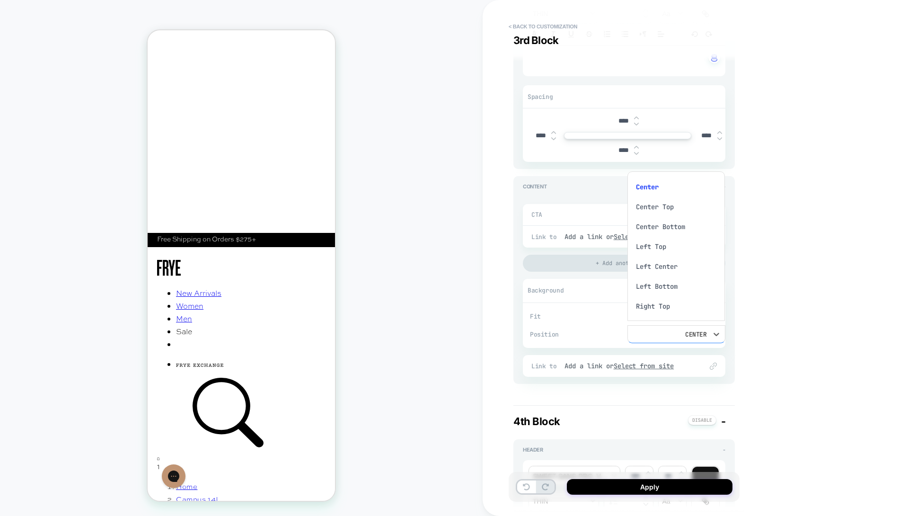
click at [698, 327] on div at bounding box center [449, 258] width 899 height 516
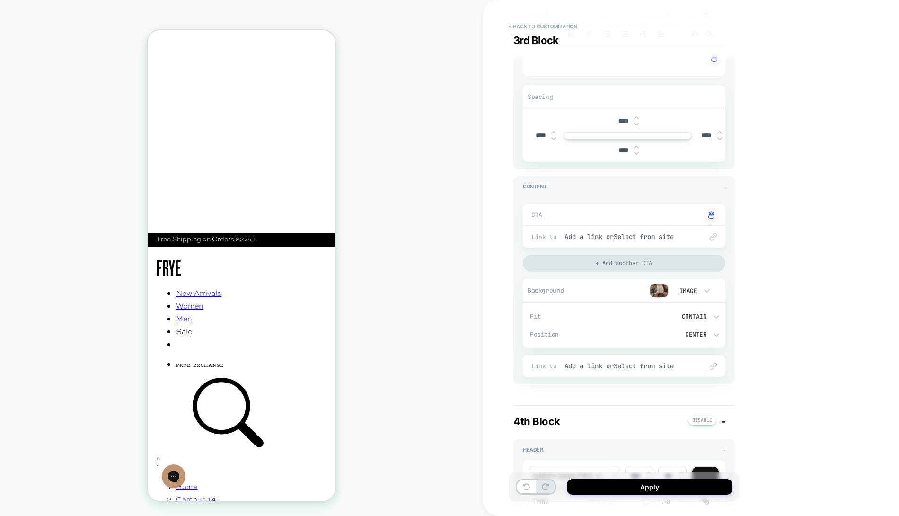
click at [665, 288] on img at bounding box center [659, 290] width 19 height 14
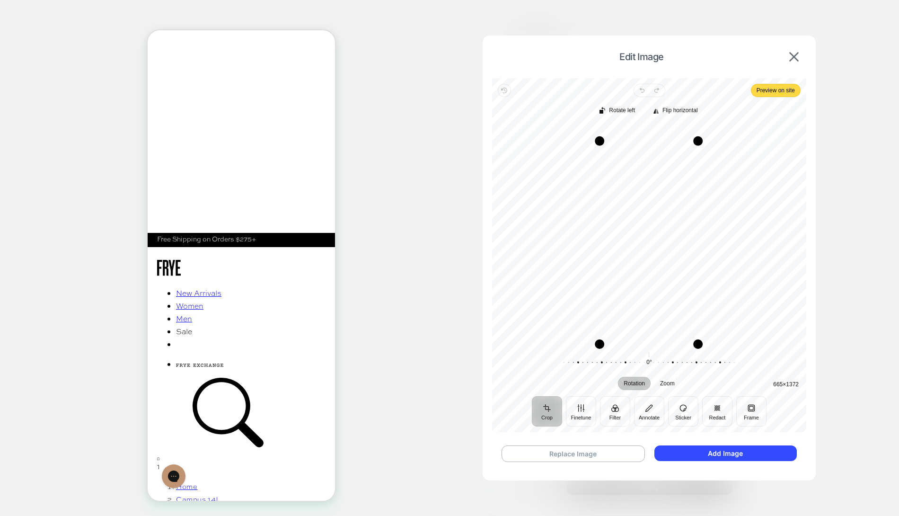
drag, startPoint x: 698, startPoint y: 128, endPoint x: 697, endPoint y: 144, distance: 16.1
click at [697, 144] on div "Drag corner tr" at bounding box center [697, 140] width 9 height 9
click at [784, 87] on span "Preview on site" at bounding box center [776, 90] width 38 height 11
drag, startPoint x: 594, startPoint y: 227, endPoint x: 568, endPoint y: 223, distance: 25.8
click at [568, 223] on div "Drag edge l" at bounding box center [570, 234] width 9 height 219
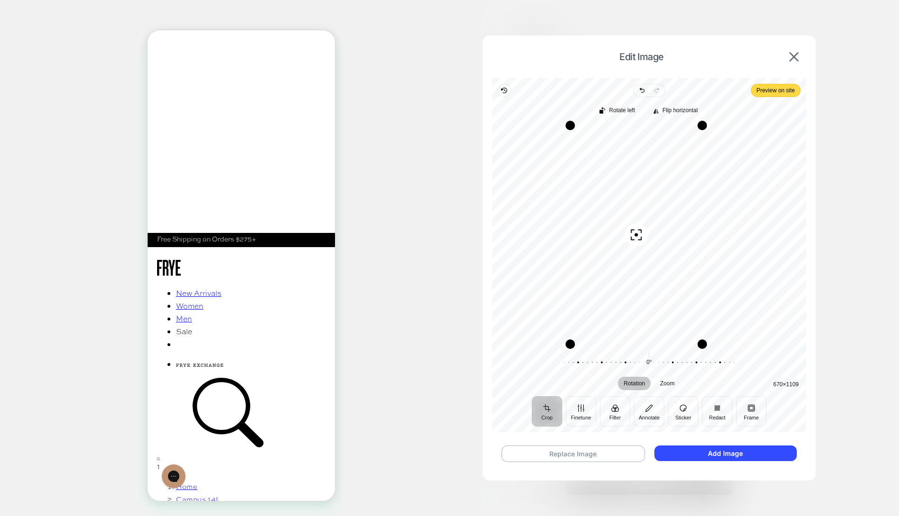
drag, startPoint x: 625, startPoint y: 215, endPoint x: 625, endPoint y: 189, distance: 26.0
click at [625, 189] on div "Recenter" at bounding box center [649, 234] width 299 height 219
drag, startPoint x: 571, startPoint y: 217, endPoint x: 541, endPoint y: 211, distance: 30.4
click at [541, 211] on div "Drag edge l" at bounding box center [541, 234] width 9 height 219
drag, startPoint x: 639, startPoint y: 226, endPoint x: 639, endPoint y: 193, distance: 32.7
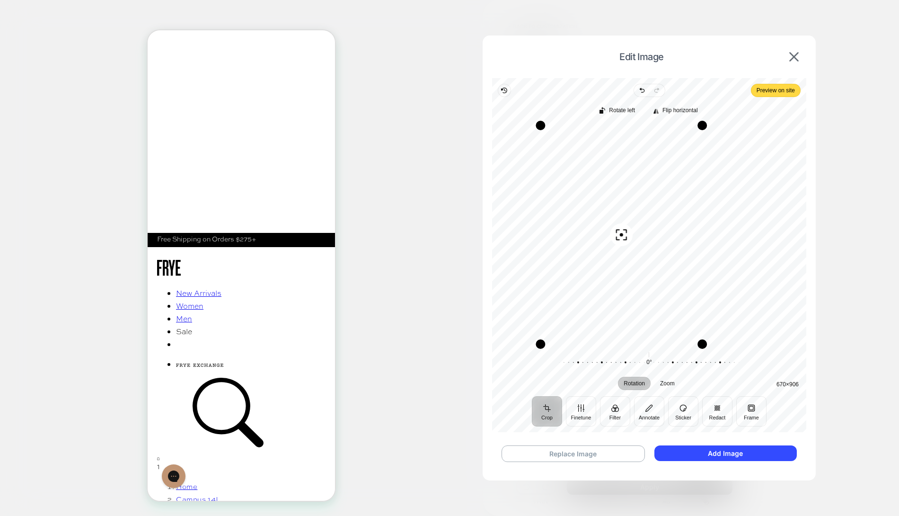
click at [639, 193] on div "Recenter" at bounding box center [649, 234] width 299 height 219
click at [778, 87] on span "Preview on site" at bounding box center [776, 90] width 38 height 11
click at [609, 453] on button "Replace Image" at bounding box center [573, 453] width 143 height 17
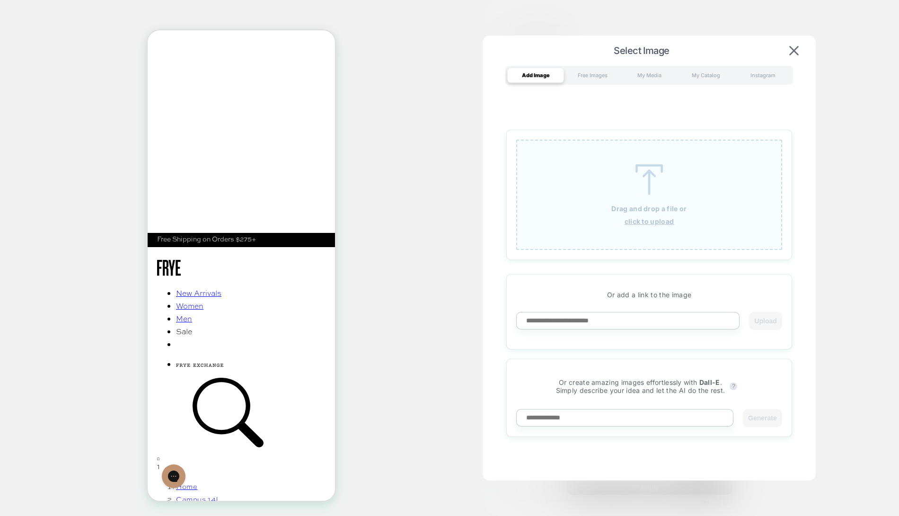
click at [637, 214] on div "Drag and drop a file or click to upload" at bounding box center [649, 195] width 266 height 110
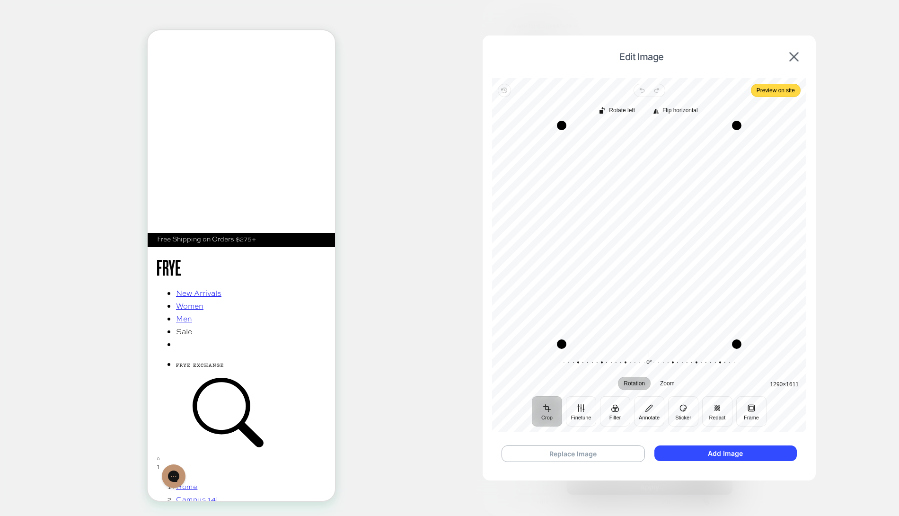
scroll to position [0, 41]
drag, startPoint x: 735, startPoint y: 127, endPoint x: 721, endPoint y: 145, distance: 22.5
click at [721, 145] on div "Drag corner tr" at bounding box center [722, 142] width 9 height 9
drag, startPoint x: 561, startPoint y: 145, endPoint x: 585, endPoint y: 152, distance: 25.3
click at [585, 152] on div "Drag corner tl" at bounding box center [586, 150] width 9 height 9
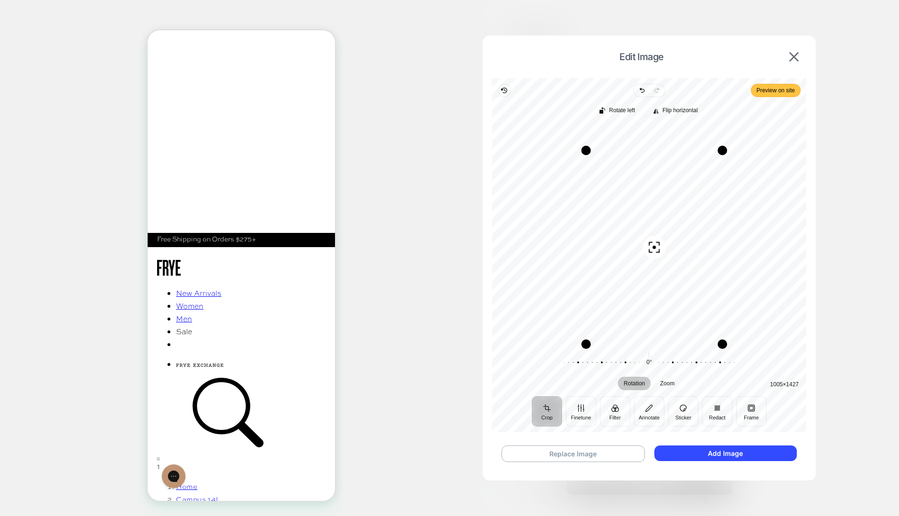
click at [772, 89] on span "Preview on site" at bounding box center [776, 90] width 38 height 11
click at [605, 407] on button "Filter" at bounding box center [615, 411] width 30 height 30
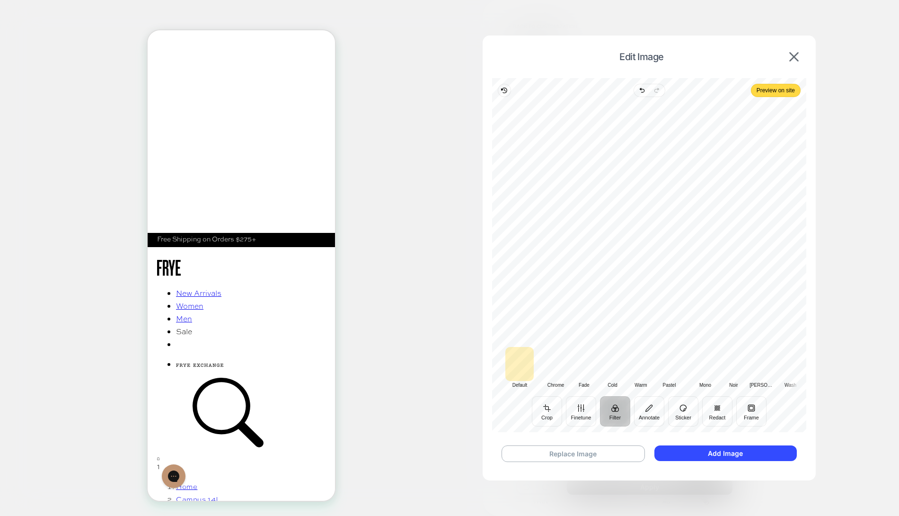
click at [562, 360] on div at bounding box center [555, 364] width 28 height 34
click at [764, 90] on span "Preview on site" at bounding box center [776, 90] width 38 height 11
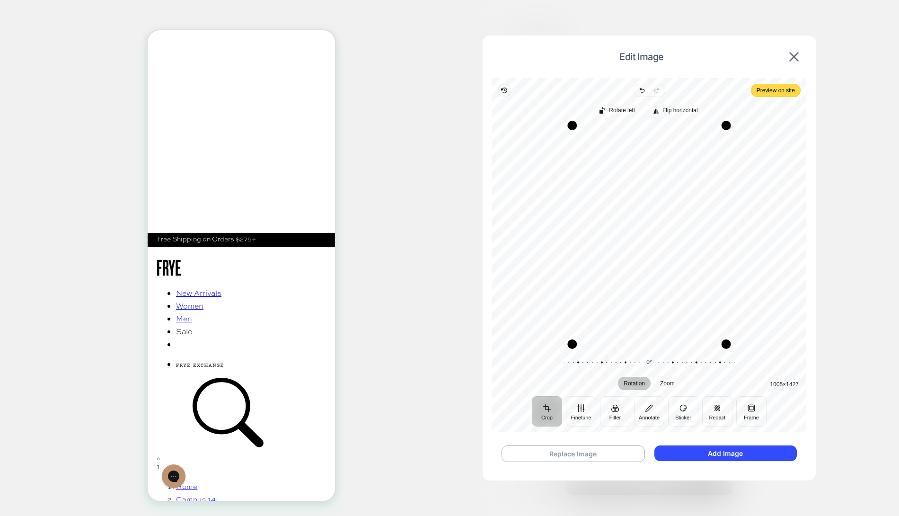
click at [748, 443] on div "Replace Image Add Image" at bounding box center [649, 453] width 314 height 35
click at [746, 447] on button "Add Image" at bounding box center [726, 453] width 142 height 16
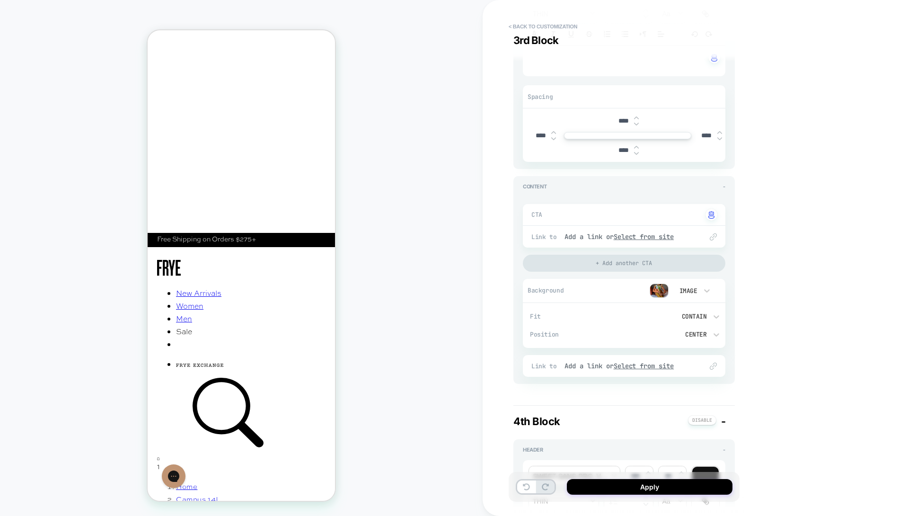
scroll to position [0, 11]
click at [691, 312] on div "Contain" at bounding box center [672, 316] width 70 height 8
click at [653, 377] on div "Cover" at bounding box center [676, 376] width 90 height 20
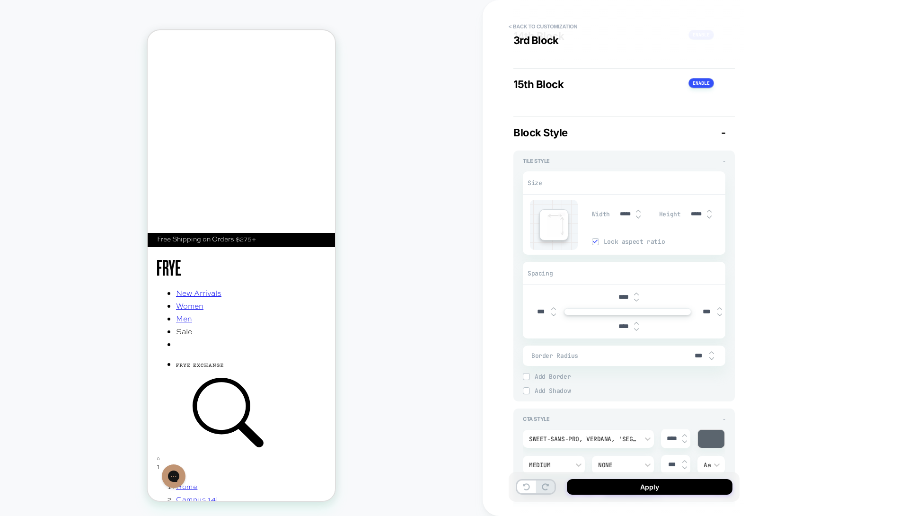
scroll to position [2538, 0]
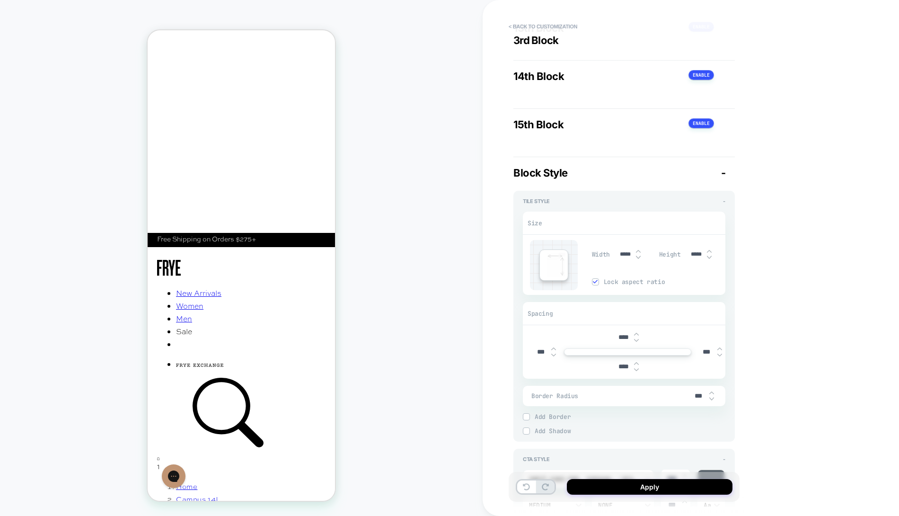
click at [628, 253] on input "*****" at bounding box center [625, 254] width 21 height 7
type textarea "*"
type input "****"
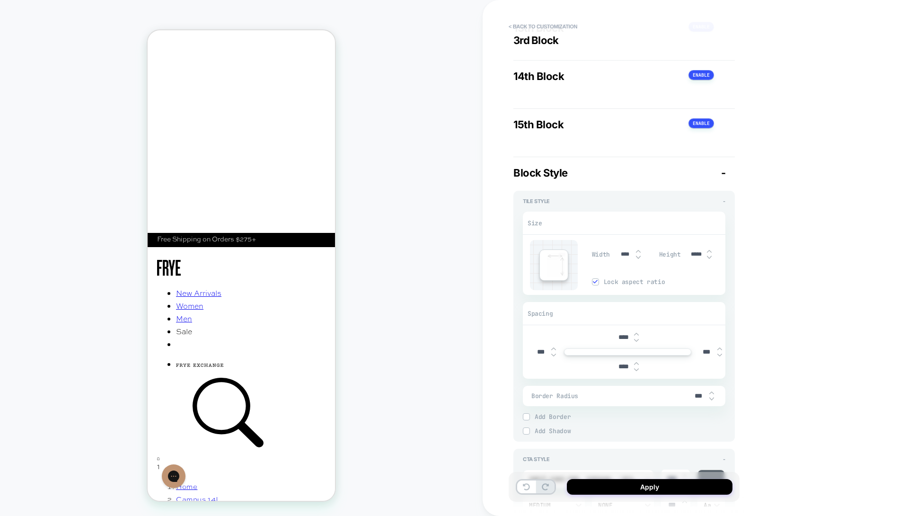
type textarea "*"
type input "***"
type textarea "*"
type input "*****"
type input "****"
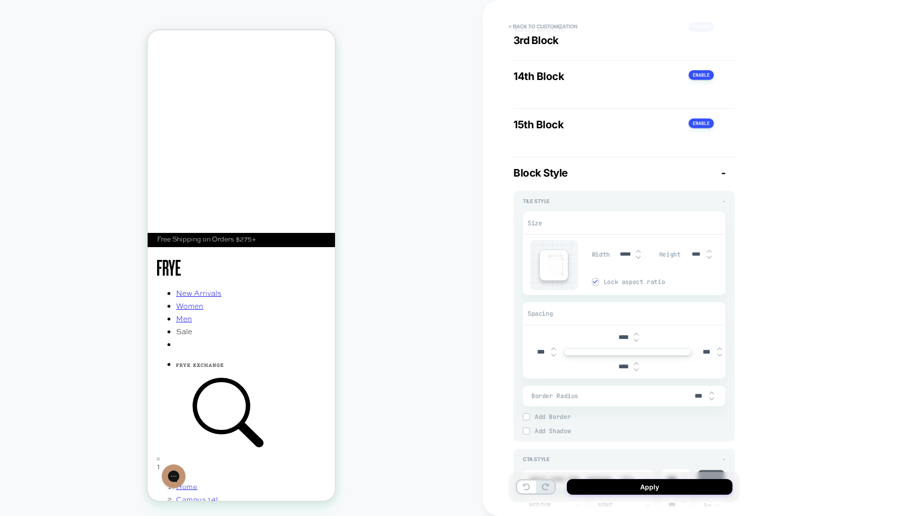
type textarea "*"
type input "*****"
type textarea "*"
type input "****"
type textarea "*"
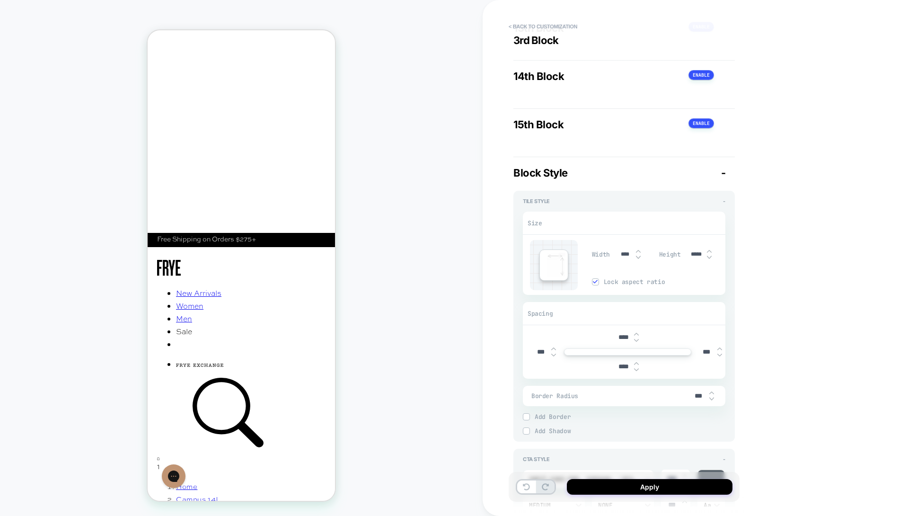
type input "*****"
type input "****"
type textarea "*"
type input "*****"
type textarea "*"
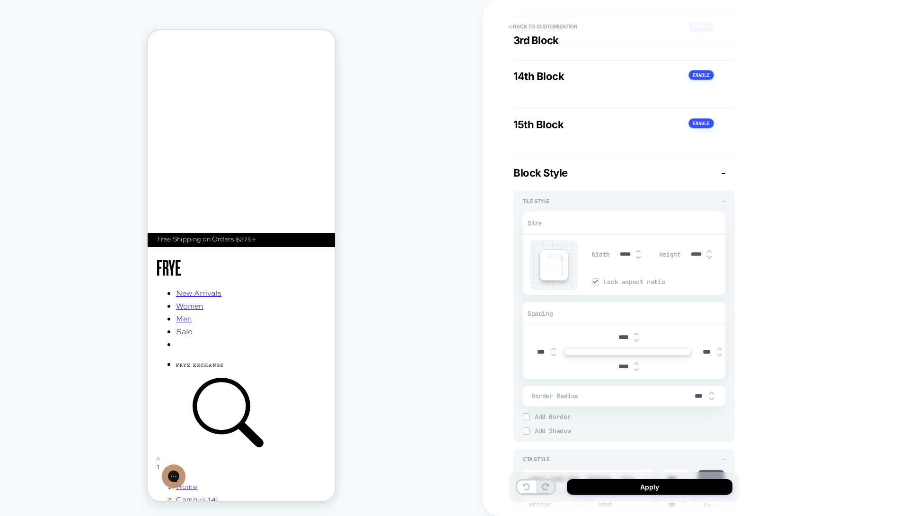
scroll to position [0, 0]
type input "*****"
click at [620, 484] on button "Apply" at bounding box center [650, 487] width 166 height 16
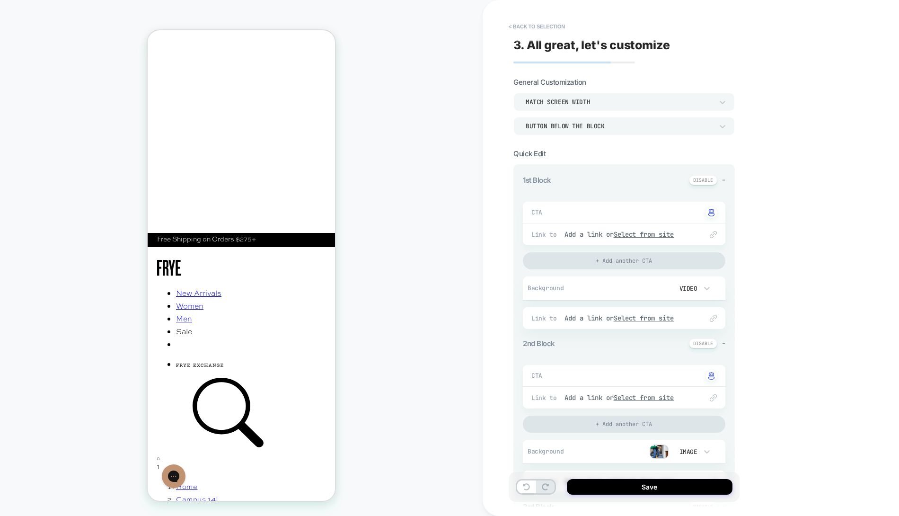
click at [620, 484] on button "Save" at bounding box center [650, 487] width 166 height 16
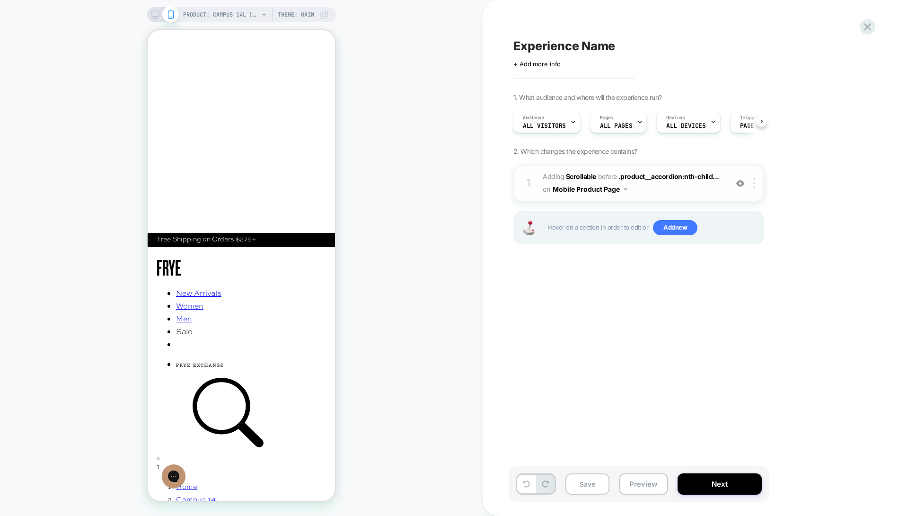
click at [726, 196] on div "1 #_loomi_addon_1755009423499 Adding Scrollable BEFORE .product__accordion:nth-…" at bounding box center [639, 183] width 251 height 37
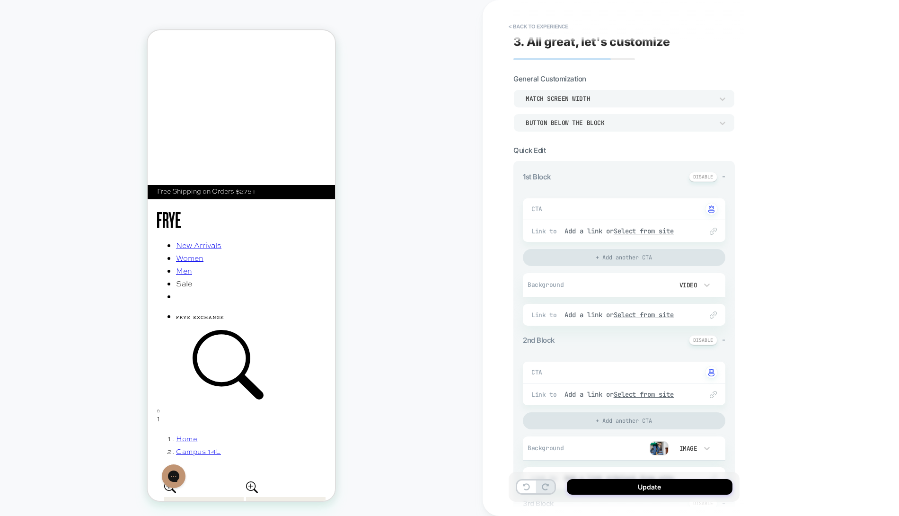
scroll to position [7, 0]
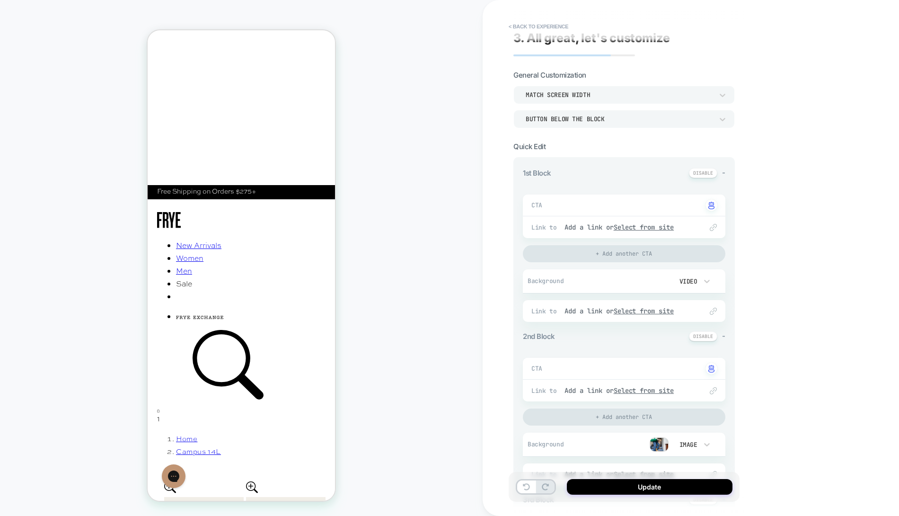
type textarea "*"
click at [656, 281] on video at bounding box center [657, 281] width 21 height 17
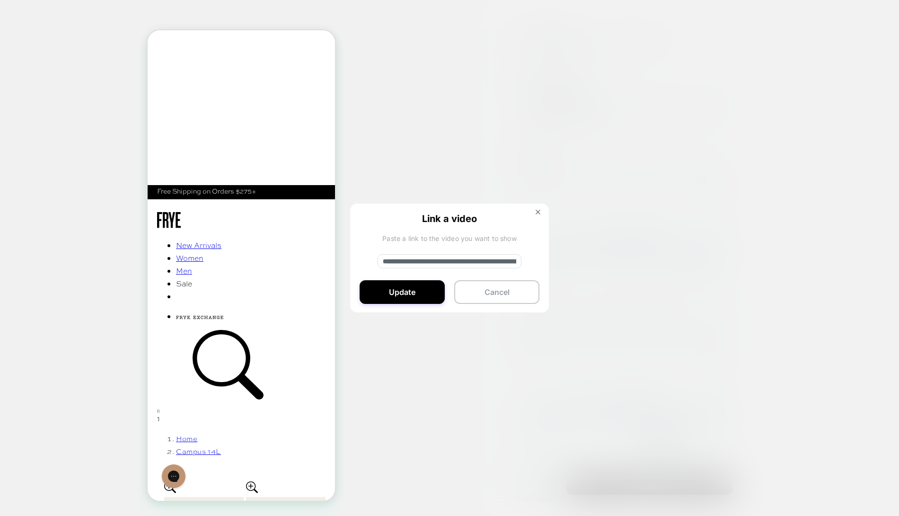
click at [496, 262] on input "**********" at bounding box center [450, 261] width 144 height 14
paste input
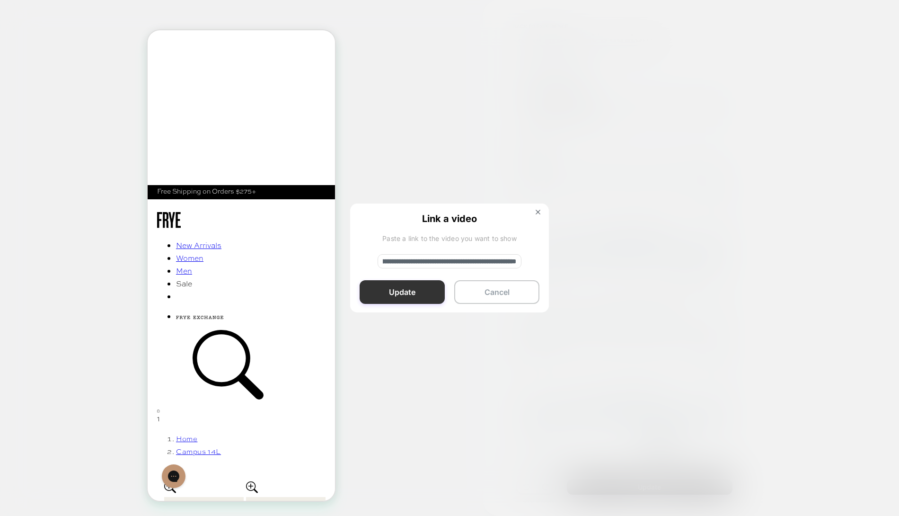
type input "**********"
click at [405, 290] on button "Update" at bounding box center [402, 292] width 85 height 24
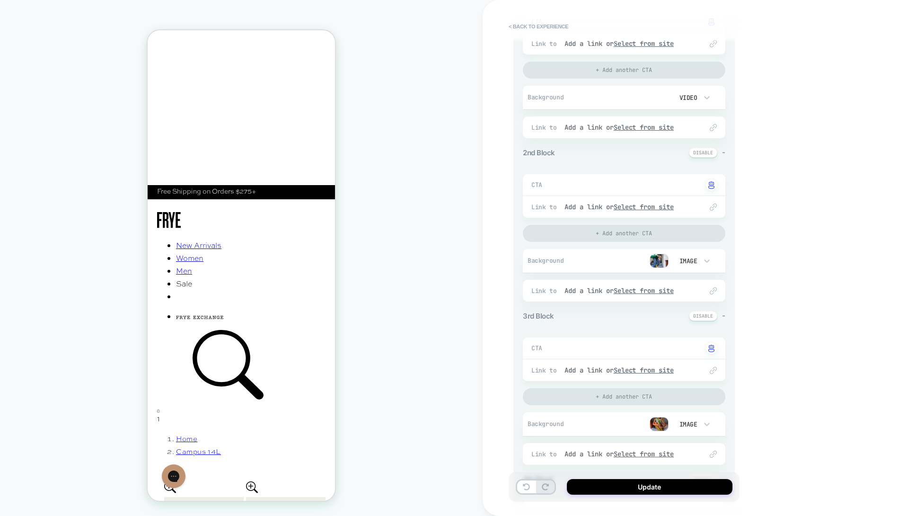
scroll to position [326, 0]
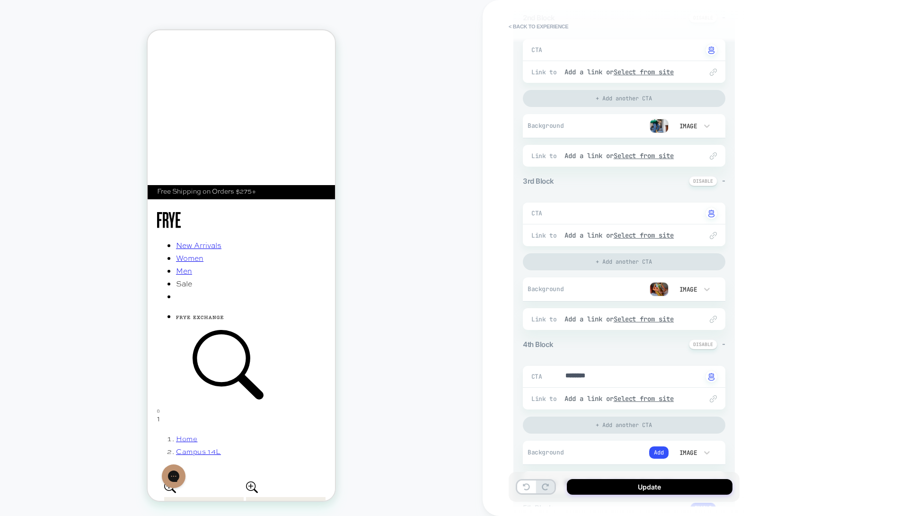
click at [658, 283] on img at bounding box center [659, 289] width 19 height 14
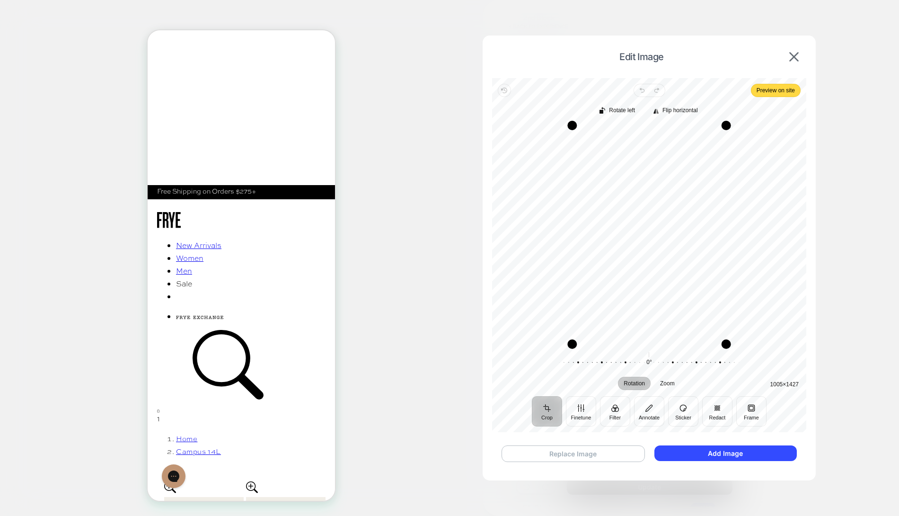
click at [587, 448] on button "Replace Image" at bounding box center [573, 453] width 143 height 17
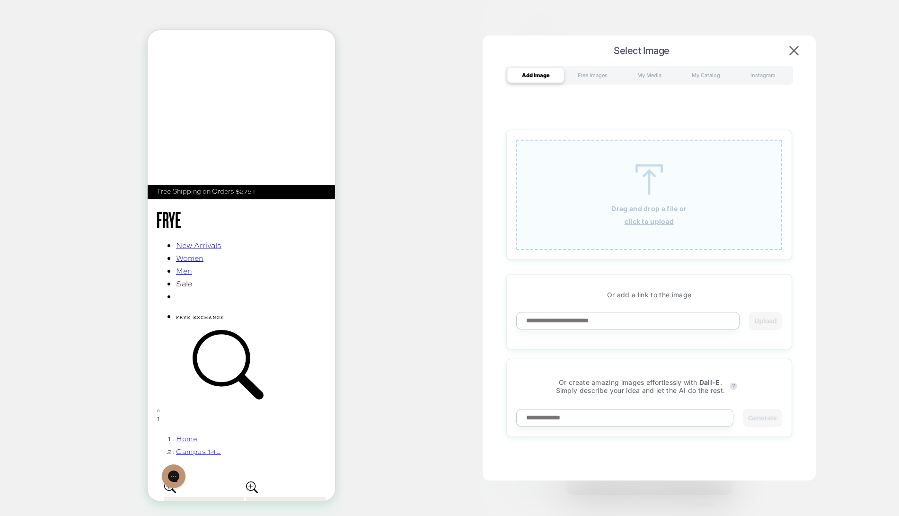
click at [655, 213] on div "Drag and drop a file or click to upload" at bounding box center [649, 195] width 266 height 110
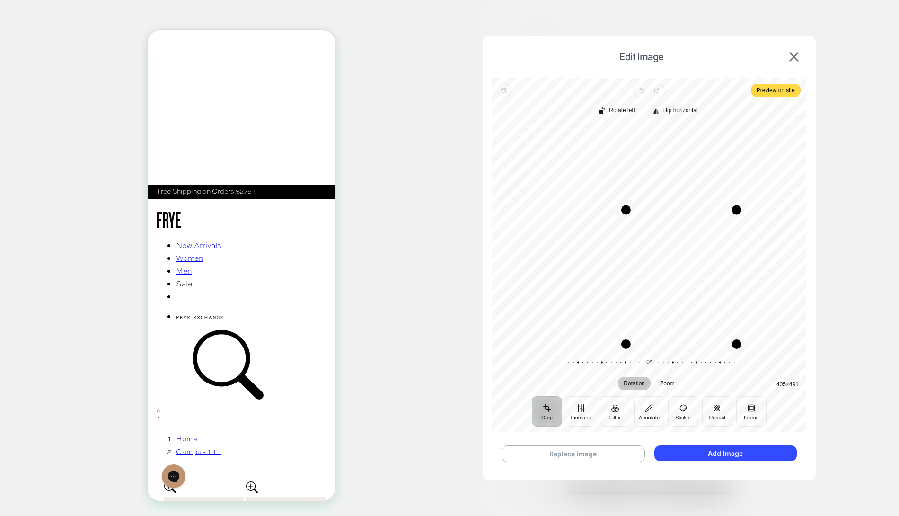
drag, startPoint x: 559, startPoint y: 124, endPoint x: 621, endPoint y: 209, distance: 105.4
click at [621, 209] on div "Drag corner tl" at bounding box center [625, 209] width 9 height 9
drag, startPoint x: 737, startPoint y: 345, endPoint x: 706, endPoint y: 331, distance: 34.1
click at [706, 331] on div "Drag corner br" at bounding box center [705, 330] width 9 height 9
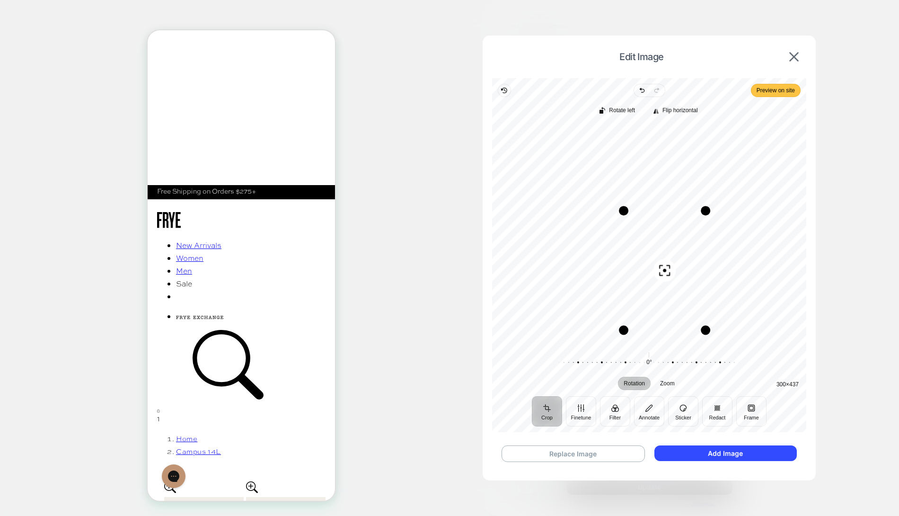
click at [790, 88] on span "Preview on site" at bounding box center [776, 90] width 38 height 11
drag, startPoint x: 688, startPoint y: 210, endPoint x: 685, endPoint y: 186, distance: 24.8
click at [685, 186] on div "Recenter" at bounding box center [649, 234] width 299 height 219
click at [759, 93] on span "Preview on site" at bounding box center [776, 90] width 38 height 11
drag, startPoint x: 714, startPoint y: 127, endPoint x: 714, endPoint y: 113, distance: 14.7
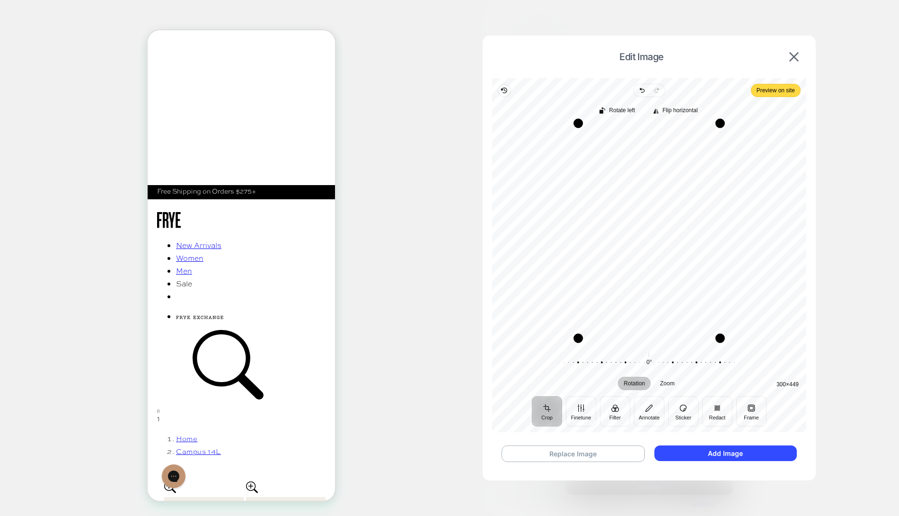
click at [714, 113] on div "Rotate left Flip horizontal Recenter 300 × 449 Rotation Zoom 0° Reset" at bounding box center [649, 246] width 314 height 299
click at [763, 83] on div "Revert Undo Redo Preview on site Crop Finetune Filter Annotate Sticker Redact F…" at bounding box center [649, 255] width 314 height 354
click at [763, 88] on span "Preview on site" at bounding box center [776, 90] width 38 height 11
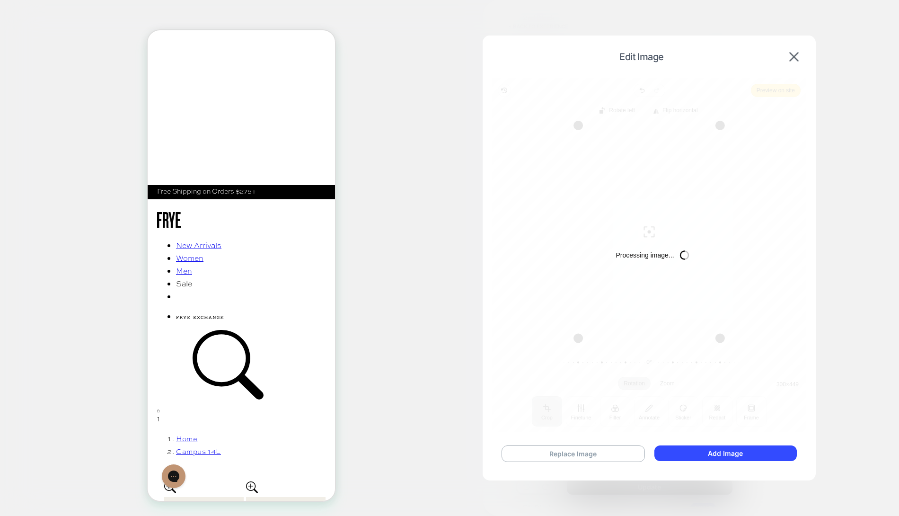
type textarea "*"
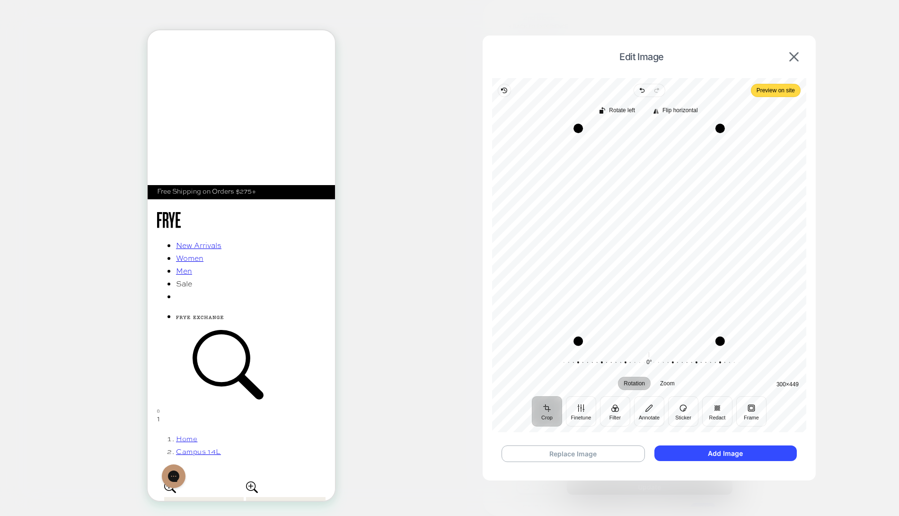
scroll to position [0, 212]
click at [648, 235] on div "Recenter" at bounding box center [649, 234] width 299 height 219
click at [768, 97] on span "Preview on site" at bounding box center [776, 90] width 38 height 13
click at [729, 460] on button "Add Image" at bounding box center [726, 453] width 142 height 16
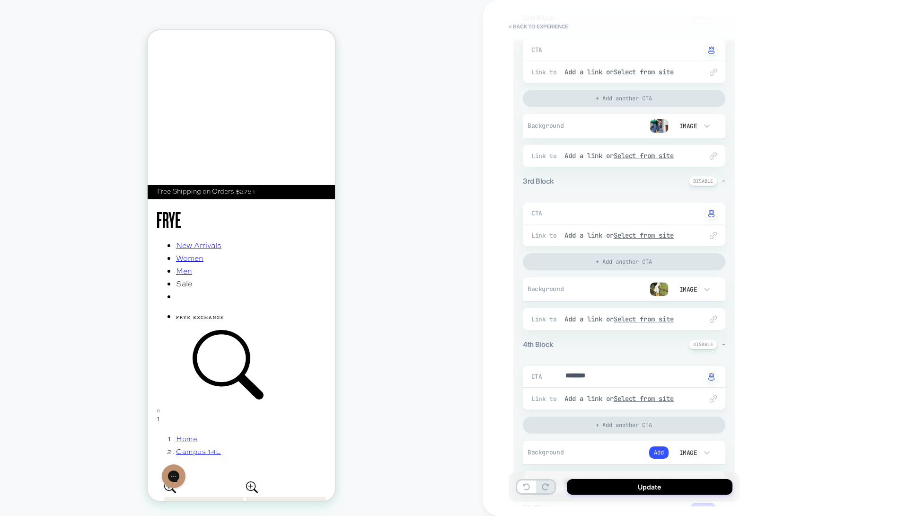
scroll to position [0, 0]
click at [587, 485] on button "Update" at bounding box center [650, 487] width 166 height 16
type textarea "*"
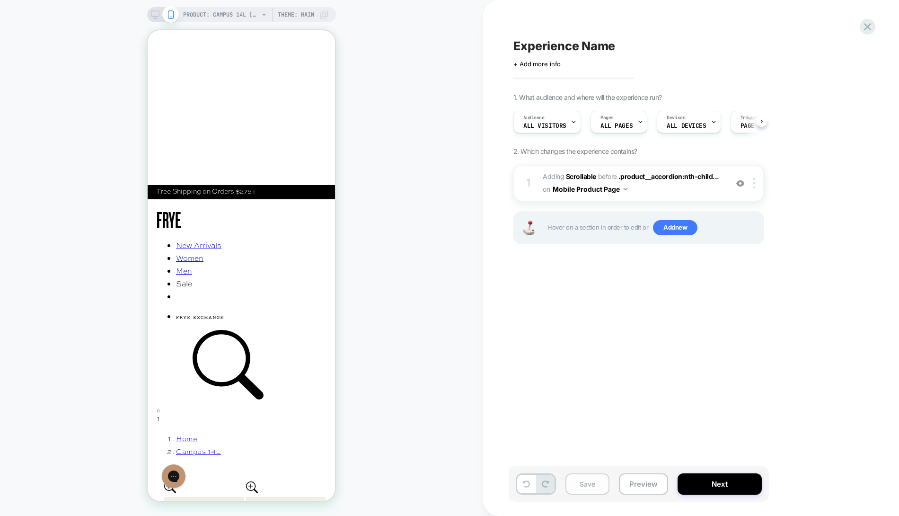
scroll to position [0, 0]
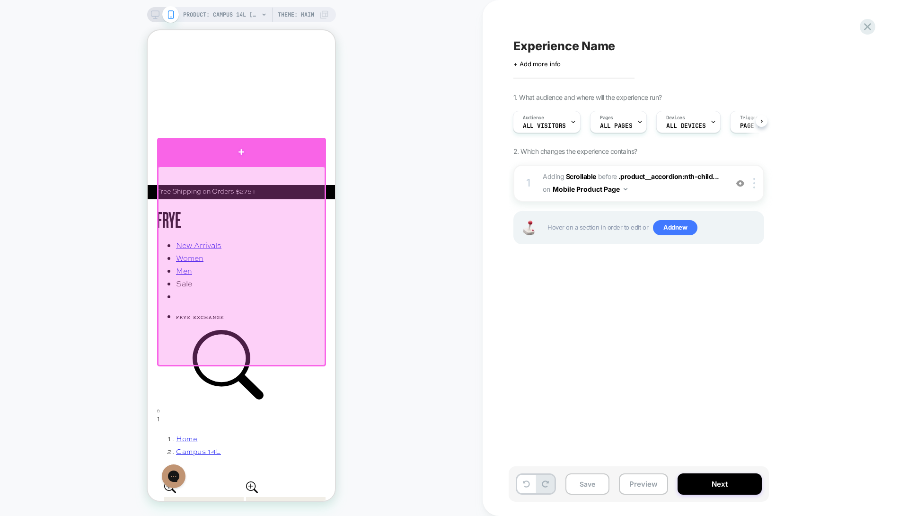
click at [221, 159] on div at bounding box center [241, 152] width 169 height 28
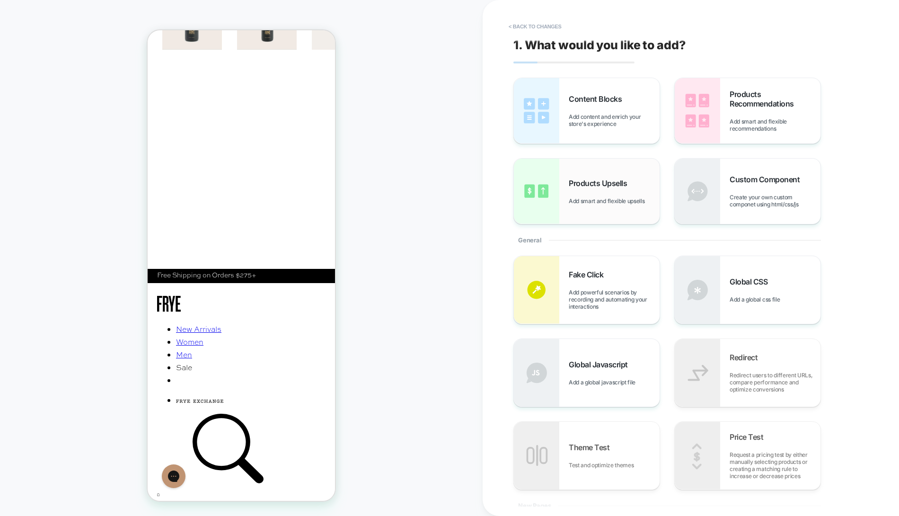
scroll to position [550, 0]
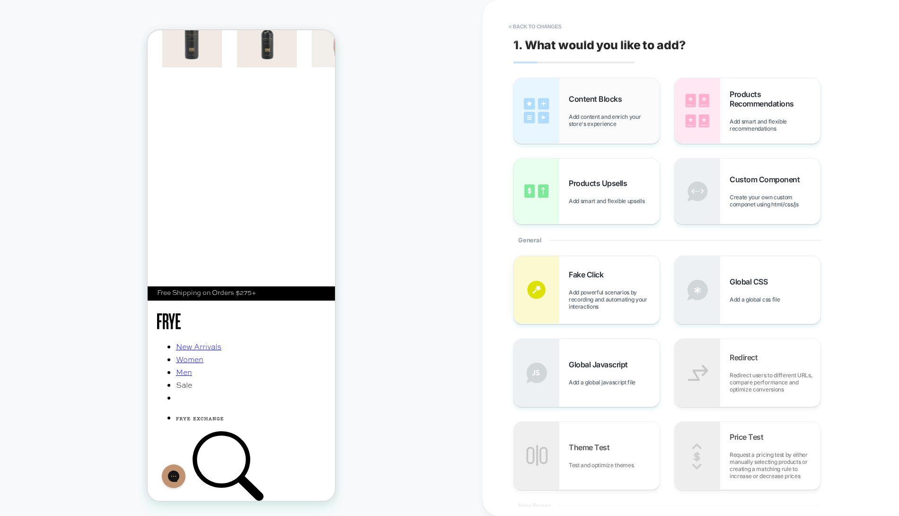
click at [602, 120] on span "Add content and enrich your store's experience" at bounding box center [614, 120] width 91 height 14
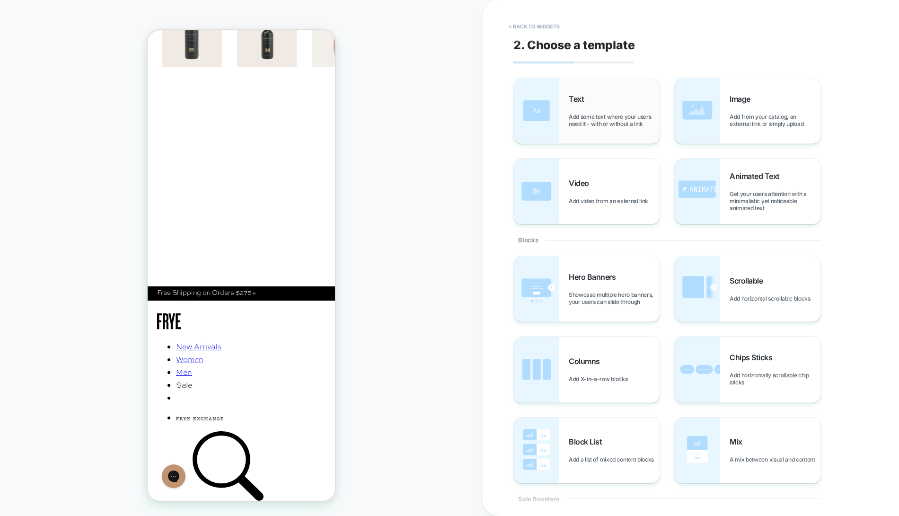
click at [605, 119] on span "Add some text where your users need it - with or without a link" at bounding box center [614, 120] width 91 height 14
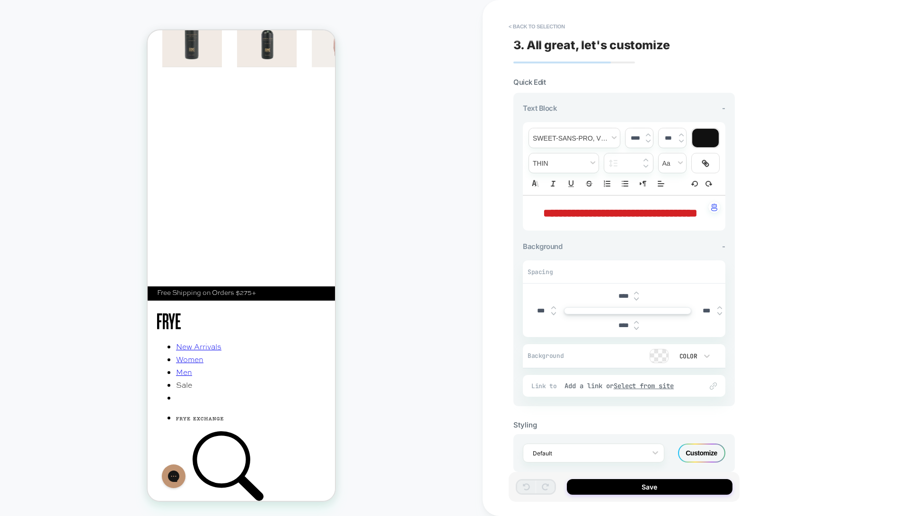
scroll to position [571, 0]
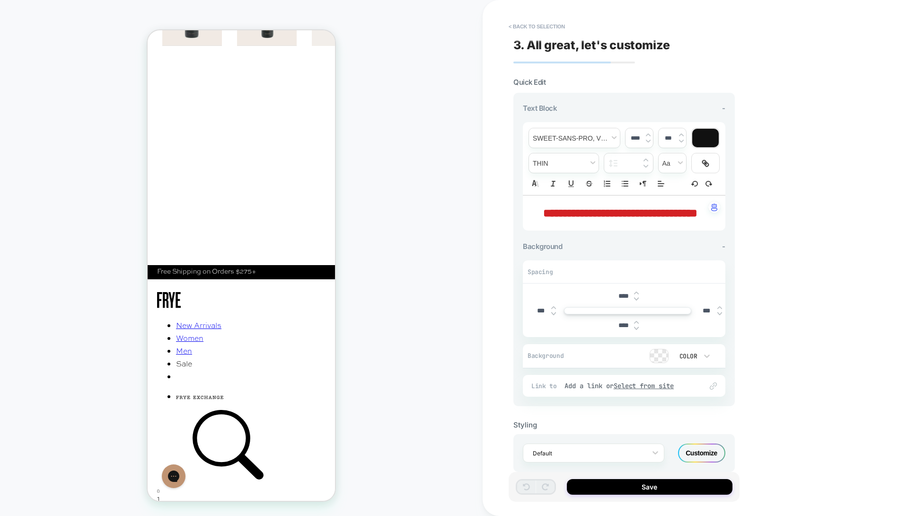
click at [613, 219] on span "**********" at bounding box center [620, 212] width 154 height 11
click at [643, 218] on p "**********" at bounding box center [620, 213] width 177 height 16
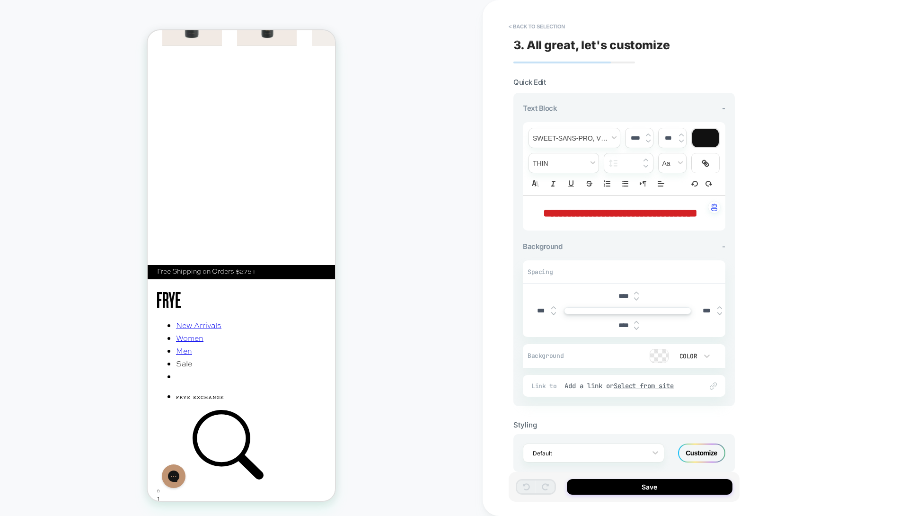
type input "****"
click at [643, 218] on p "**********" at bounding box center [620, 213] width 177 height 16
click at [659, 186] on span "Align" at bounding box center [661, 183] width 13 height 11
click at [660, 197] on icon "Align" at bounding box center [661, 196] width 8 height 8
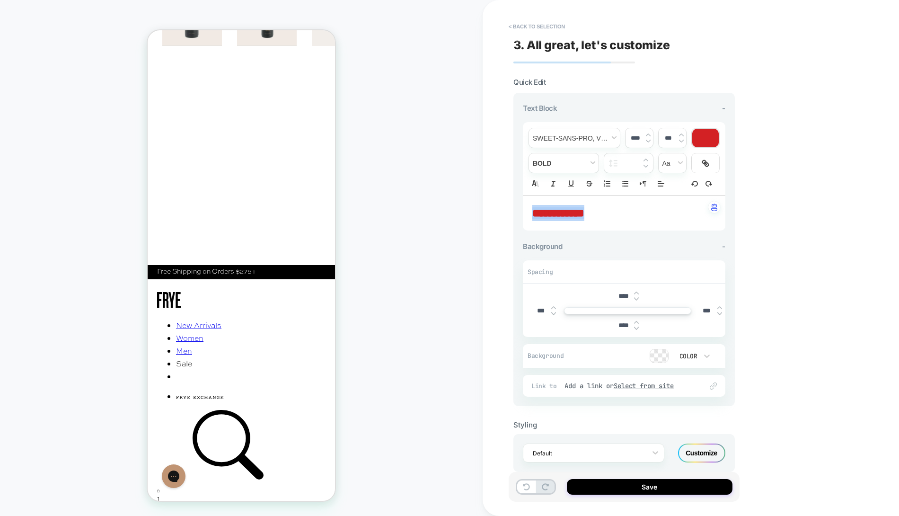
click at [708, 138] on div at bounding box center [705, 138] width 27 height 18
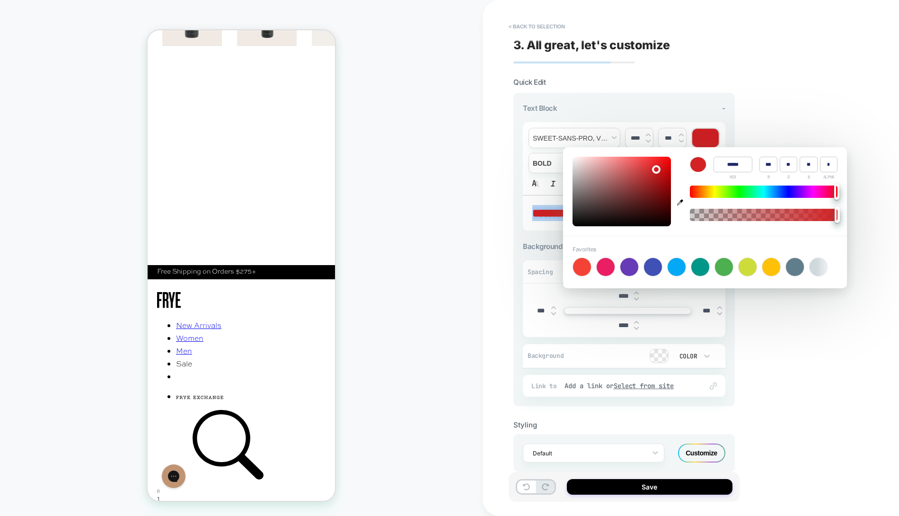
type input "******"
type input "**"
type input "*"
click at [661, 222] on div at bounding box center [622, 192] width 98 height 70
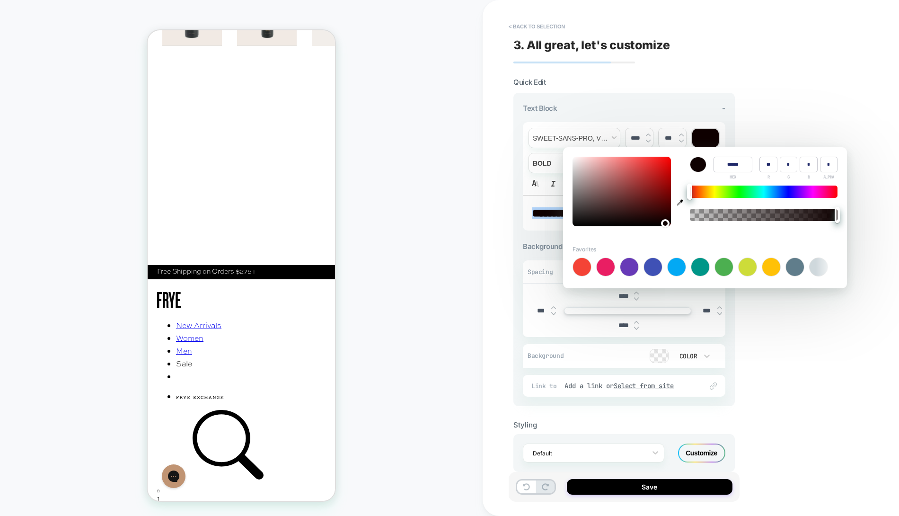
click at [811, 80] on div "**********" at bounding box center [691, 258] width 416 height 516
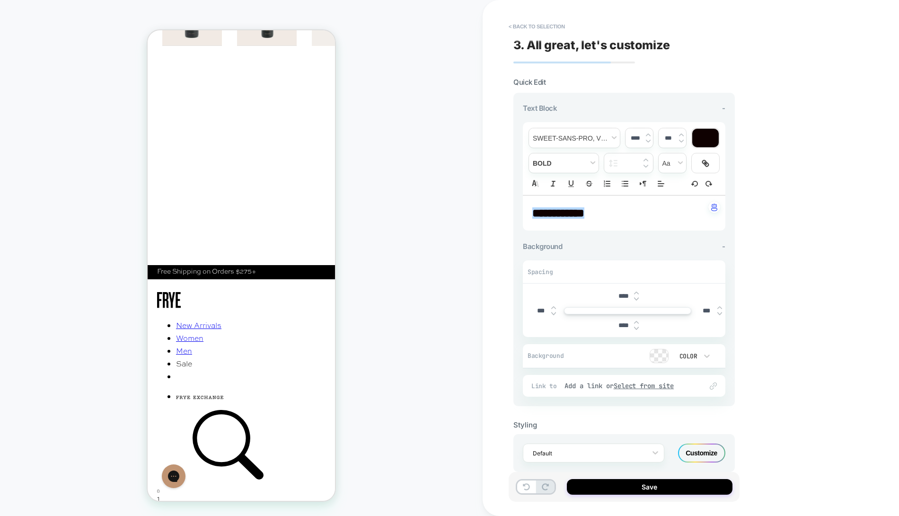
click at [542, 316] on div "****" at bounding box center [627, 325] width 195 height 19
click at [542, 311] on input "***" at bounding box center [540, 311] width 21 height 8
type input "*****"
click at [613, 324] on input "****" at bounding box center [623, 325] width 21 height 8
type input "***"
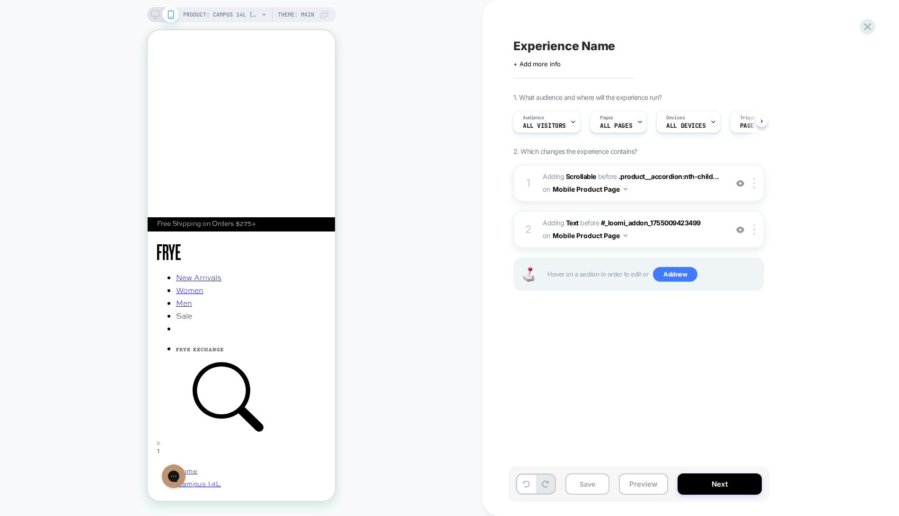
click at [542, 45] on span "Experience Name" at bounding box center [565, 46] width 102 height 14
type textarea "**********"
click at [713, 42] on icon at bounding box center [713, 46] width 12 height 12
click at [588, 488] on button "Save" at bounding box center [588, 483] width 44 height 21
click at [869, 22] on icon at bounding box center [867, 26] width 13 height 13
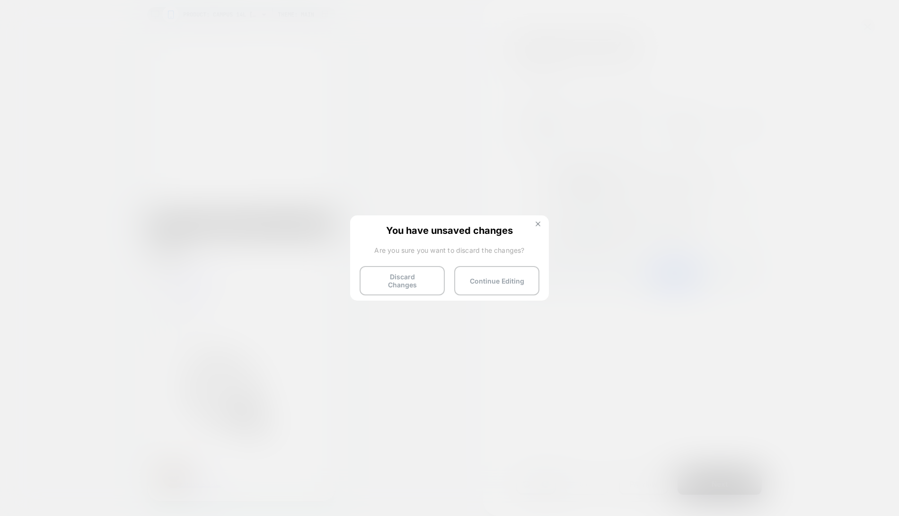
click at [538, 222] on img at bounding box center [538, 223] width 5 height 5
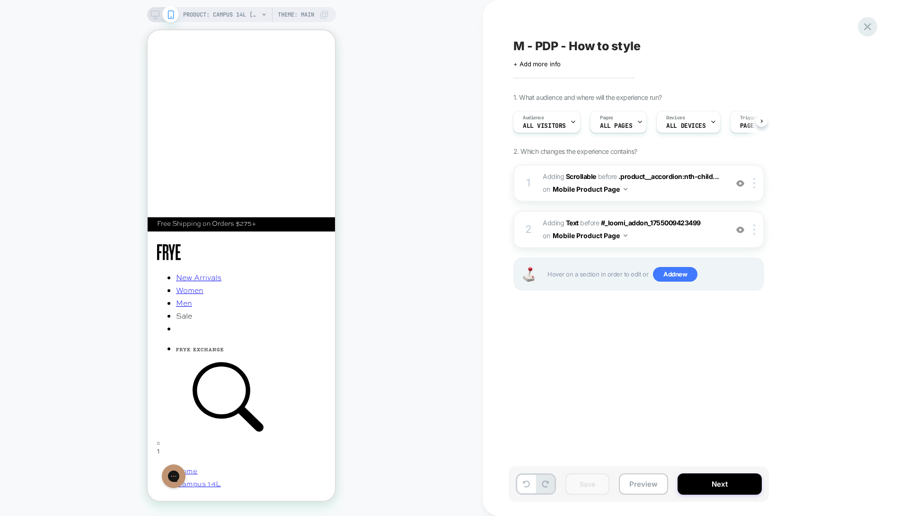
click at [871, 32] on icon at bounding box center [867, 26] width 13 height 13
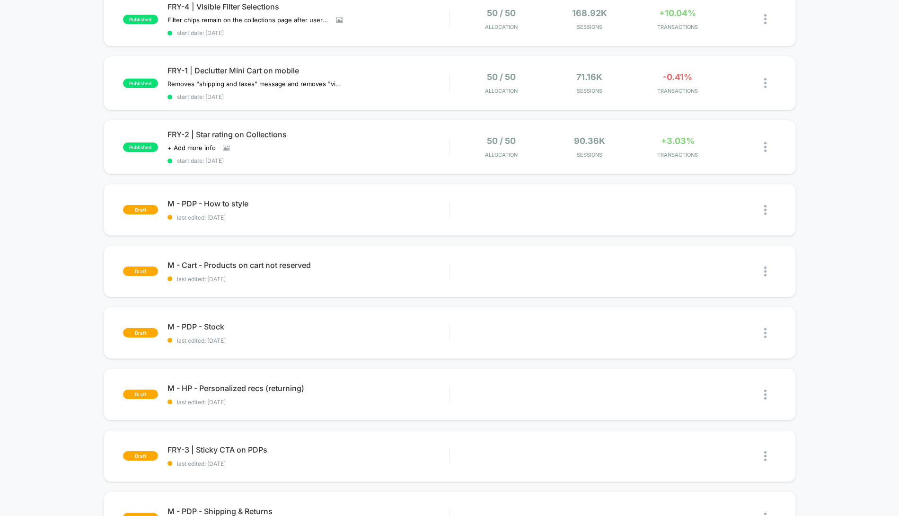
scroll to position [117, 0]
